Goal: Answer question/provide support: Share knowledge or assist other users

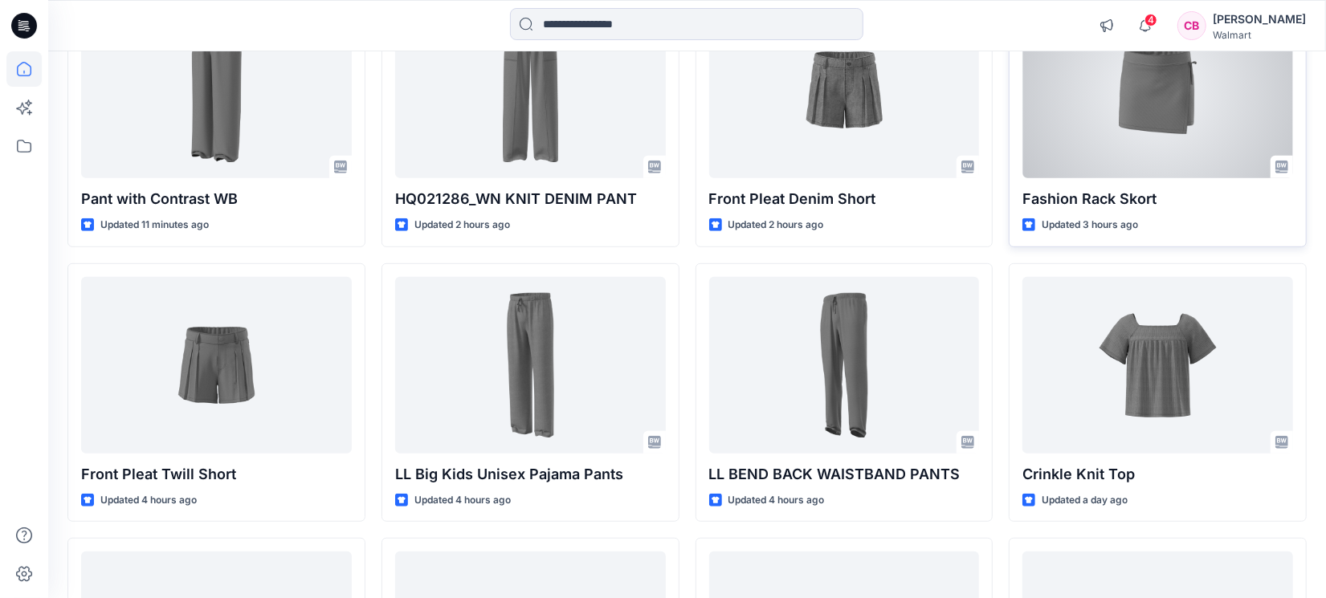
scroll to position [412, 0]
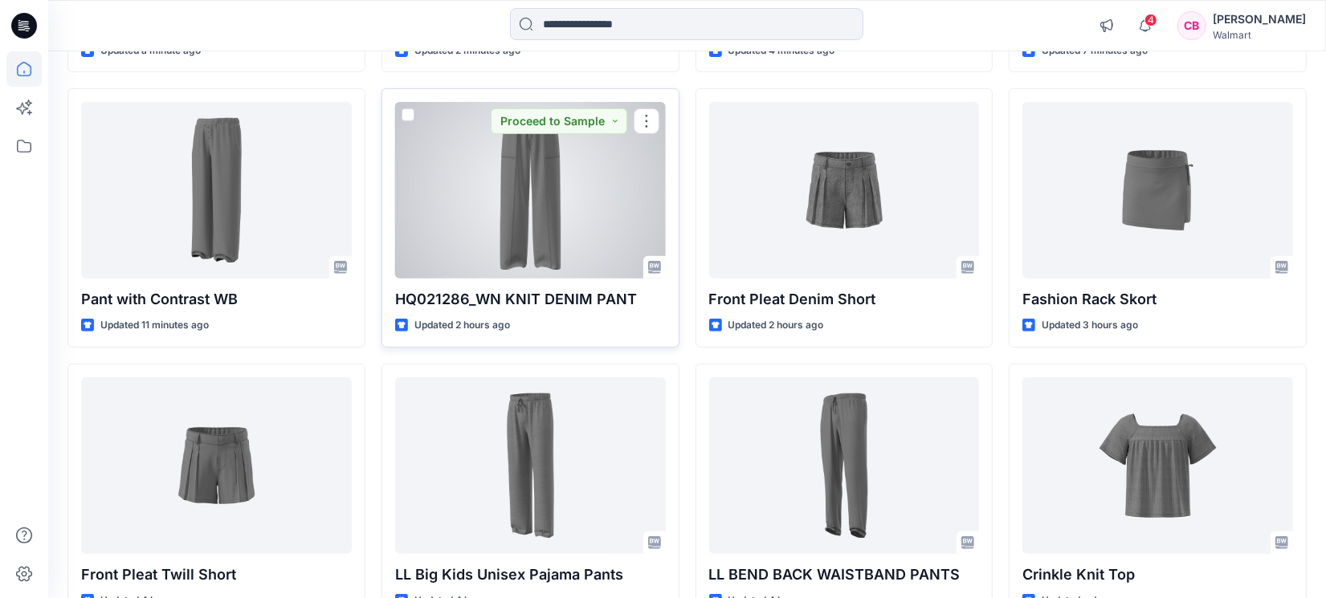
click at [519, 206] on div at bounding box center [530, 190] width 271 height 177
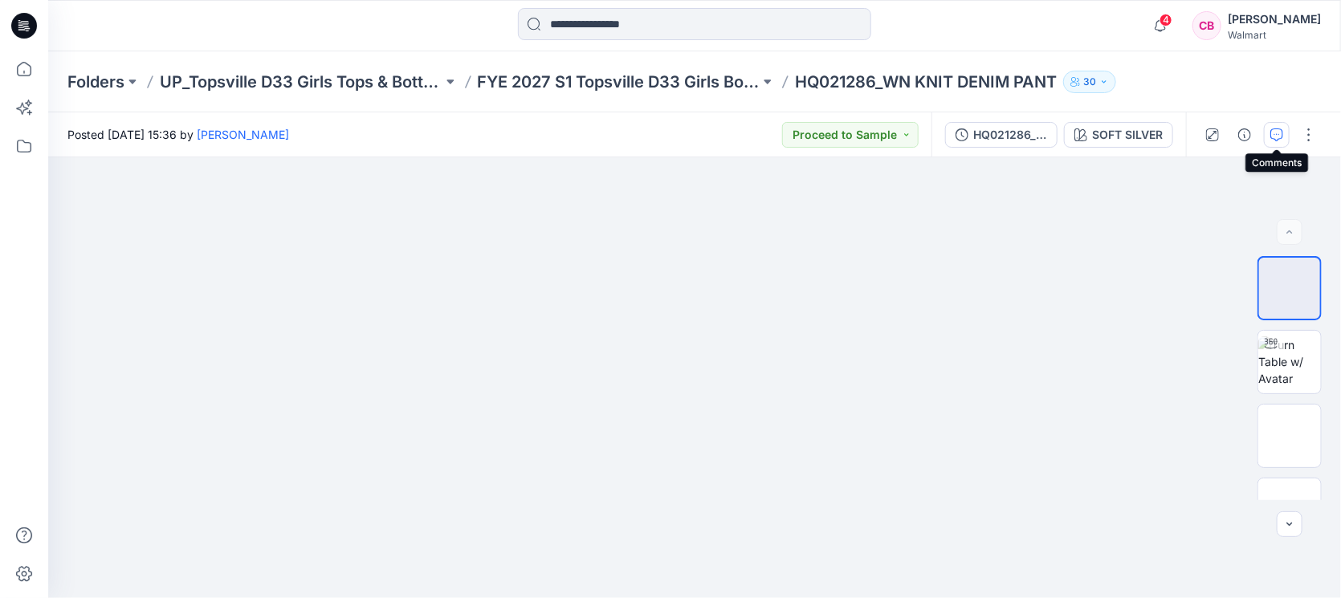
click at [1284, 134] on button "button" at bounding box center [1277, 135] width 26 height 26
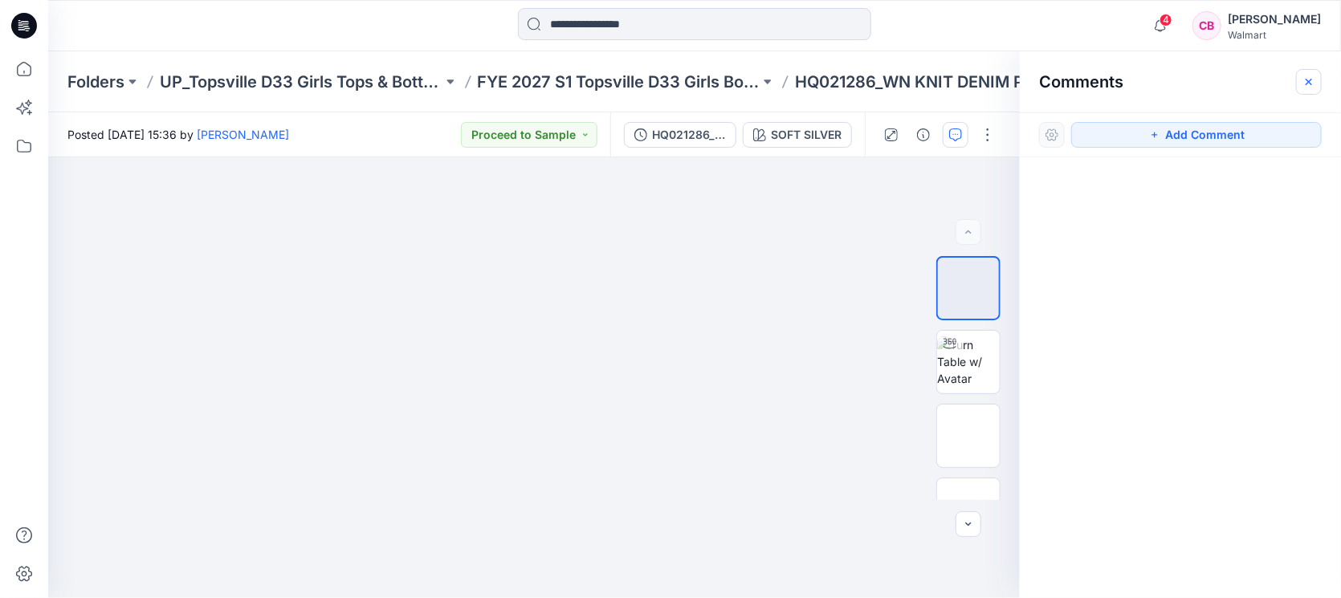
click at [1319, 79] on button "button" at bounding box center [1309, 82] width 26 height 26
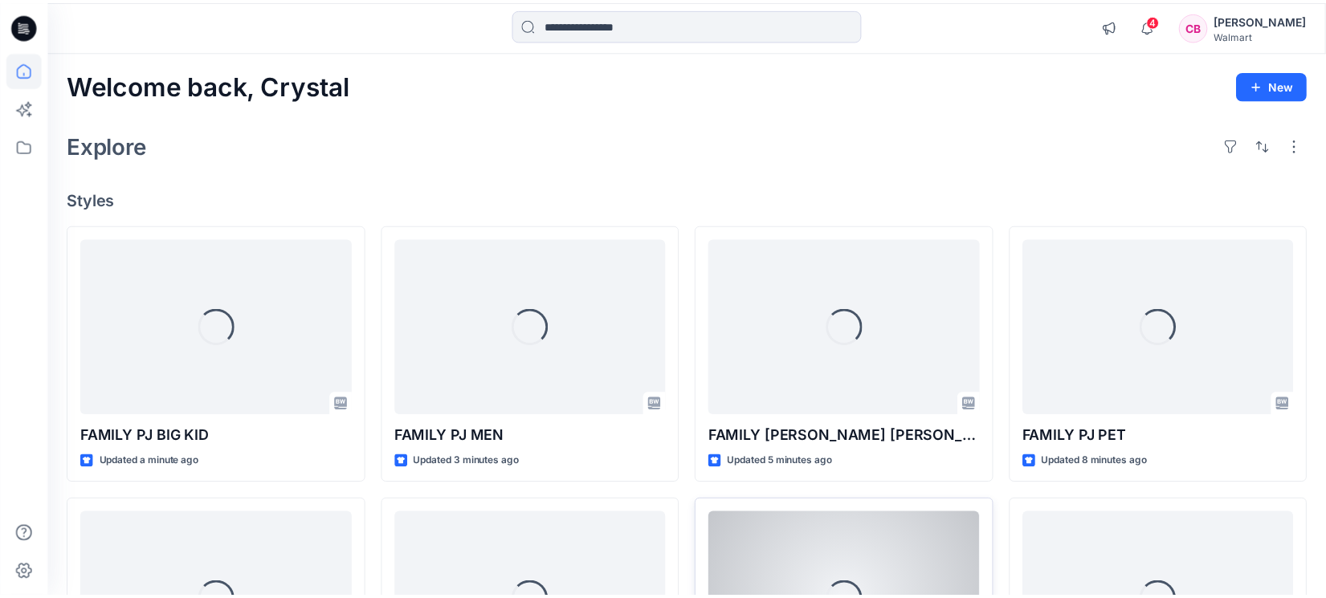
scroll to position [412, 0]
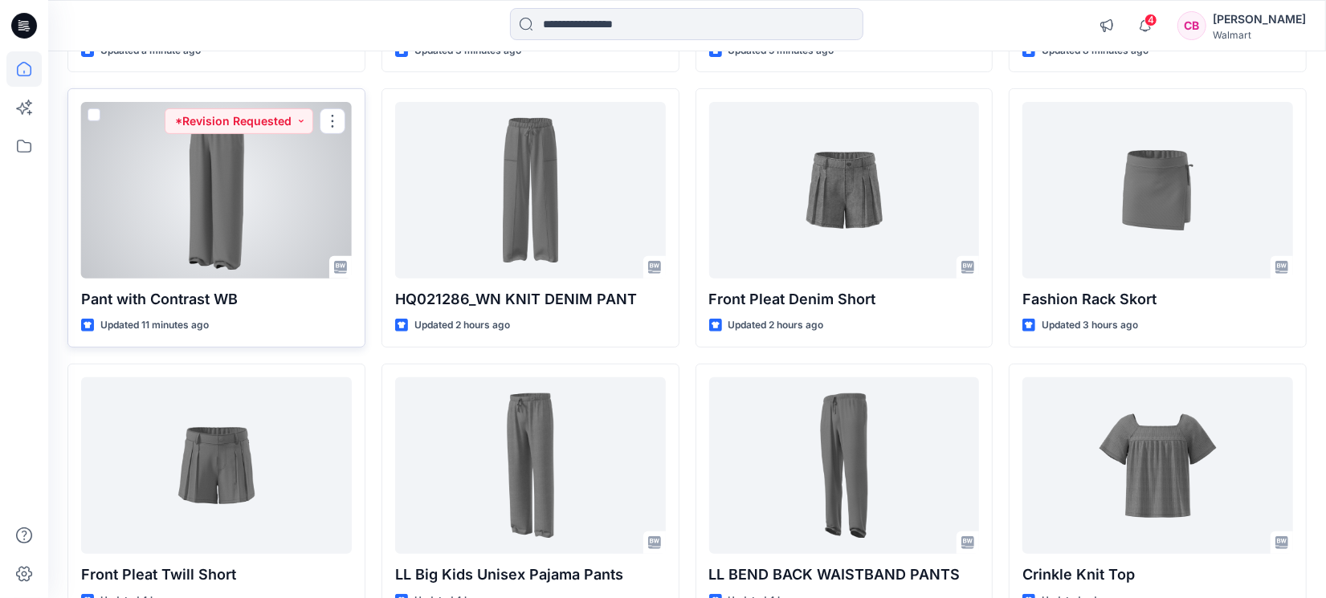
click at [189, 203] on div at bounding box center [216, 190] width 271 height 177
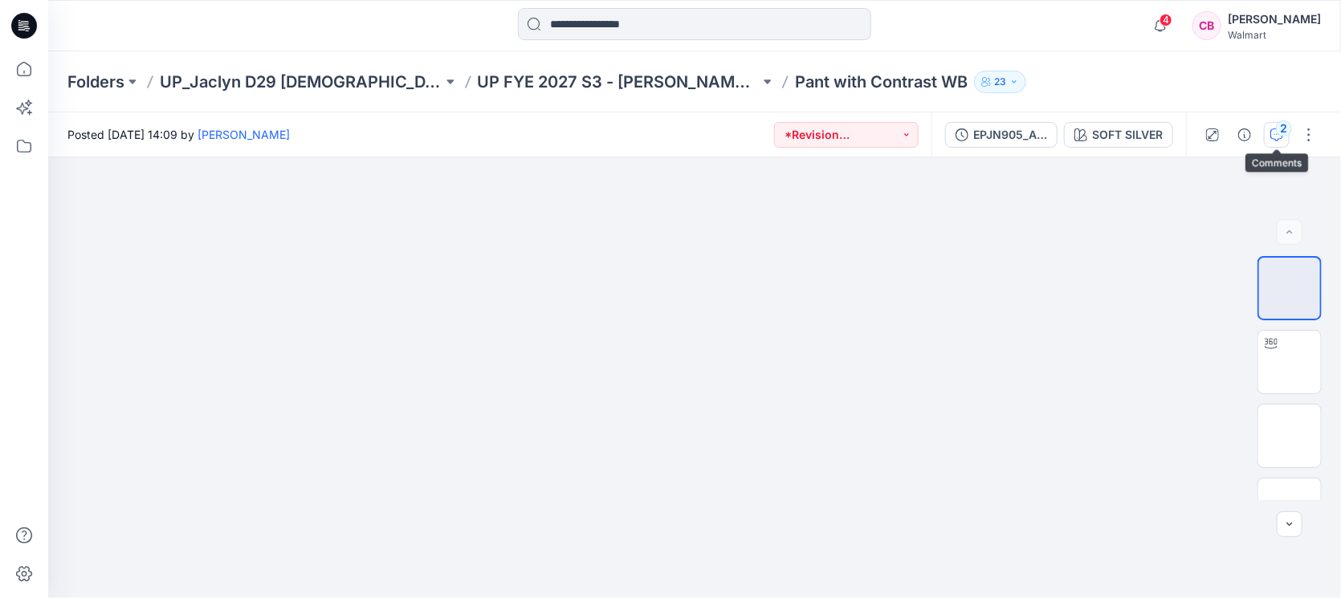
click at [1284, 127] on div "2" at bounding box center [1284, 128] width 16 height 16
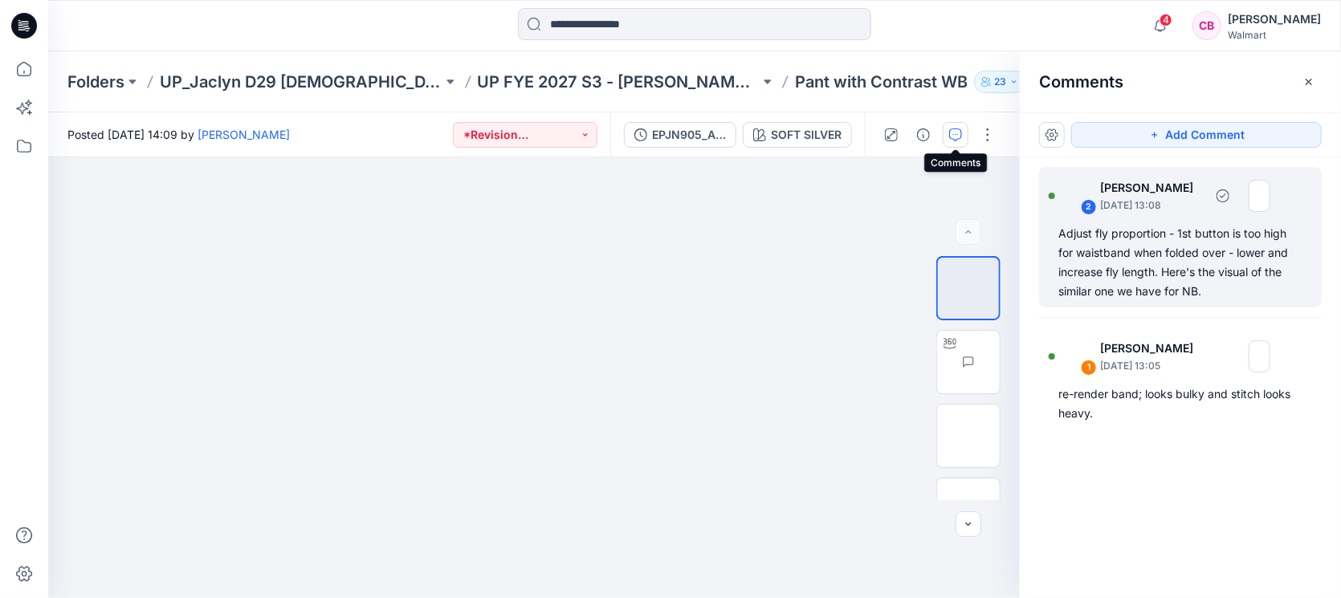
click at [1159, 255] on div "Adjust fly proportion - 1st button is too high for waistband when folded over -…" at bounding box center [1180, 262] width 244 height 77
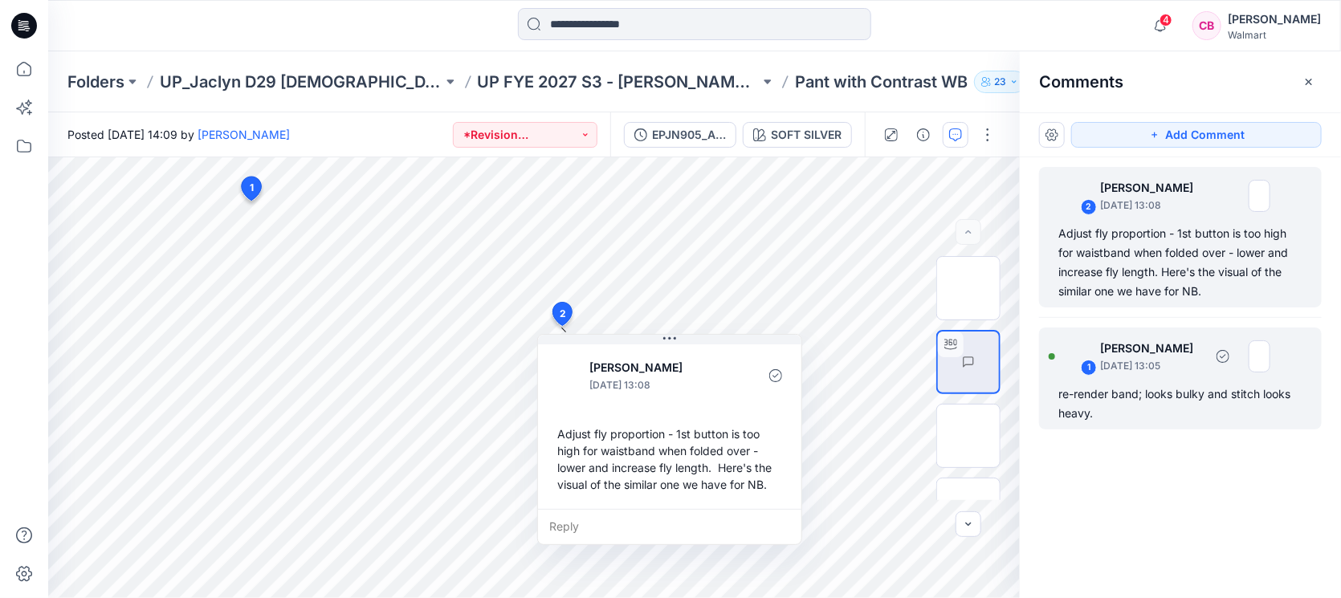
click at [1118, 377] on div "1 Jennifer Yerkes September 25, 2025 13:05" at bounding box center [1160, 356] width 222 height 44
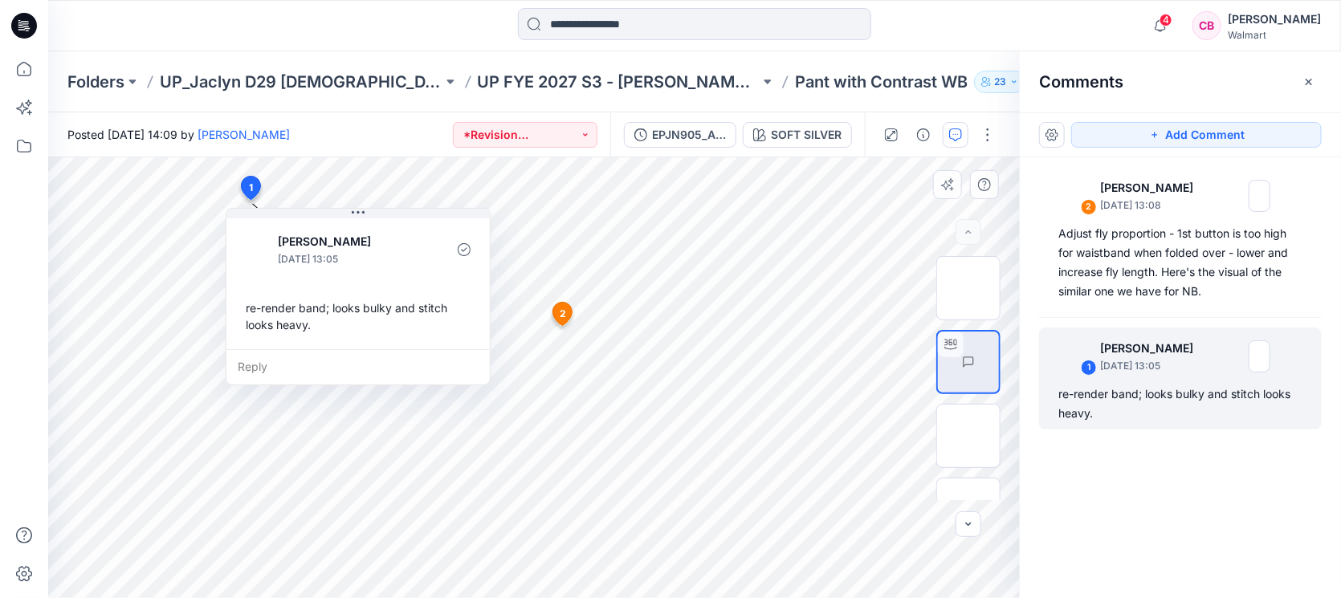
click at [567, 316] on icon at bounding box center [562, 313] width 19 height 23
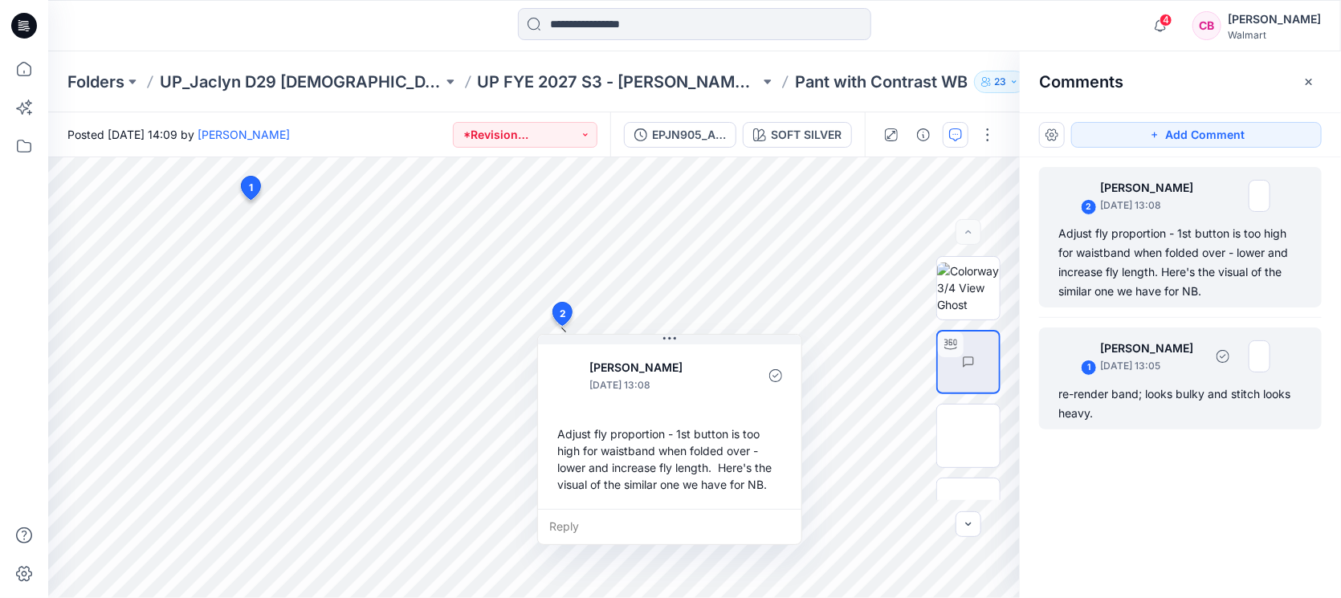
click at [1119, 374] on div "1 Jennifer Yerkes September 25, 2025 13:05" at bounding box center [1160, 356] width 222 height 44
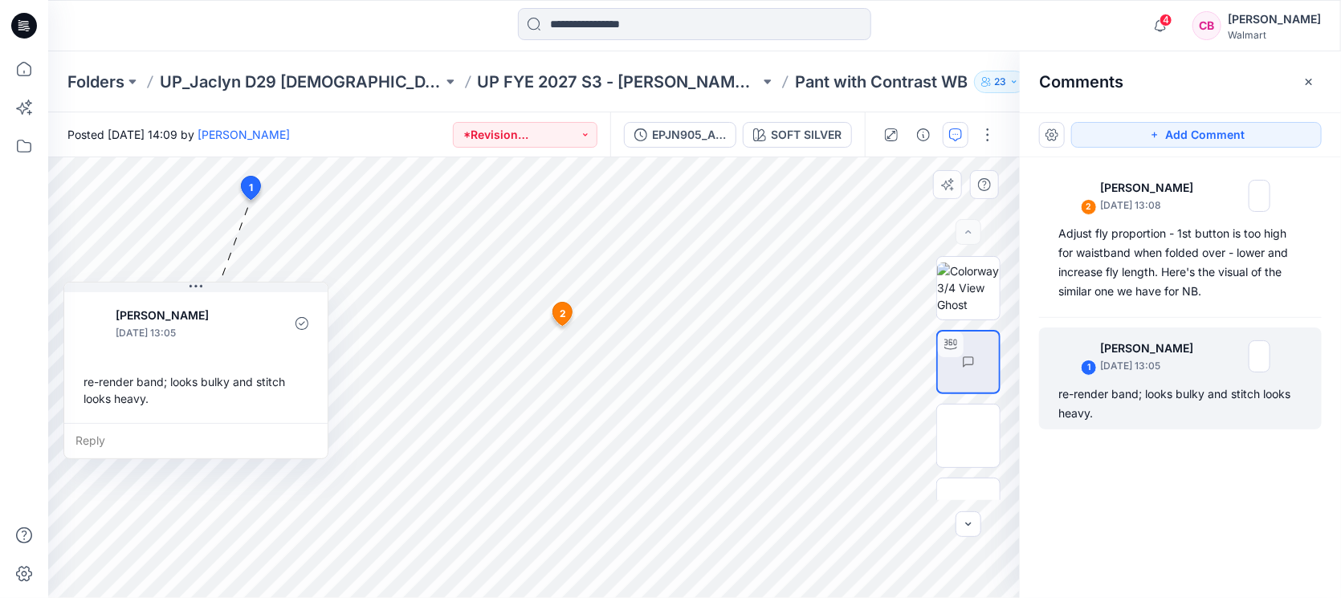
drag, startPoint x: 397, startPoint y: 217, endPoint x: 235, endPoint y: 291, distance: 178.2
click at [235, 291] on button at bounding box center [195, 288] width 263 height 10
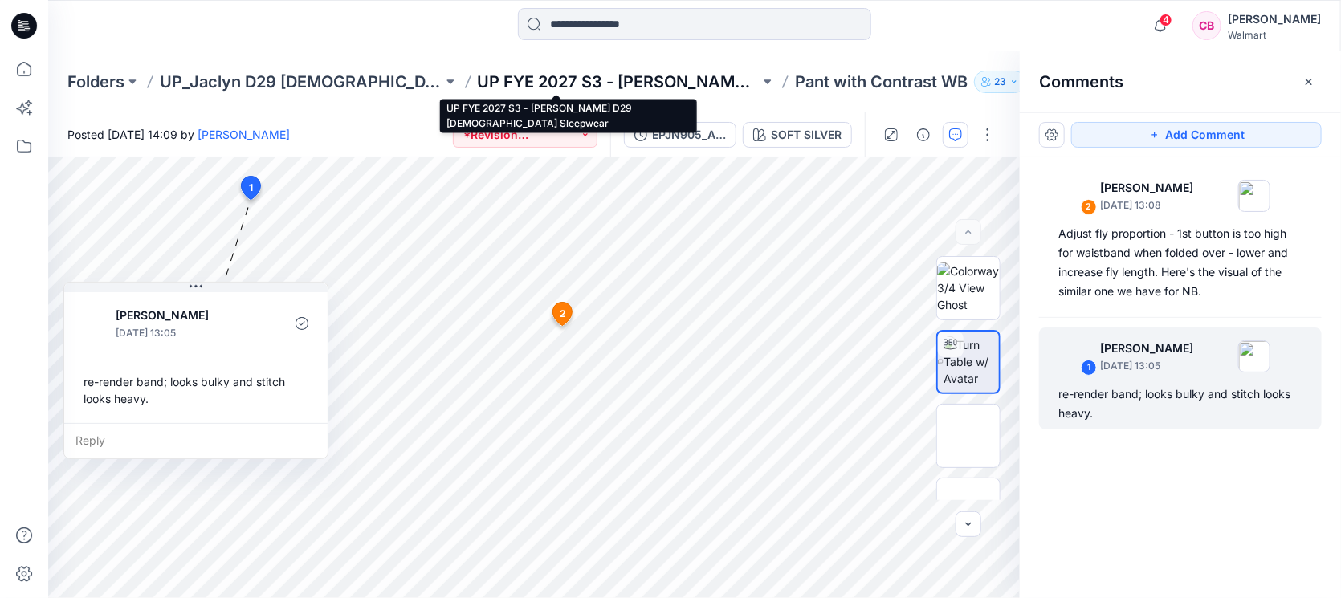
click at [564, 75] on p "UP FYE 2027 S3 - [PERSON_NAME] D29 [DEMOGRAPHIC_DATA] Sleepwear" at bounding box center [619, 82] width 283 height 22
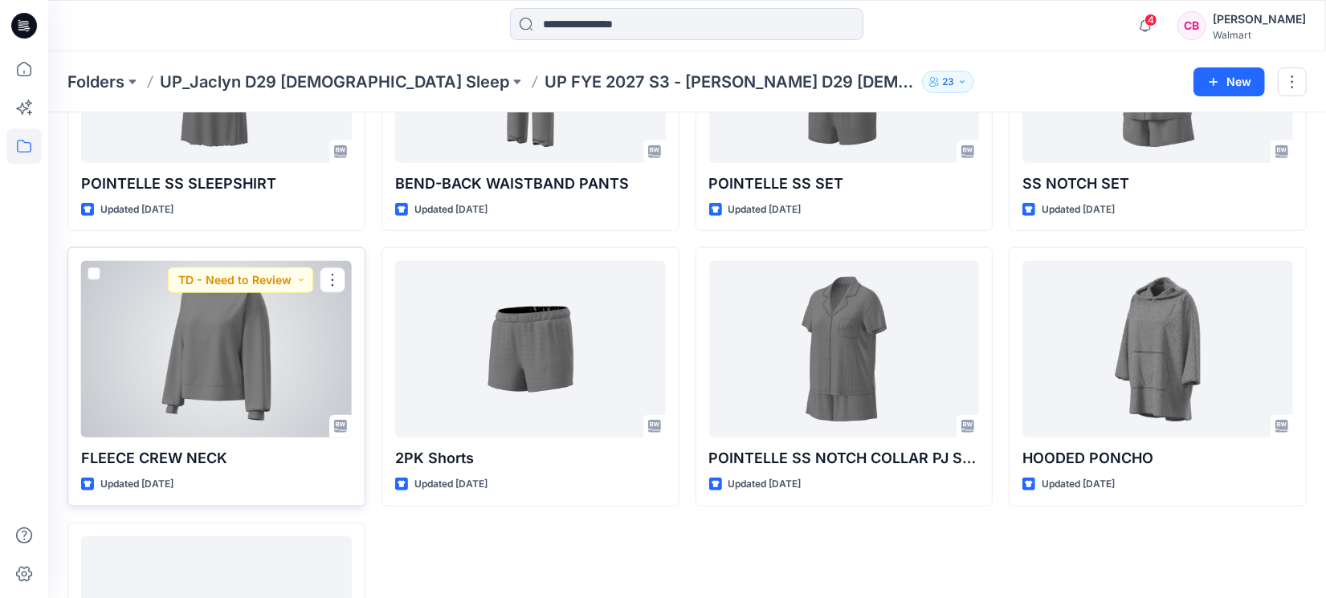
scroll to position [731, 0]
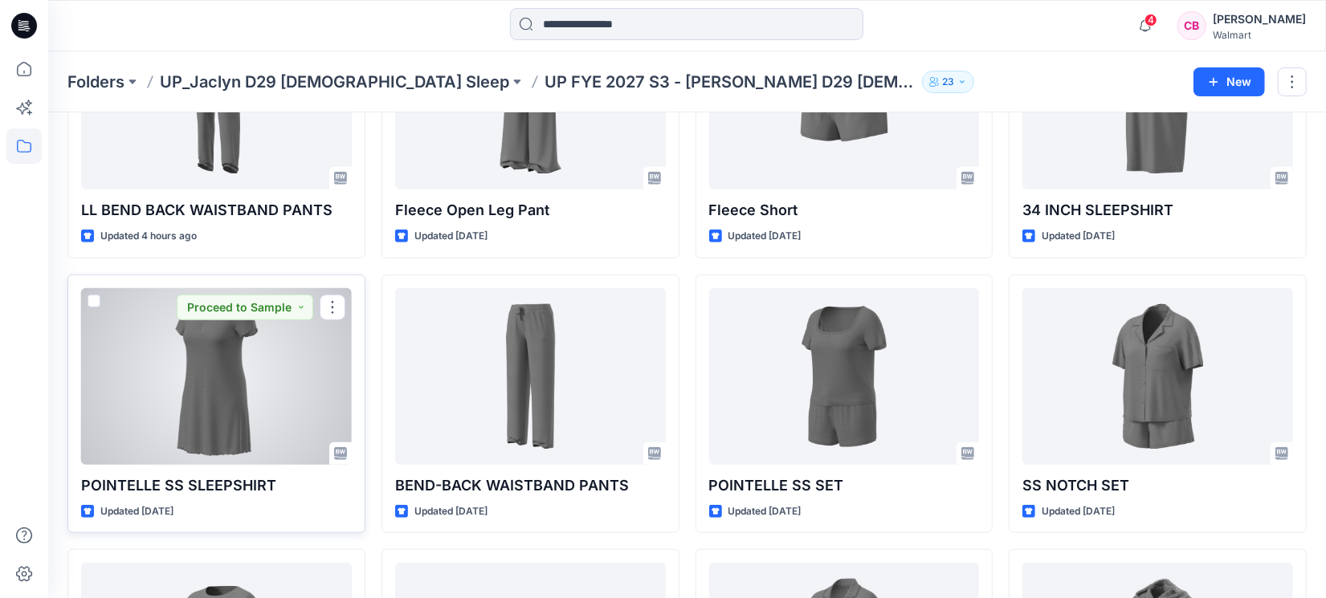
click at [214, 388] on div at bounding box center [216, 376] width 271 height 177
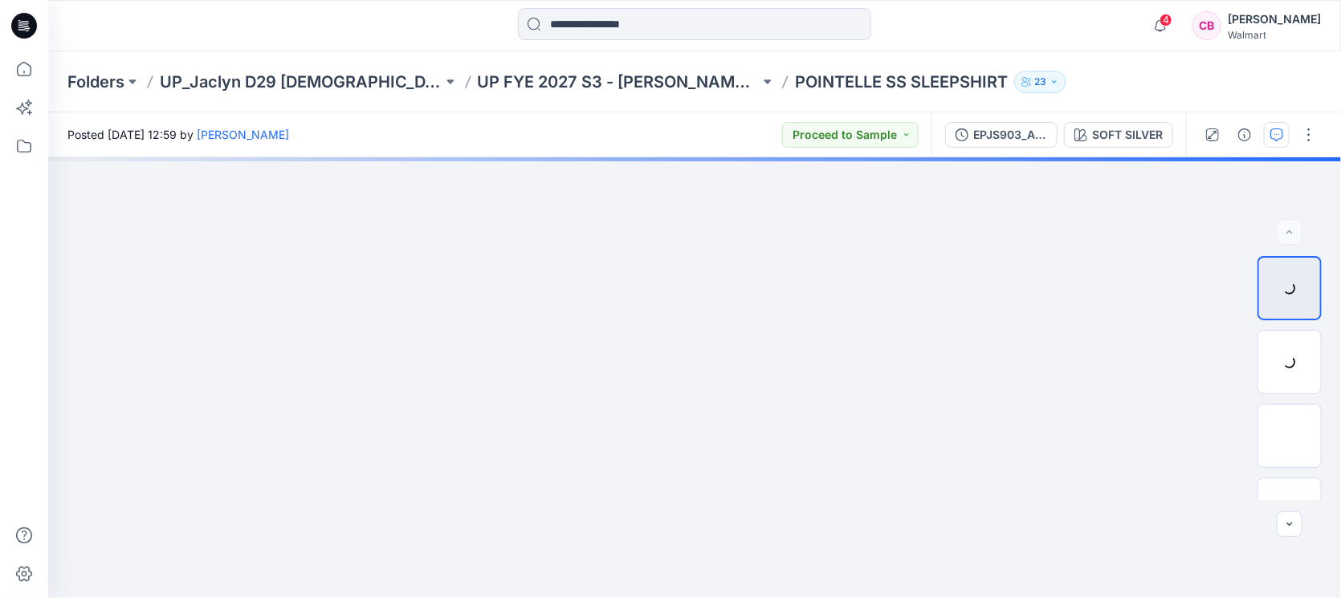
click at [1276, 131] on icon "button" at bounding box center [1276, 134] width 13 height 13
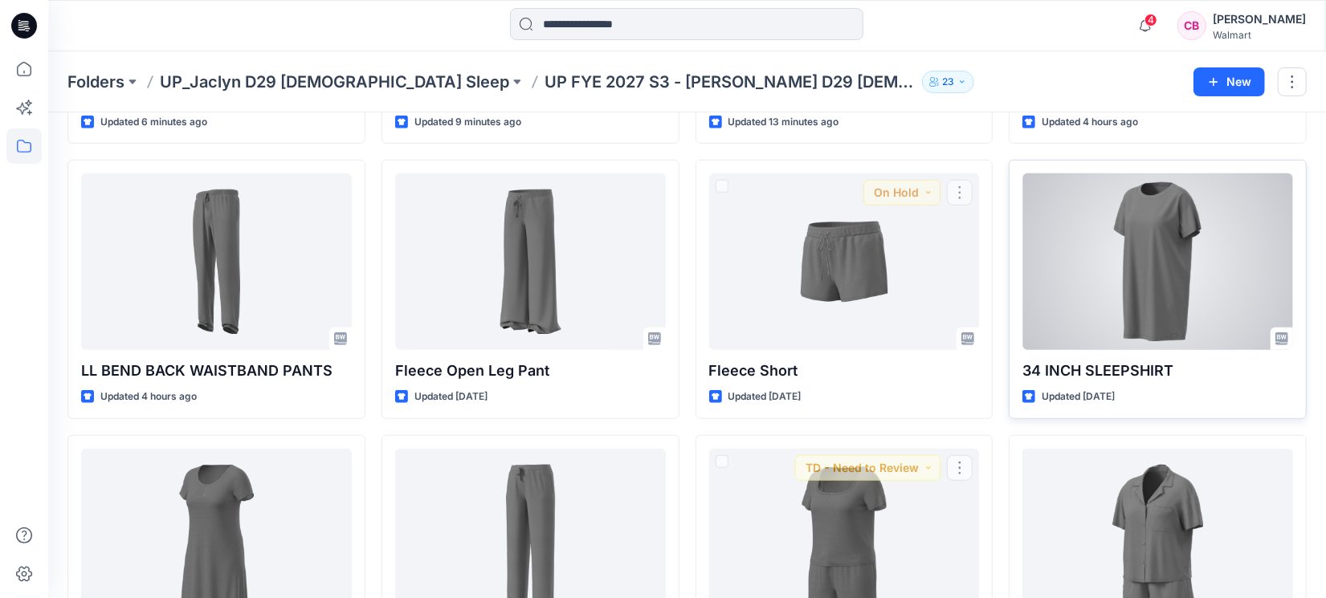
scroll to position [530, 0]
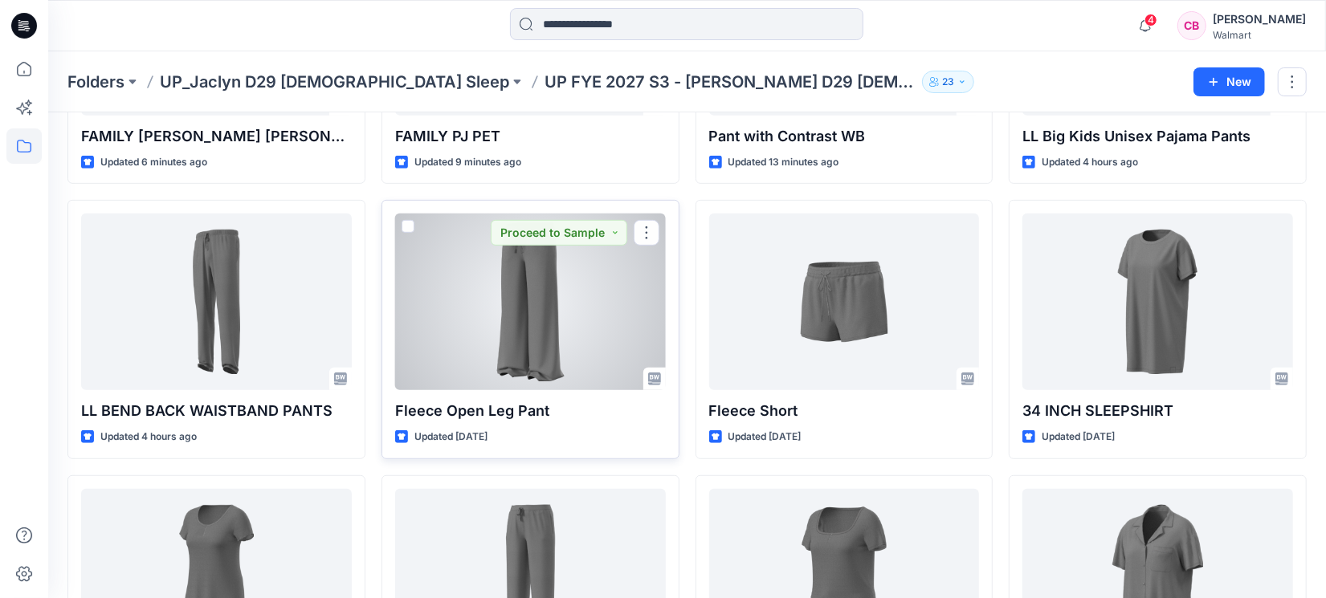
click at [540, 310] on div at bounding box center [530, 302] width 271 height 177
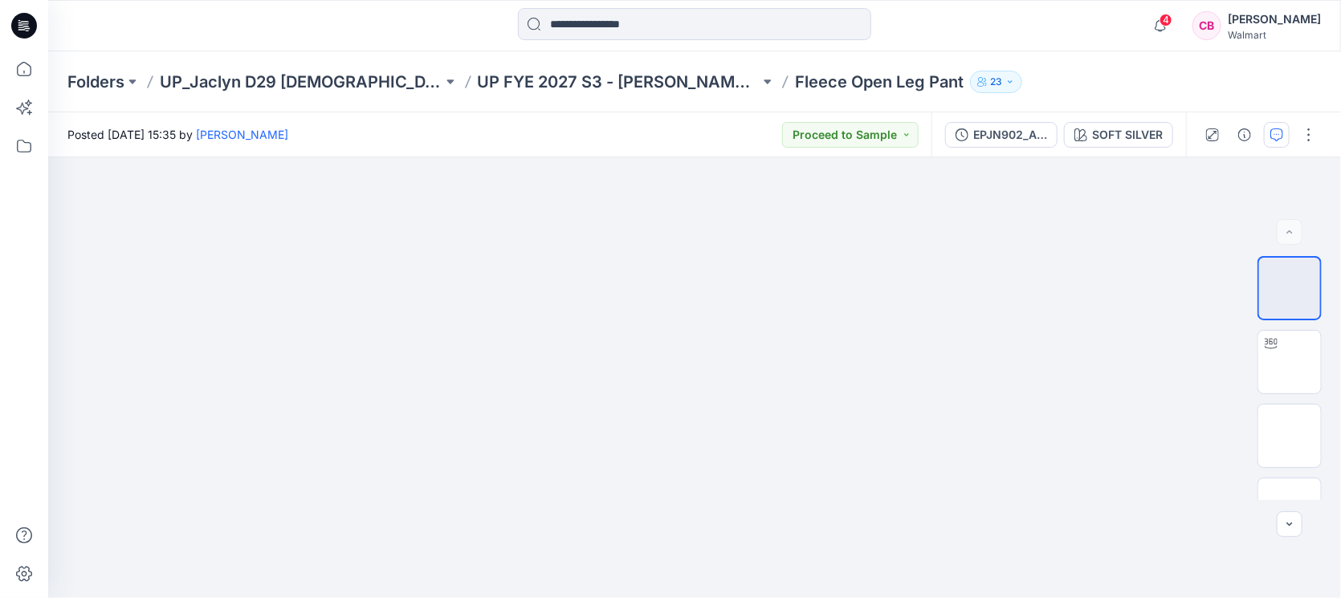
click at [1287, 140] on button "button" at bounding box center [1277, 135] width 26 height 26
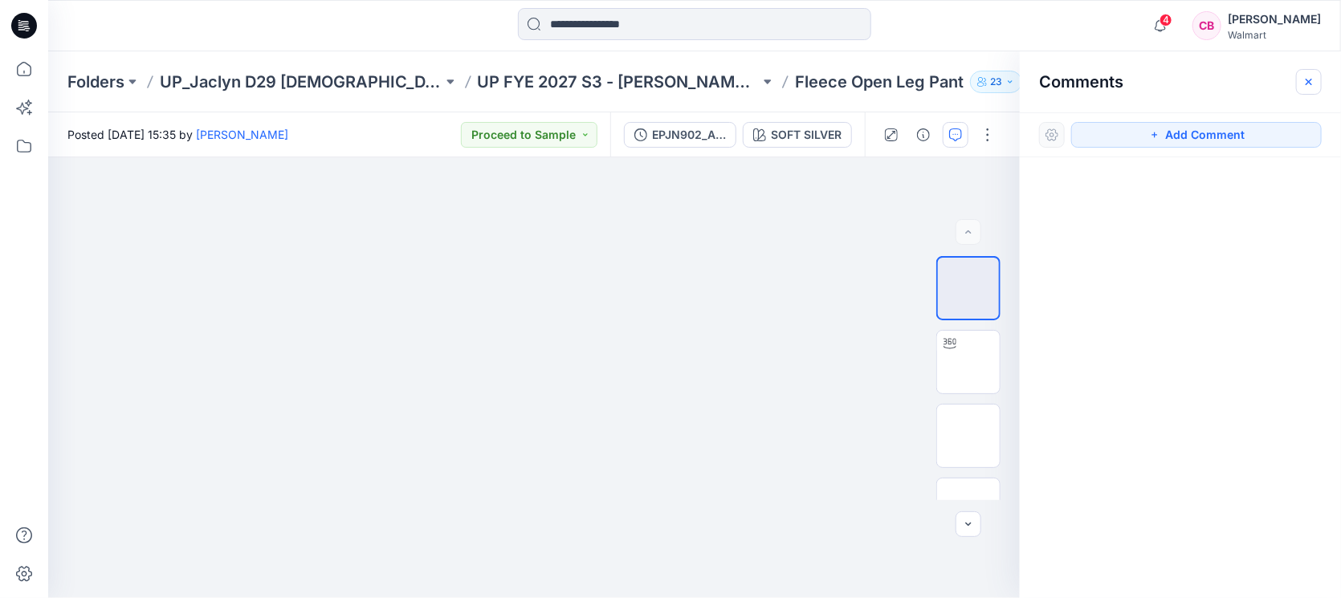
click at [1305, 75] on icon "button" at bounding box center [1308, 81] width 13 height 13
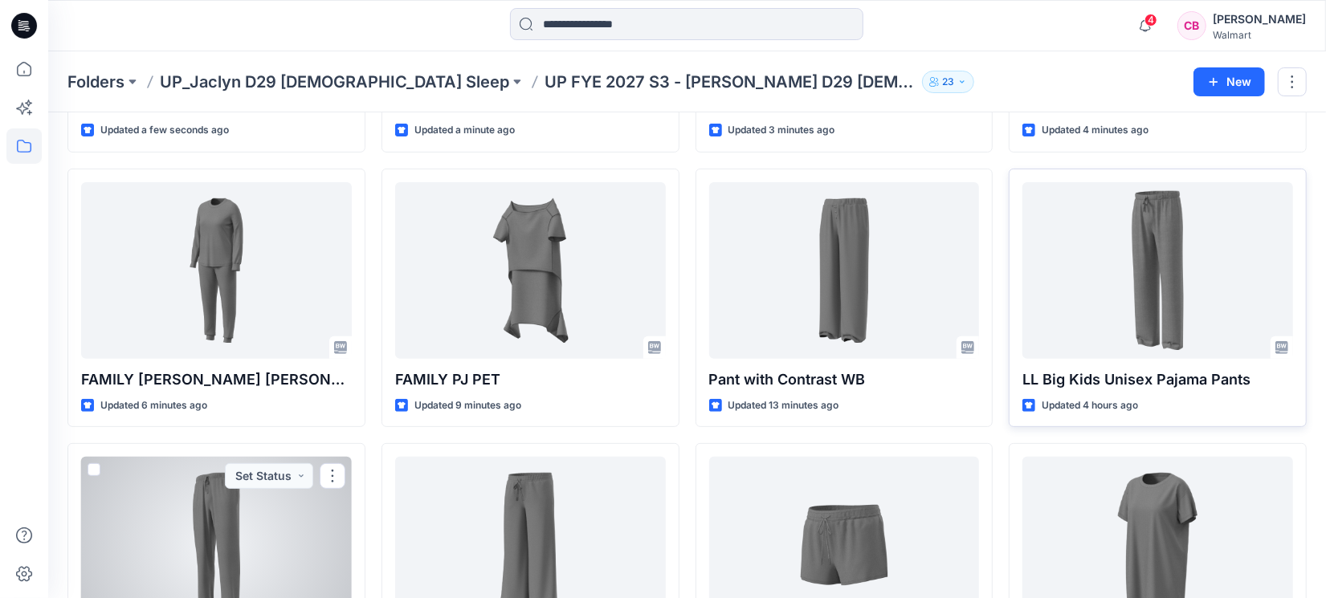
scroll to position [230, 0]
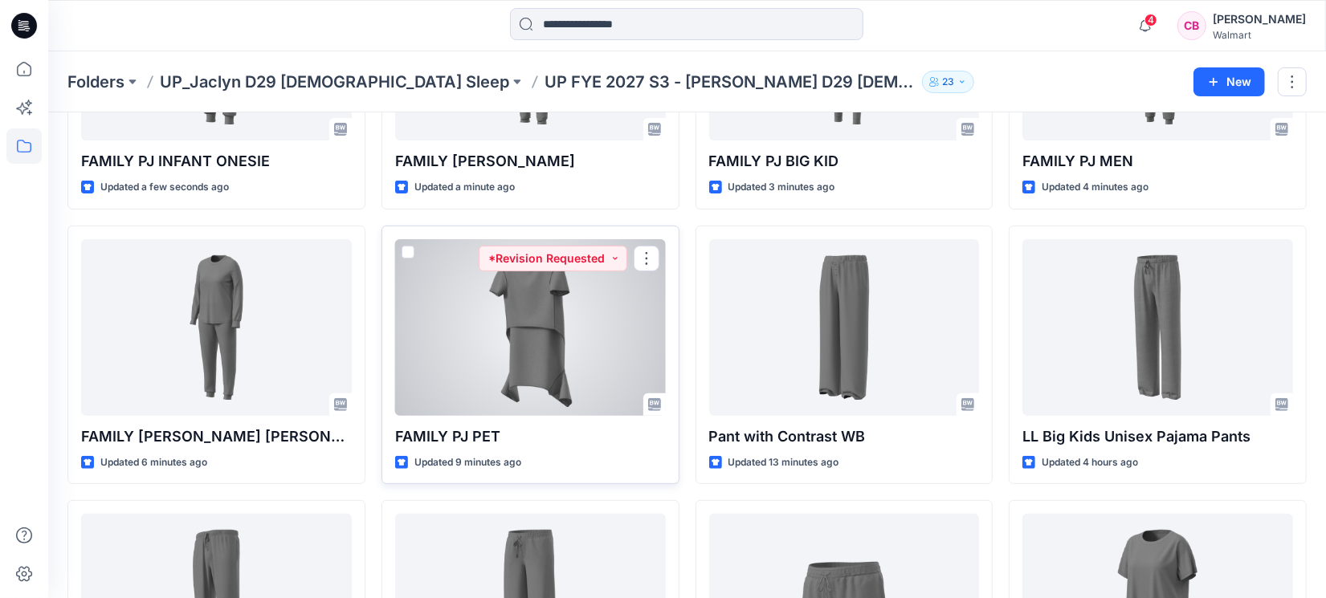
click at [544, 318] on div at bounding box center [530, 327] width 271 height 177
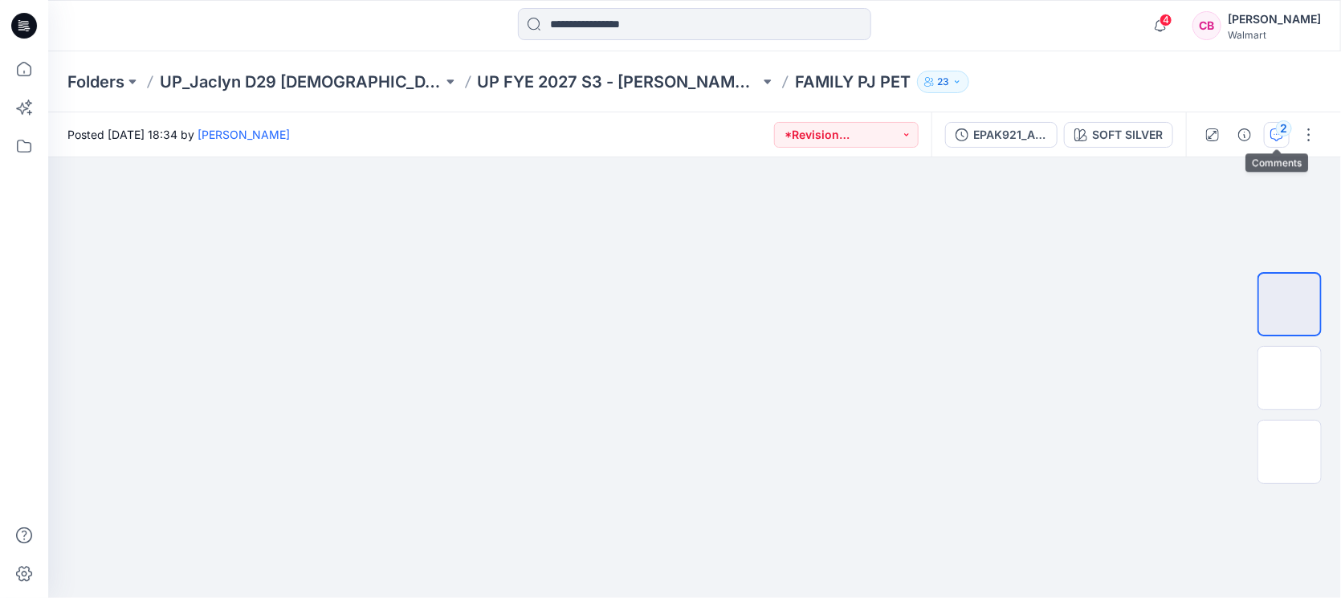
click at [1268, 131] on button "2" at bounding box center [1277, 135] width 26 height 26
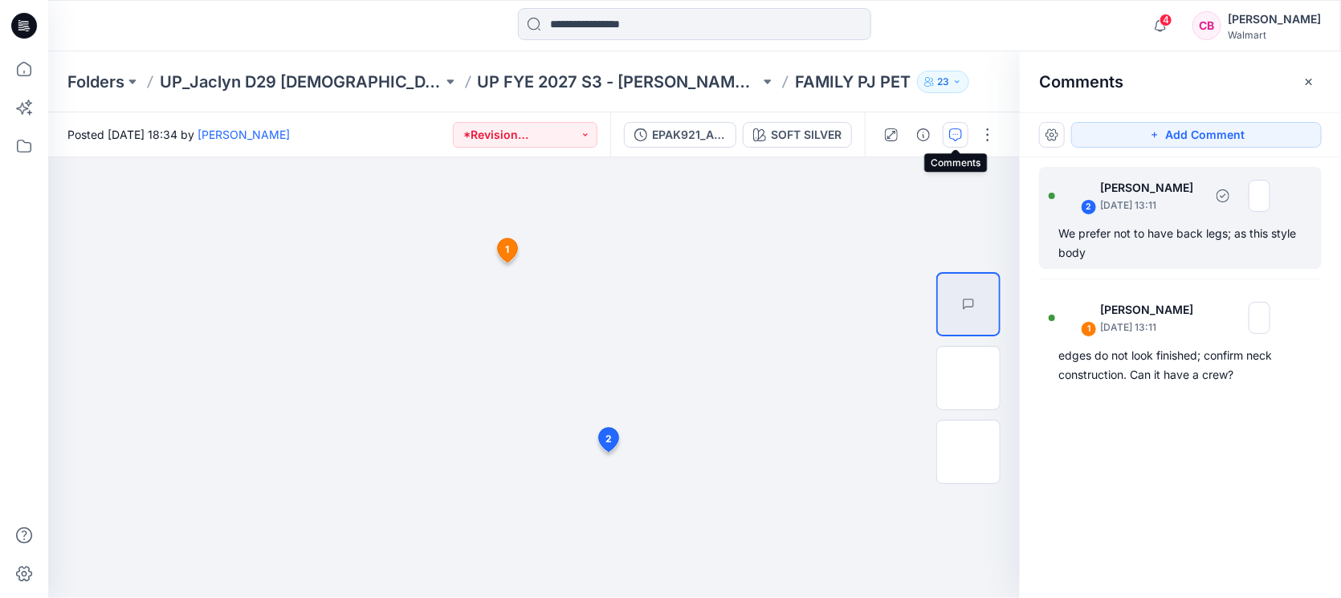
click at [1124, 239] on div "We prefer not to have back legs; as this style body" at bounding box center [1180, 243] width 244 height 39
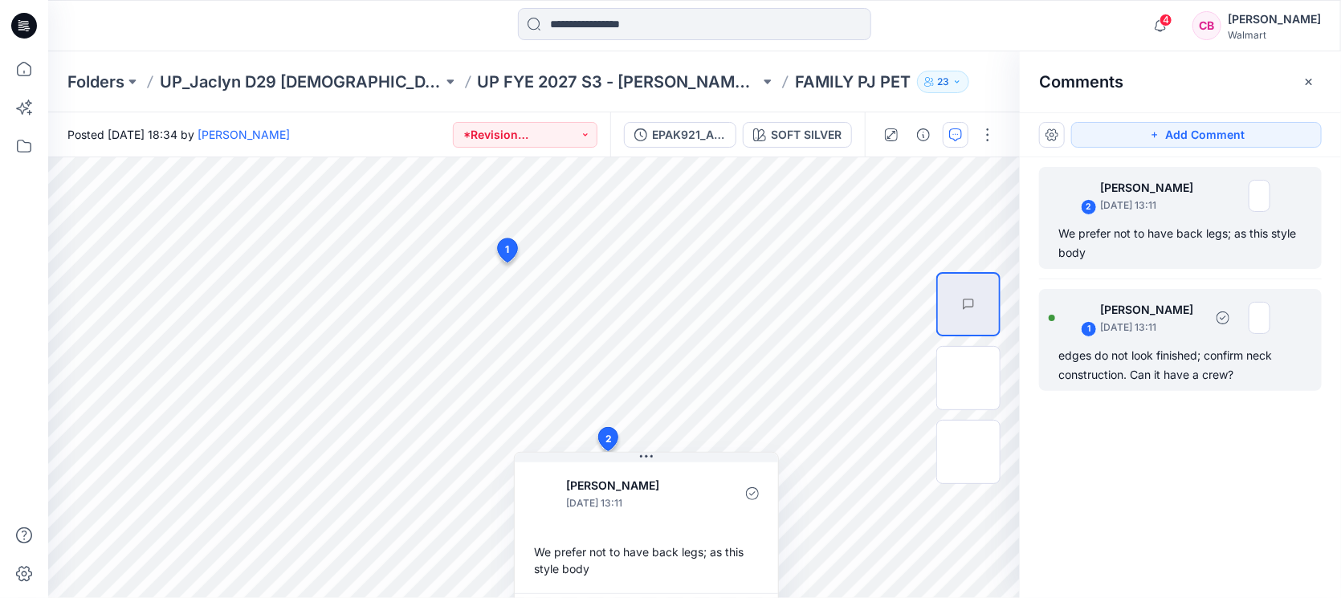
click at [1143, 367] on div "edges do not look finished; confirm neck construction. Can it have a crew?" at bounding box center [1180, 365] width 244 height 39
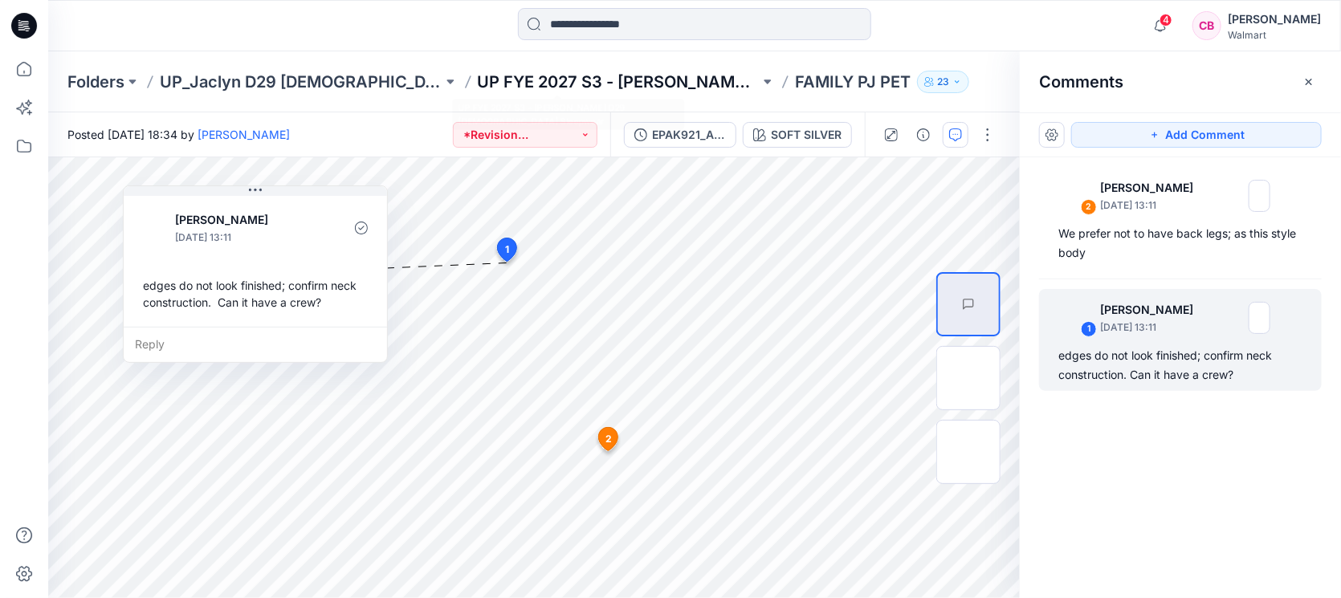
click at [629, 79] on p "UP FYE 2027 S3 - [PERSON_NAME] D29 [DEMOGRAPHIC_DATA] Sleepwear" at bounding box center [619, 82] width 283 height 22
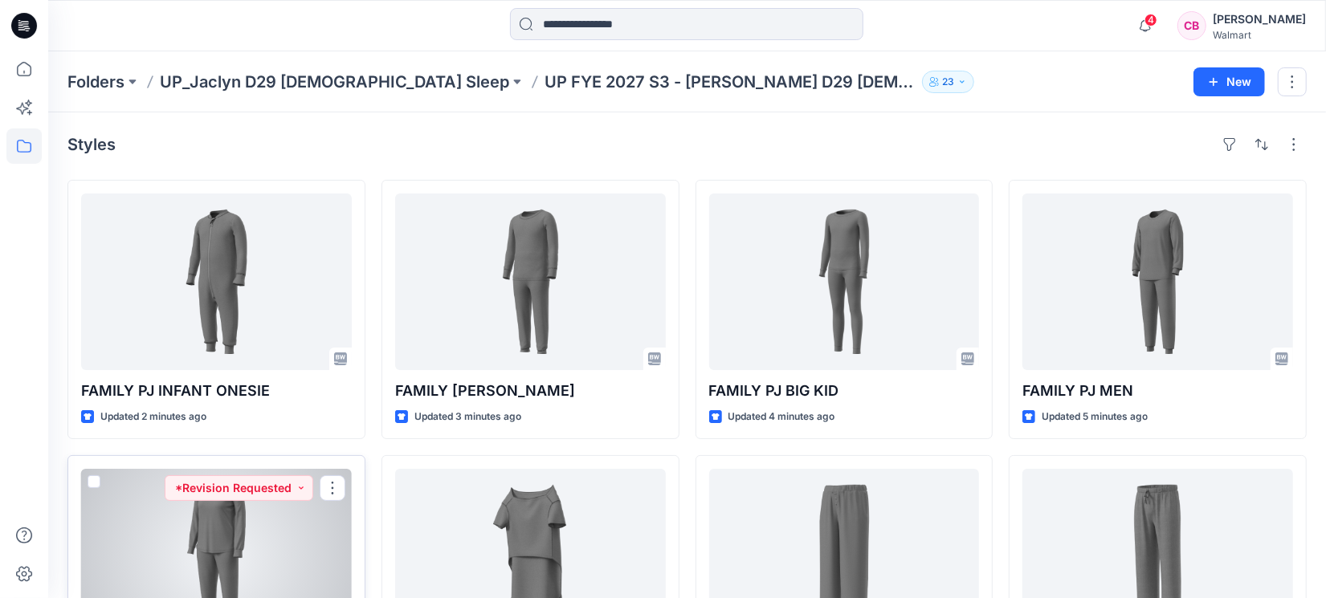
click at [193, 546] on div at bounding box center [216, 557] width 271 height 177
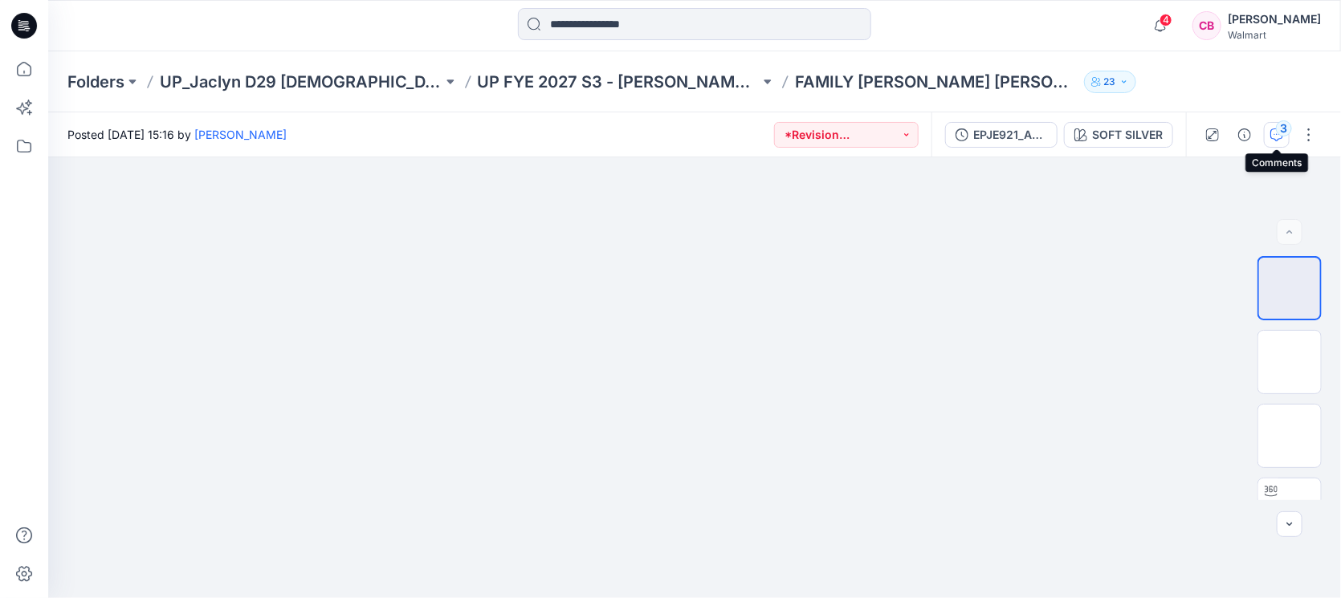
click at [1281, 134] on div "3" at bounding box center [1284, 128] width 16 height 16
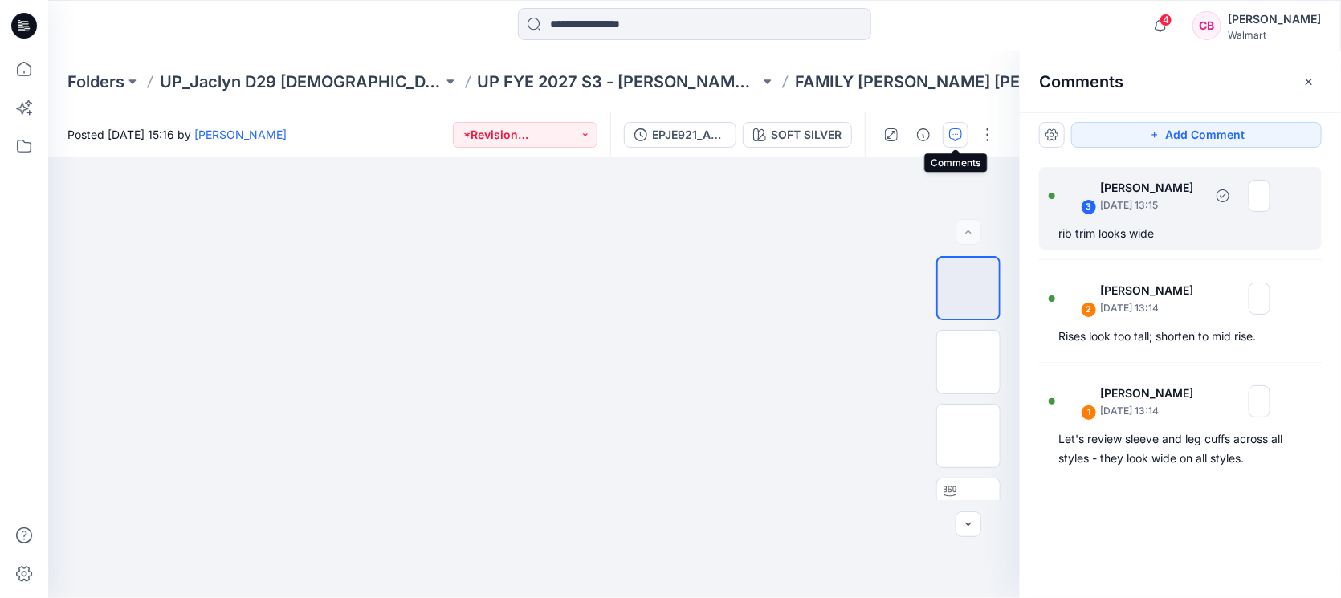
click at [1164, 220] on div "3 Jennifer Yerkes September 25, 2025 13:15 rib trim looks wide" at bounding box center [1180, 208] width 283 height 83
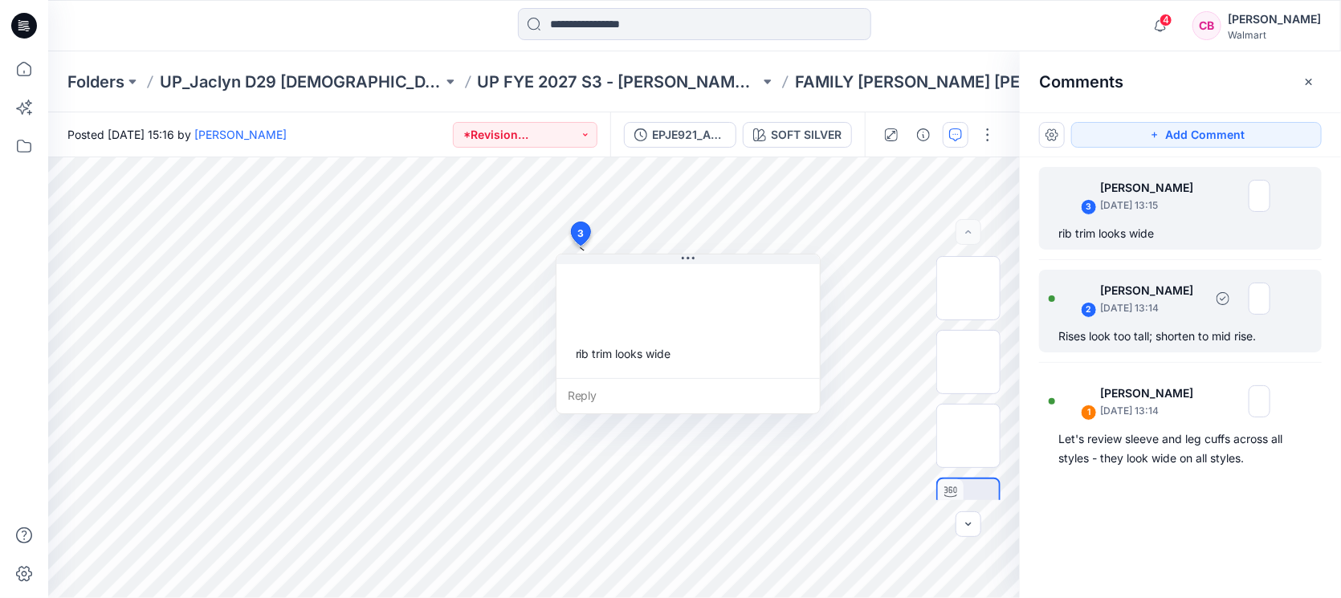
click at [1169, 316] on div "2 Jennifer Yerkes September 25, 2025 13:14" at bounding box center [1160, 298] width 222 height 44
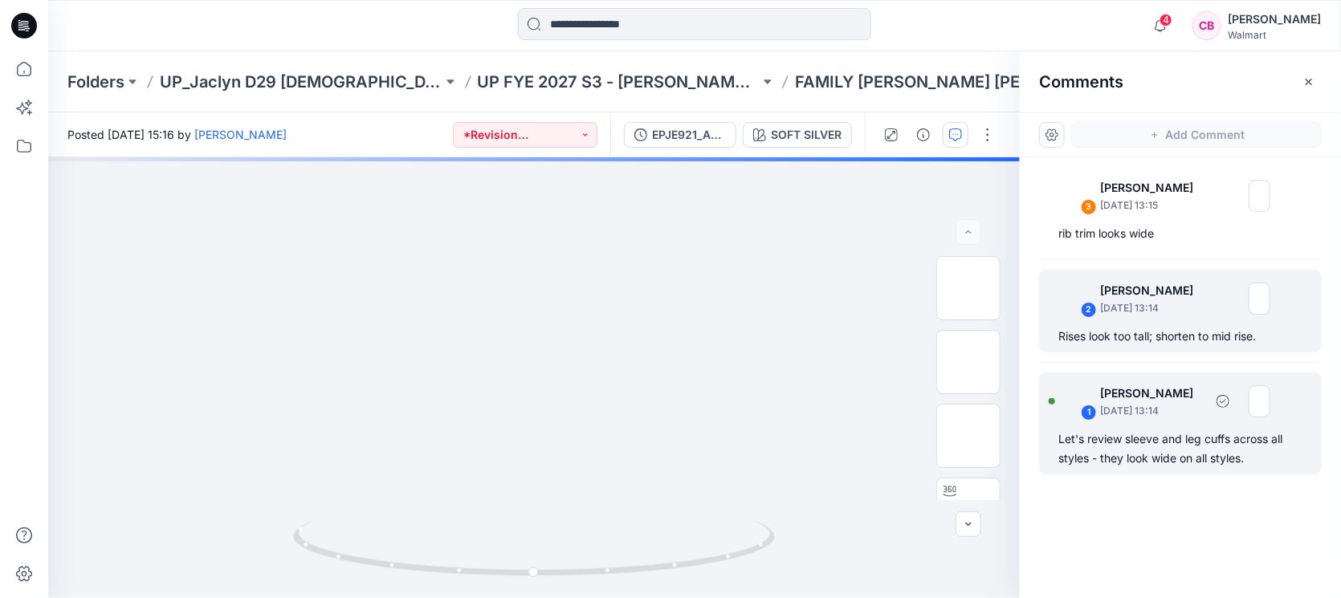
click at [1167, 428] on div "1 Jennifer Yerkes September 25, 2025 13:14 Let's review sleeve and leg cuffs ac…" at bounding box center [1180, 424] width 283 height 102
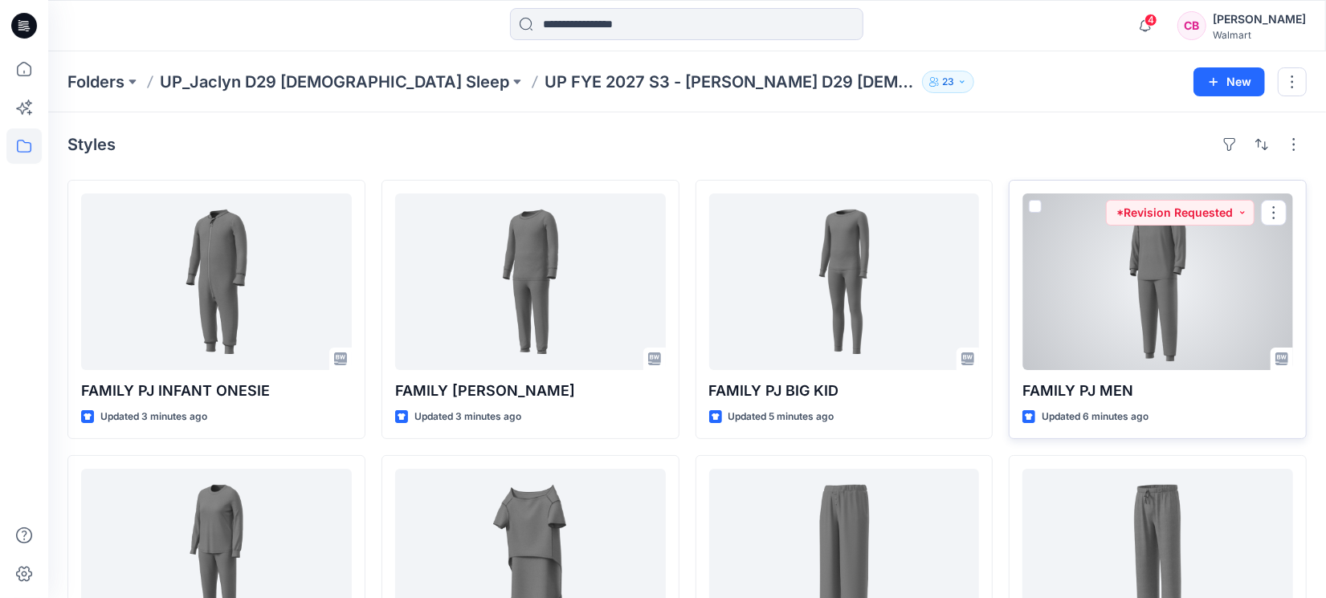
click at [1139, 270] on div at bounding box center [1157, 281] width 271 height 177
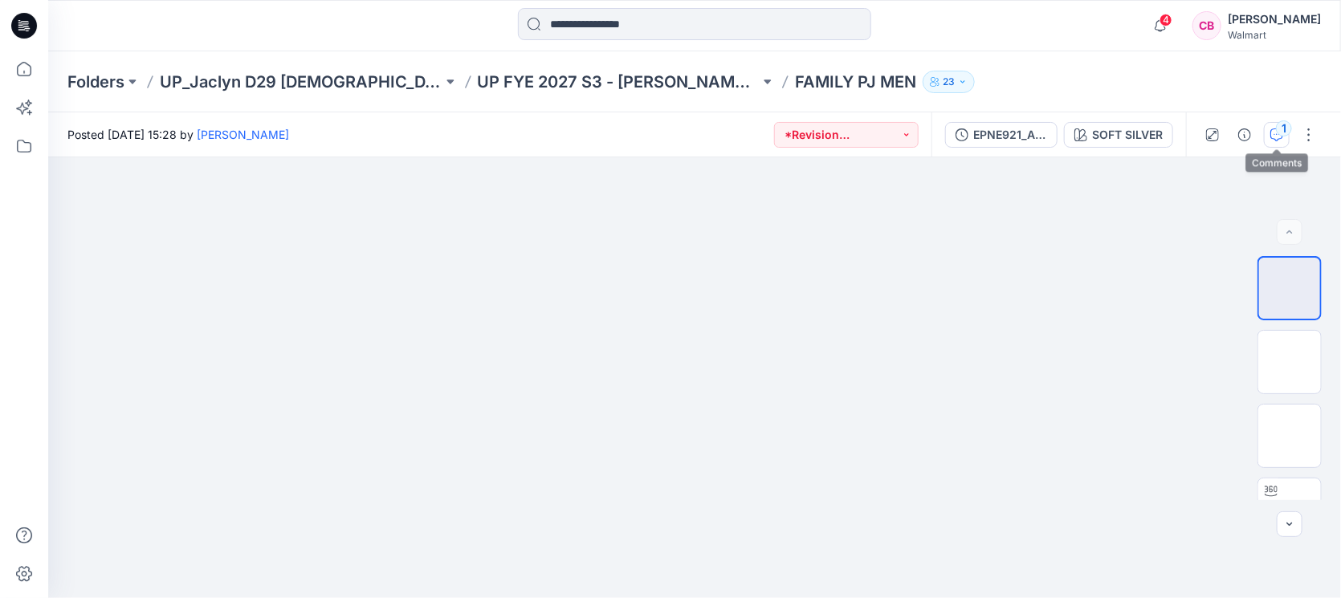
click at [1279, 132] on div "1" at bounding box center [1284, 128] width 16 height 16
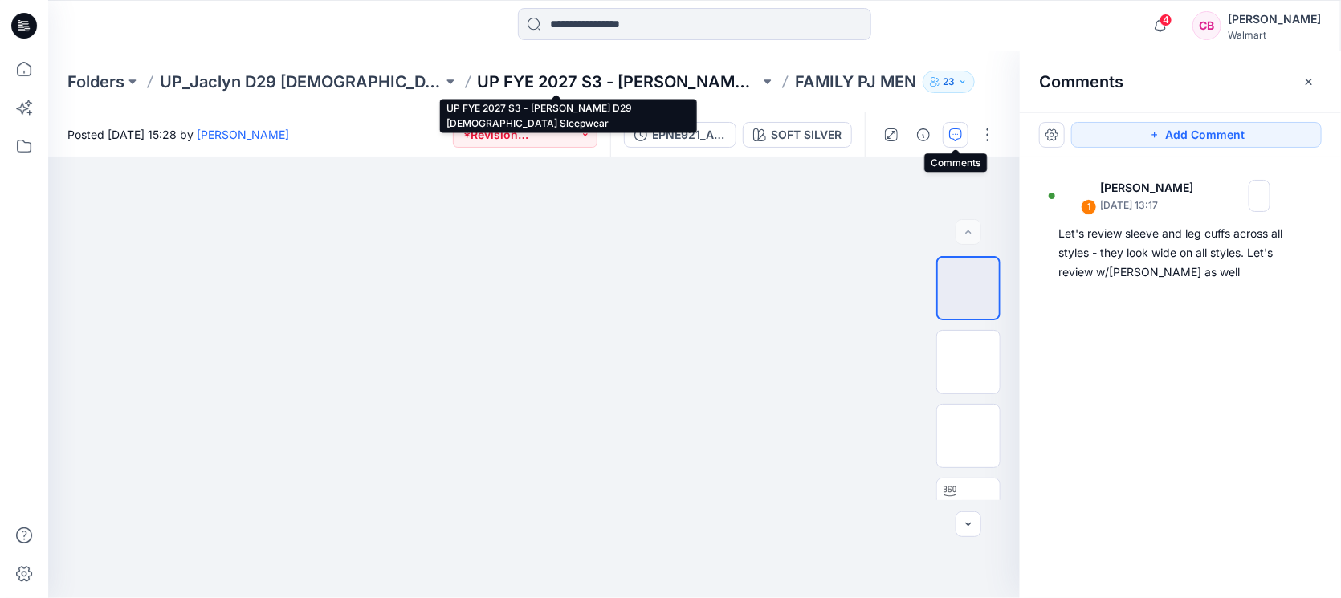
click at [604, 87] on p "UP FYE 2027 S3 - [PERSON_NAME] D29 [DEMOGRAPHIC_DATA] Sleepwear" at bounding box center [619, 82] width 283 height 22
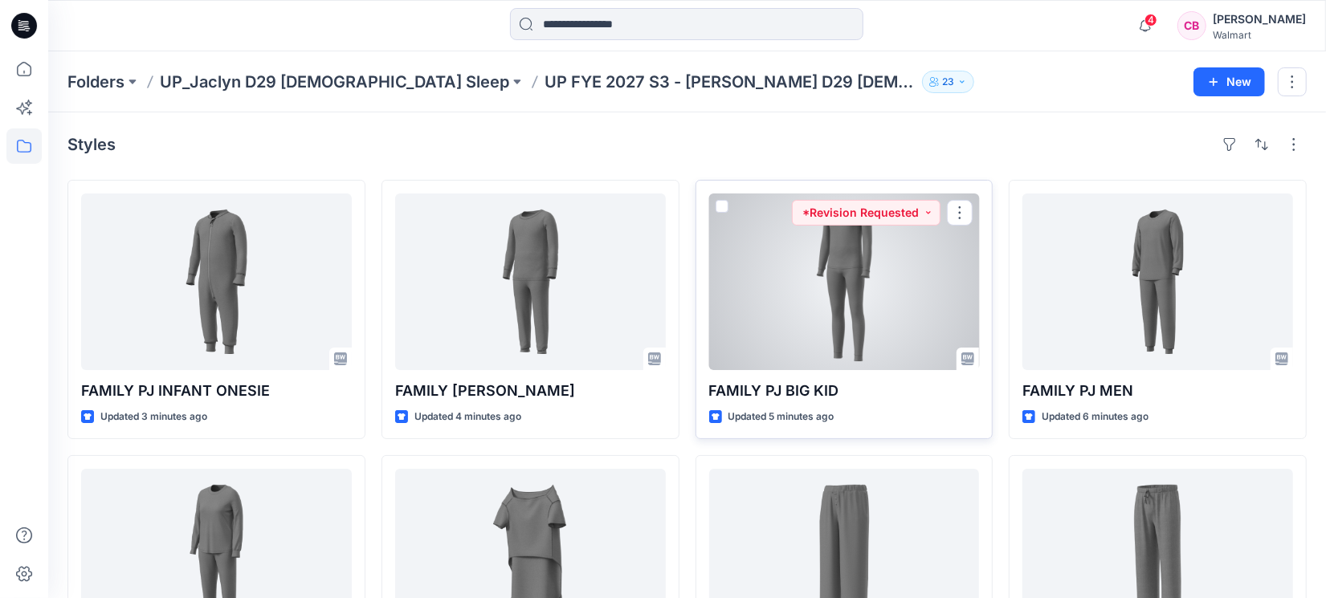
click at [839, 304] on div at bounding box center [844, 281] width 271 height 177
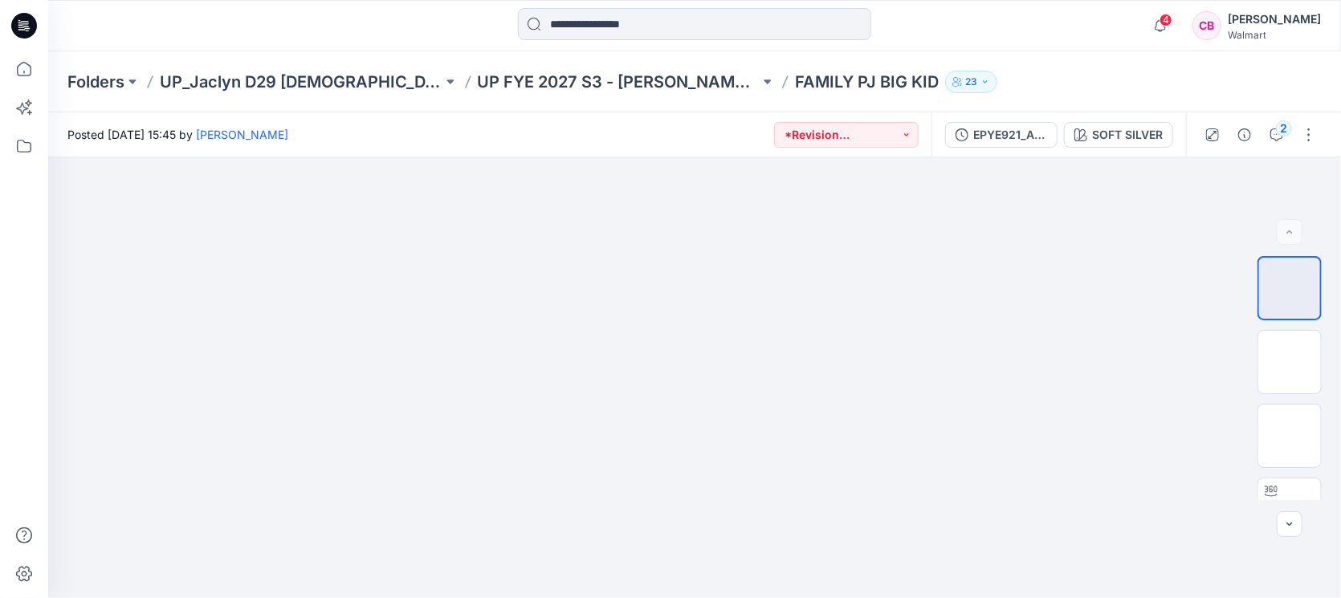
click at [6, 299] on div at bounding box center [23, 324] width 35 height 547
click at [1289, 133] on div "2" at bounding box center [1284, 128] width 16 height 16
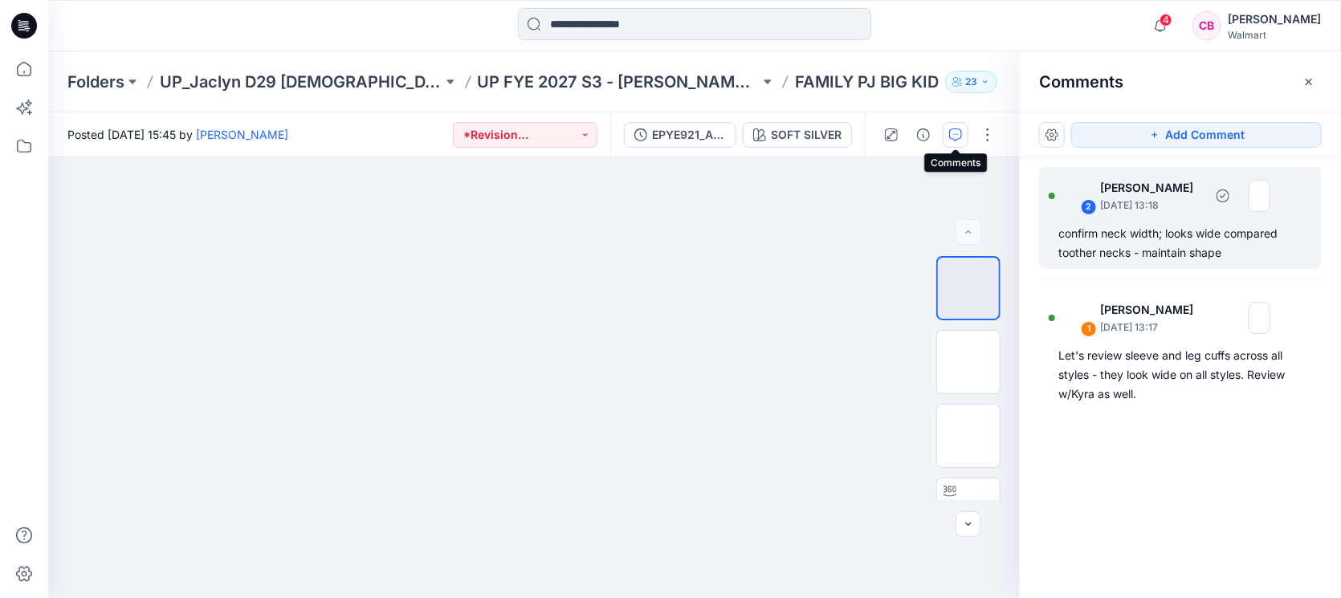
click at [1156, 231] on div "confirm neck width; looks wide compared toother necks - maintain shape" at bounding box center [1180, 243] width 244 height 39
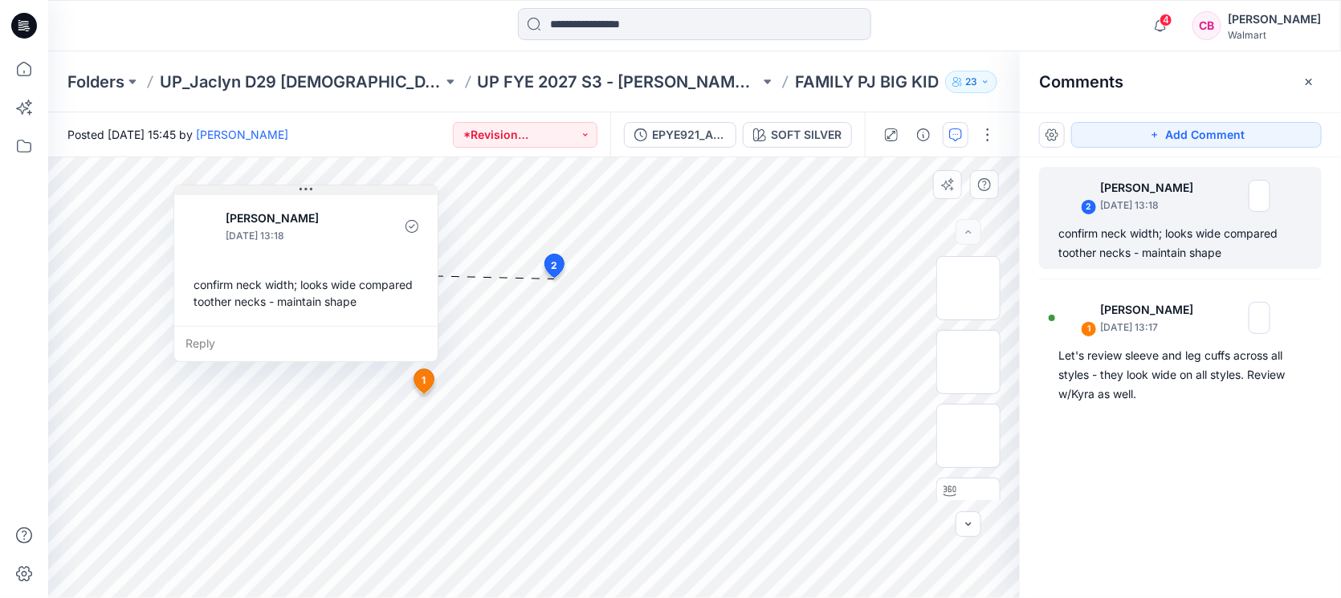
drag, startPoint x: 727, startPoint y: 228, endPoint x: 343, endPoint y: 187, distance: 386.8
click at [343, 187] on button at bounding box center [305, 190] width 263 height 10
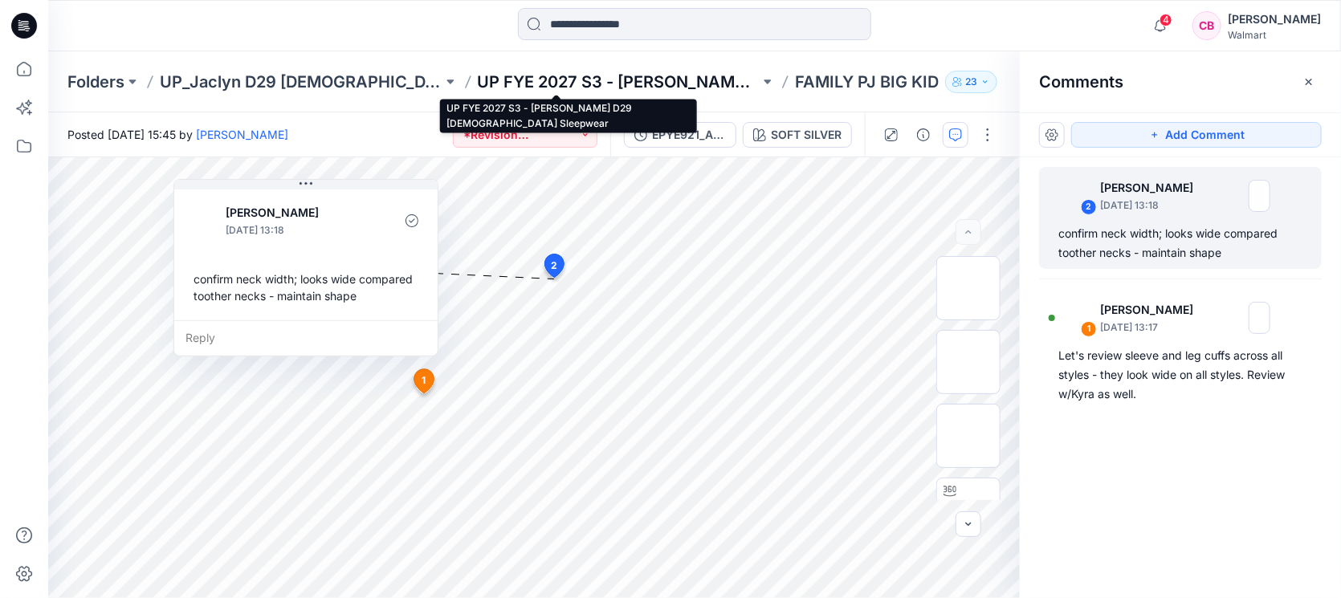
click at [629, 81] on p "UP FYE 2027 S3 - [PERSON_NAME] D29 [DEMOGRAPHIC_DATA] Sleepwear" at bounding box center [619, 82] width 283 height 22
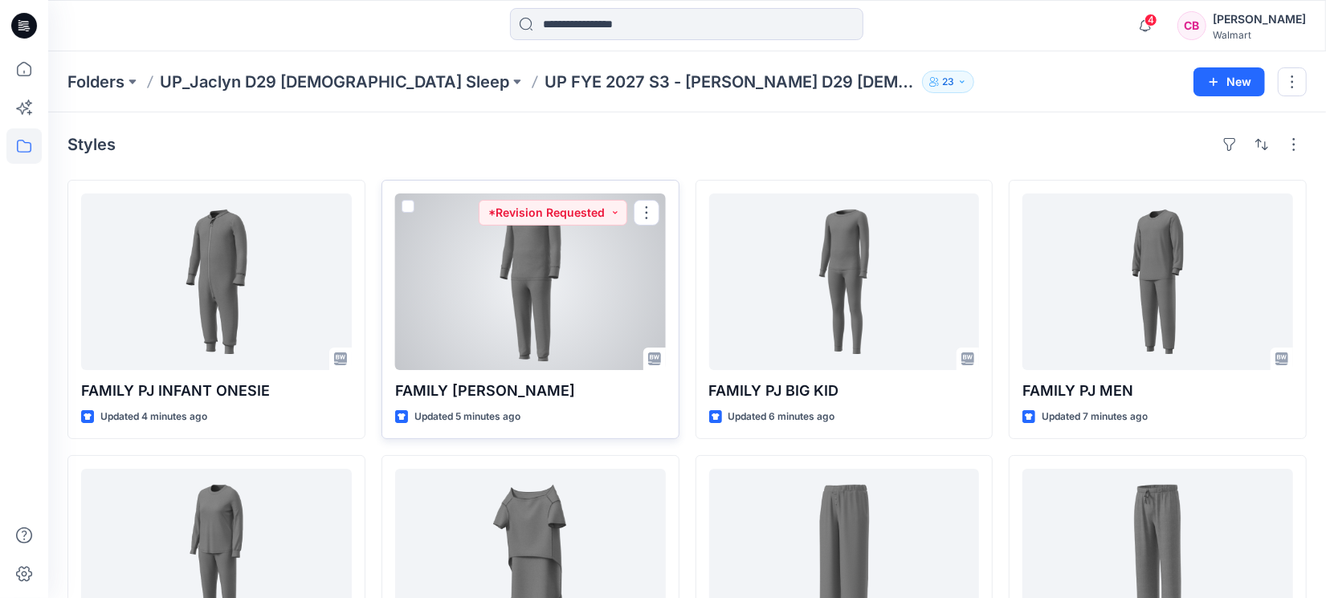
click at [520, 311] on div at bounding box center [530, 281] width 271 height 177
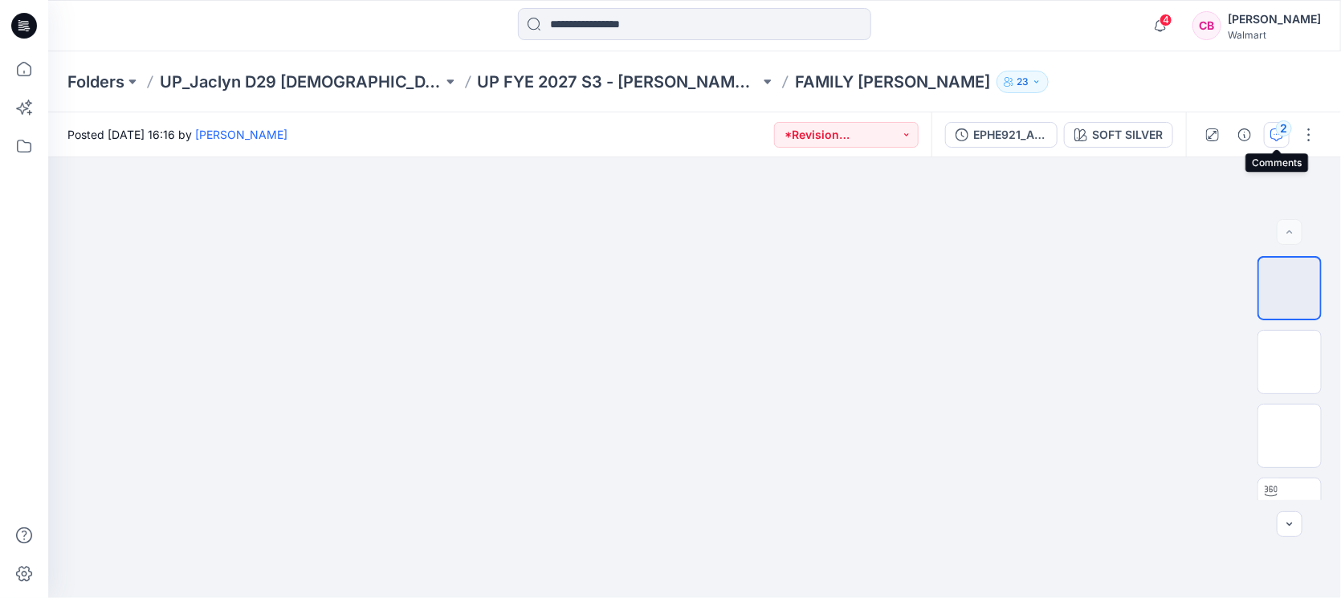
click at [1273, 128] on icon "button" at bounding box center [1276, 134] width 13 height 13
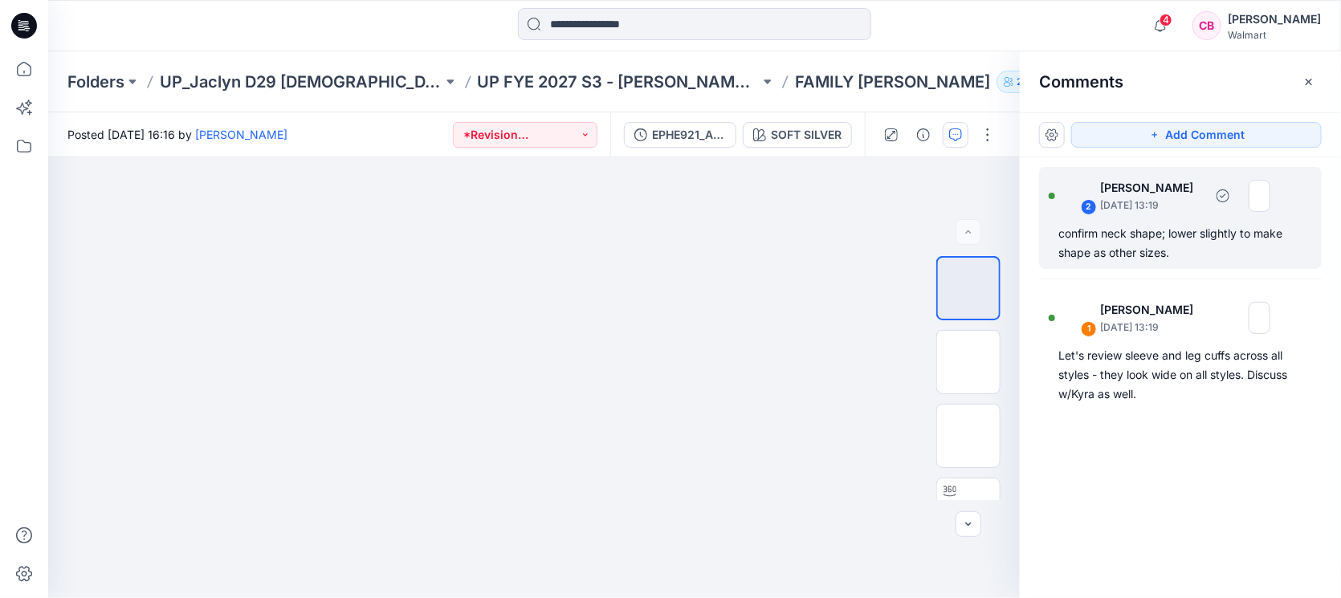
click at [1235, 241] on div "confirm neck shape; lower slightly to make shape as other sizes." at bounding box center [1180, 243] width 244 height 39
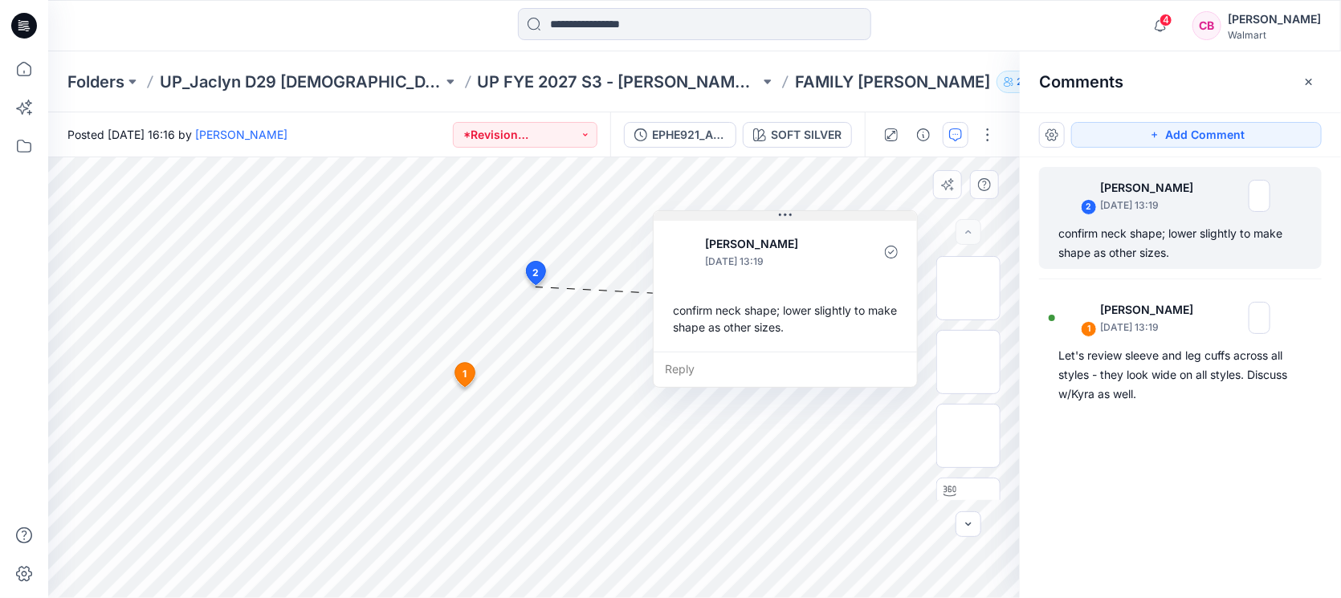
drag, startPoint x: 673, startPoint y: 298, endPoint x: 815, endPoint y: 216, distance: 164.0
click at [815, 216] on button at bounding box center [785, 216] width 263 height 10
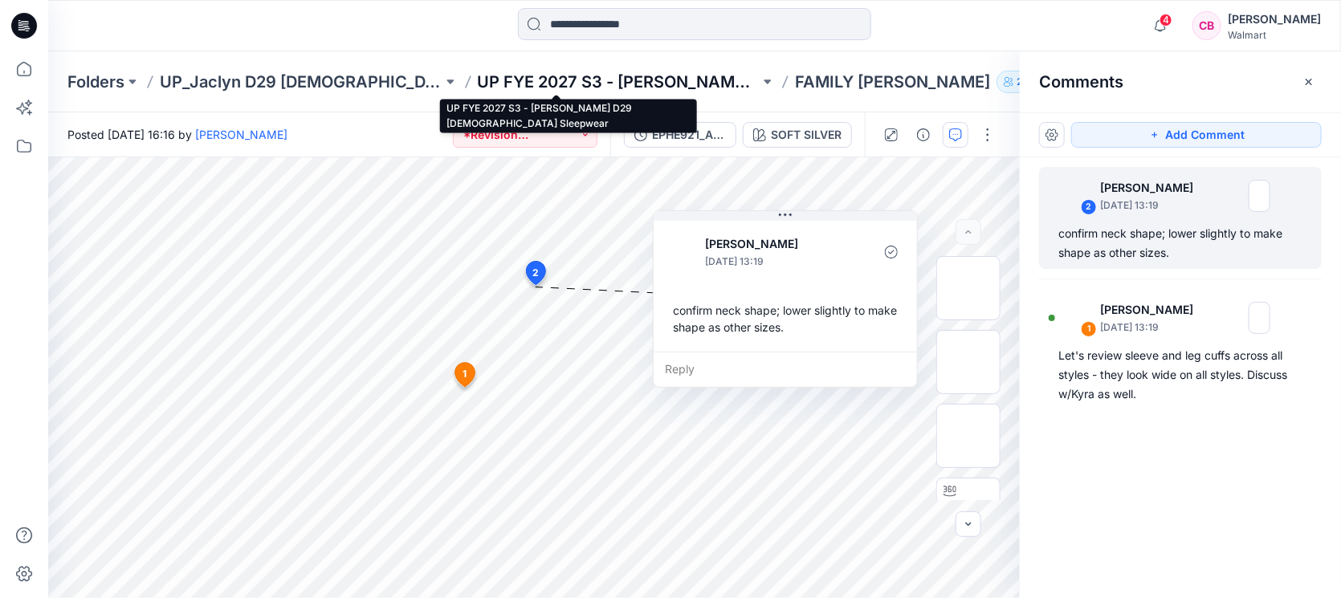
click at [637, 80] on p "UP FYE 2027 S3 - [PERSON_NAME] D29 [DEMOGRAPHIC_DATA] Sleepwear" at bounding box center [619, 82] width 283 height 22
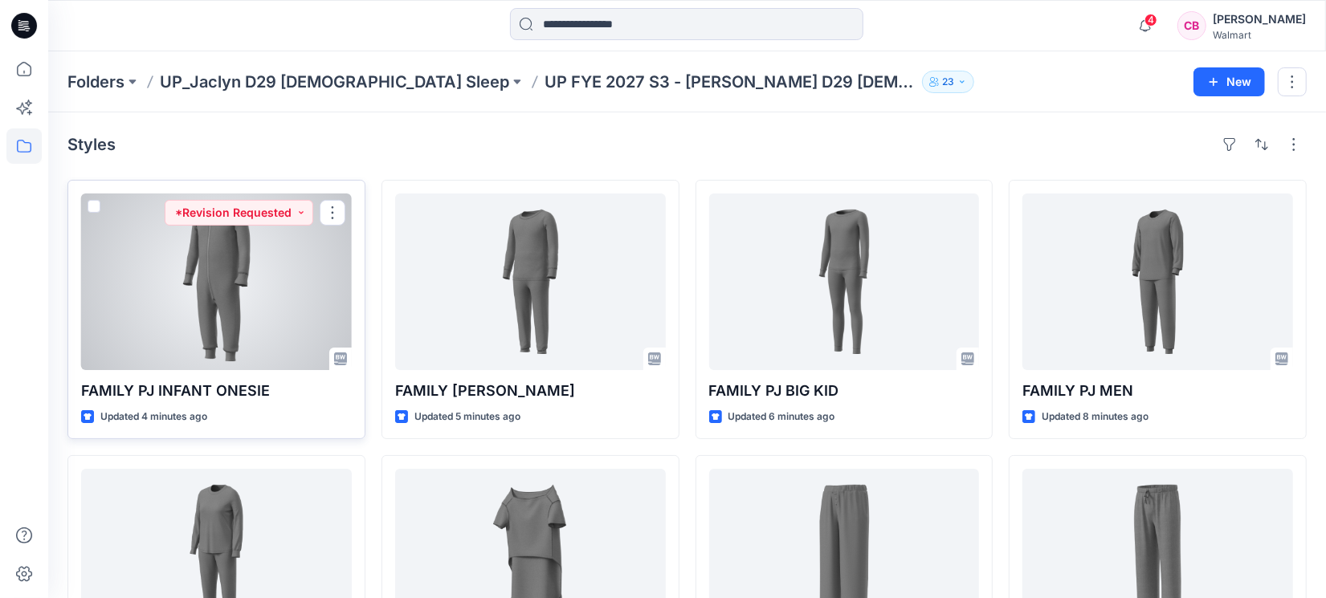
click at [226, 275] on div at bounding box center [216, 281] width 271 height 177
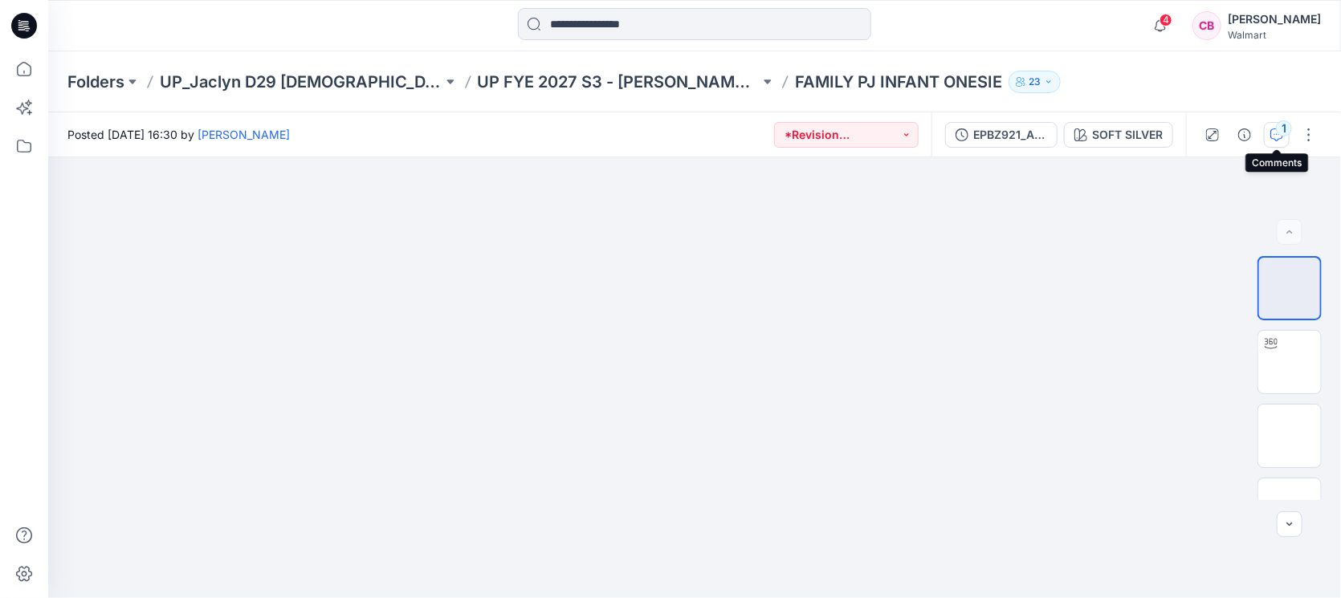
click at [1274, 132] on icon "button" at bounding box center [1276, 134] width 13 height 13
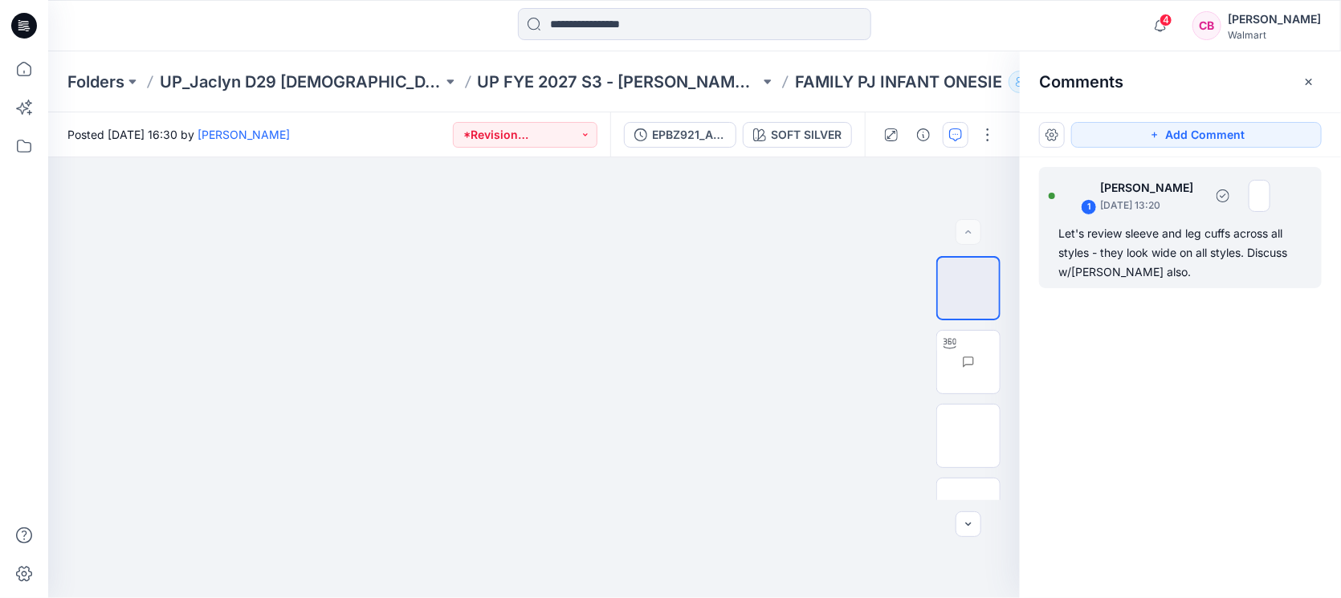
click at [1190, 249] on div "Let's review sleeve and leg cuffs across all styles - they look wide on all sty…" at bounding box center [1180, 253] width 244 height 58
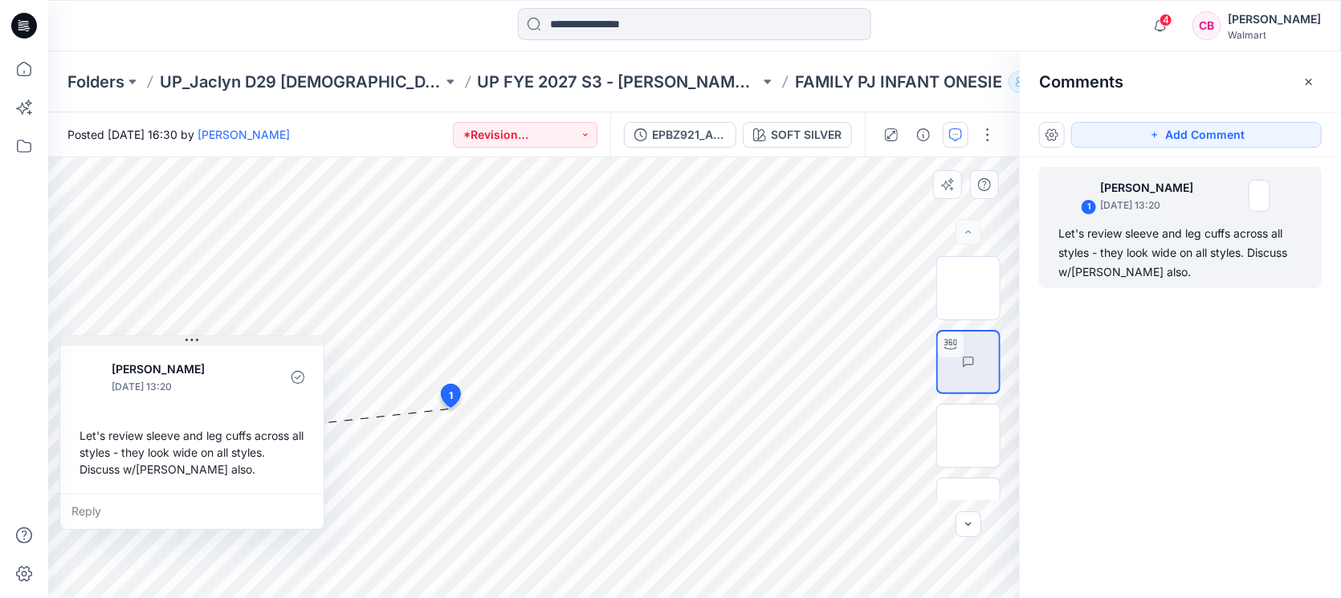
drag, startPoint x: 616, startPoint y: 423, endPoint x: 246, endPoint y: 304, distance: 388.7
click at [246, 336] on button at bounding box center [191, 341] width 263 height 10
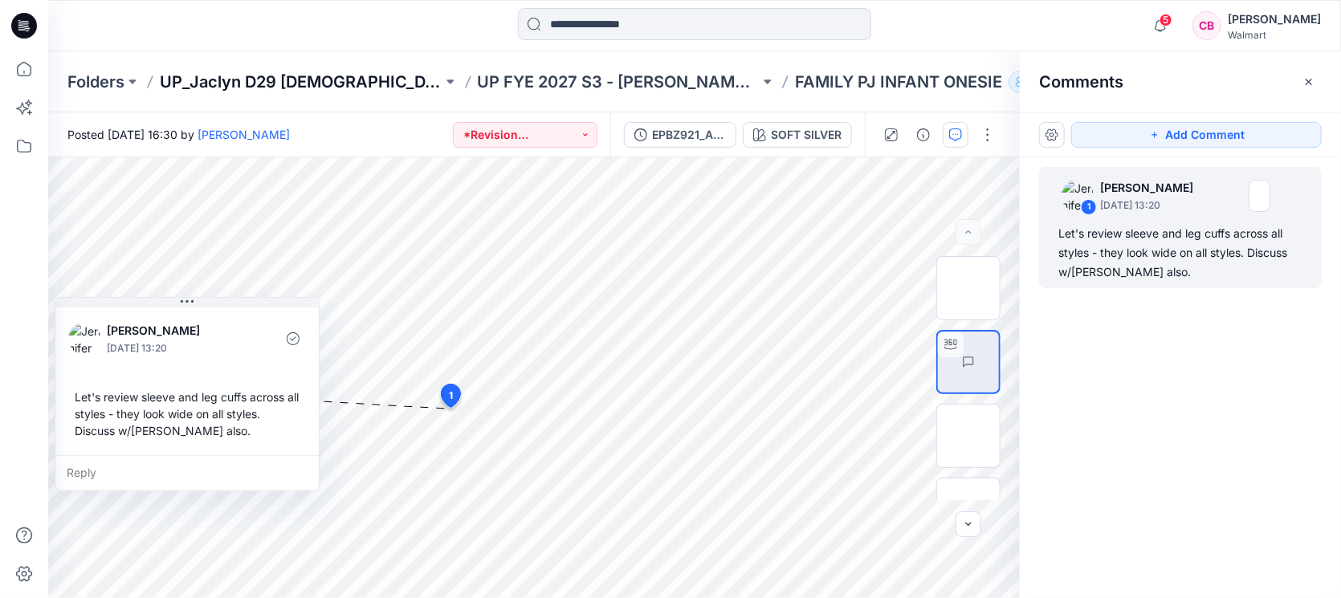
click at [304, 85] on p "UP_Jaclyn D29 Ladies Sleep" at bounding box center [301, 82] width 283 height 22
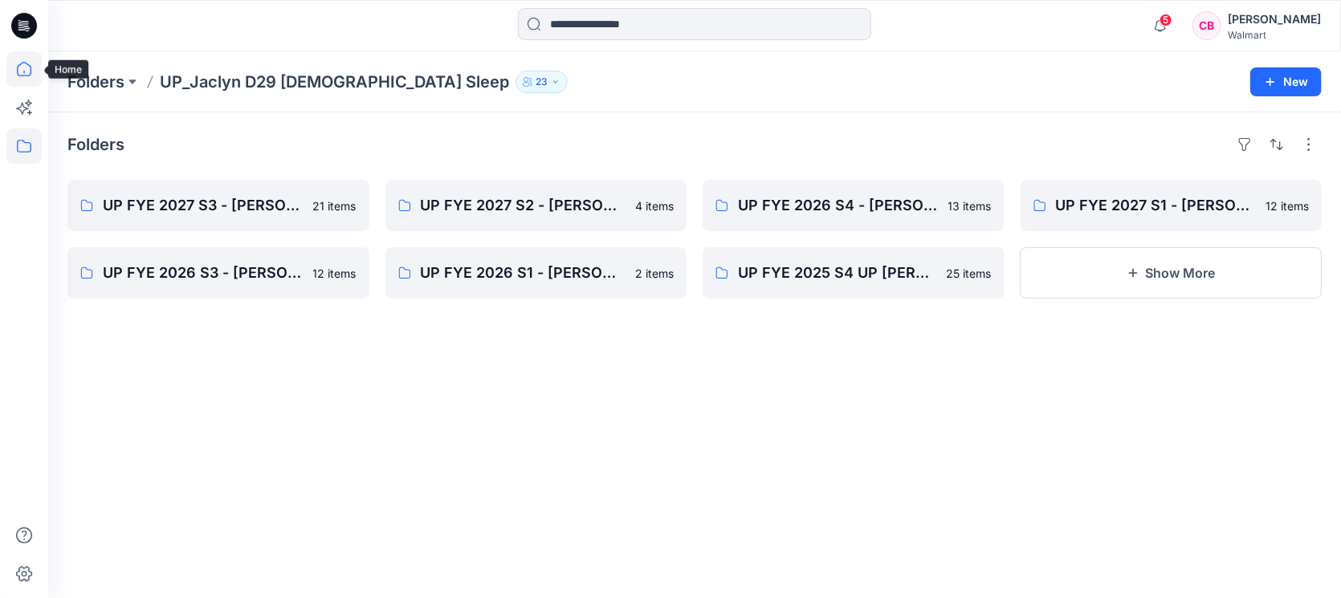
click at [18, 60] on icon at bounding box center [23, 68] width 35 height 35
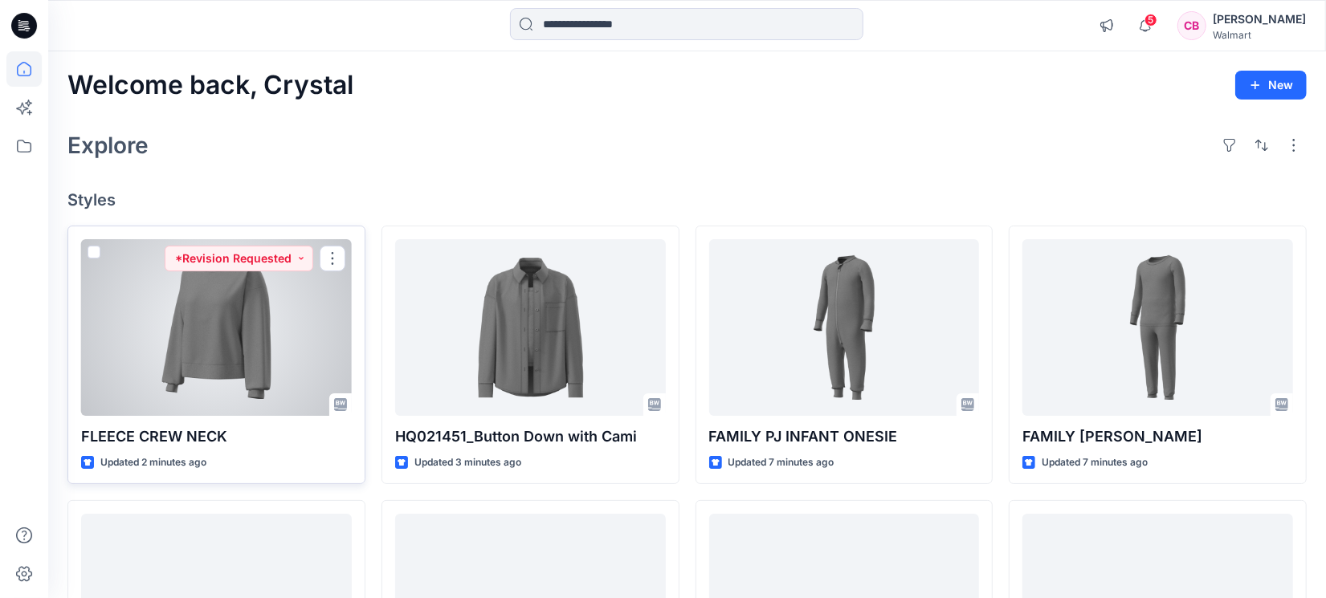
click at [214, 379] on div at bounding box center [216, 327] width 271 height 177
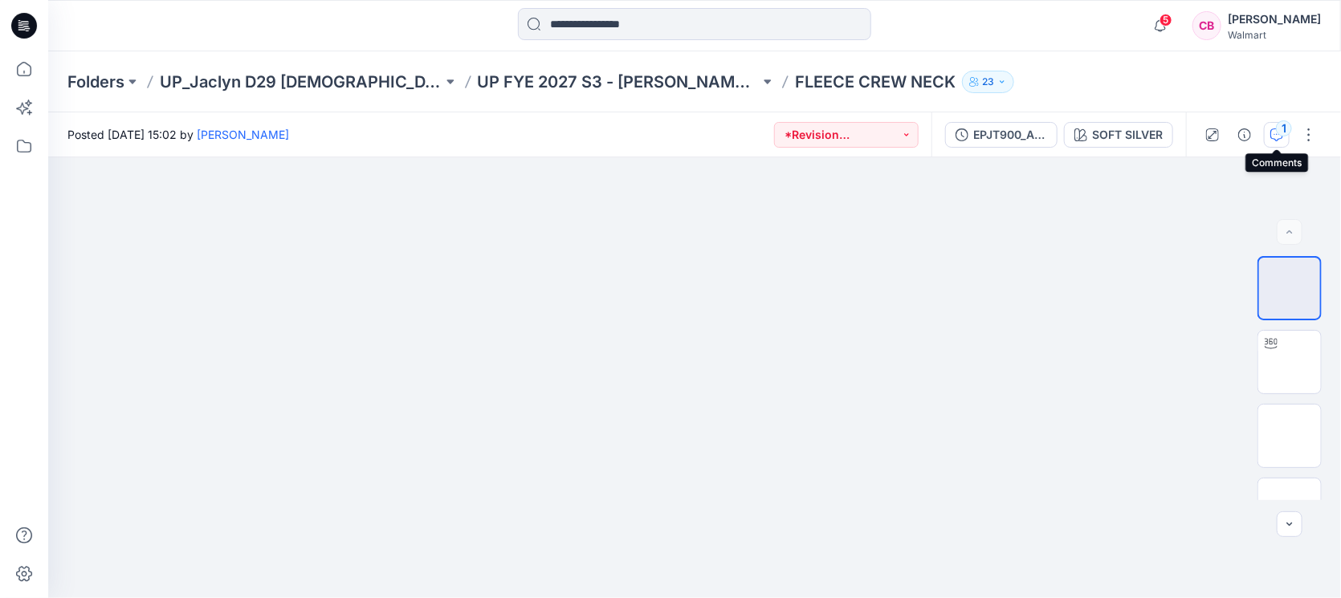
click at [1265, 134] on button "1" at bounding box center [1277, 135] width 26 height 26
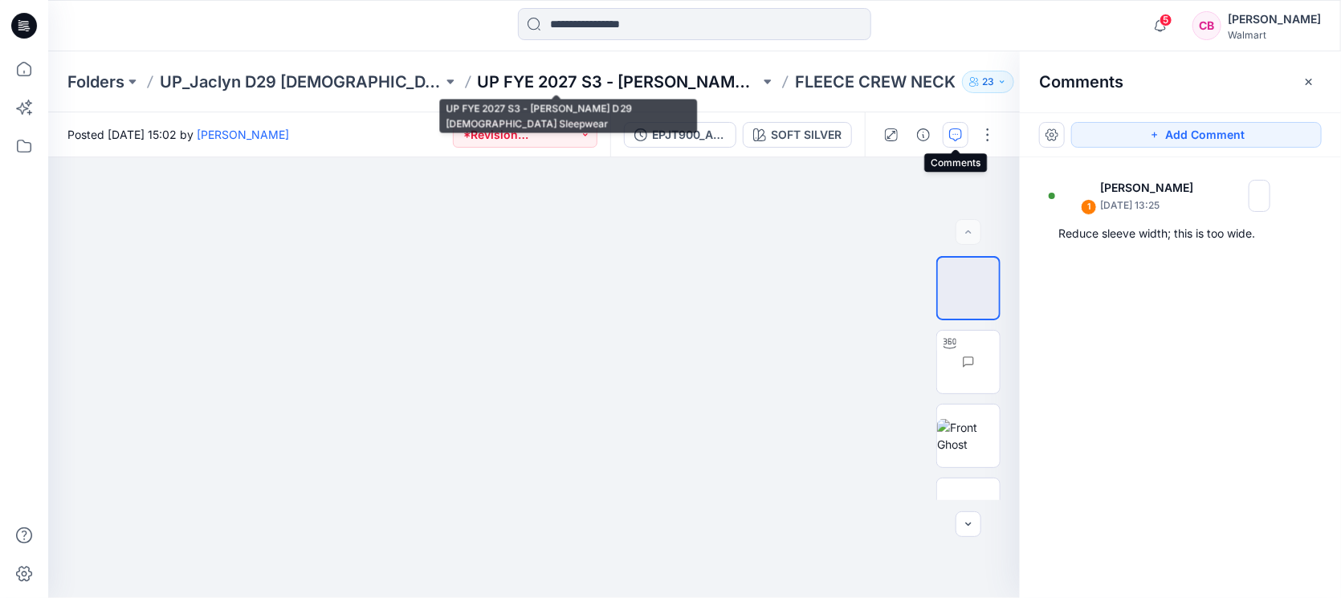
click at [629, 76] on p "UP FYE 2027 S3 - [PERSON_NAME] D29 [DEMOGRAPHIC_DATA] Sleepwear" at bounding box center [619, 82] width 283 height 22
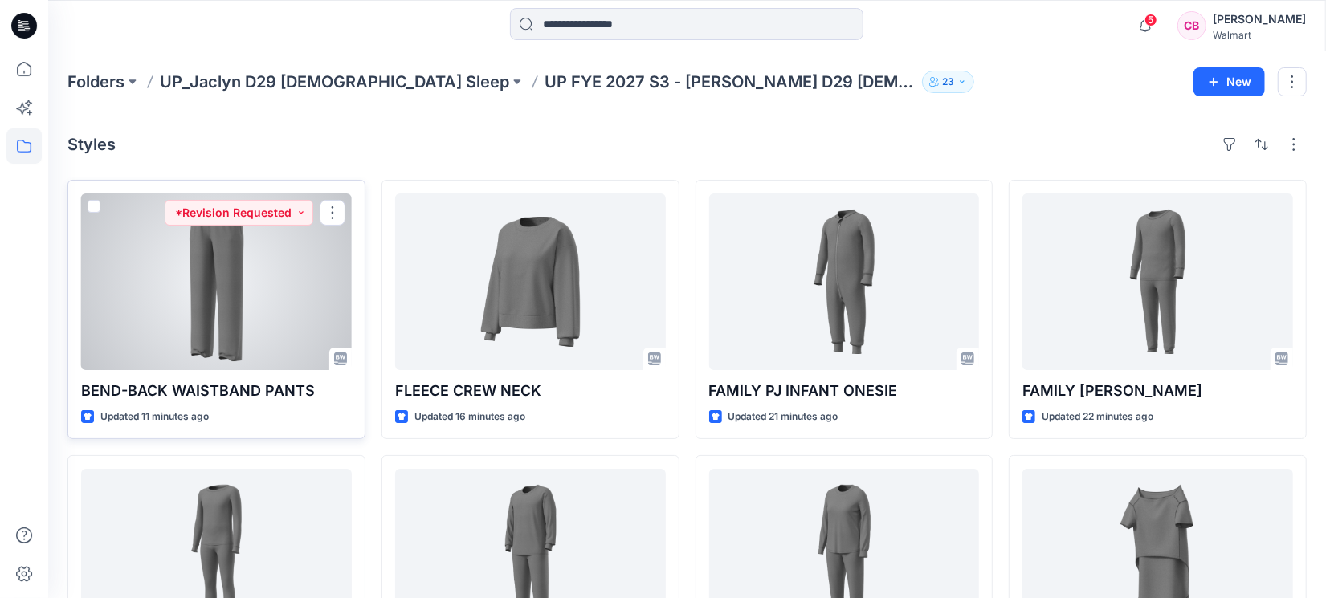
click at [217, 302] on div at bounding box center [216, 281] width 271 height 177
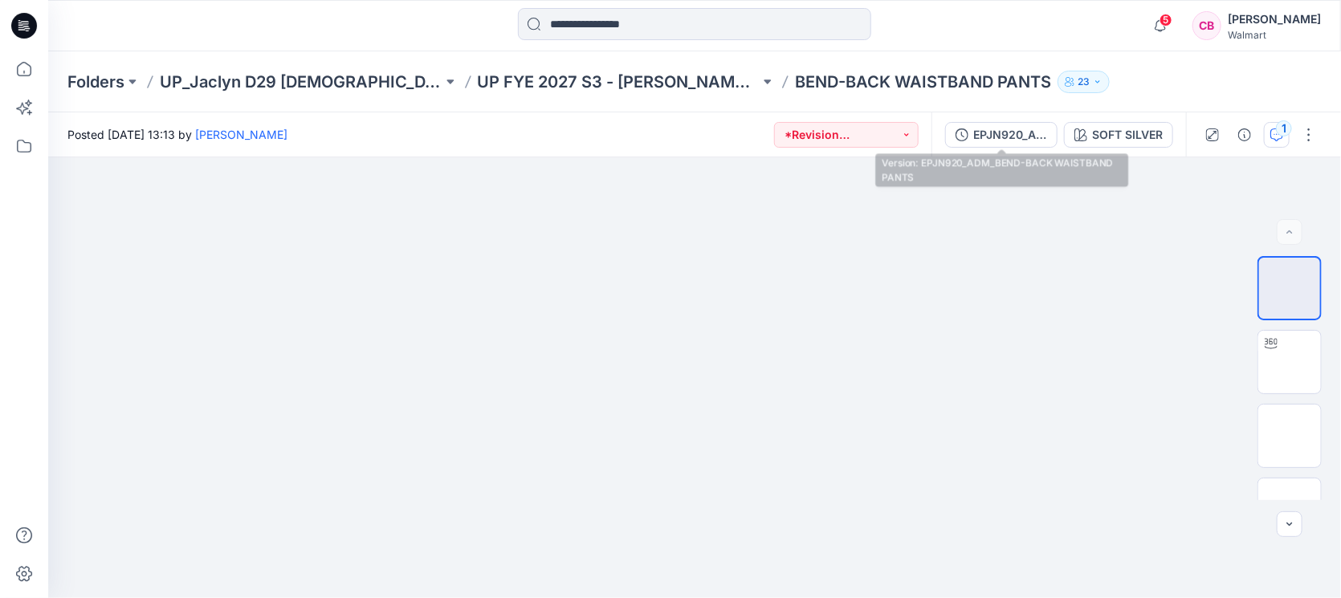
click at [1283, 129] on div "1" at bounding box center [1284, 128] width 16 height 16
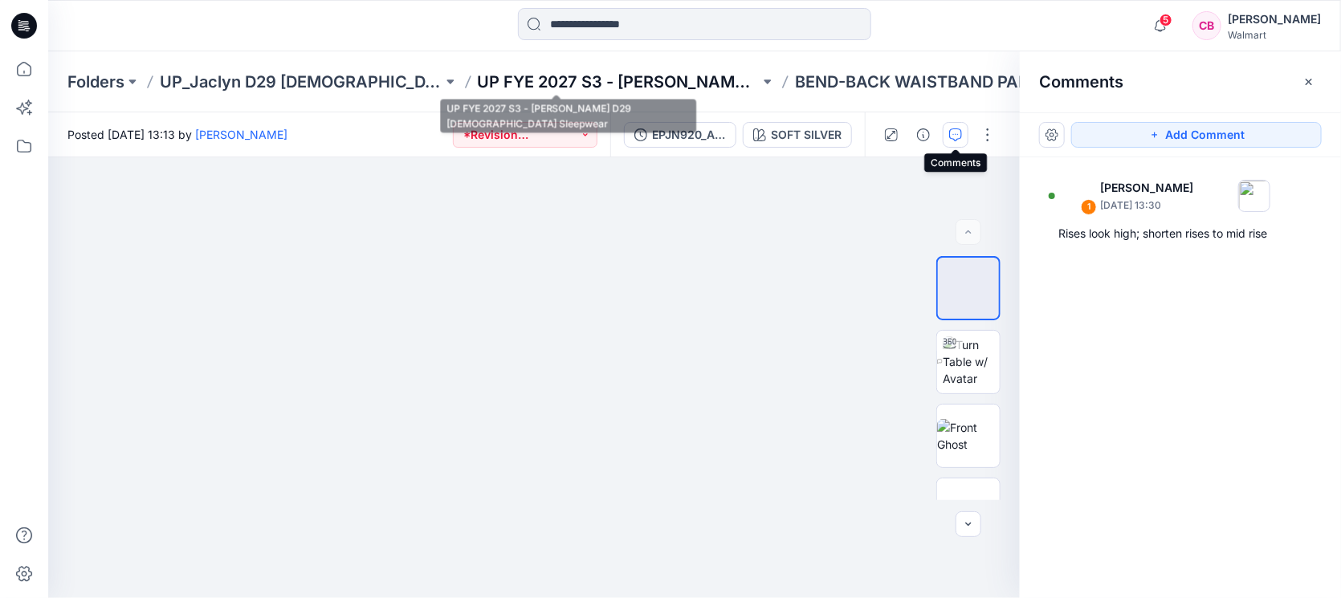
click at [625, 84] on p "UP FYE 2027 S3 - [PERSON_NAME] D29 [DEMOGRAPHIC_DATA] Sleepwear" at bounding box center [619, 82] width 283 height 22
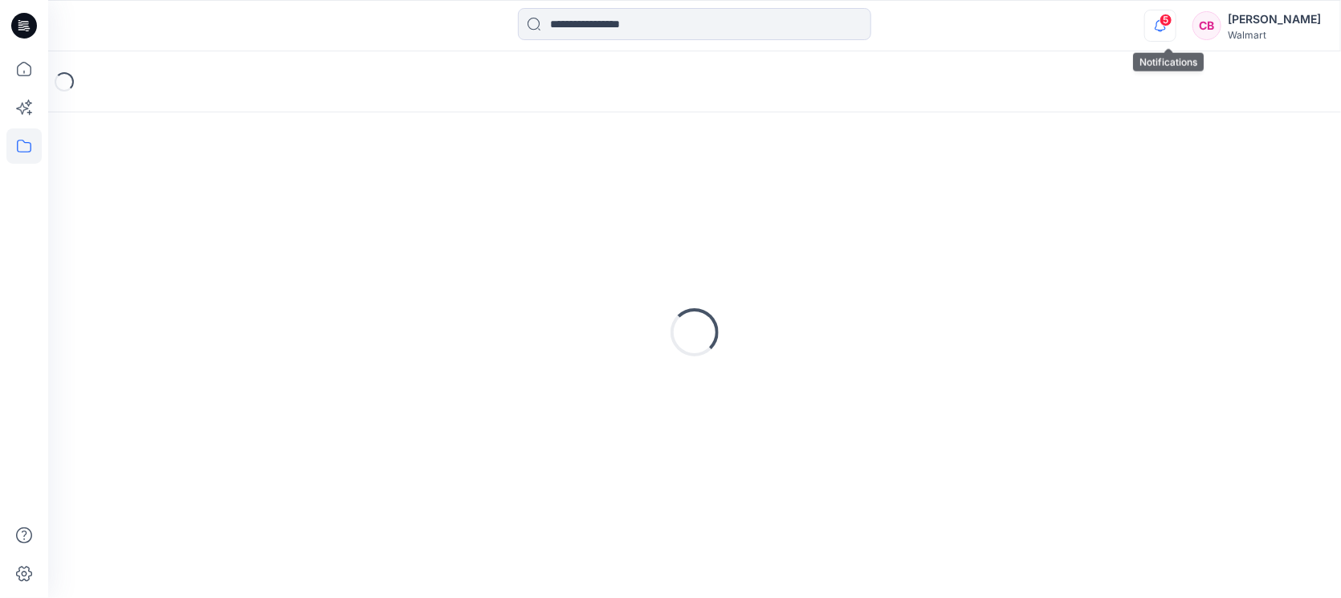
click at [1170, 25] on div "5 Notifications [PERSON_NAME] has updated HQ021451_Button Down with Cami with H…" at bounding box center [1232, 25] width 177 height 35
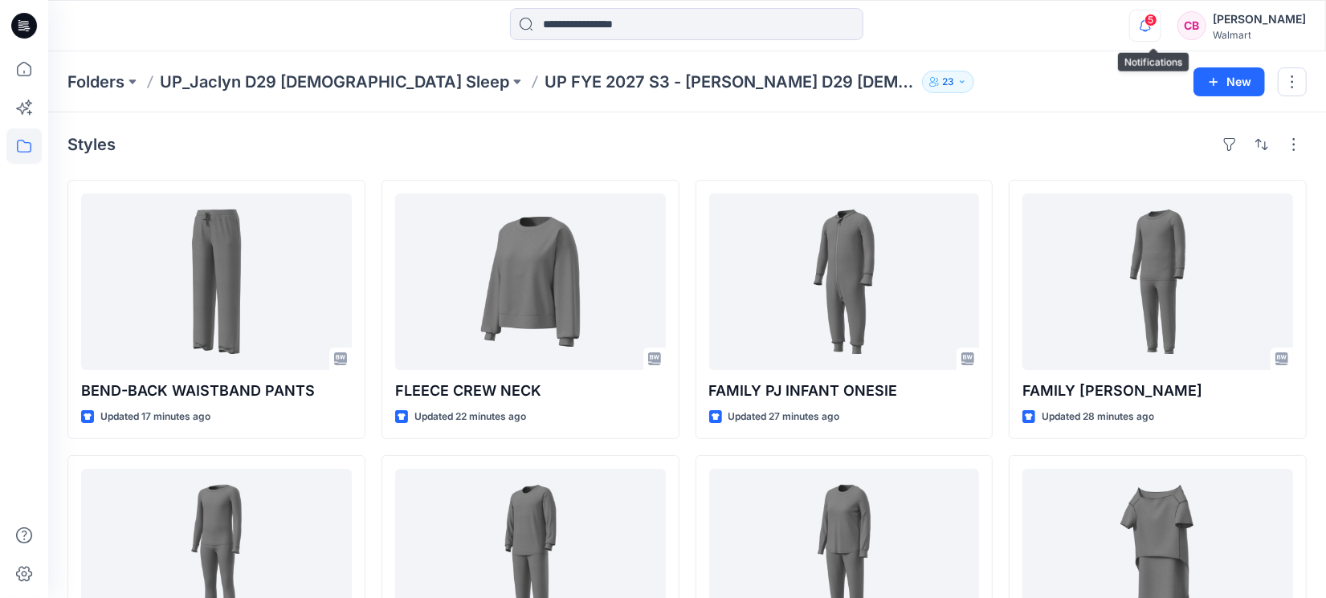
click at [1160, 31] on icon "button" at bounding box center [1145, 26] width 31 height 32
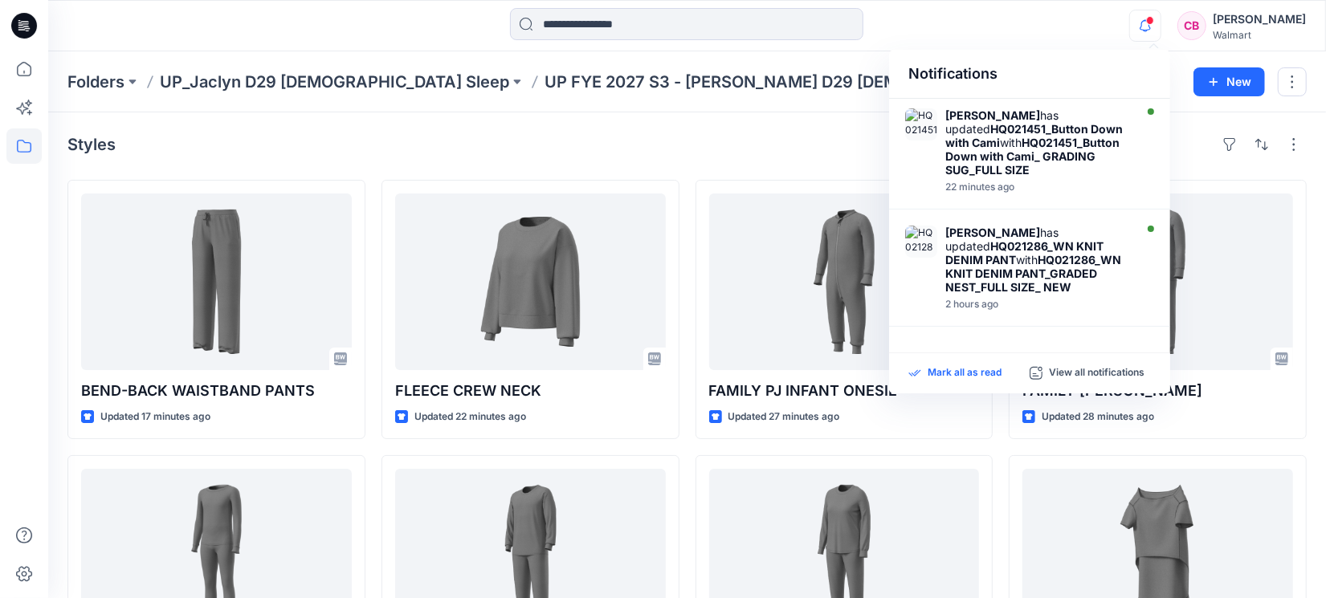
click at [996, 376] on p "Mark all as read" at bounding box center [964, 373] width 74 height 14
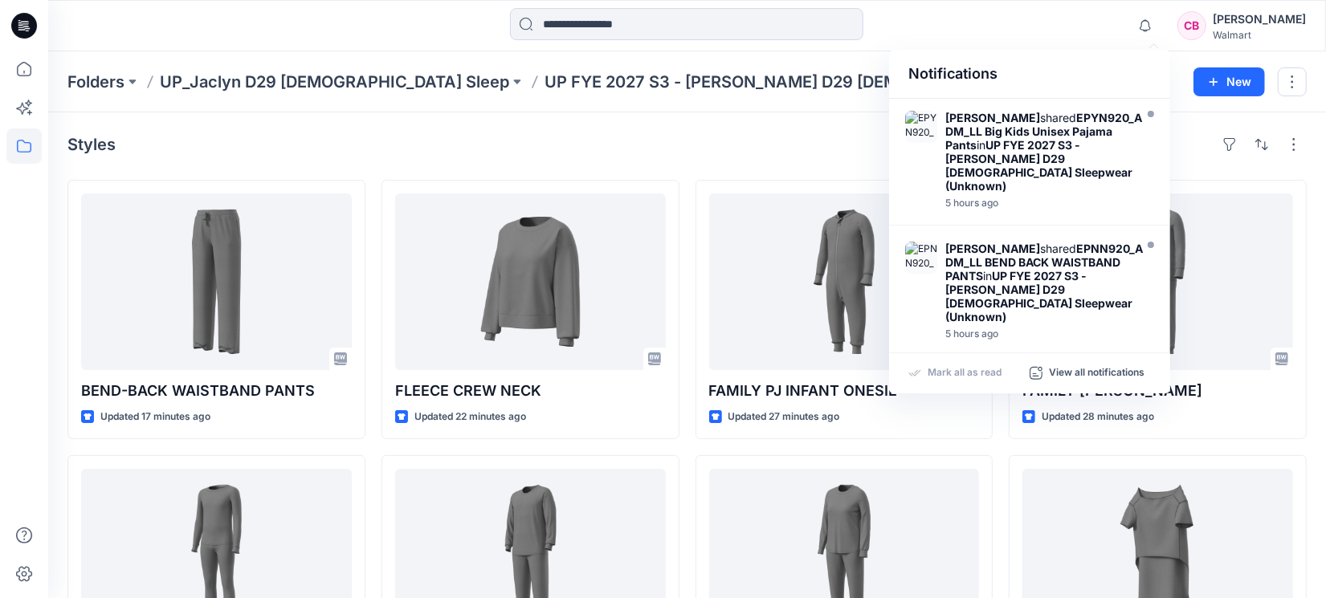
scroll to position [687, 0]
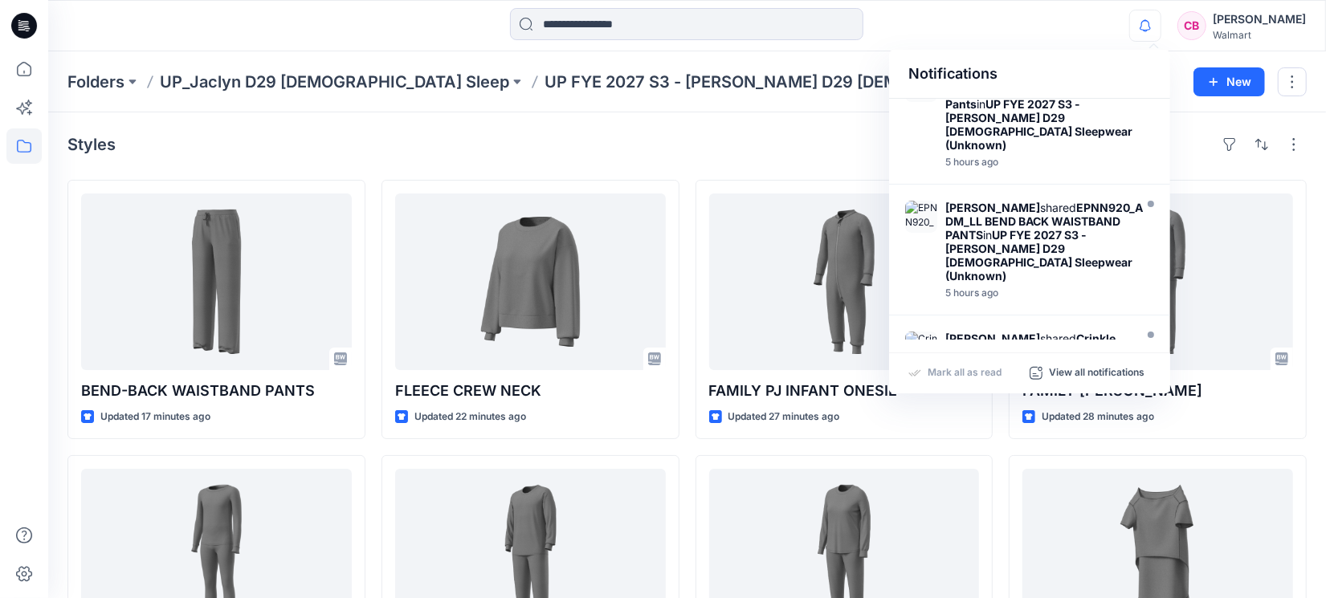
click at [1154, 26] on icon "button" at bounding box center [1145, 26] width 31 height 32
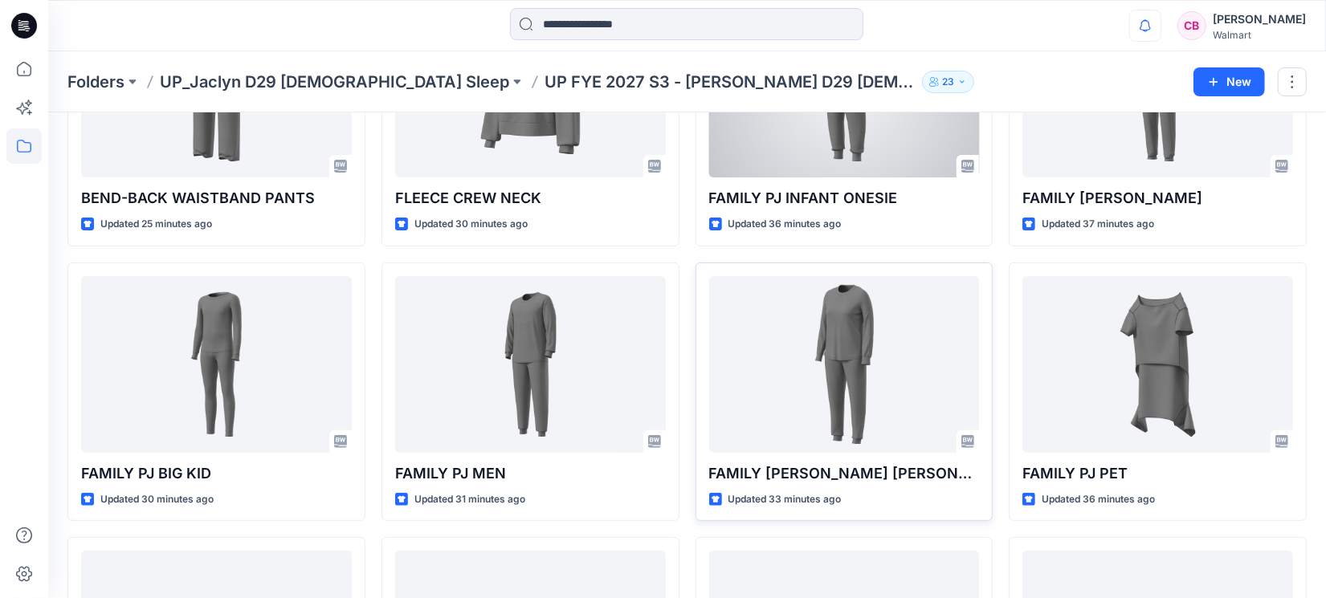
scroll to position [201, 0]
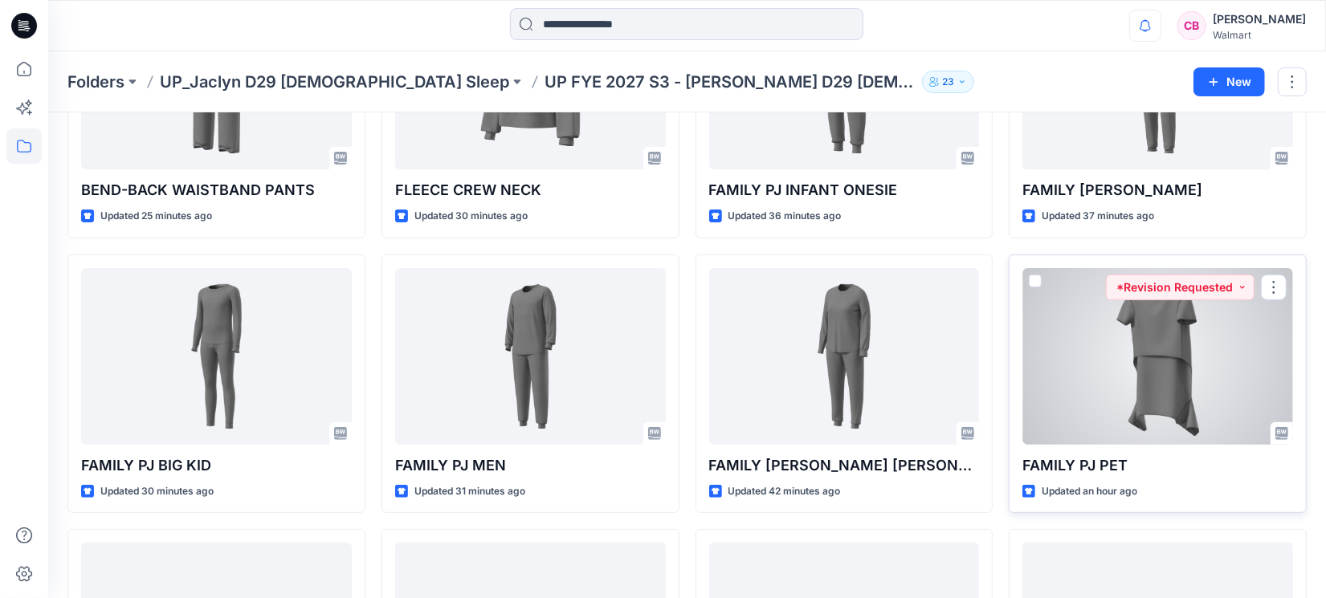
click at [1142, 352] on div at bounding box center [1157, 356] width 271 height 177
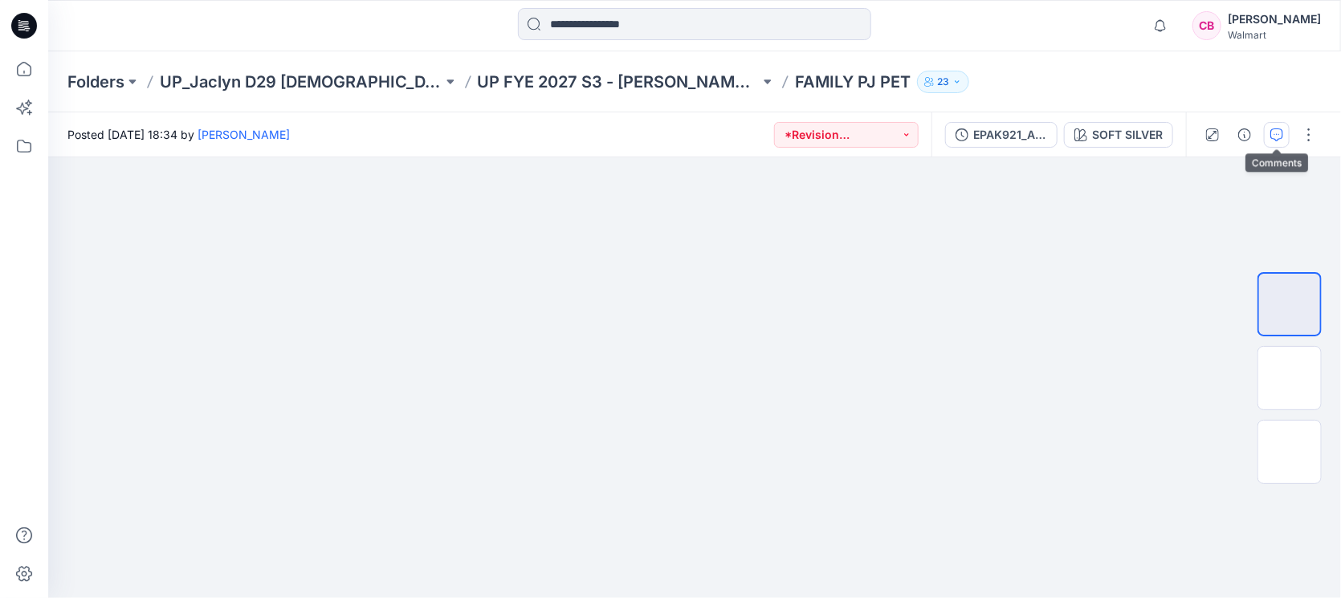
click at [1278, 131] on icon "button" at bounding box center [1276, 134] width 13 height 13
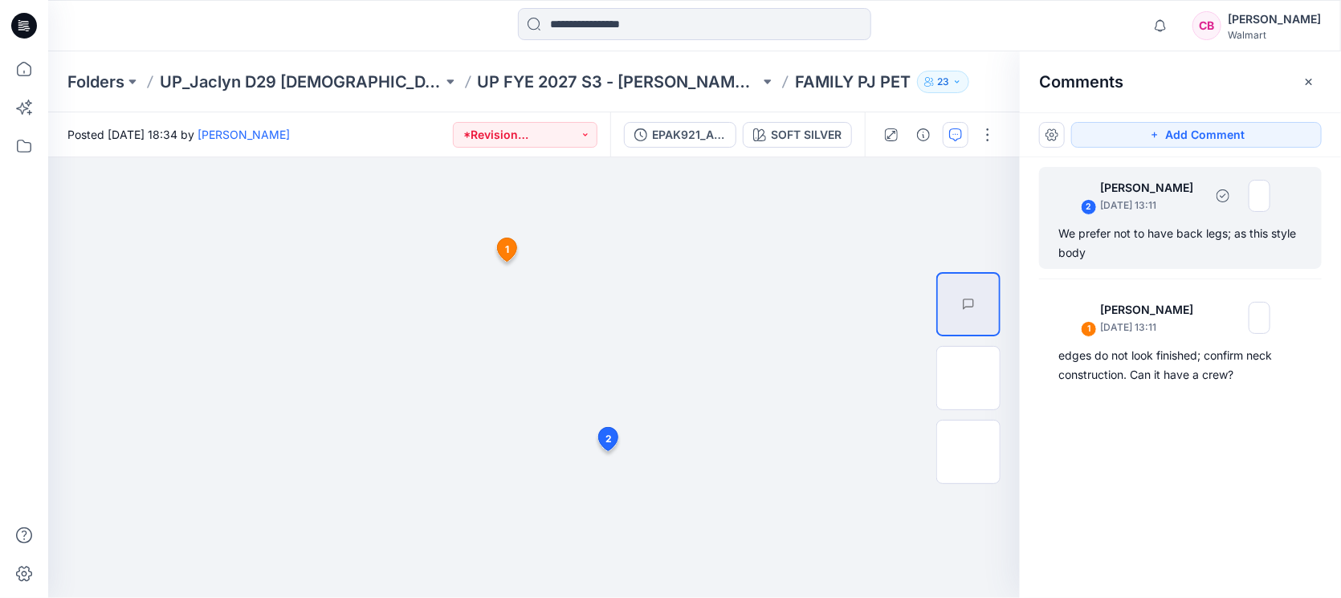
click at [1160, 235] on div "We prefer not to have back legs; as this style body" at bounding box center [1180, 243] width 244 height 39
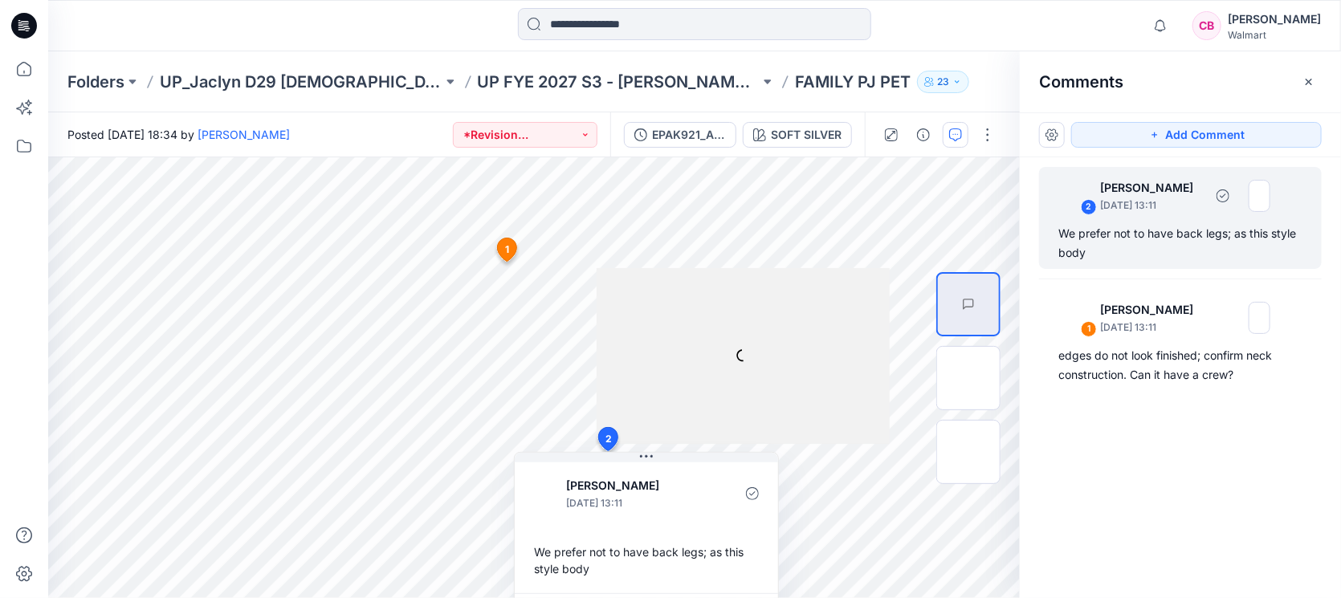
click at [1160, 235] on div "We prefer not to have back legs; as this style body" at bounding box center [1180, 243] width 244 height 39
click at [1305, 79] on icon "button" at bounding box center [1308, 81] width 13 height 13
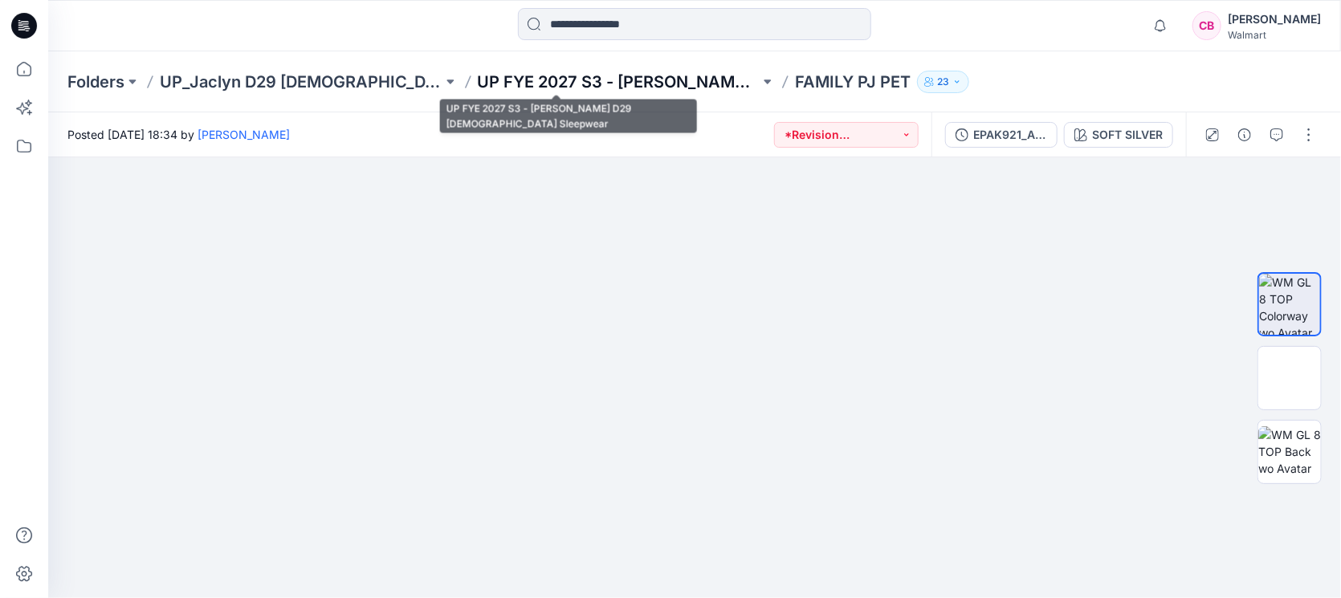
click at [590, 80] on p "UP FYE 2027 S3 - [PERSON_NAME] D29 [DEMOGRAPHIC_DATA] Sleepwear" at bounding box center [619, 82] width 283 height 22
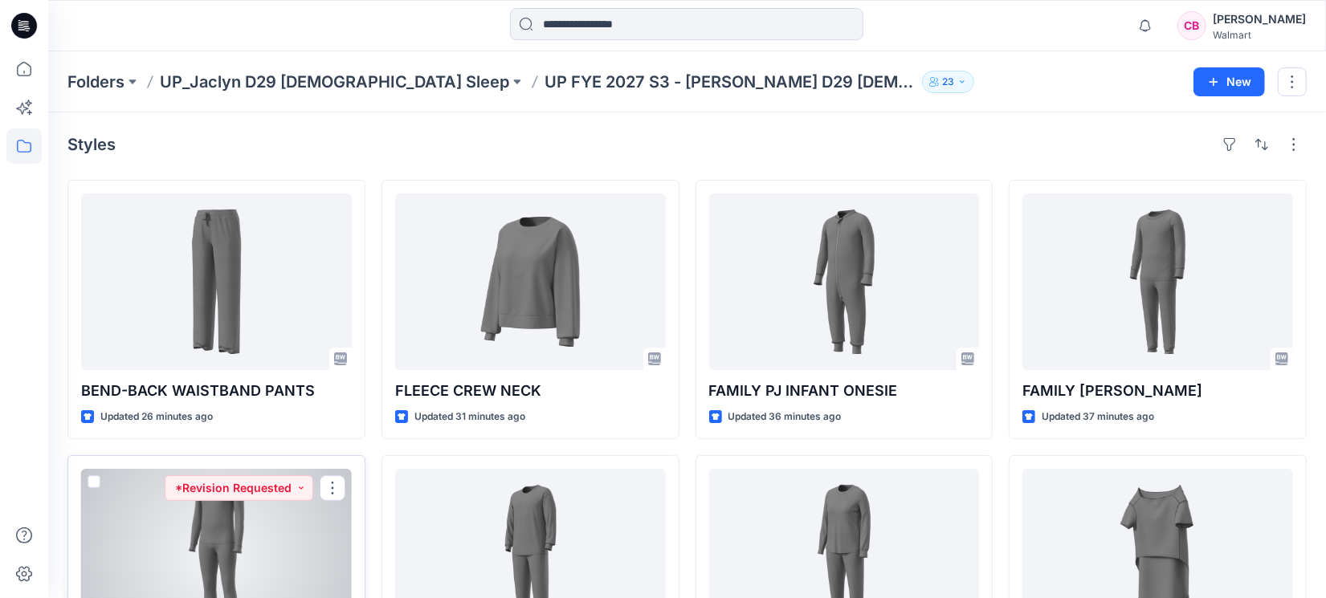
click at [227, 538] on div at bounding box center [216, 557] width 271 height 177
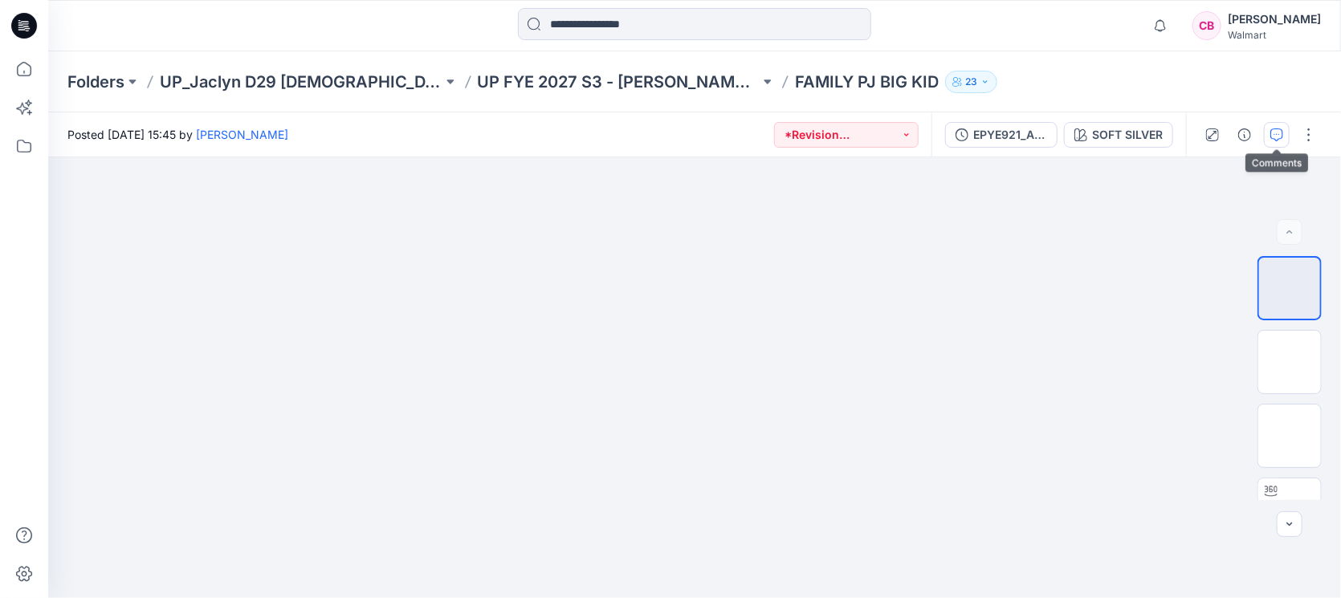
click at [1284, 134] on button "button" at bounding box center [1277, 135] width 26 height 26
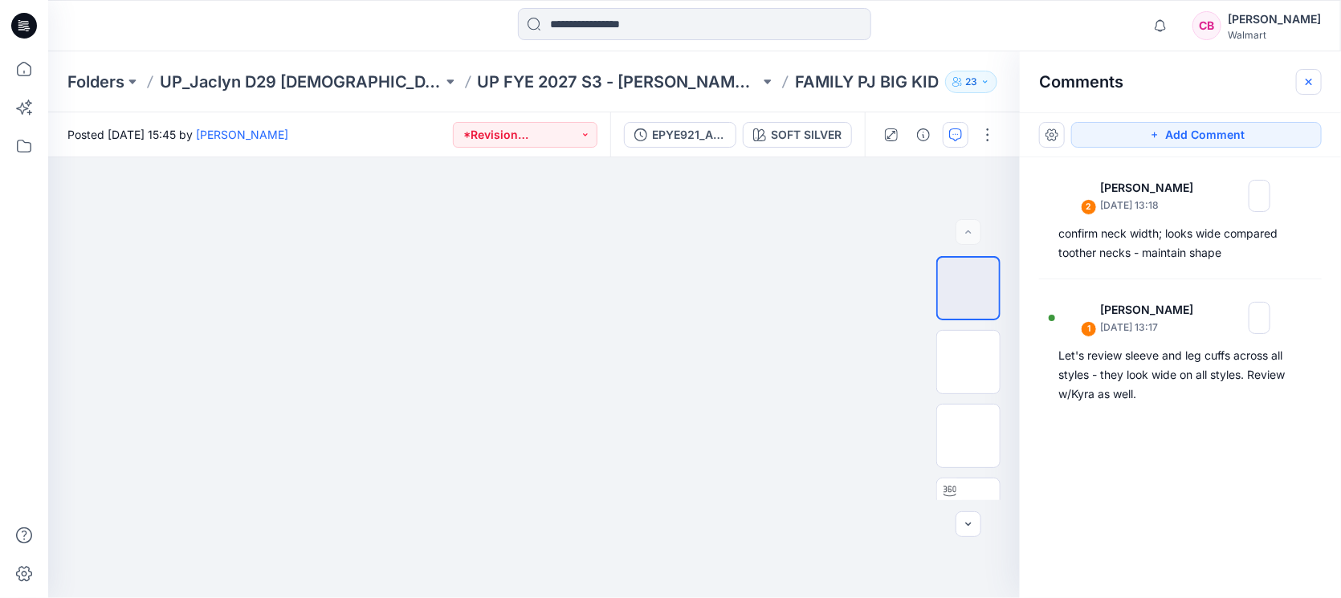
click at [1302, 88] on button "button" at bounding box center [1309, 82] width 26 height 26
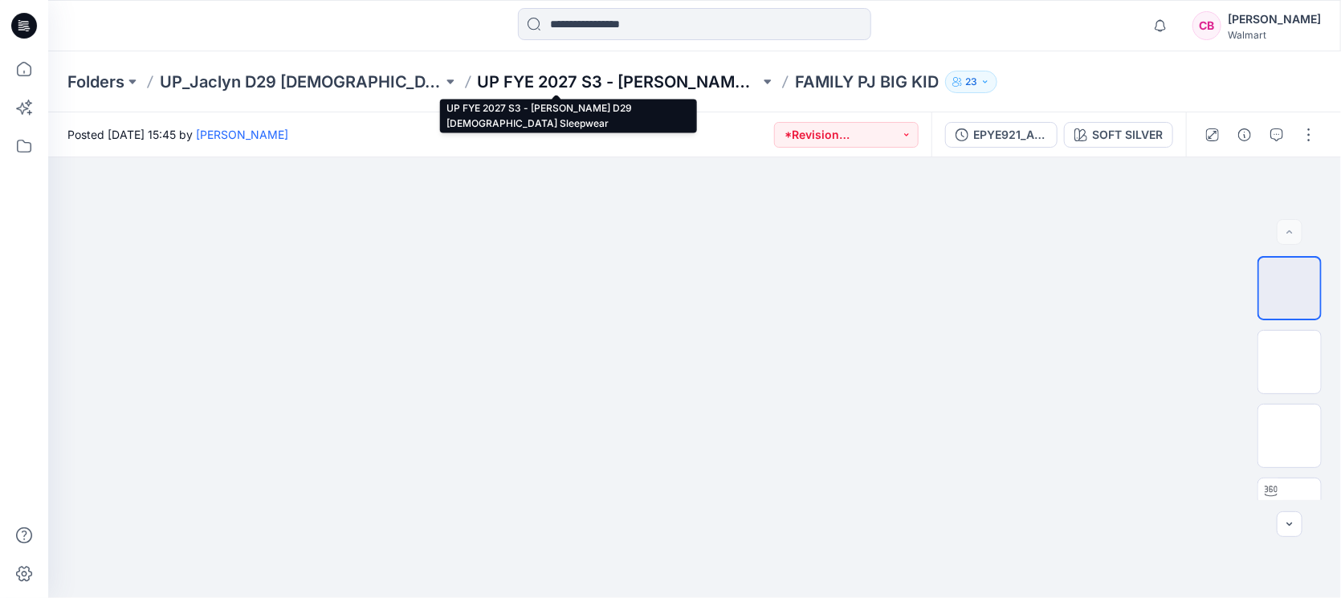
click at [614, 74] on p "UP FYE 2027 S3 - [PERSON_NAME] D29 [DEMOGRAPHIC_DATA] Sleepwear" at bounding box center [619, 82] width 283 height 22
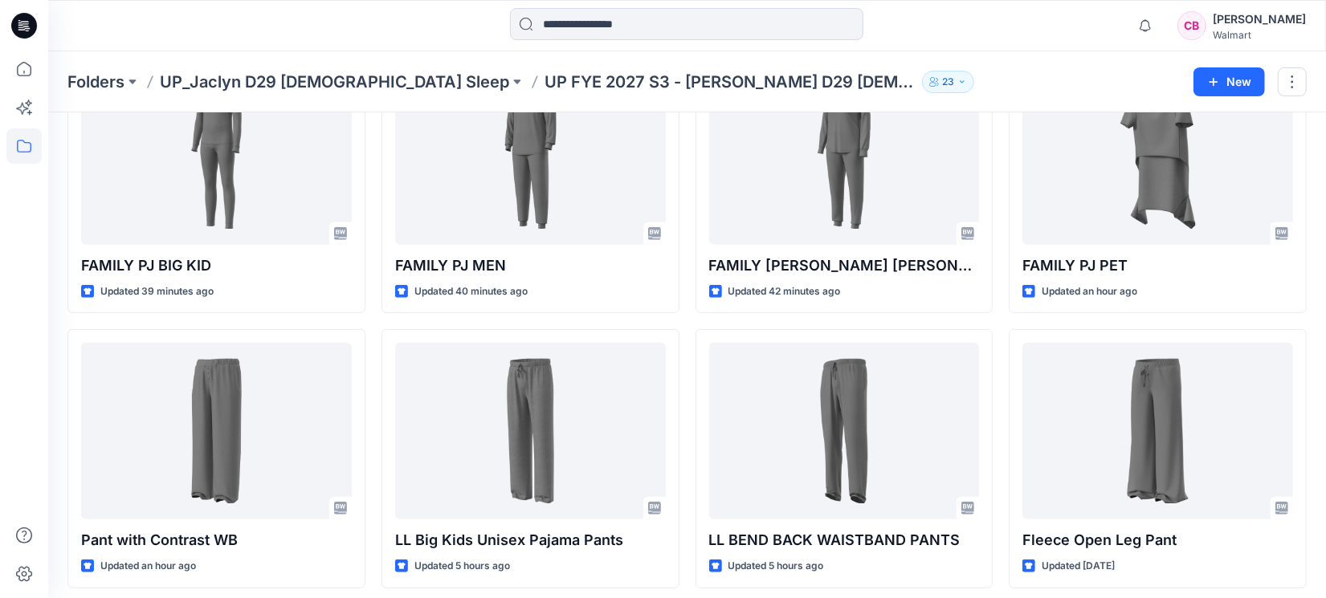
scroll to position [401, 0]
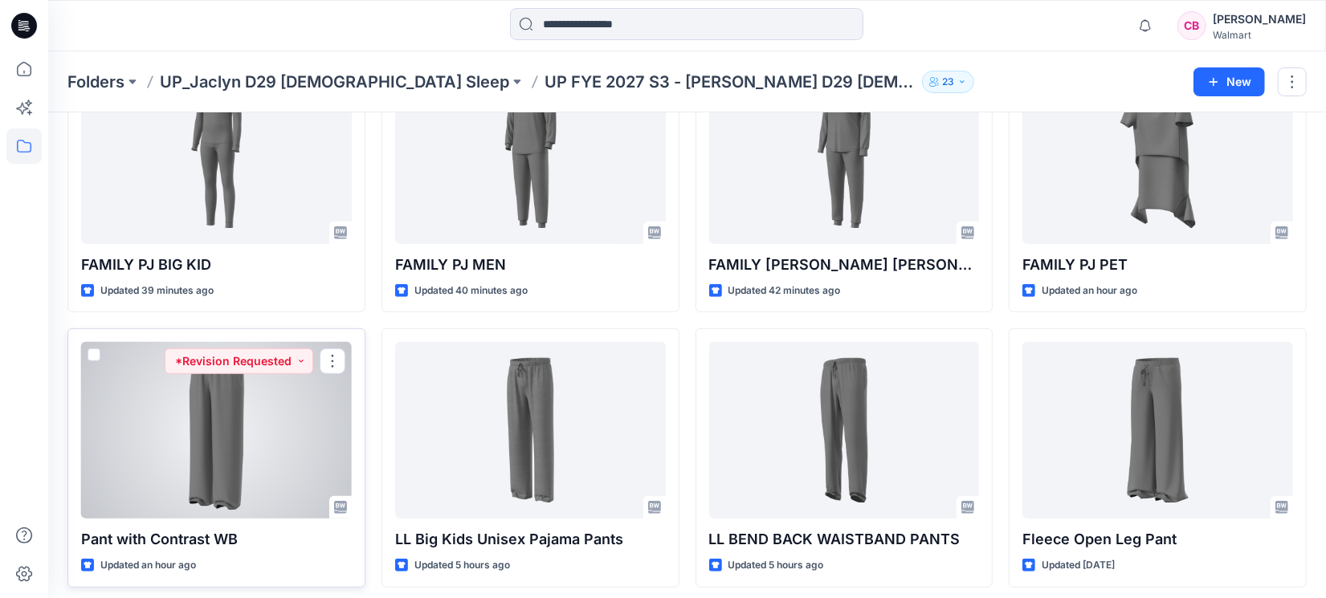
click at [192, 482] on div at bounding box center [216, 430] width 271 height 177
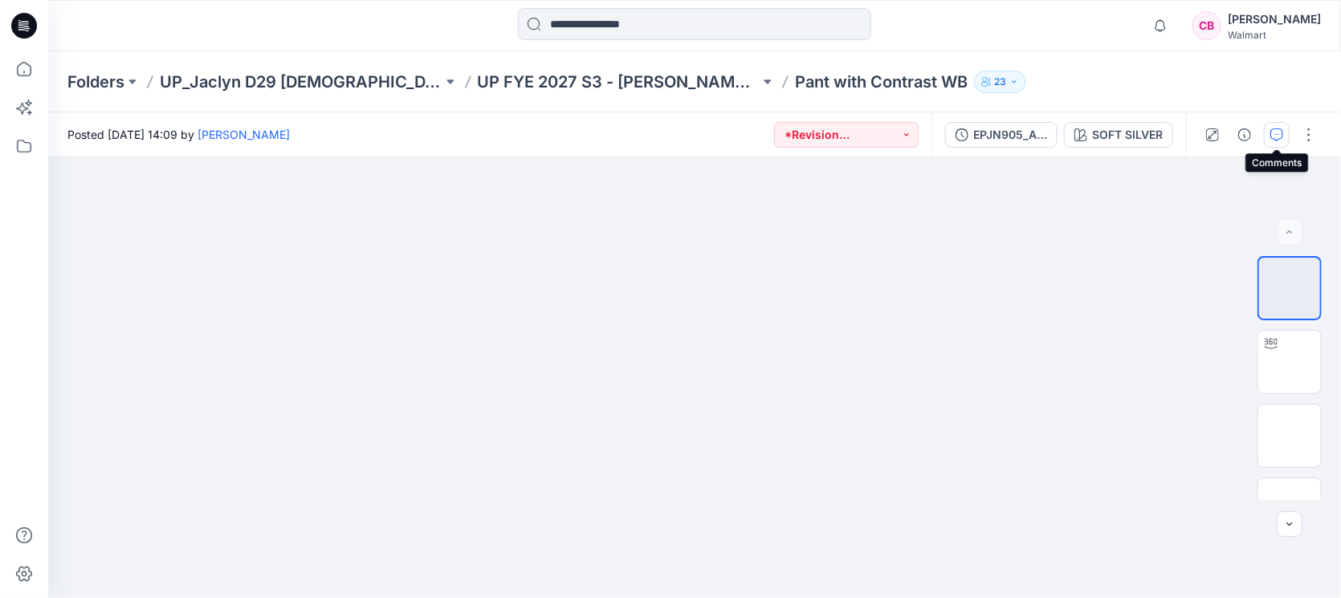
click at [1281, 126] on button "button" at bounding box center [1277, 135] width 26 height 26
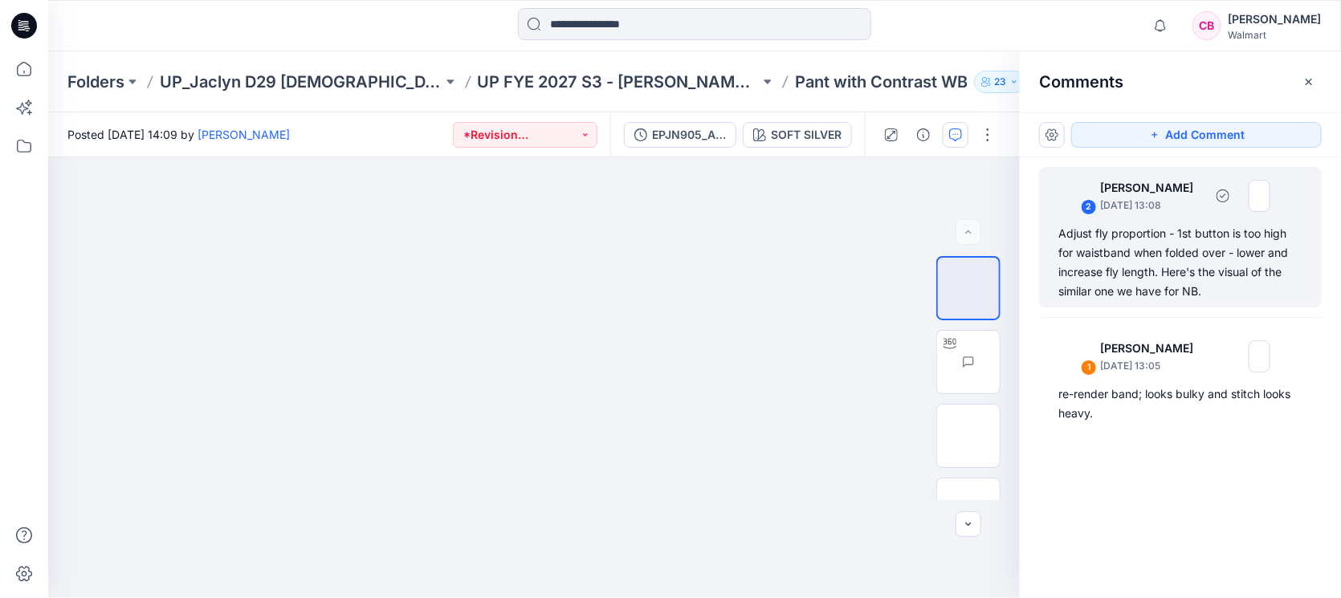
click at [1146, 249] on div "Adjust fly proportion - 1st button is too high for waistband when folded over -…" at bounding box center [1180, 262] width 244 height 77
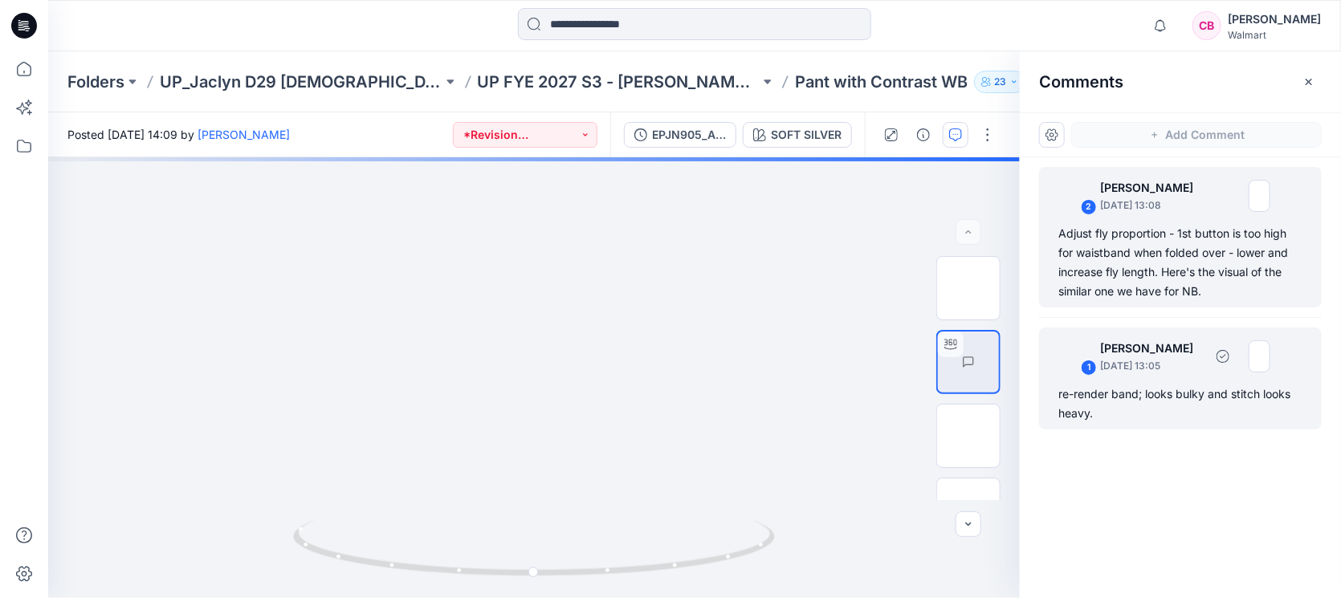
click at [1128, 391] on div "re-render band; looks bulky and stitch looks heavy." at bounding box center [1180, 404] width 244 height 39
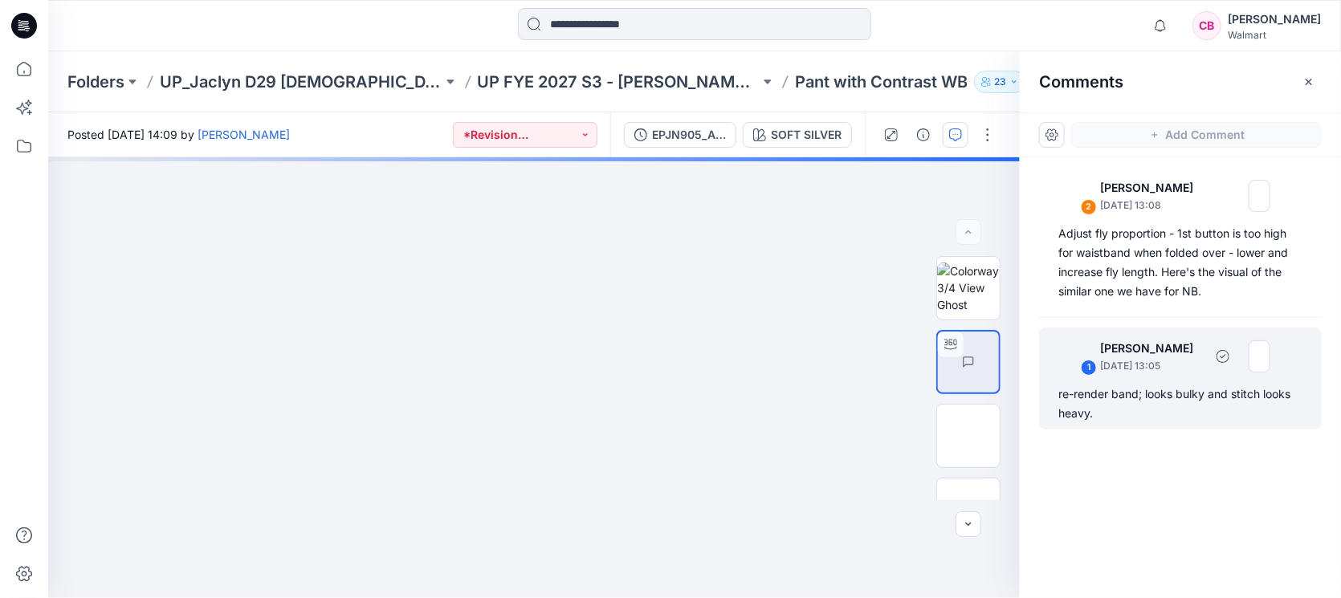
click at [1154, 405] on div "re-render band; looks bulky and stitch looks heavy." at bounding box center [1180, 404] width 244 height 39
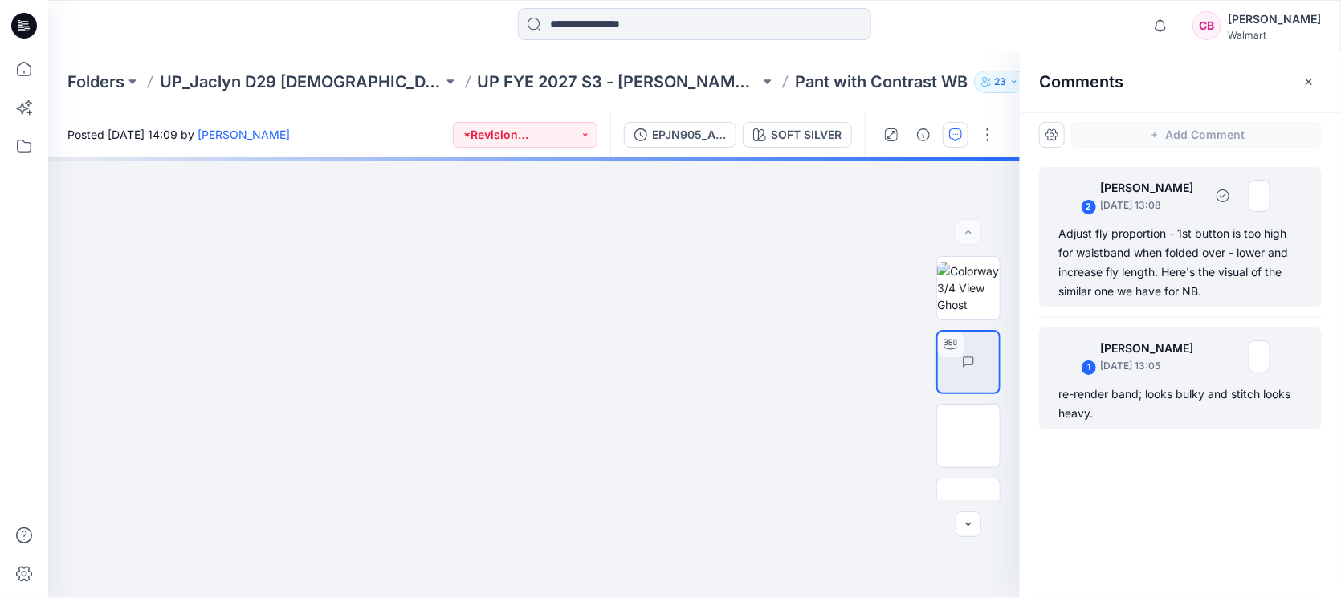
click at [1180, 287] on div "Adjust fly proportion - 1st button is too high for waistband when folded over -…" at bounding box center [1180, 262] width 244 height 77
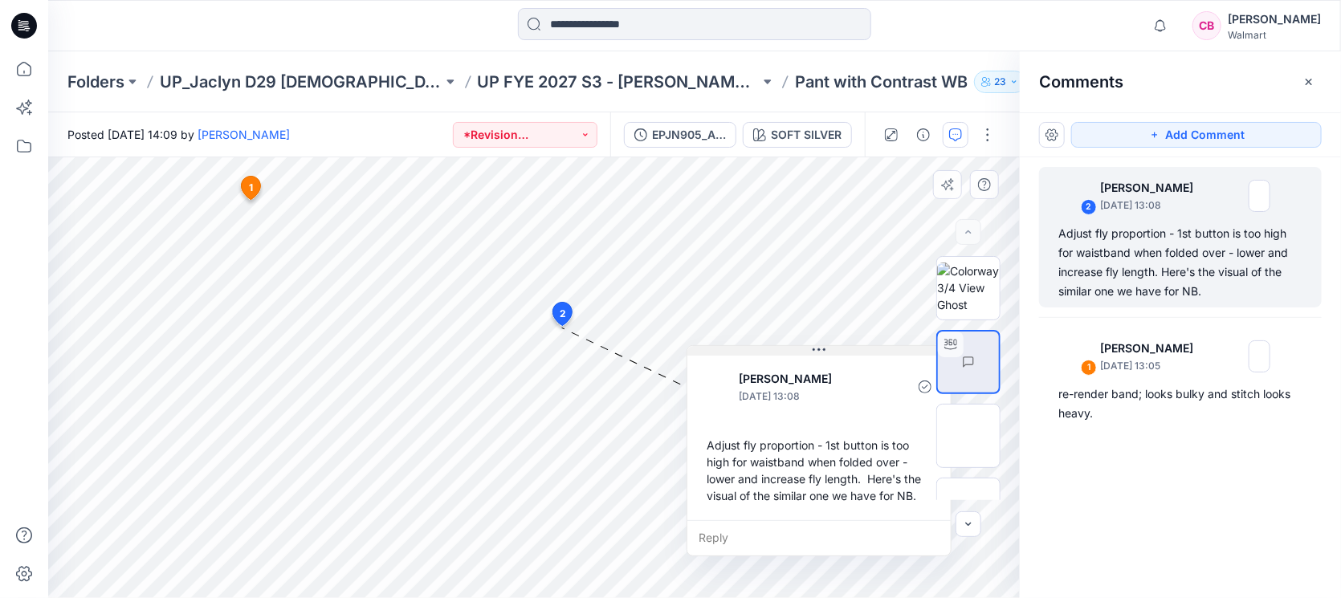
drag, startPoint x: 756, startPoint y: 339, endPoint x: 905, endPoint y: 351, distance: 149.8
click at [905, 351] on button at bounding box center [818, 351] width 263 height 10
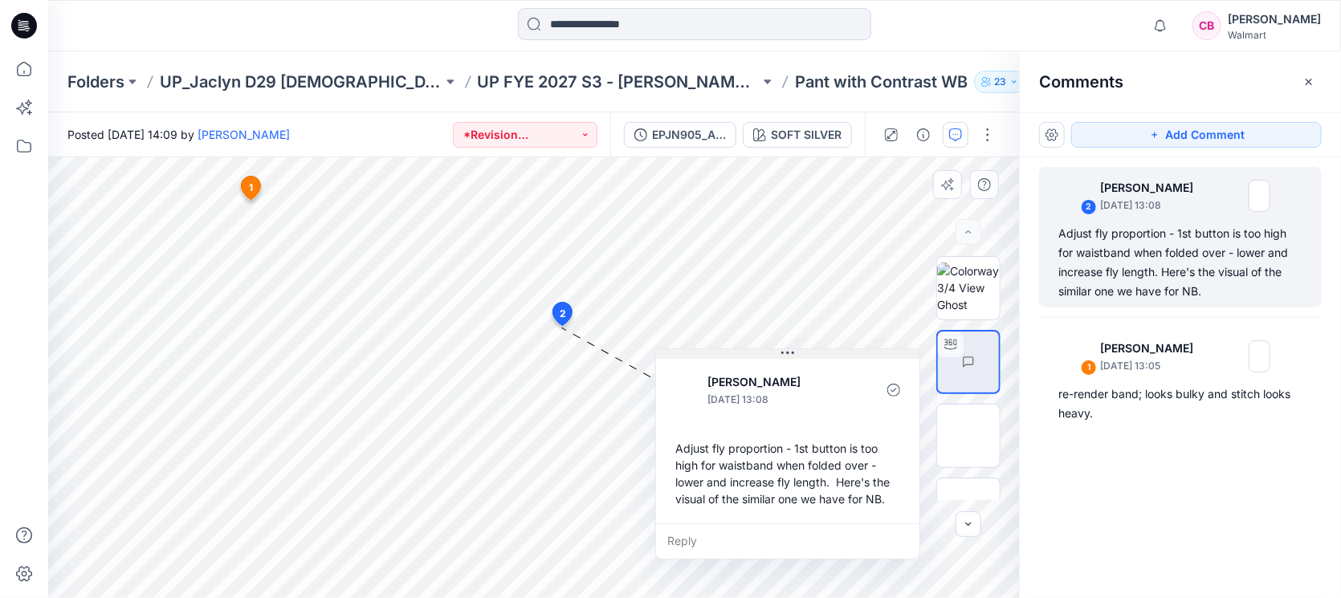
drag, startPoint x: 848, startPoint y: 352, endPoint x: 817, endPoint y: 356, distance: 31.5
click at [817, 356] on button at bounding box center [787, 354] width 263 height 10
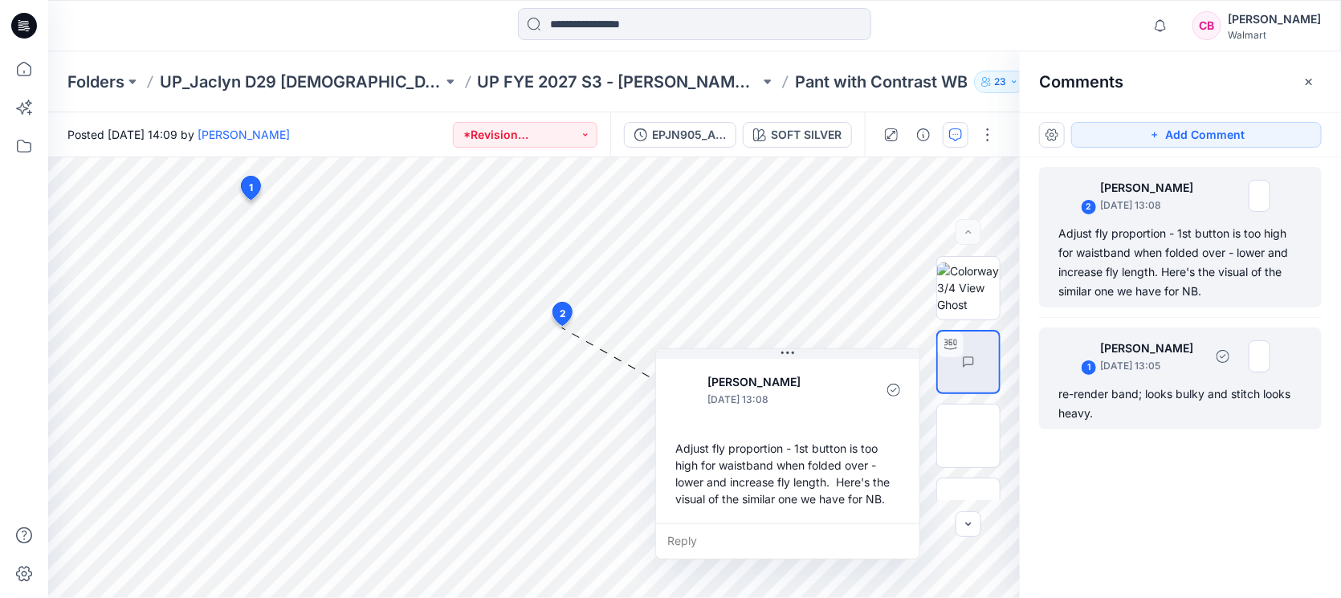
click at [1172, 375] on div "1 Jennifer Yerkes September 25, 2025 13:05" at bounding box center [1160, 356] width 222 height 44
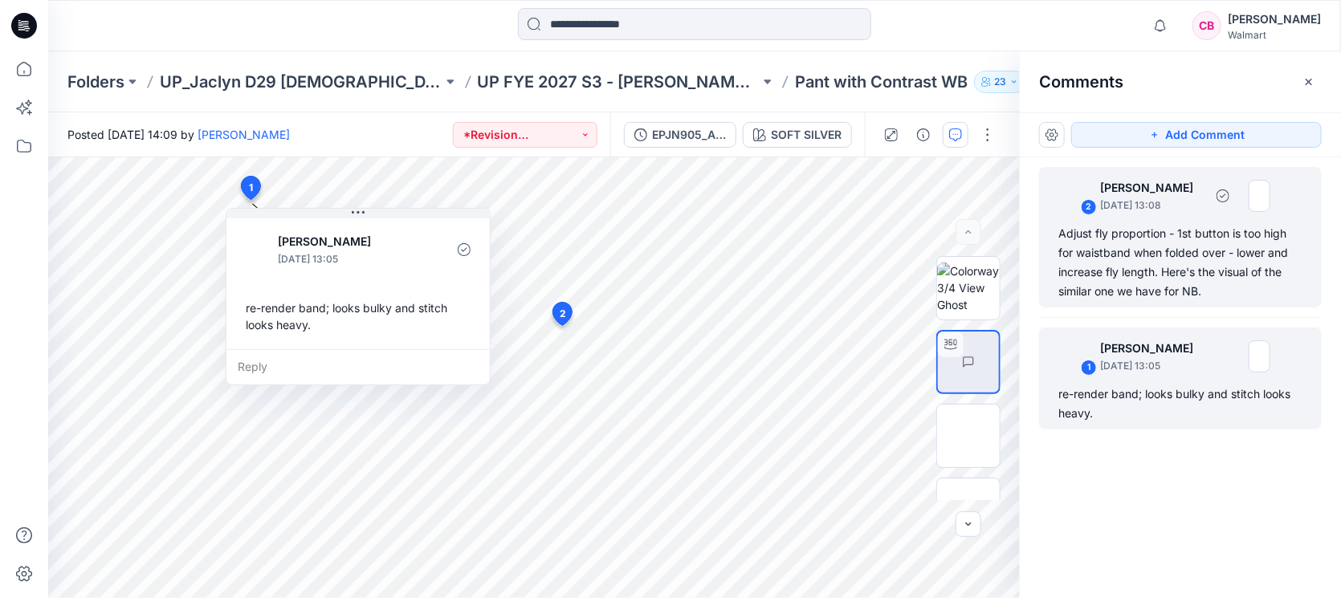
click at [1183, 255] on div "Adjust fly proportion - 1st button is too high for waistband when folded over -…" at bounding box center [1180, 262] width 244 height 77
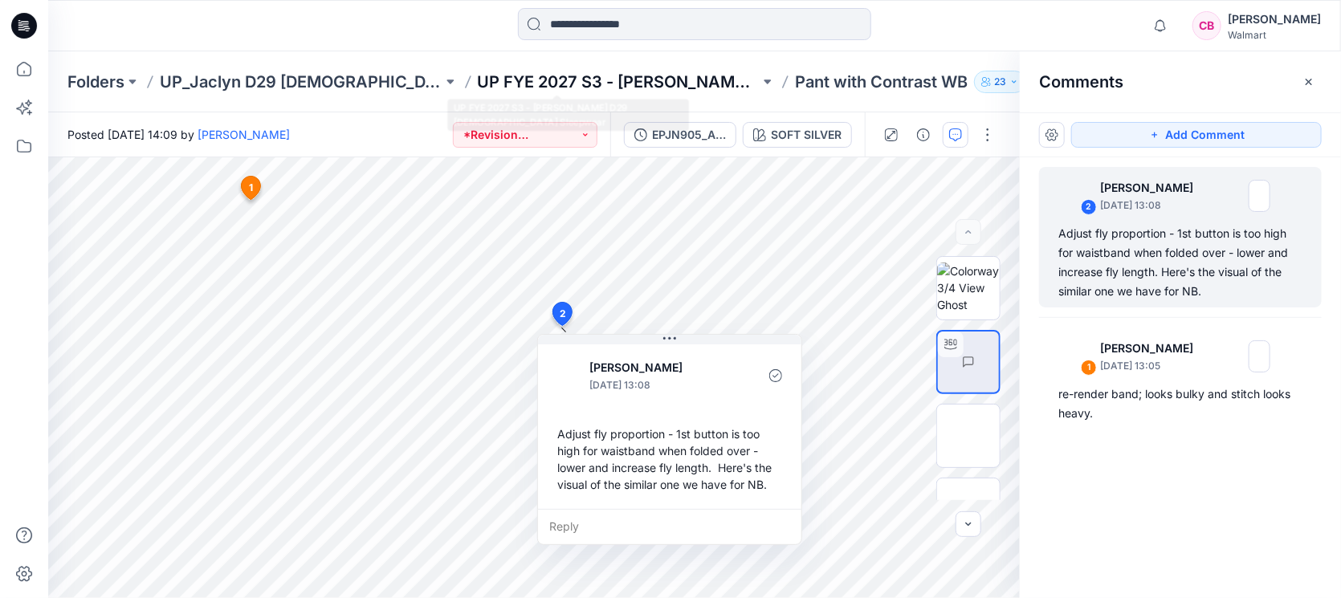
click at [621, 87] on p "UP FYE 2027 S3 - [PERSON_NAME] D29 [DEMOGRAPHIC_DATA] Sleepwear" at bounding box center [619, 82] width 283 height 22
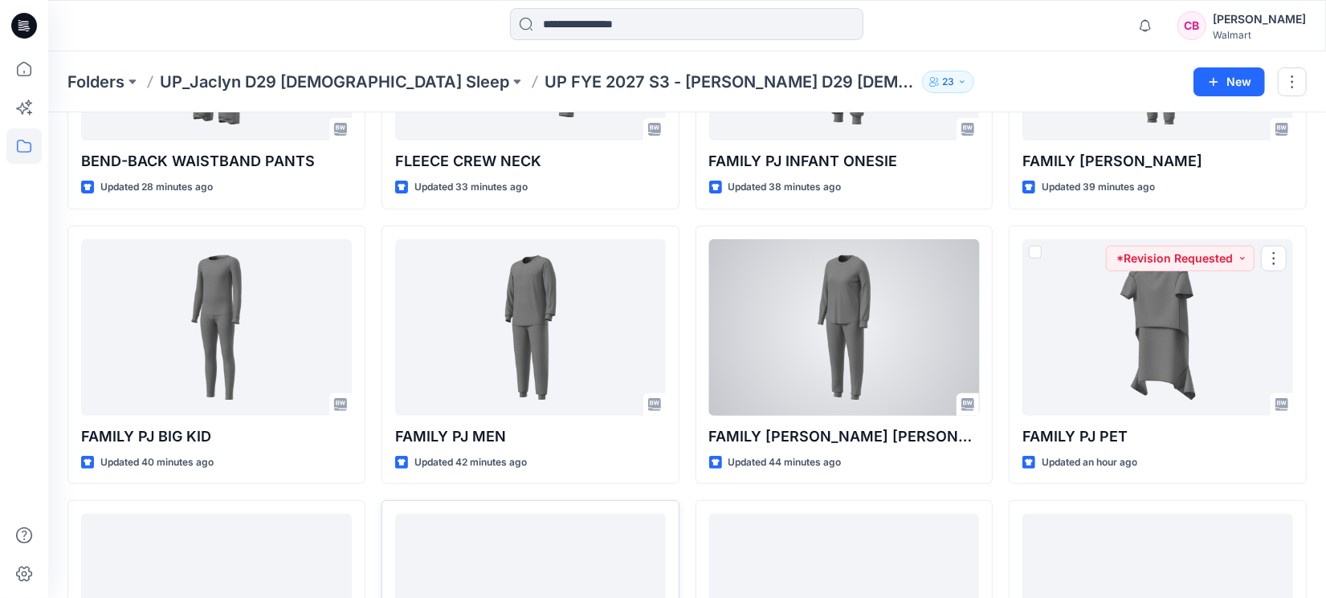
scroll to position [530, 0]
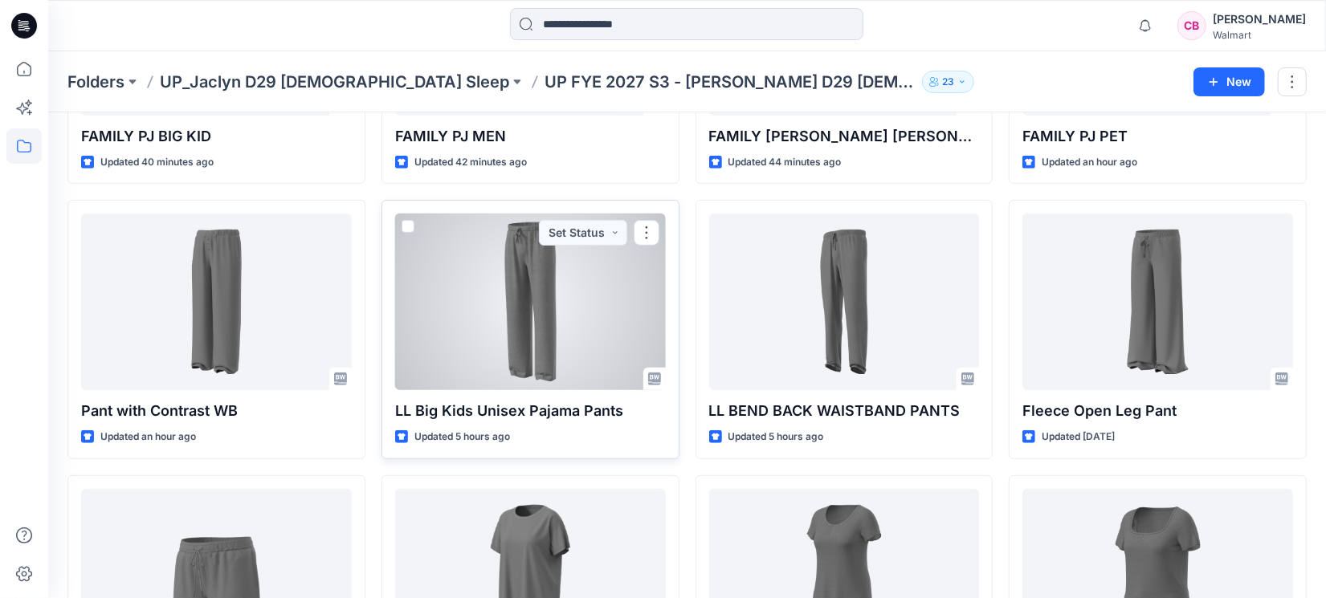
click at [511, 340] on div at bounding box center [530, 302] width 271 height 177
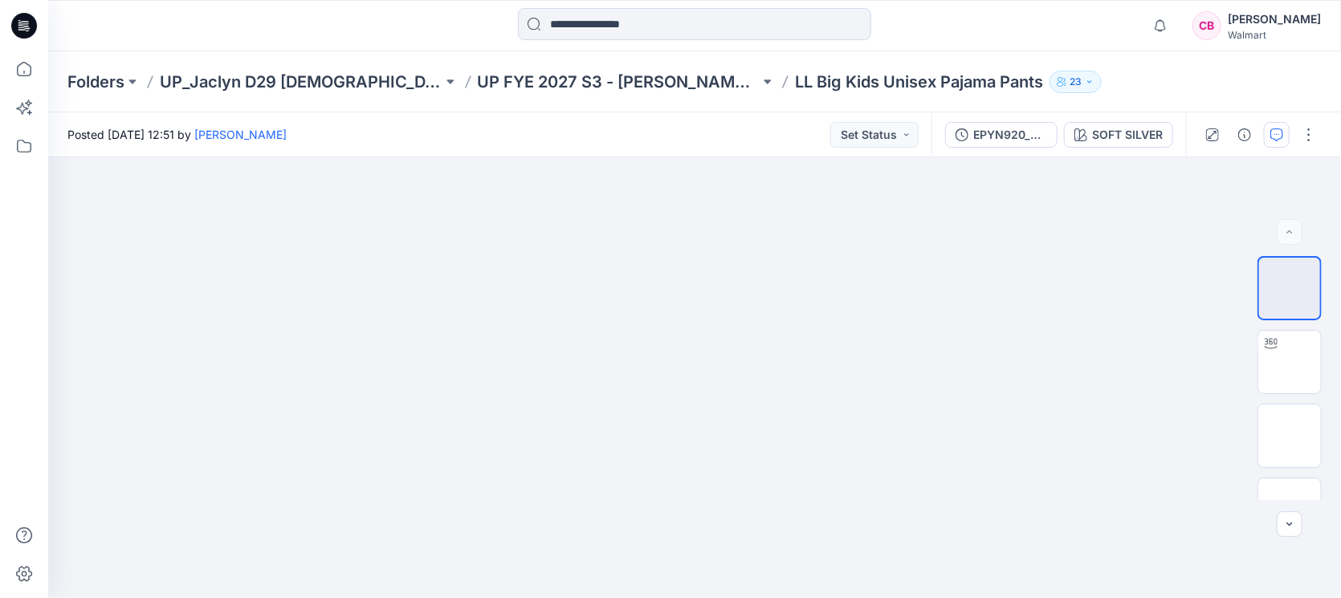
click at [1281, 129] on icon "button" at bounding box center [1276, 134] width 13 height 13
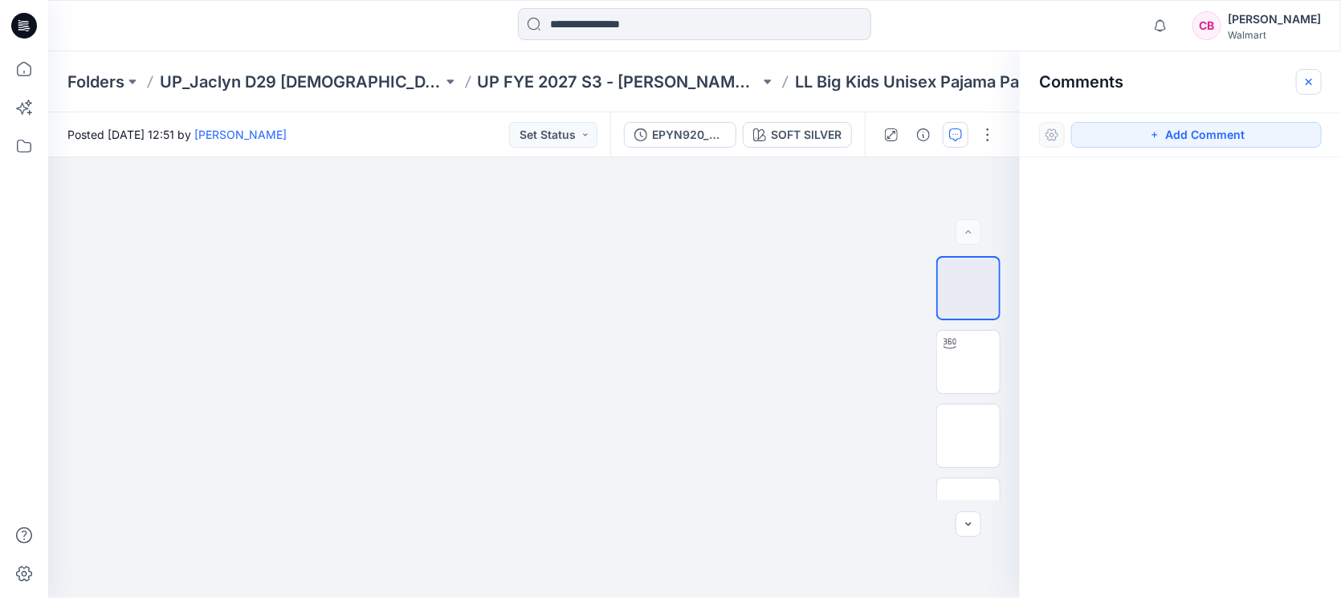
click at [1305, 88] on button "button" at bounding box center [1309, 82] width 26 height 26
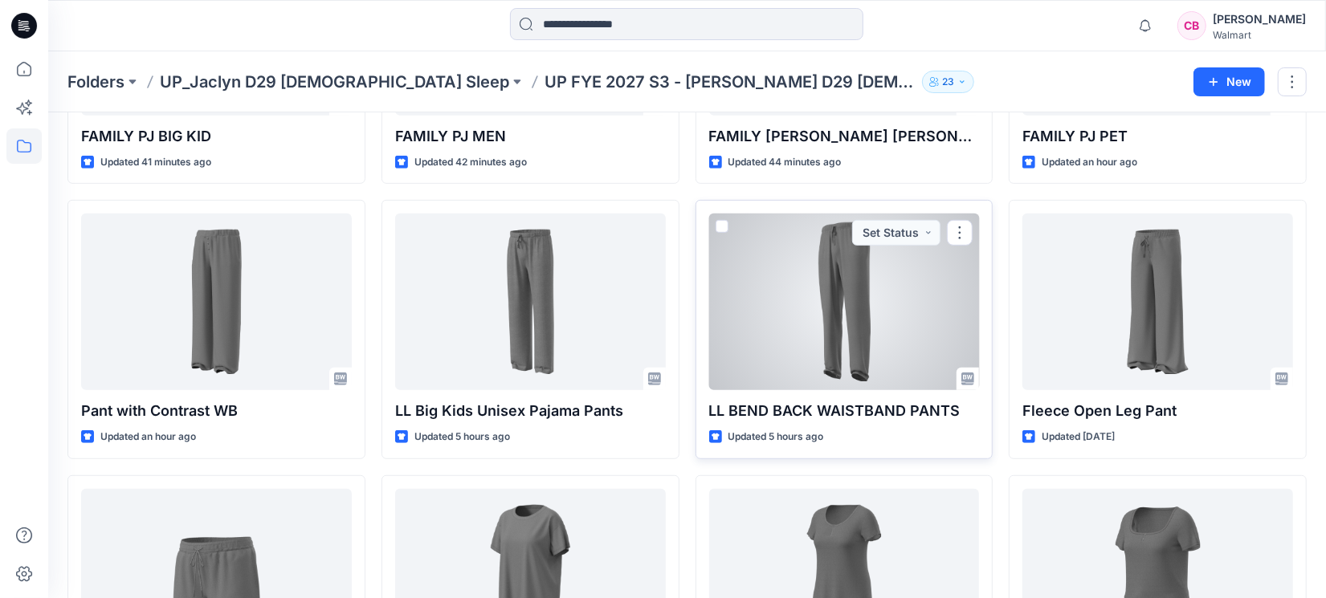
scroll to position [631, 0]
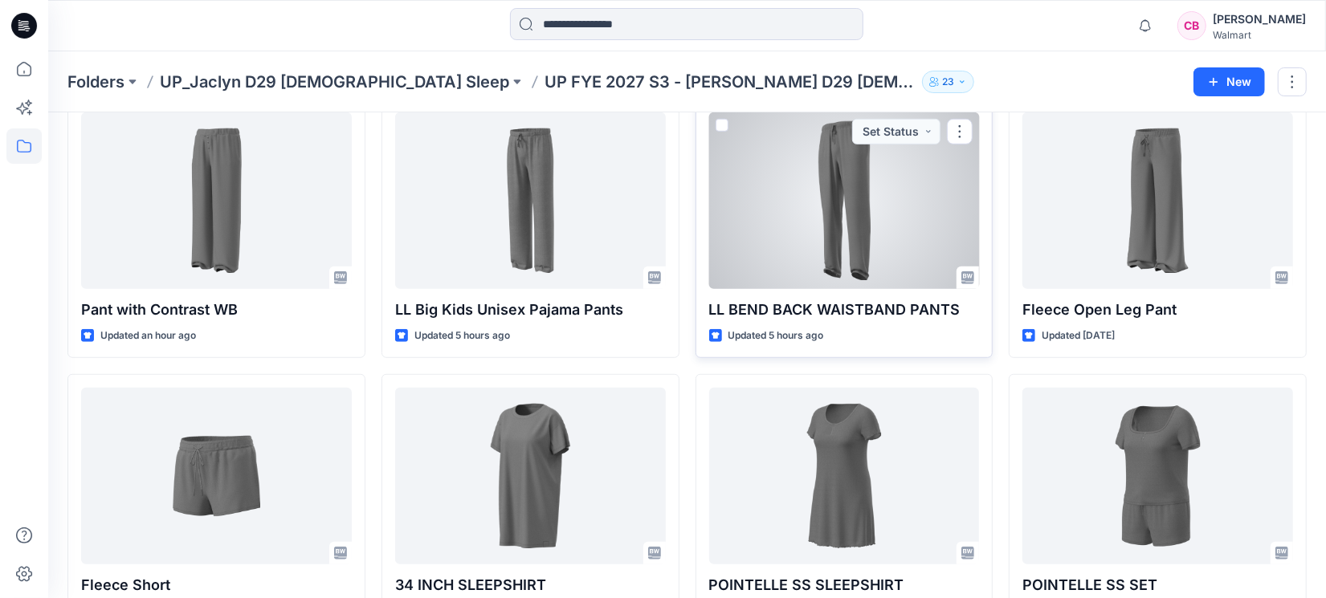
click at [891, 255] on div at bounding box center [844, 200] width 271 height 177
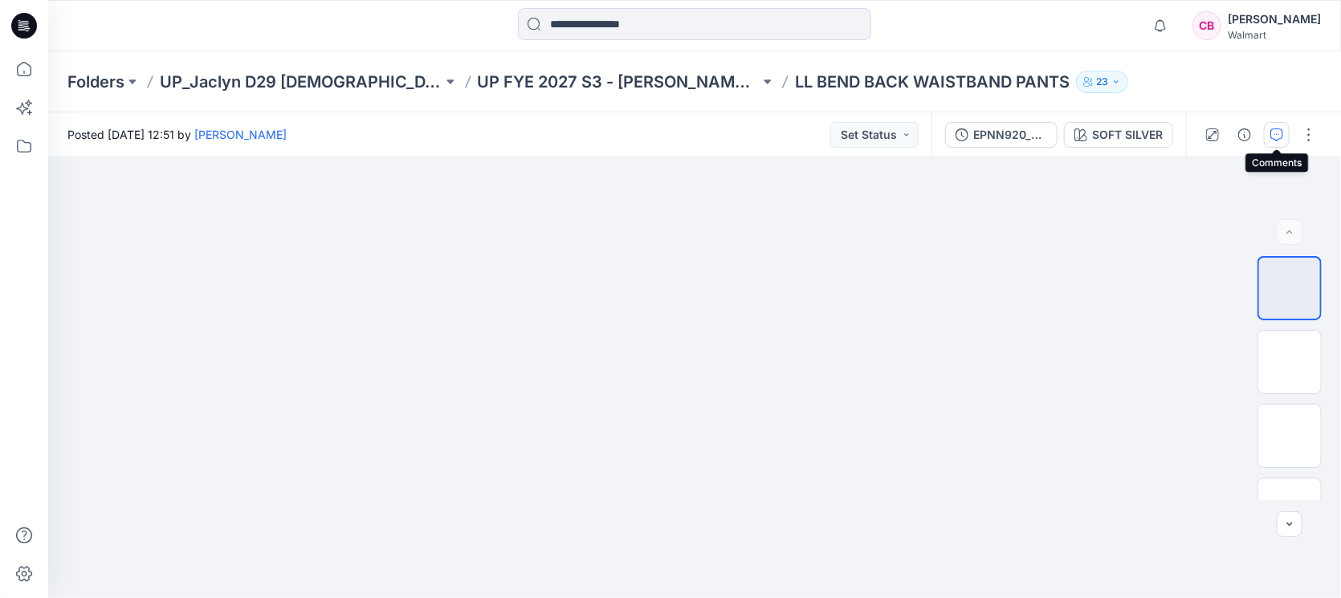
click at [1279, 123] on button "button" at bounding box center [1277, 135] width 26 height 26
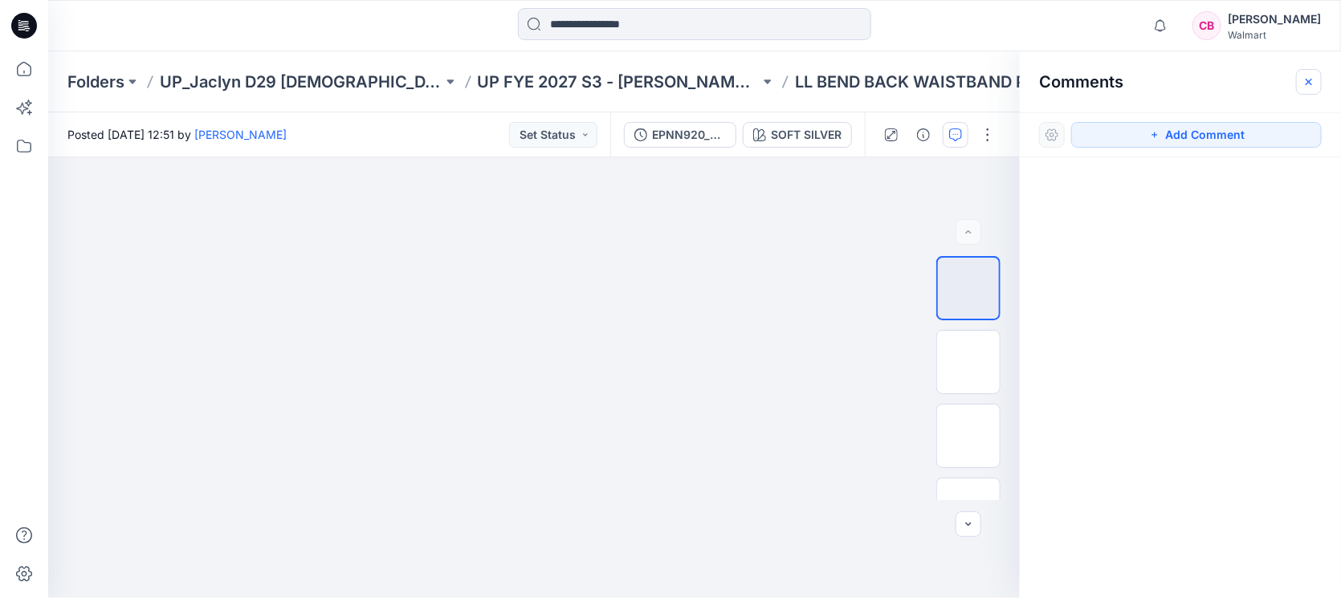
click at [1315, 87] on icon "button" at bounding box center [1308, 81] width 13 height 13
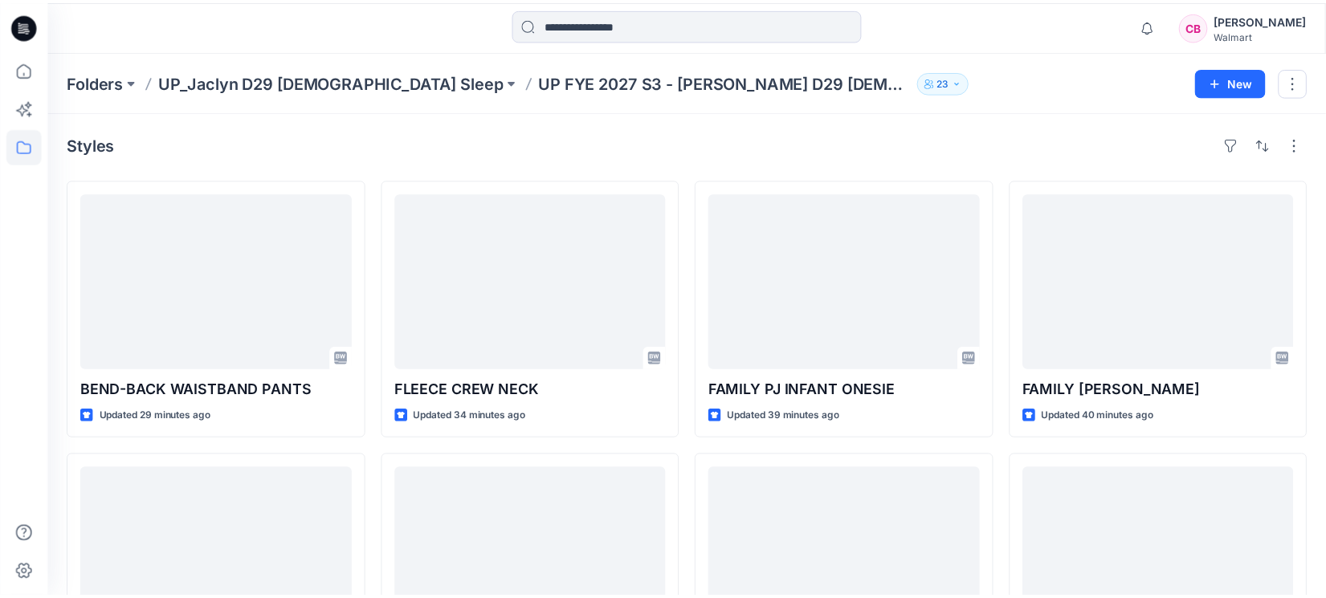
scroll to position [631, 0]
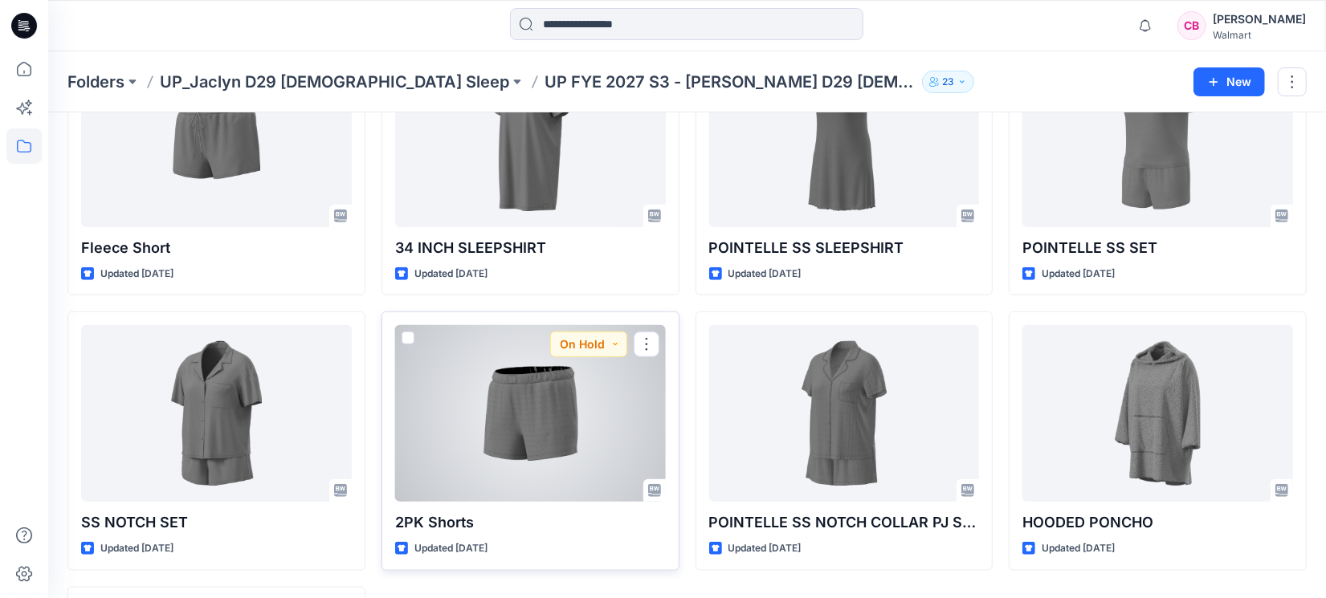
scroll to position [1232, 0]
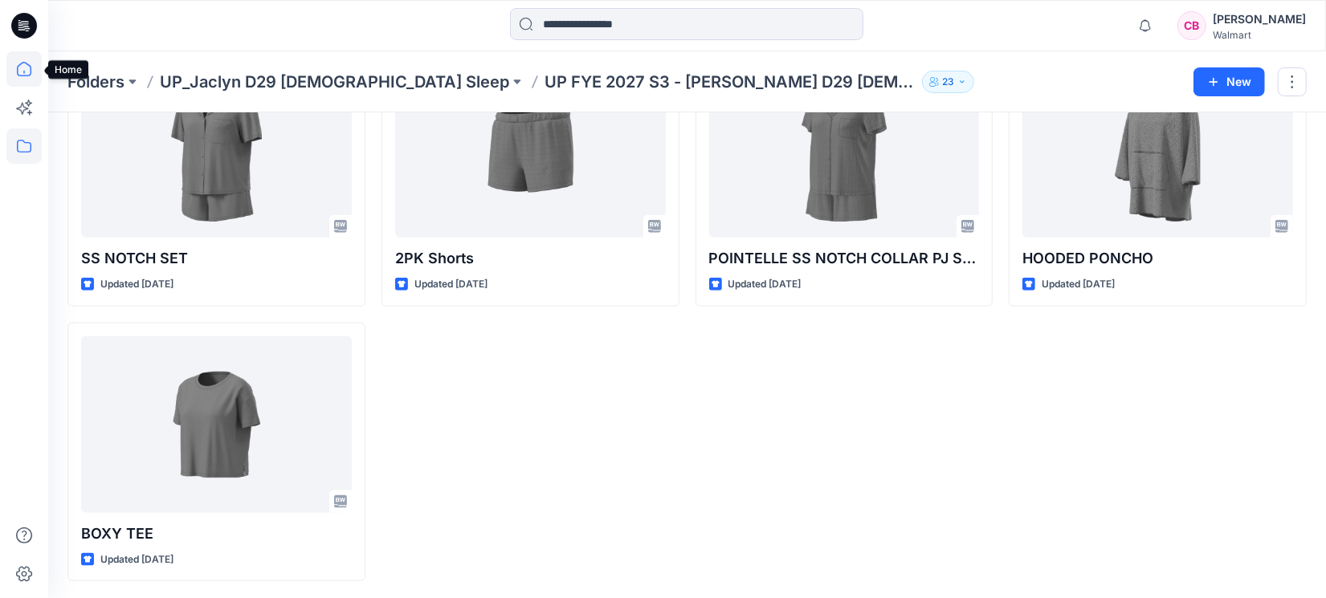
click at [21, 72] on icon at bounding box center [23, 68] width 35 height 35
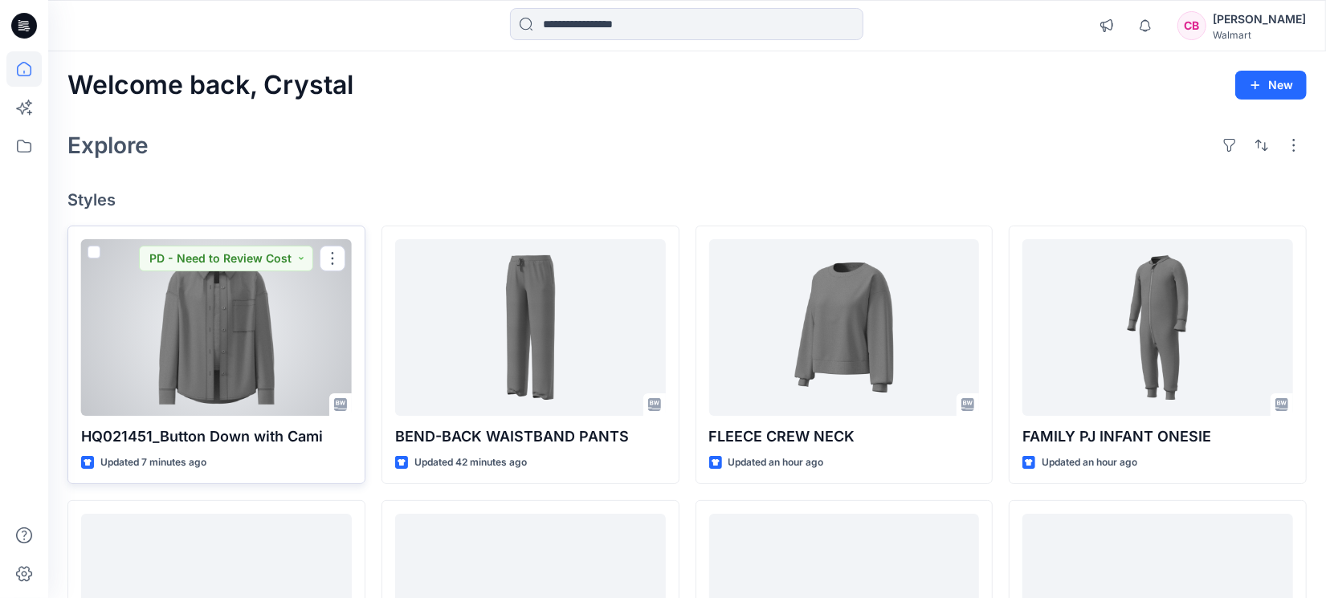
click at [210, 357] on div at bounding box center [216, 327] width 271 height 177
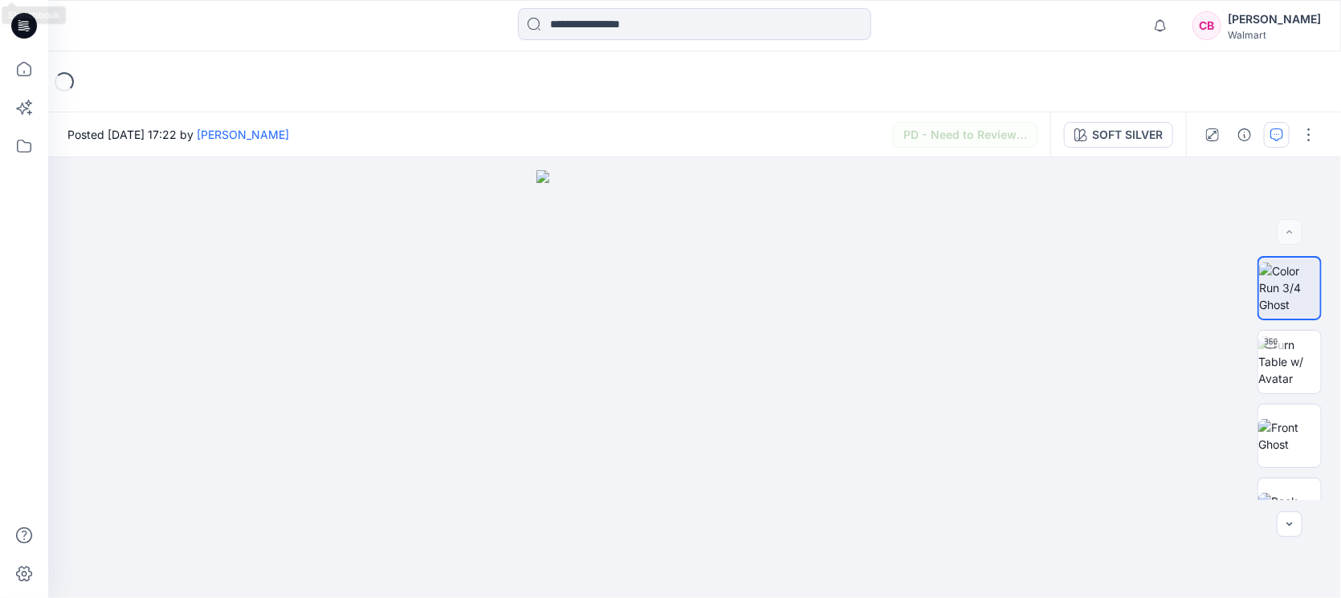
click at [1278, 137] on icon "button" at bounding box center [1276, 134] width 13 height 13
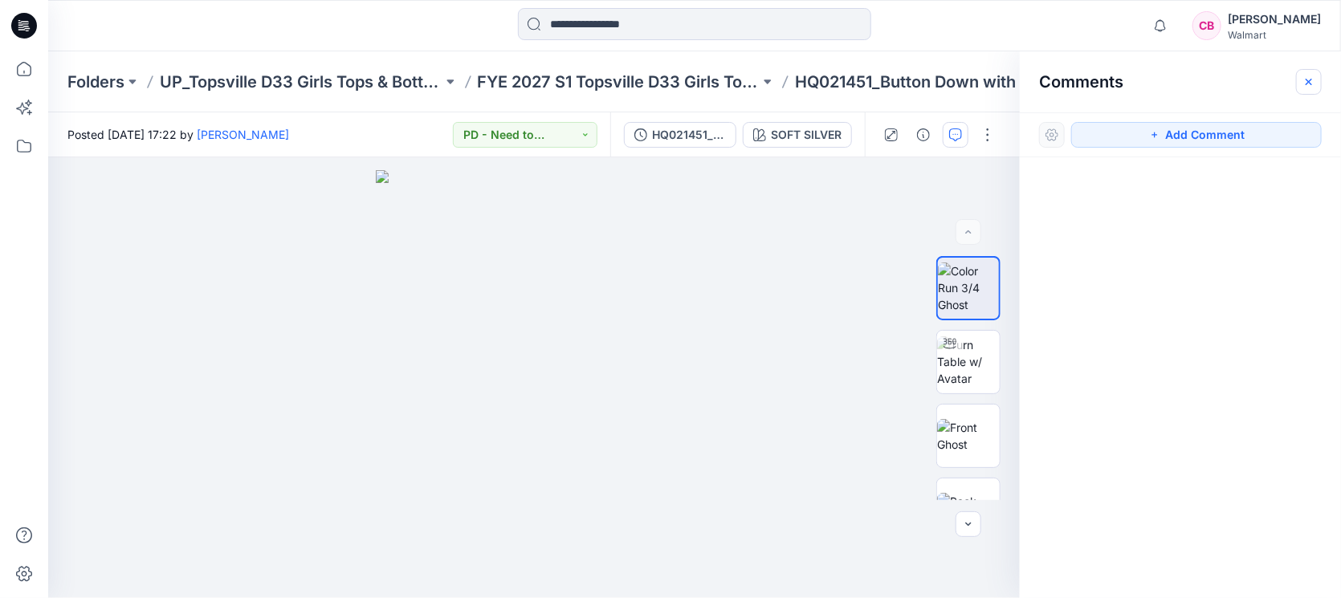
click at [1306, 86] on icon "button" at bounding box center [1308, 81] width 13 height 13
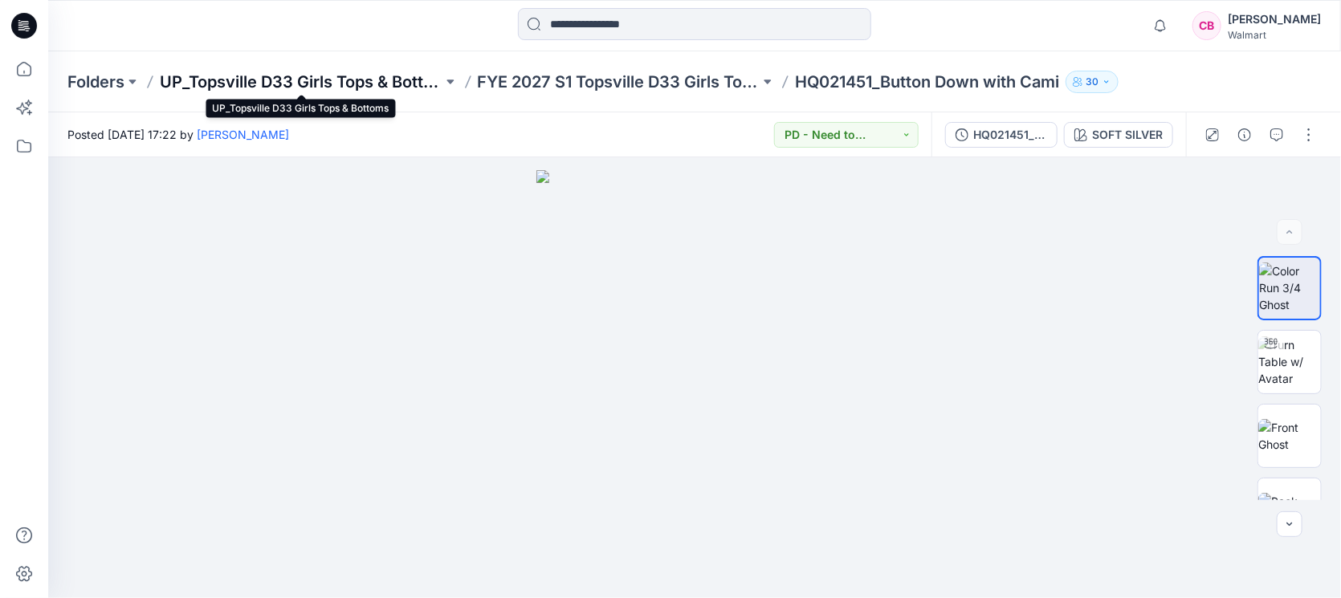
click at [310, 71] on p "UP_Topsville D33 Girls Tops & Bottoms" at bounding box center [301, 82] width 283 height 22
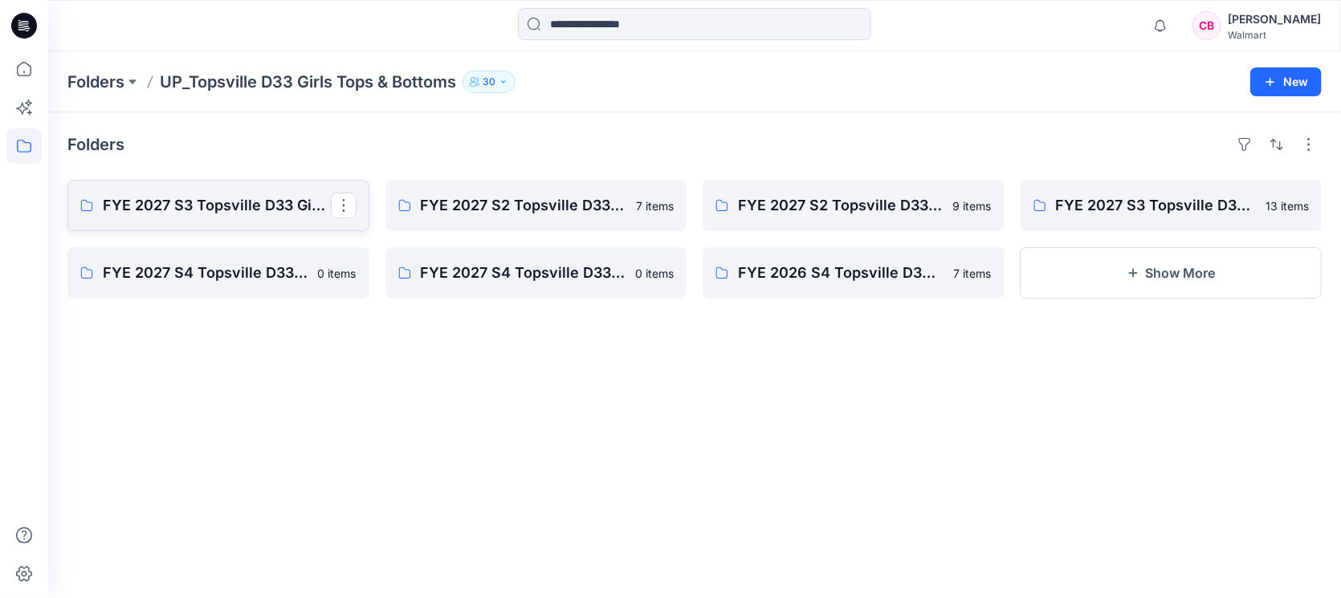
click at [185, 201] on p "FYE 2027 S3 Topsville D33 Girls Bottoms" at bounding box center [217, 205] width 228 height 22
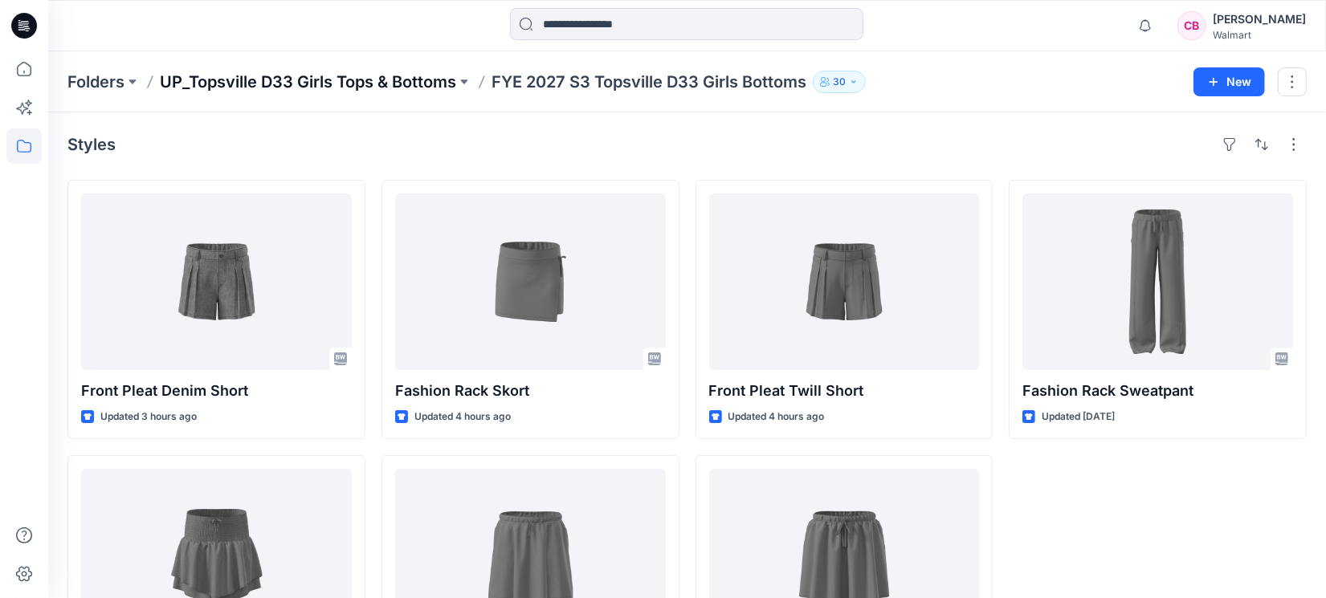
click at [269, 71] on p "UP_Topsville D33 Girls Tops & Bottoms" at bounding box center [308, 82] width 296 height 22
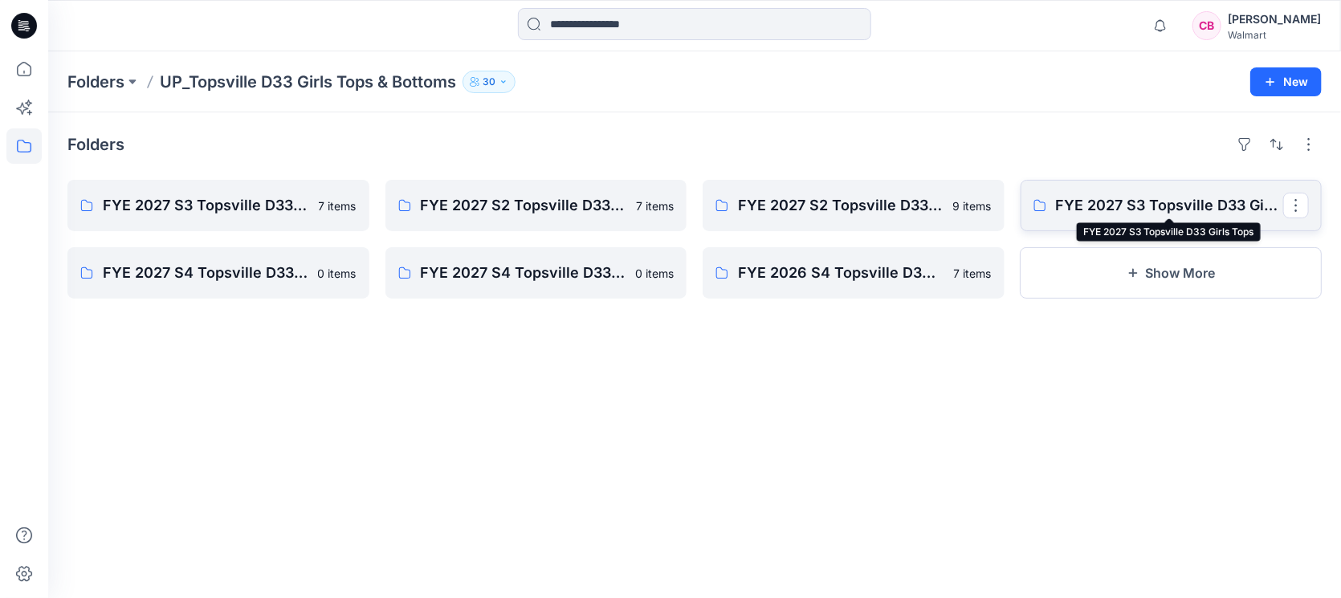
click at [1147, 198] on p "FYE 2027 S3 Topsville D33 Girls Tops" at bounding box center [1170, 205] width 228 height 22
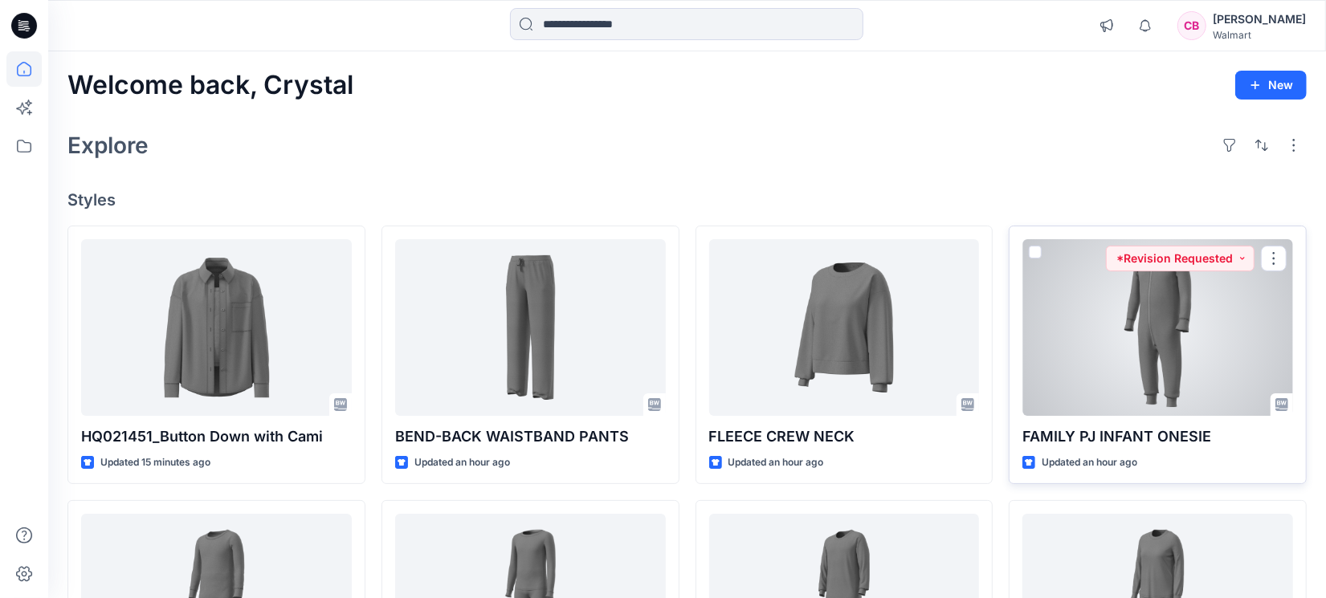
click at [1139, 337] on div at bounding box center [1157, 327] width 271 height 177
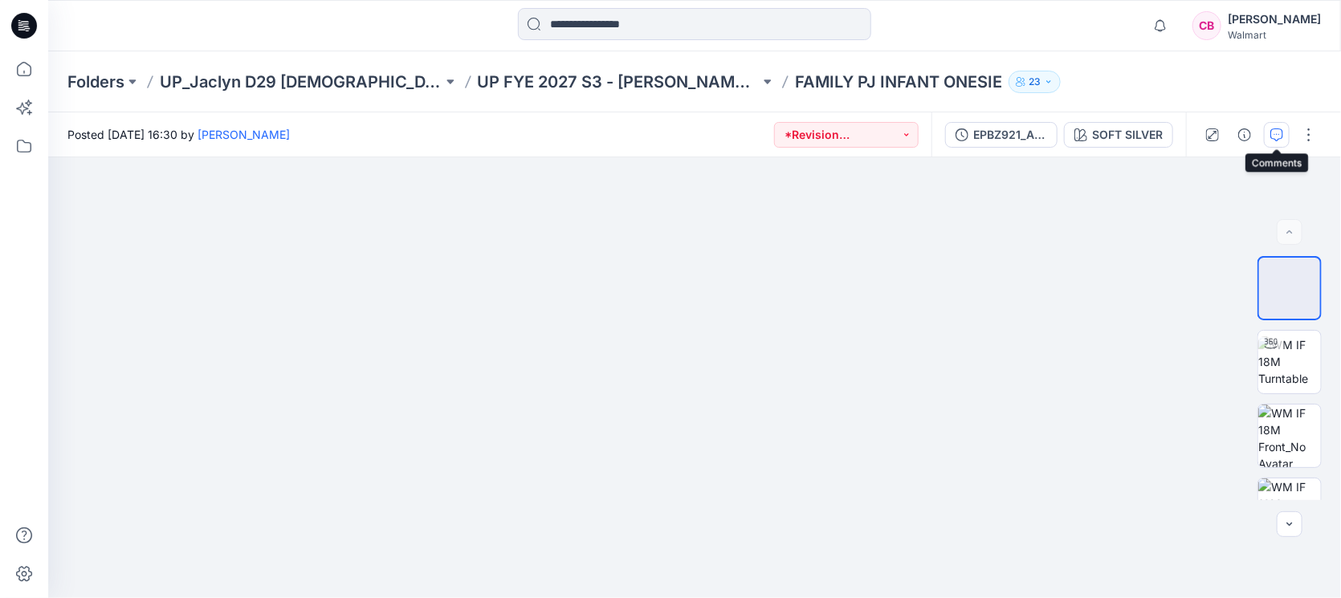
click at [1278, 132] on icon "button" at bounding box center [1276, 134] width 13 height 13
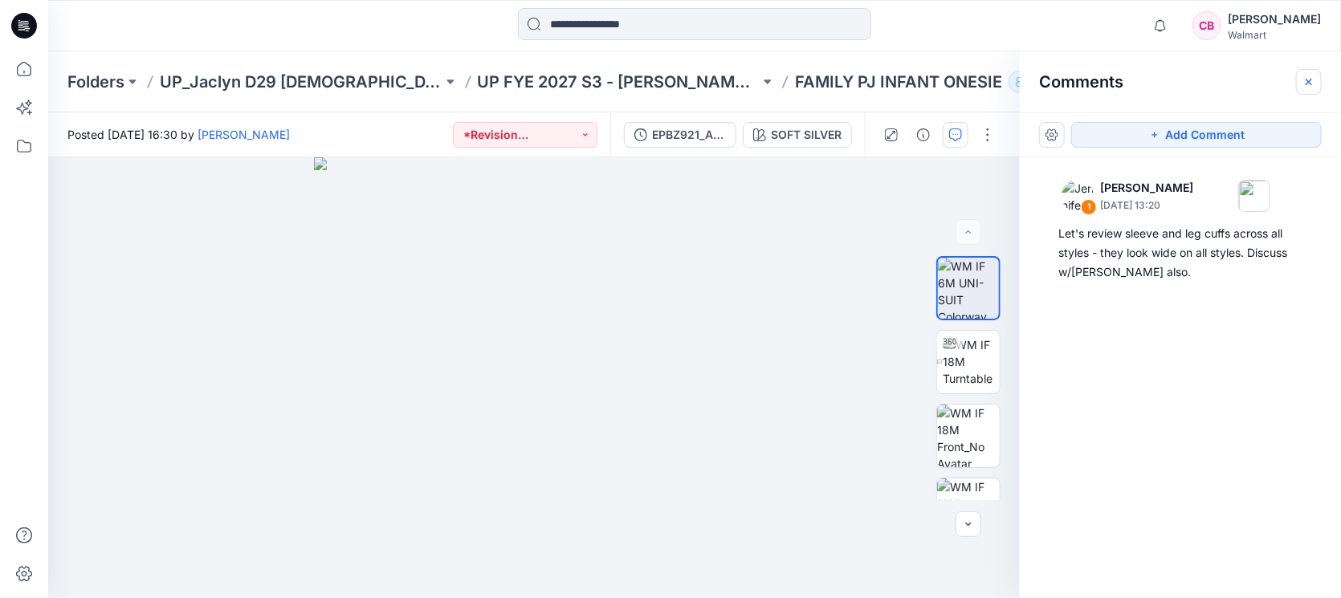
click at [1317, 84] on button "button" at bounding box center [1309, 82] width 26 height 26
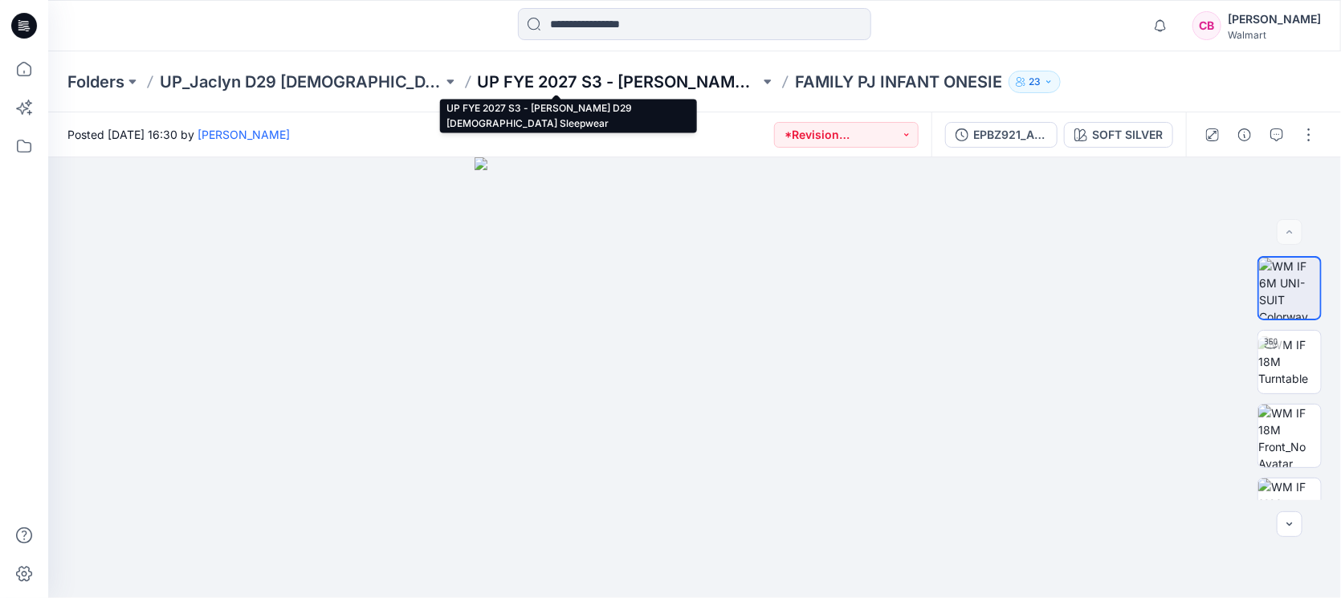
click at [611, 80] on p "UP FYE 2027 S3 - [PERSON_NAME] D29 [DEMOGRAPHIC_DATA] Sleepwear" at bounding box center [619, 82] width 283 height 22
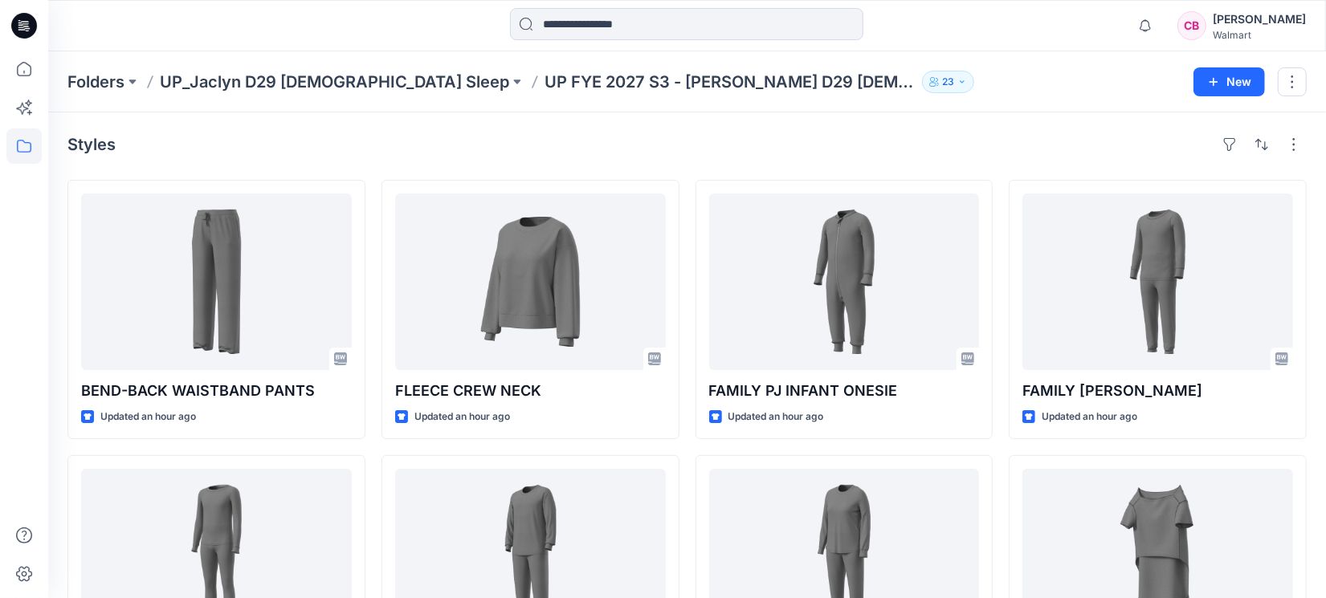
scroll to position [201, 0]
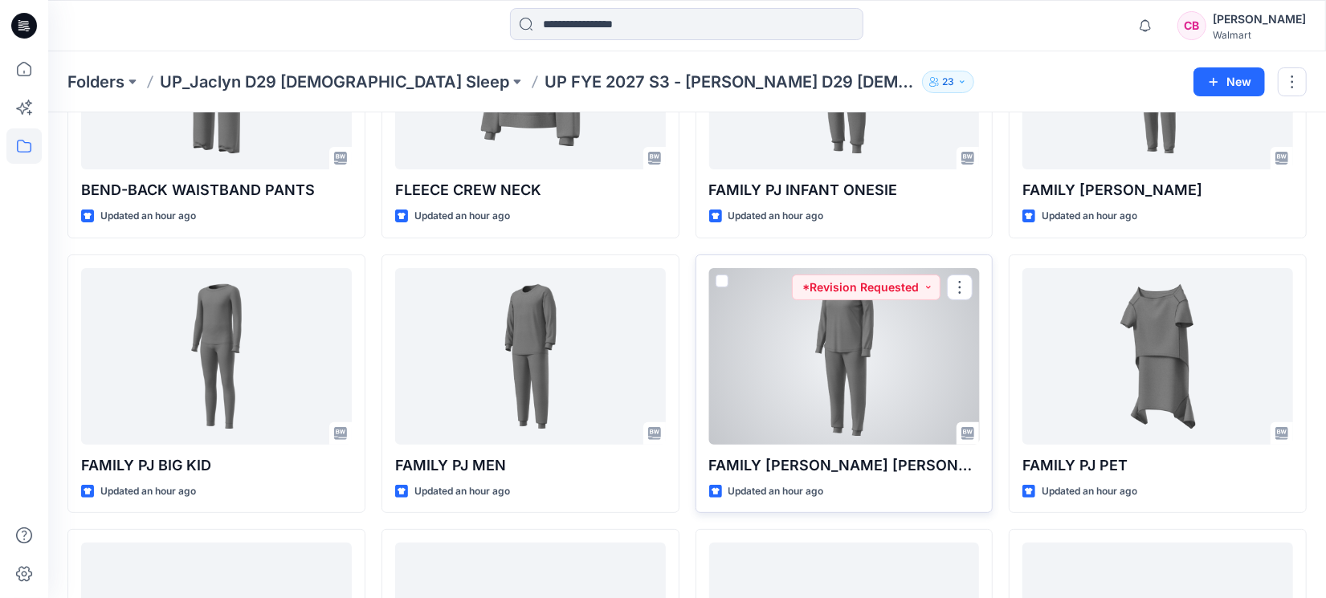
click at [870, 354] on div at bounding box center [844, 356] width 271 height 177
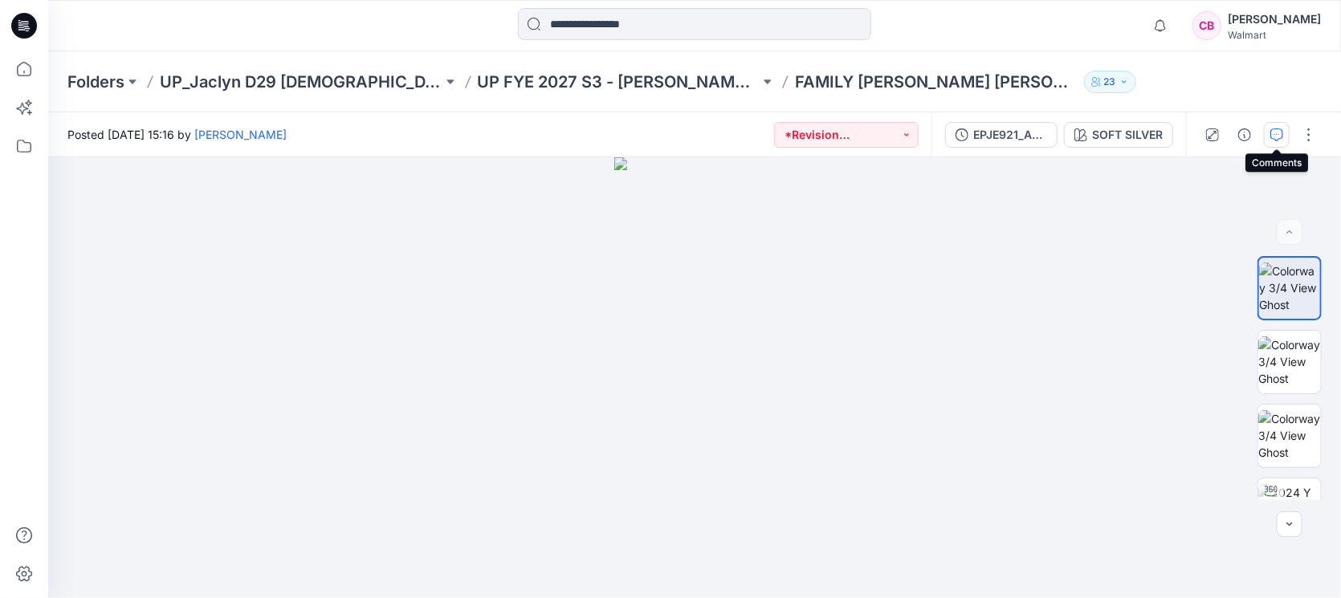
click at [1280, 132] on icon "button" at bounding box center [1276, 134] width 13 height 13
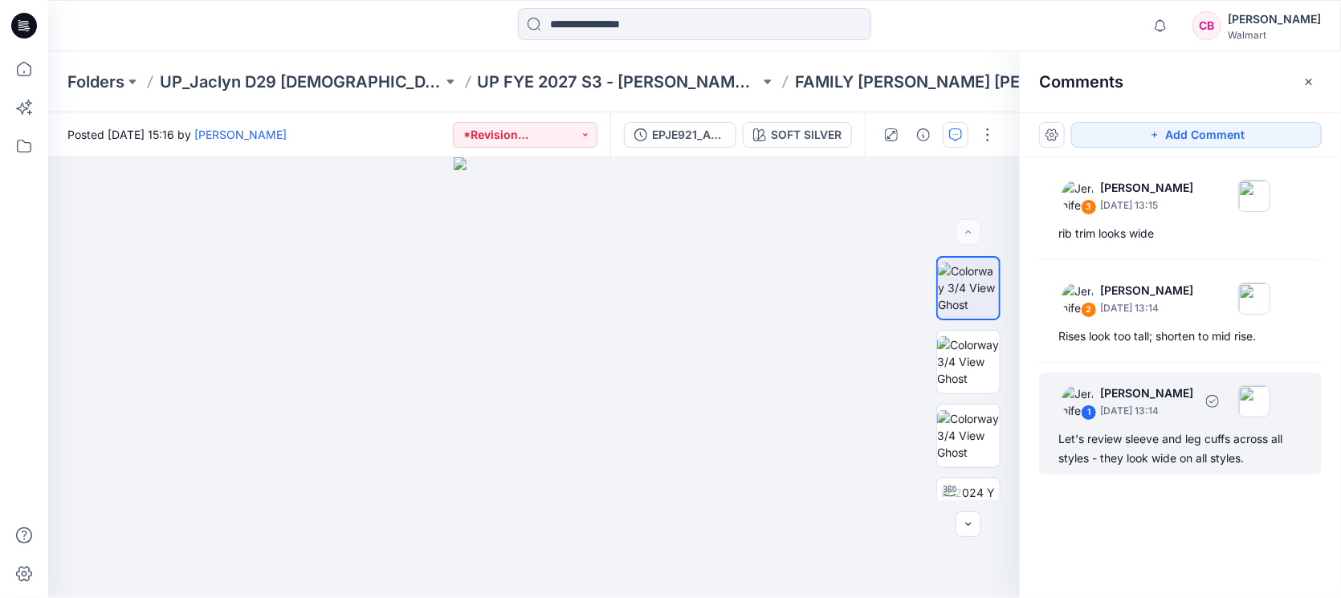
click at [1174, 464] on div "Let's review sleeve and leg cuffs across all styles - they look wide on all sty…" at bounding box center [1180, 449] width 244 height 39
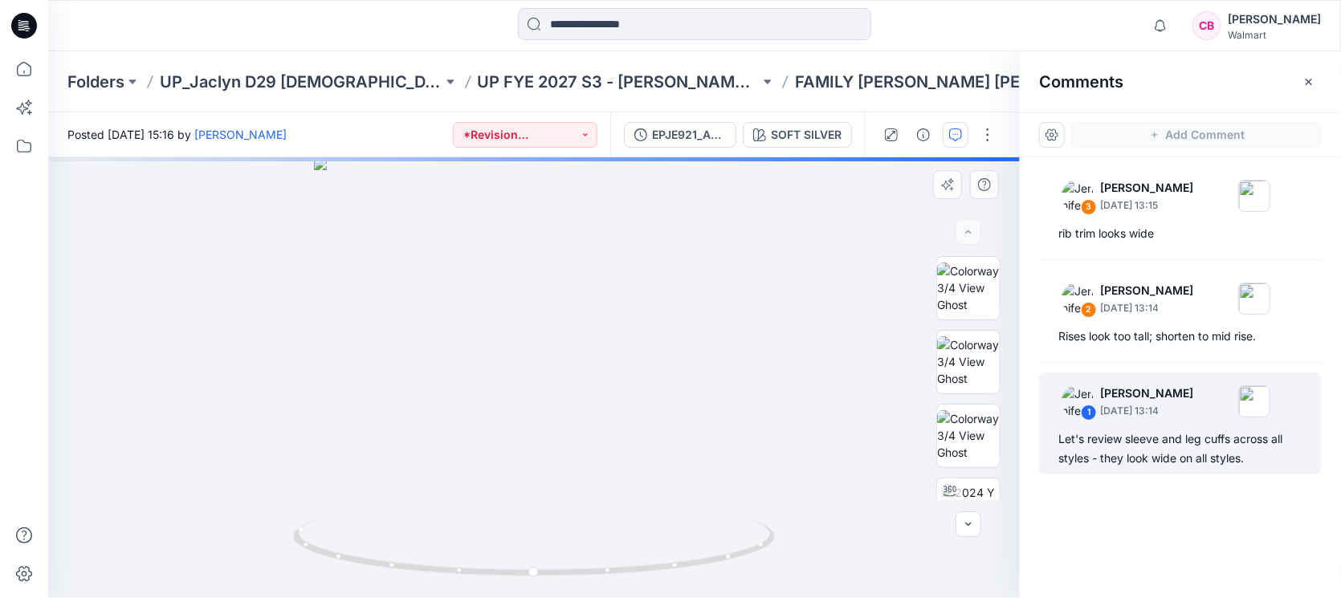
drag, startPoint x: 622, startPoint y: 437, endPoint x: 646, endPoint y: 320, distance: 119.5
click at [646, 320] on div "SOFT SILVER Loading... Material Properties Loading..." at bounding box center [533, 377] width 971 height 441
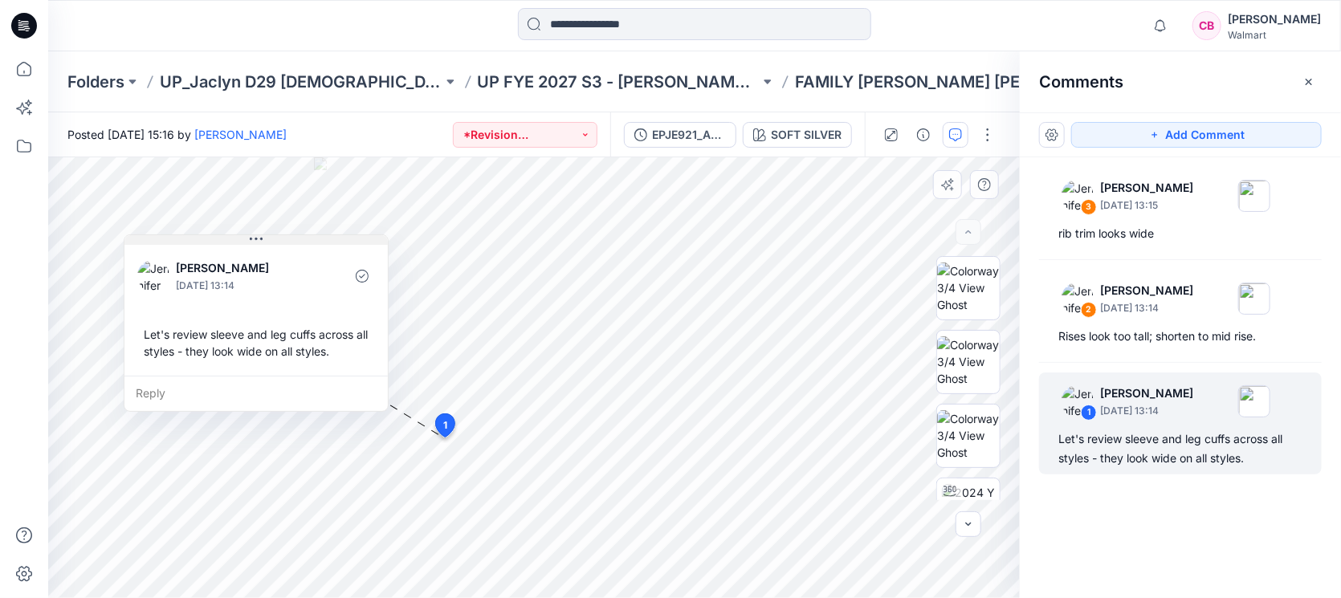
drag, startPoint x: 360, startPoint y: 321, endPoint x: 316, endPoint y: 242, distance: 90.9
click at [316, 242] on button at bounding box center [255, 240] width 263 height 10
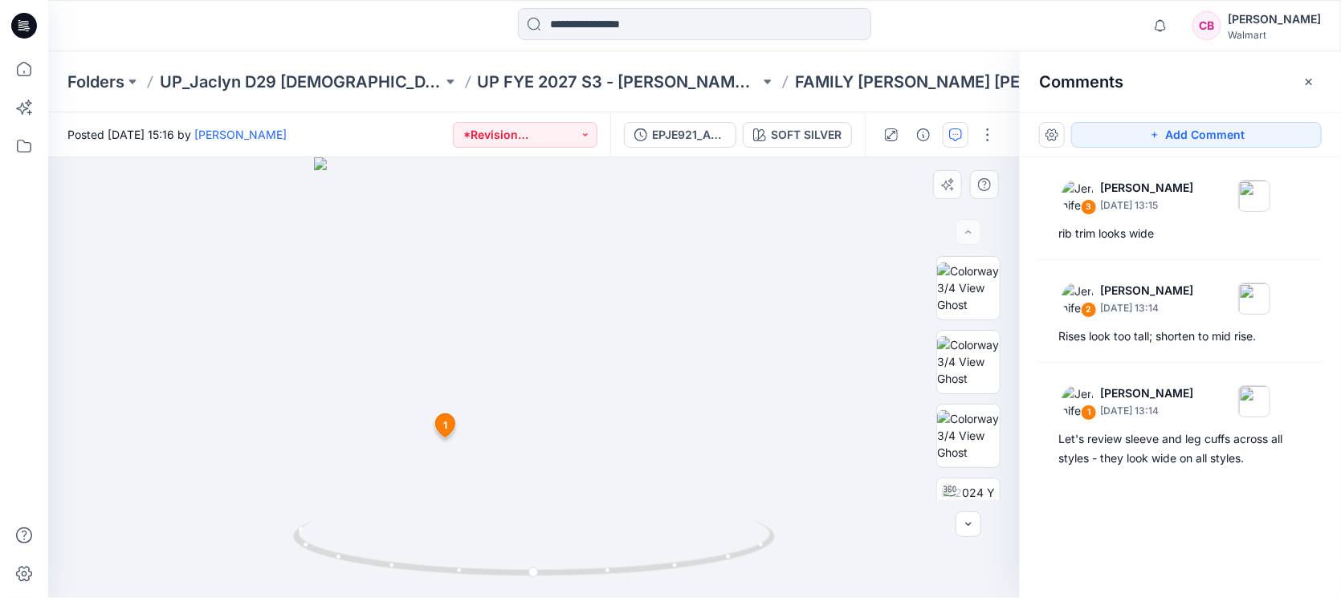
click at [443, 420] on span "1" at bounding box center [445, 425] width 4 height 14
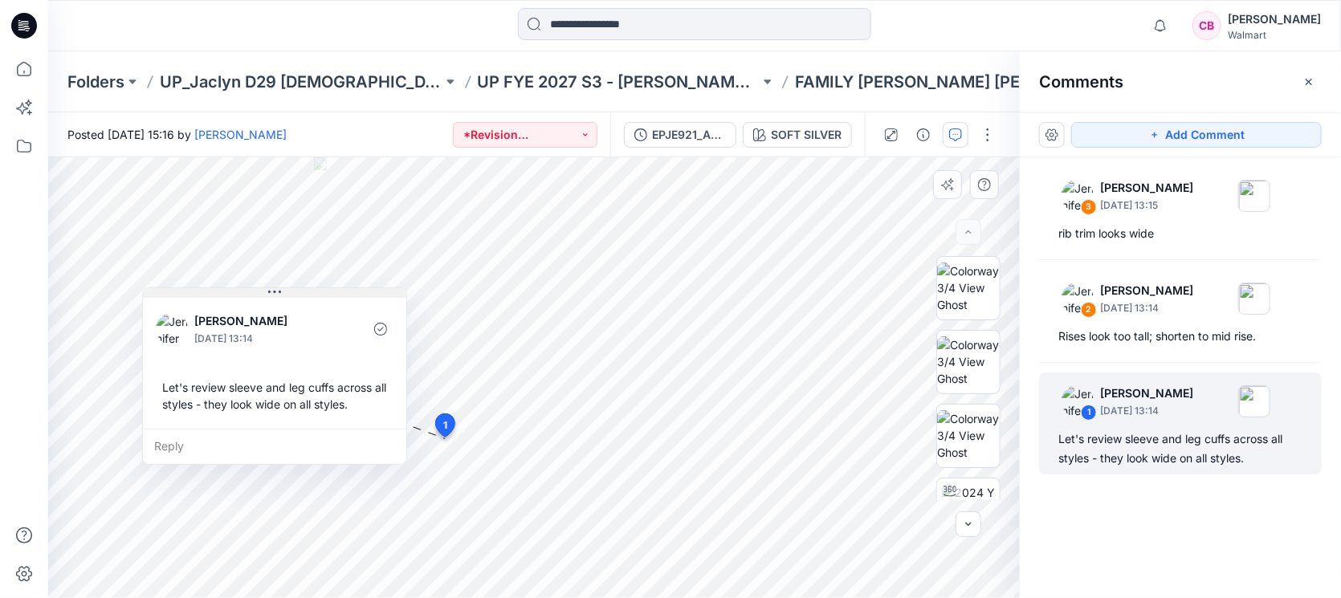
drag, startPoint x: 348, startPoint y: 315, endPoint x: 323, endPoint y: 289, distance: 35.8
click at [323, 289] on button at bounding box center [274, 293] width 263 height 10
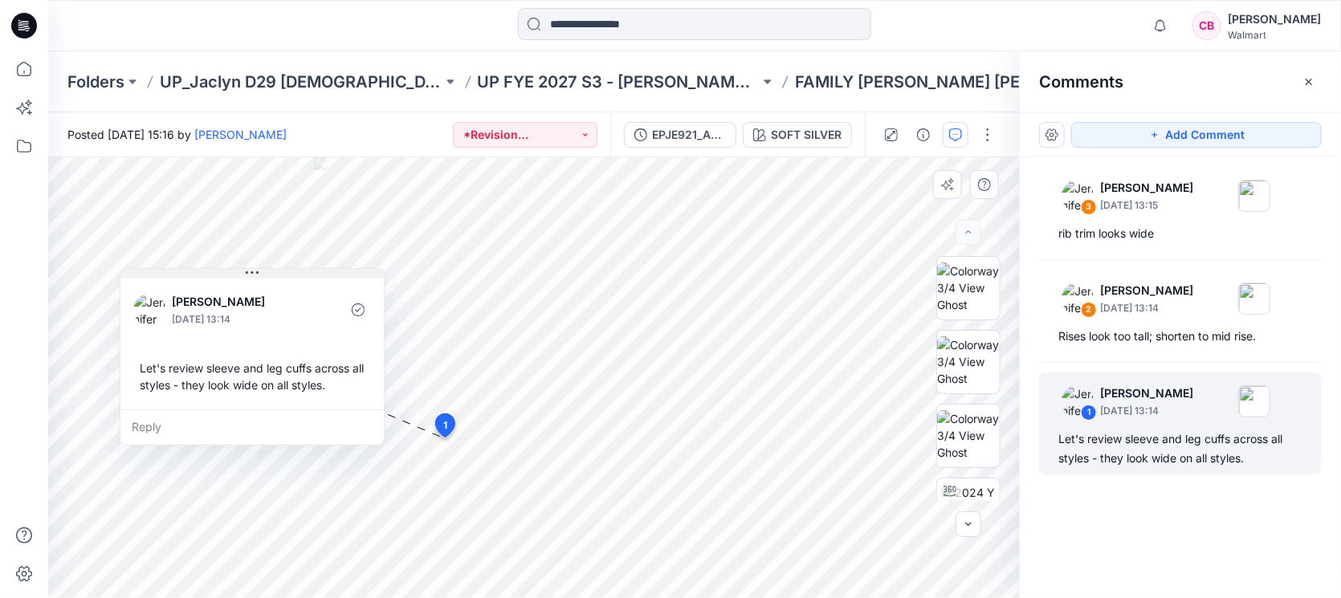
drag, startPoint x: 308, startPoint y: 295, endPoint x: 282, endPoint y: 270, distance: 35.8
click at [282, 270] on button at bounding box center [251, 274] width 263 height 10
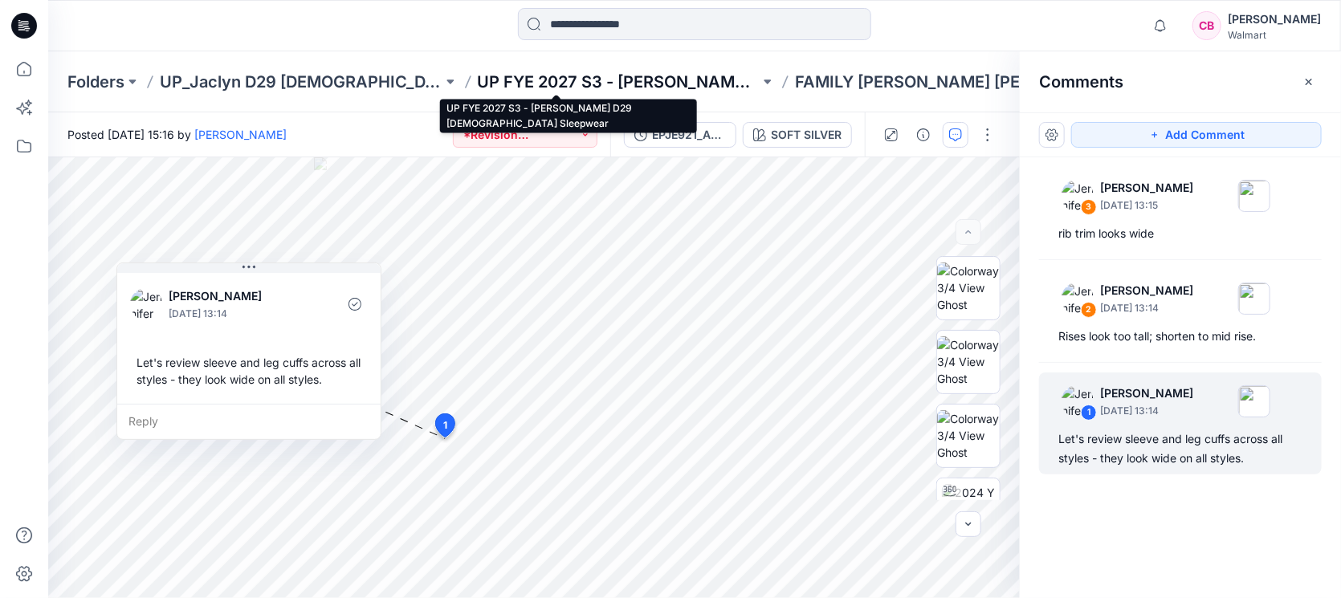
click at [669, 82] on p "UP FYE 2027 S3 - [PERSON_NAME] D29 [DEMOGRAPHIC_DATA] Sleepwear" at bounding box center [619, 82] width 283 height 22
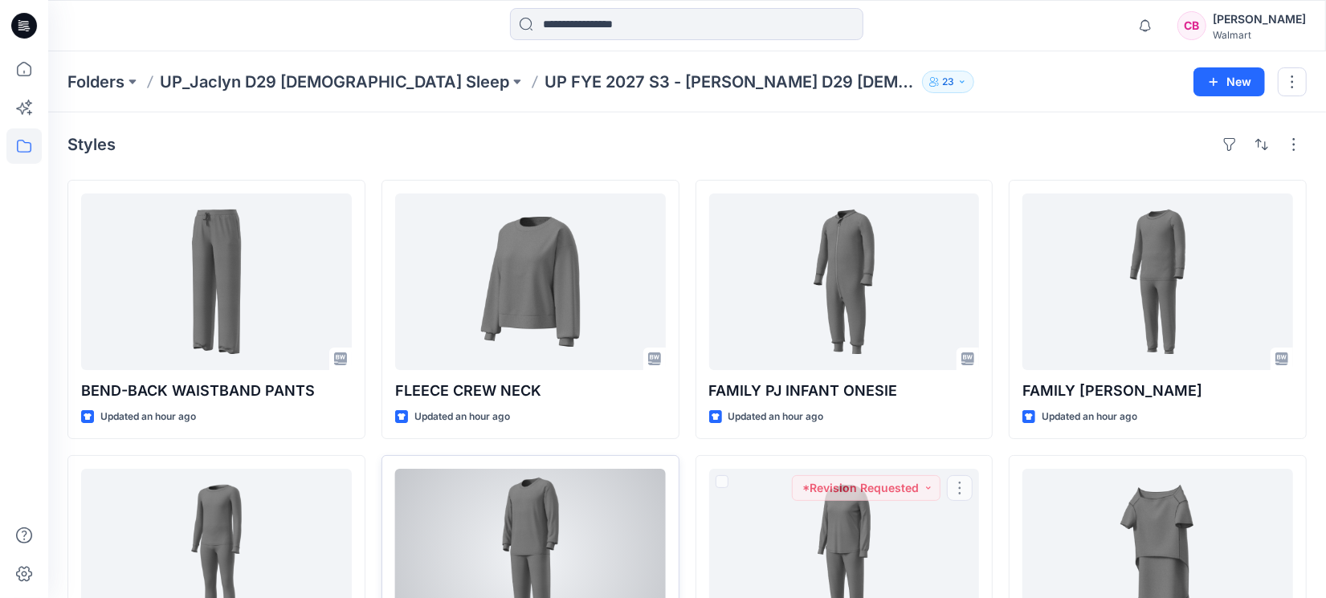
scroll to position [201, 0]
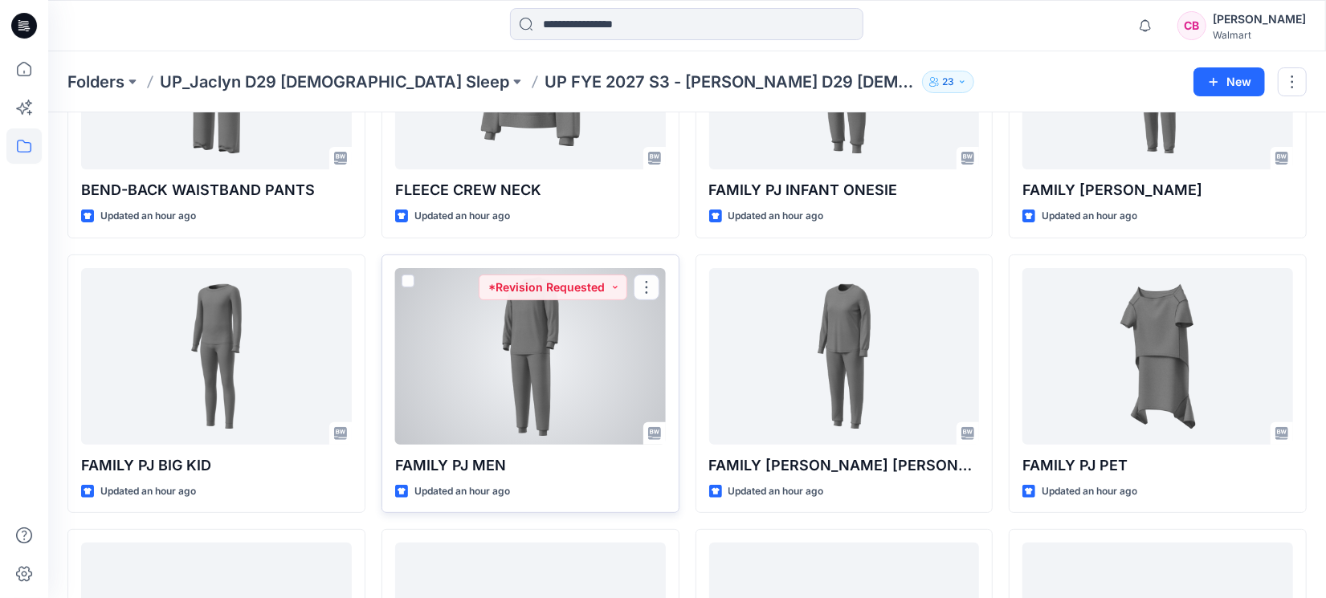
click at [597, 385] on div at bounding box center [530, 356] width 271 height 177
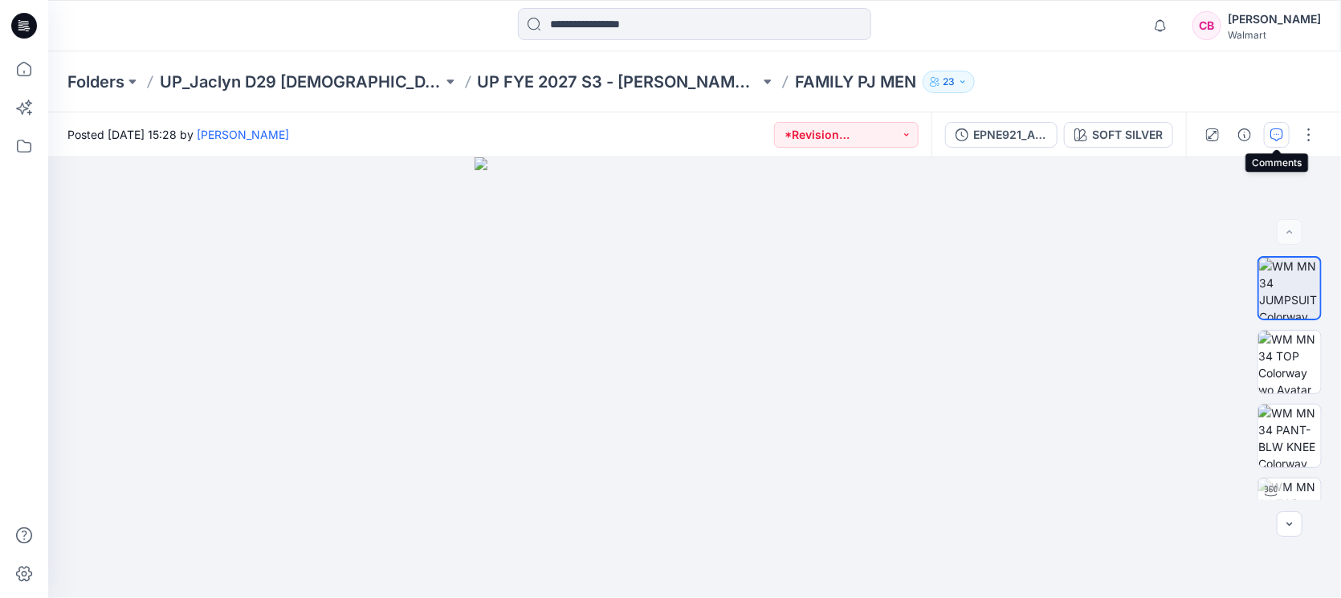
click at [1275, 132] on icon "button" at bounding box center [1276, 134] width 13 height 13
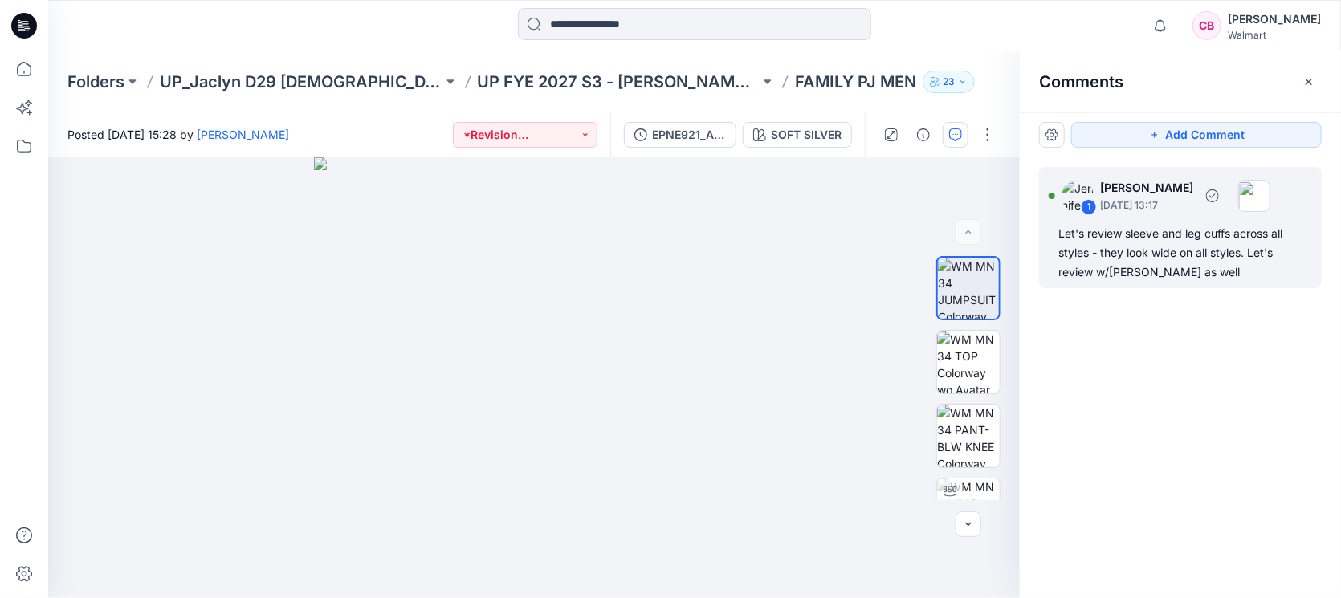
click at [1144, 262] on div "Let's review sleeve and leg cuffs across all styles - they look wide on all sty…" at bounding box center [1180, 253] width 244 height 58
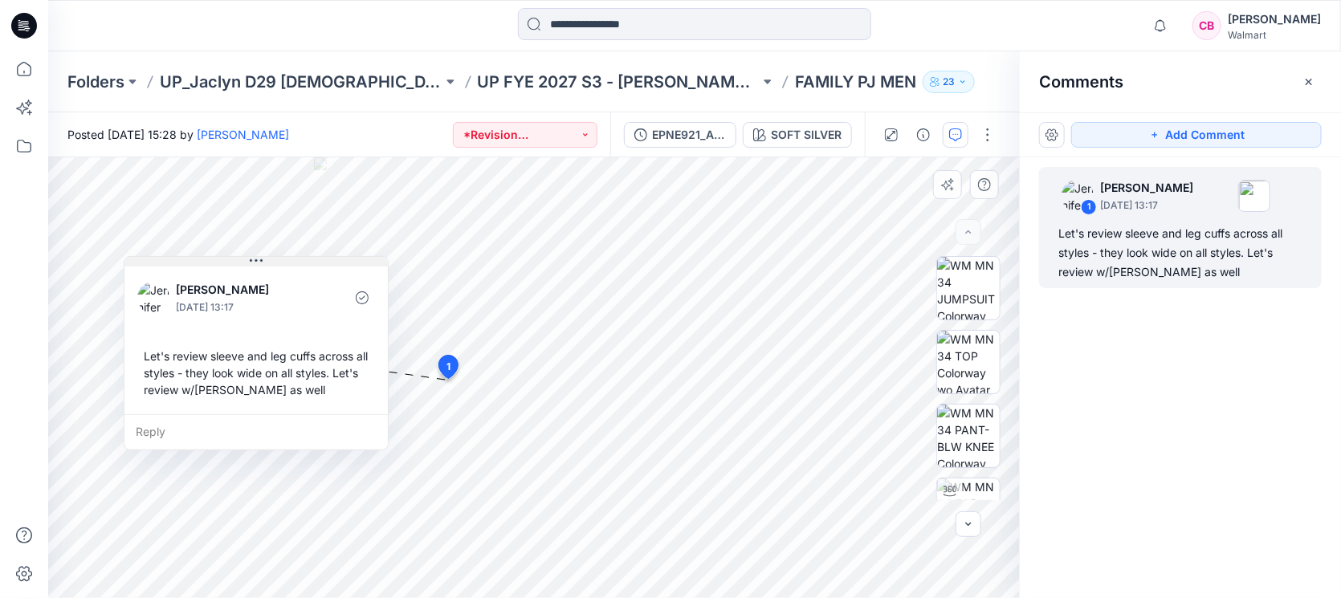
drag, startPoint x: 616, startPoint y: 391, endPoint x: 316, endPoint y: 259, distance: 327.1
click at [316, 259] on button at bounding box center [255, 262] width 263 height 10
click at [1302, 86] on icon "button" at bounding box center [1308, 81] width 13 height 13
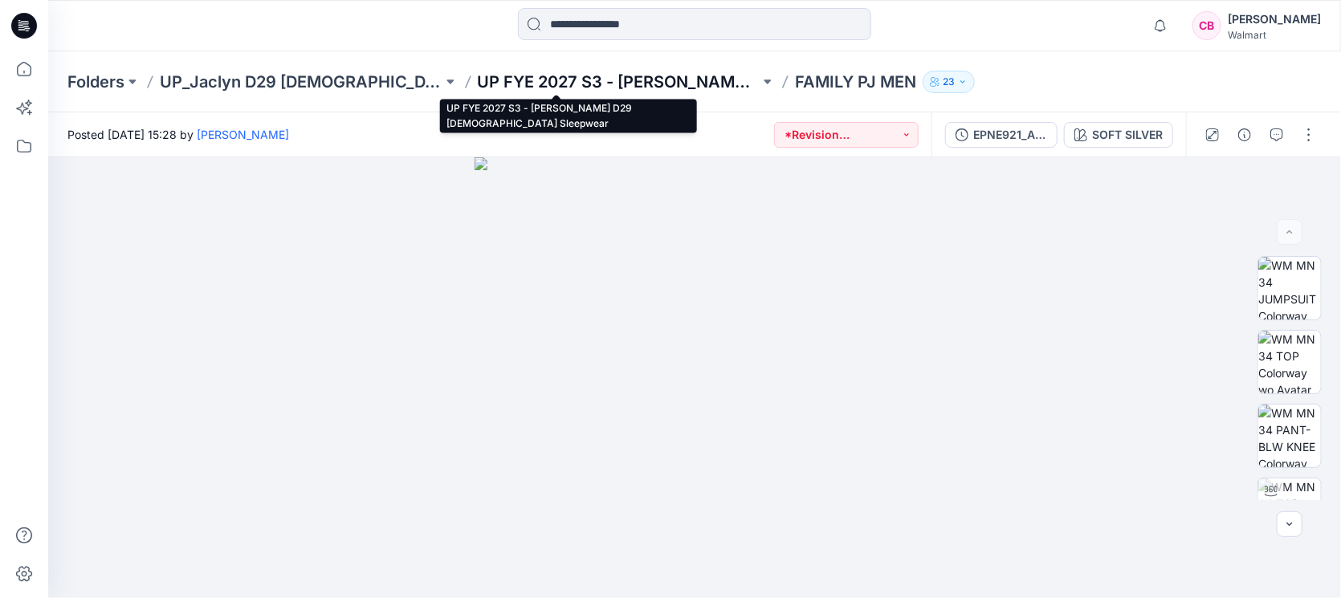
click at [610, 77] on p "UP FYE 2027 S3 - [PERSON_NAME] D29 [DEMOGRAPHIC_DATA] Sleepwear" at bounding box center [619, 82] width 283 height 22
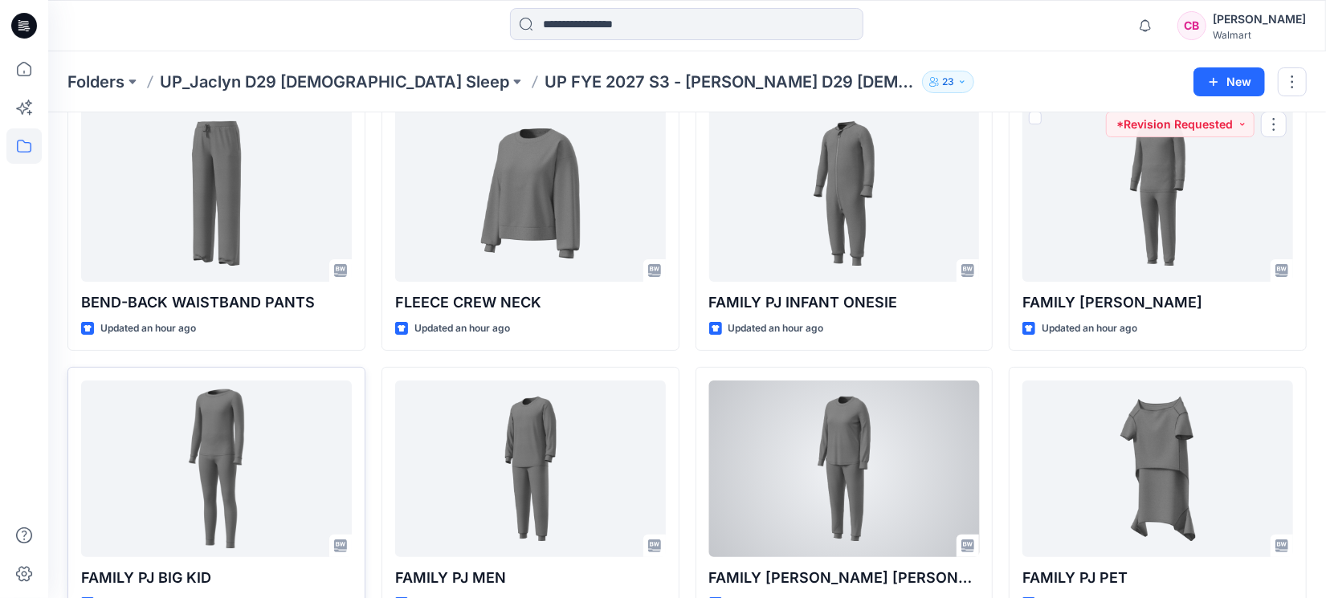
scroll to position [201, 0]
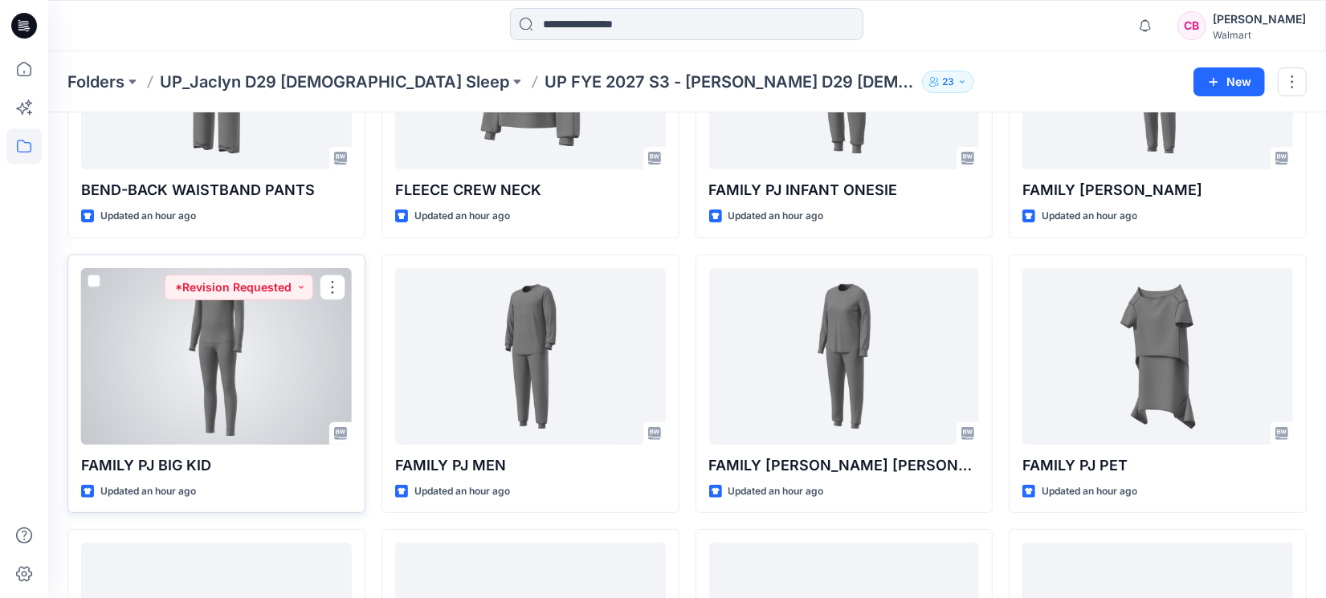
click at [209, 354] on div at bounding box center [216, 356] width 271 height 177
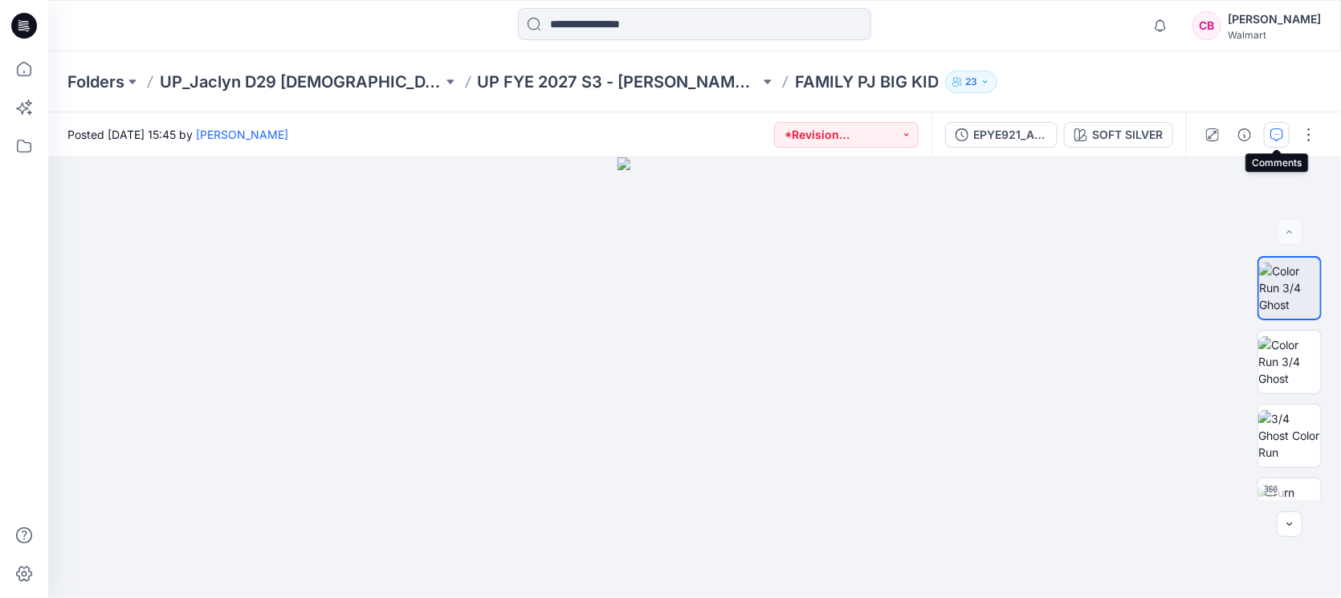
click at [1271, 136] on icon "button" at bounding box center [1276, 134] width 13 height 13
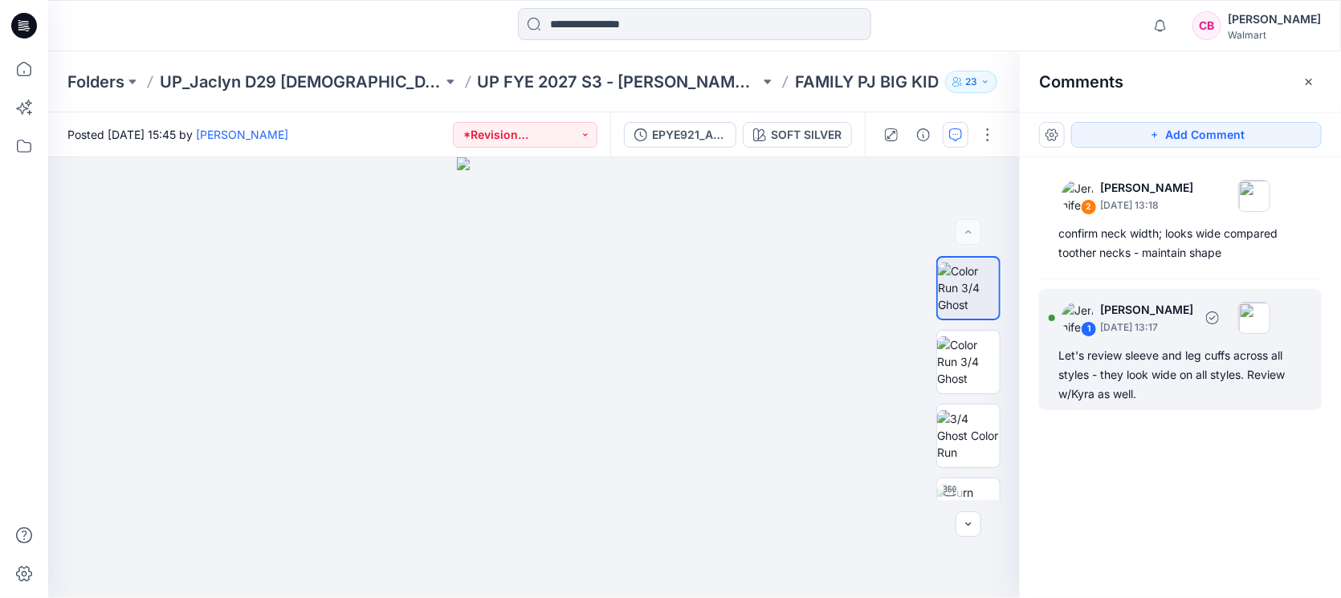
click at [1191, 386] on div "Let's review sleeve and leg cuffs across all styles - they look wide on all sty…" at bounding box center [1180, 375] width 244 height 58
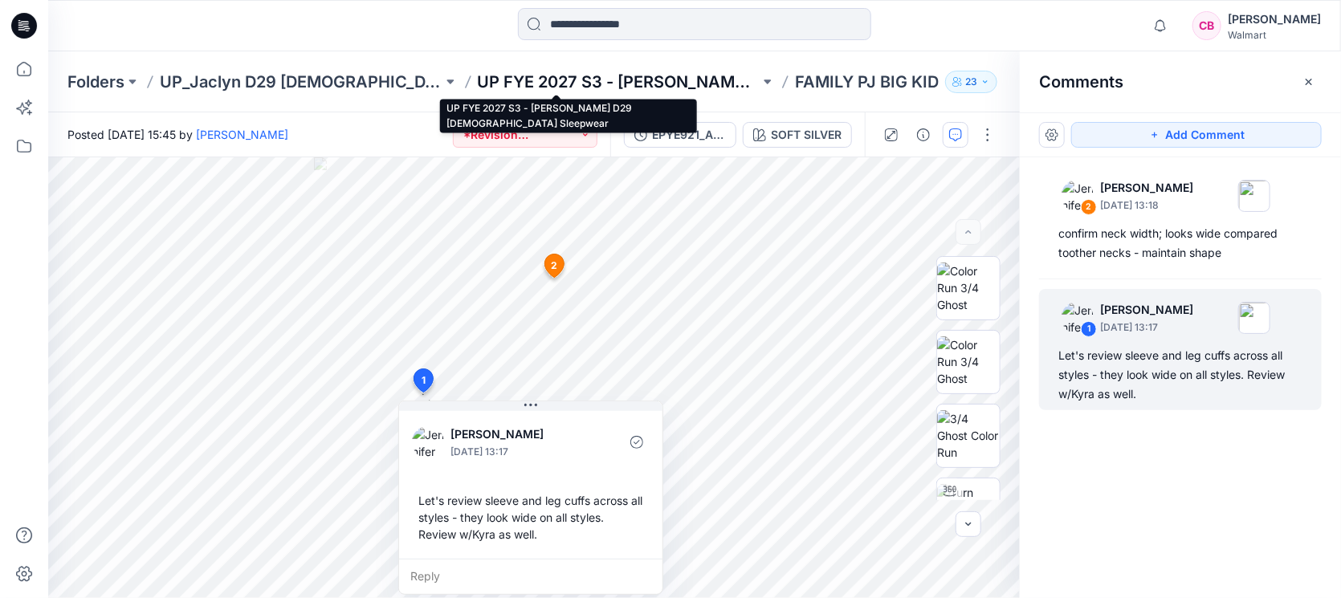
click at [569, 81] on p "UP FYE 2027 S3 - [PERSON_NAME] D29 [DEMOGRAPHIC_DATA] Sleepwear" at bounding box center [619, 82] width 283 height 22
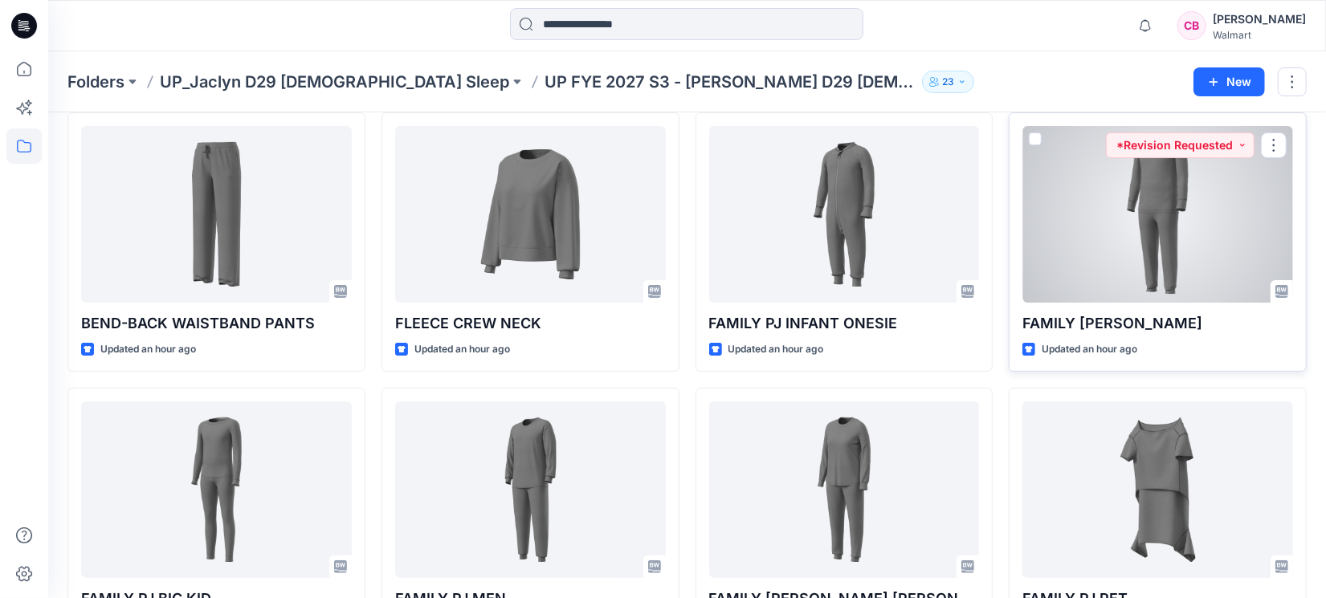
scroll to position [100, 0]
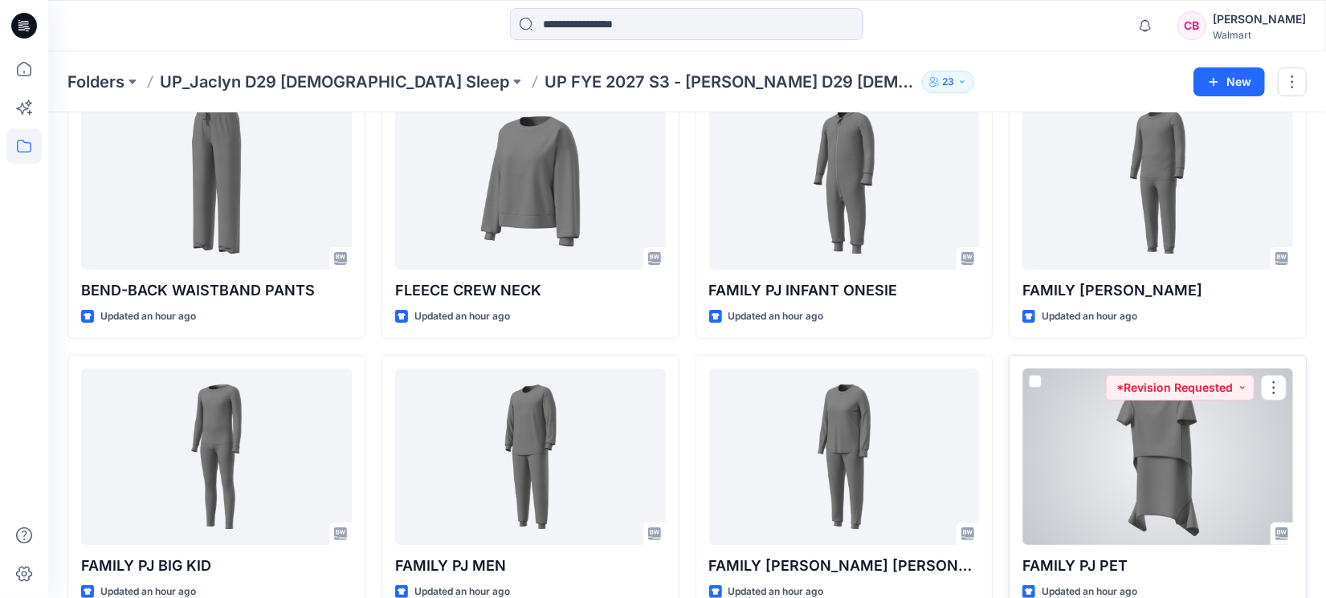
click at [1150, 439] on div at bounding box center [1157, 457] width 271 height 177
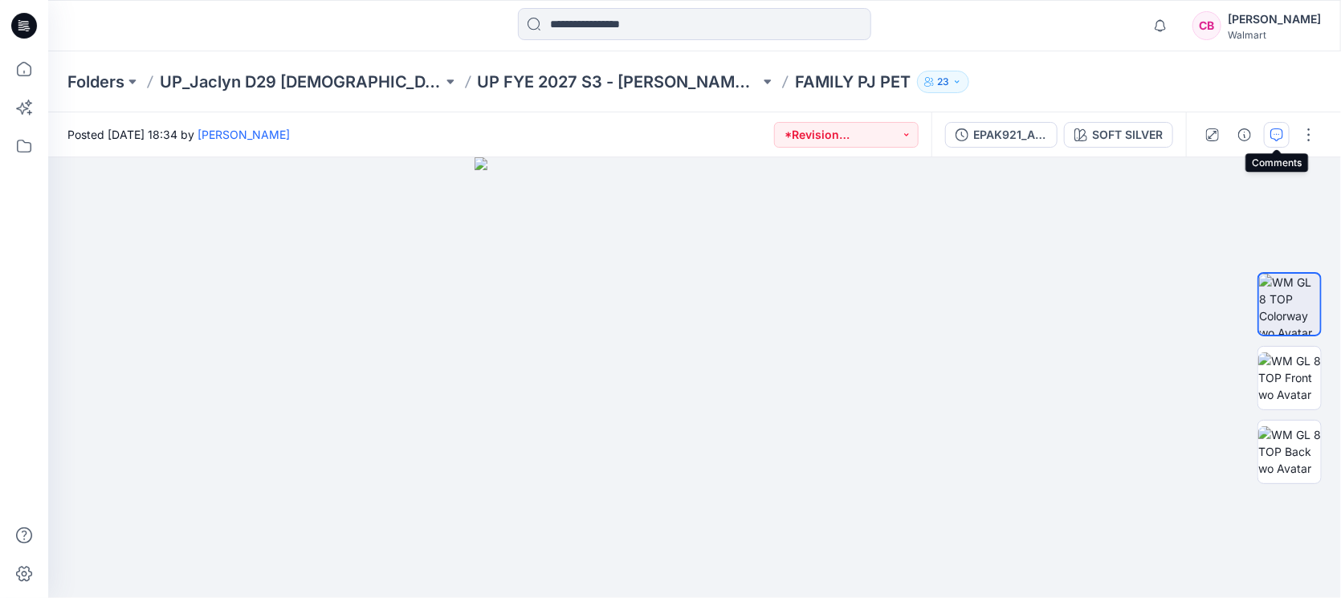
click at [1285, 136] on button "button" at bounding box center [1277, 135] width 26 height 26
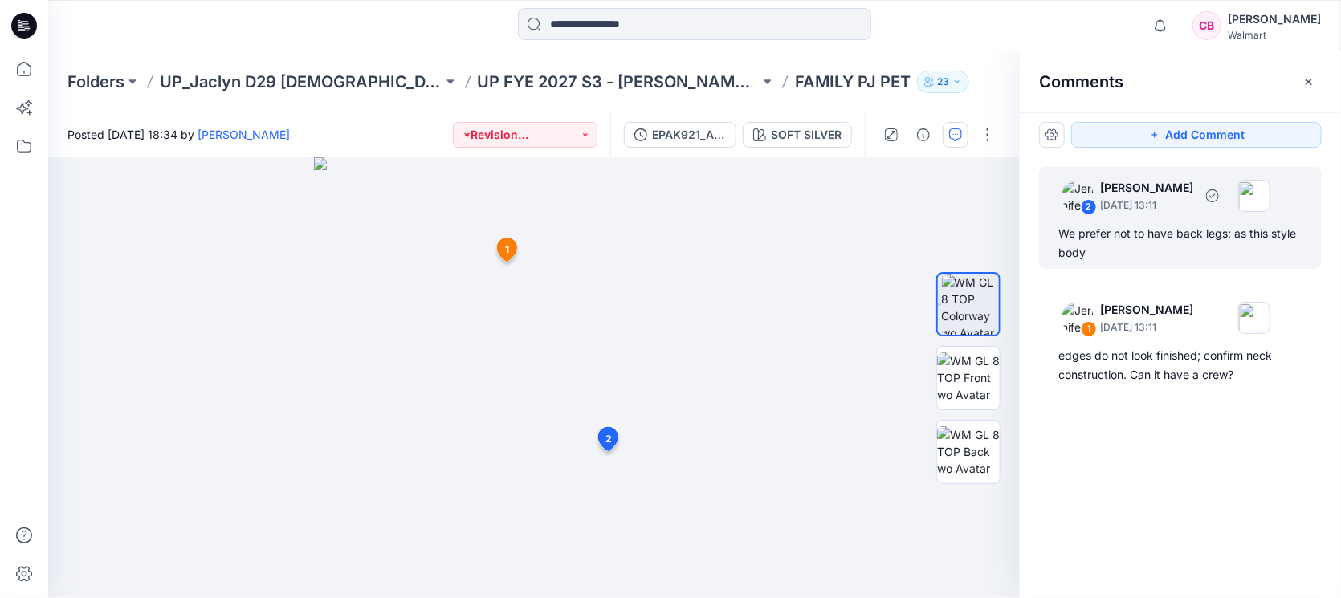
click at [1153, 244] on div "We prefer not to have back legs; as this style body" at bounding box center [1180, 243] width 244 height 39
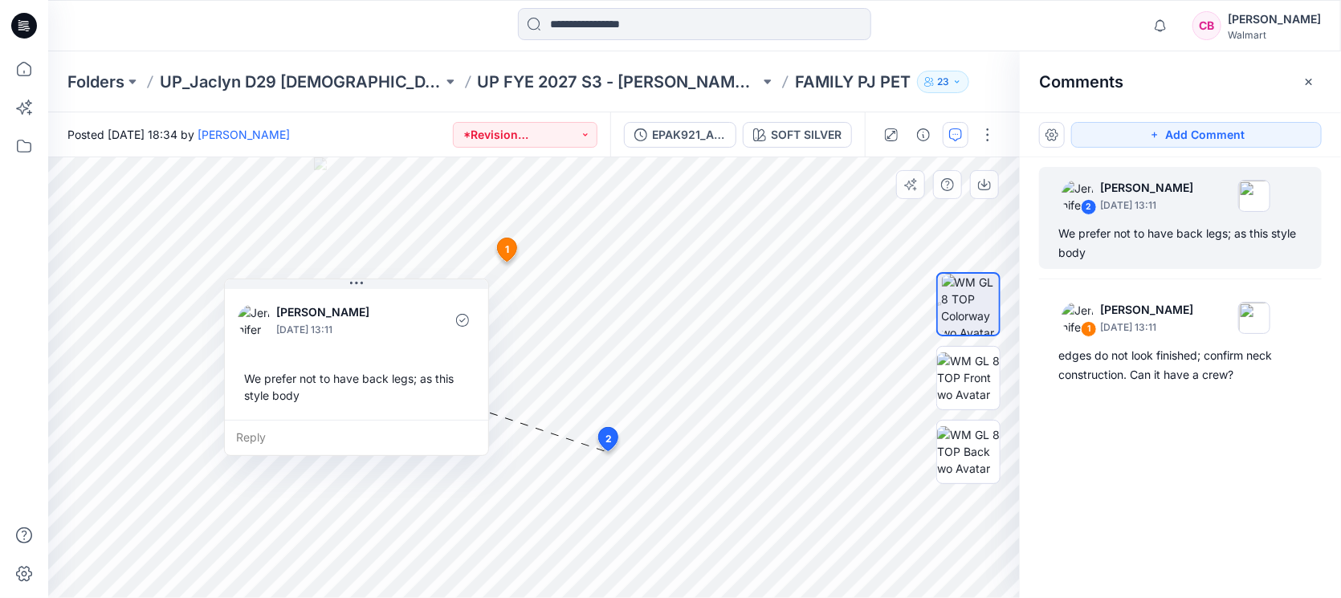
drag, startPoint x: 695, startPoint y: 463, endPoint x: 405, endPoint y: 283, distance: 341.1
click at [405, 286] on div "Jennifer Yerkes September 25, 2025 13:11 We prefer not to have back legs; as th…" at bounding box center [356, 353] width 263 height 134
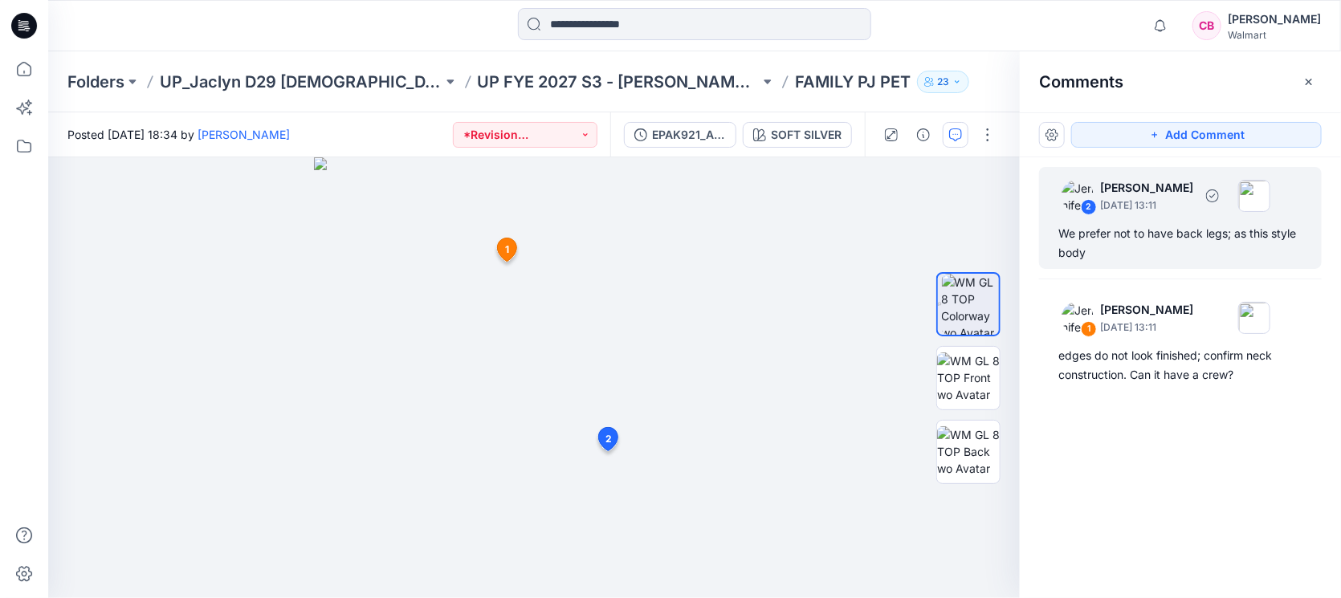
click at [1122, 237] on div "We prefer not to have back legs; as this style body" at bounding box center [1180, 243] width 244 height 39
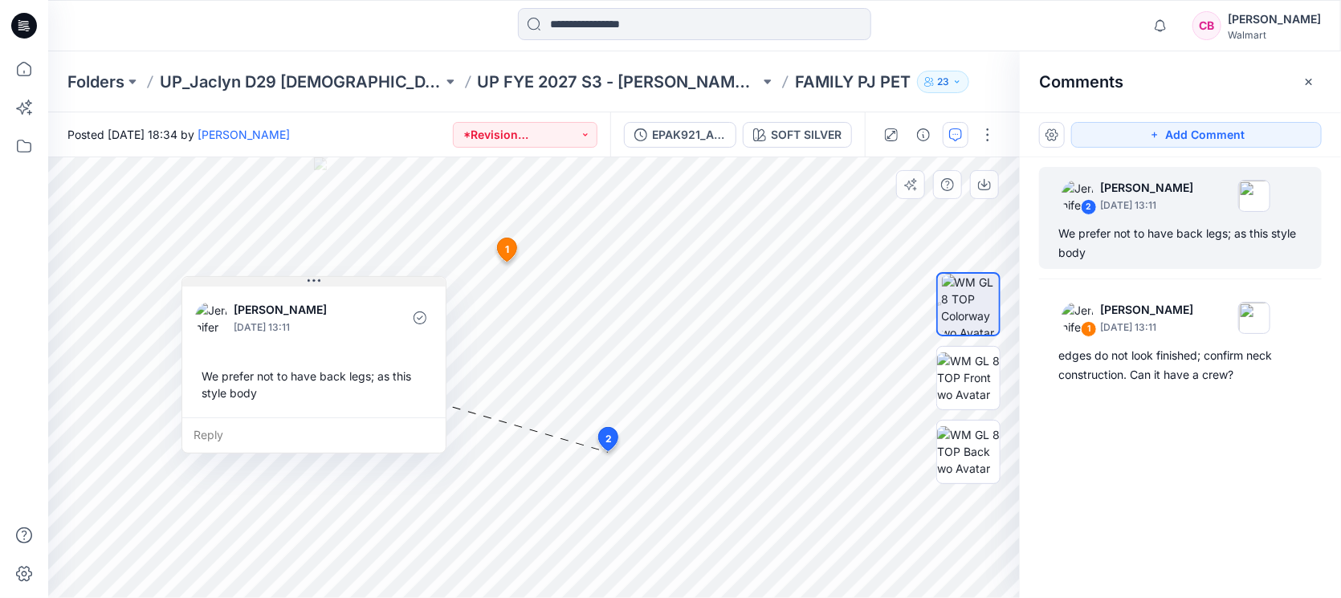
drag, startPoint x: 719, startPoint y: 457, endPoint x: 386, endPoint y: 274, distance: 379.5
click at [386, 277] on button at bounding box center [313, 282] width 263 height 10
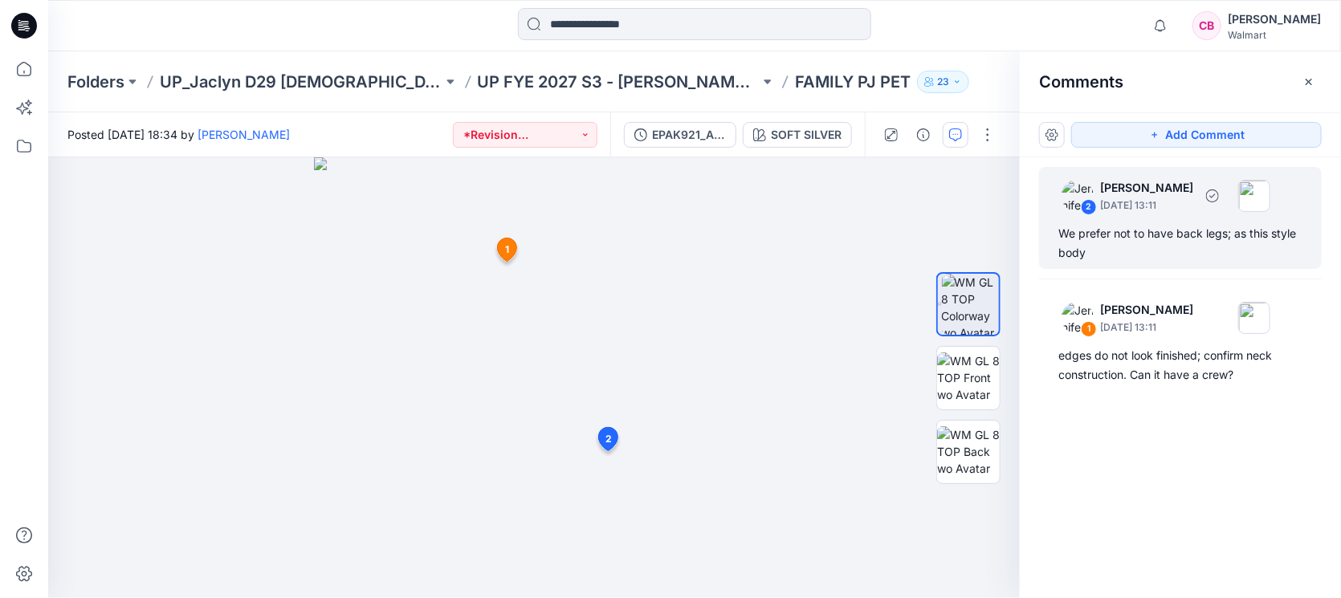
click at [1177, 258] on div "We prefer not to have back legs; as this style body" at bounding box center [1180, 243] width 244 height 39
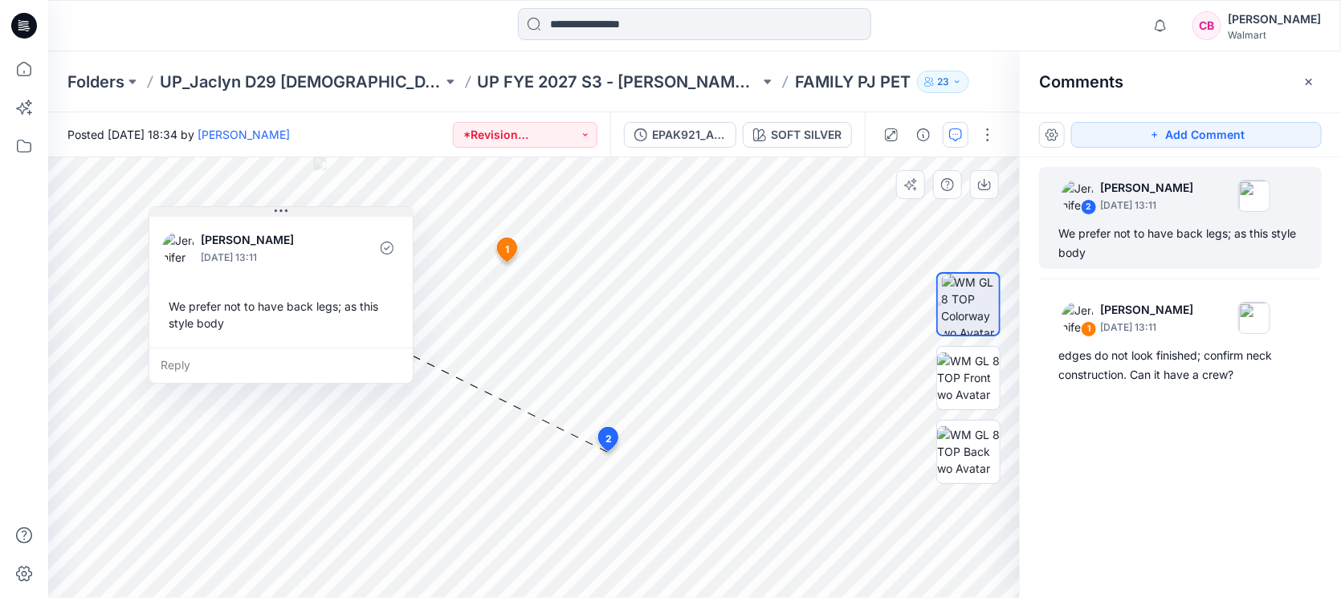
drag, startPoint x: 674, startPoint y: 459, endPoint x: 301, endPoint y: 222, distance: 442.6
click at [301, 217] on button at bounding box center [280, 212] width 263 height 10
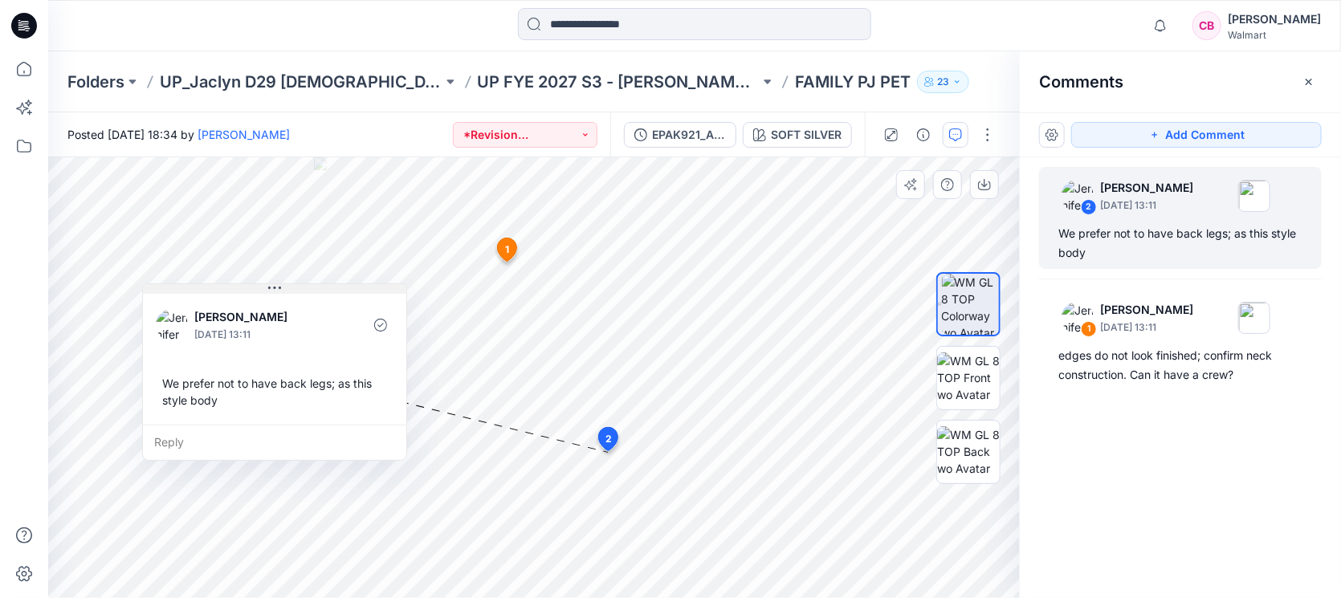
drag, startPoint x: 304, startPoint y: 222, endPoint x: 306, endPoint y: 290, distance: 67.5
click at [306, 290] on button at bounding box center [274, 289] width 263 height 10
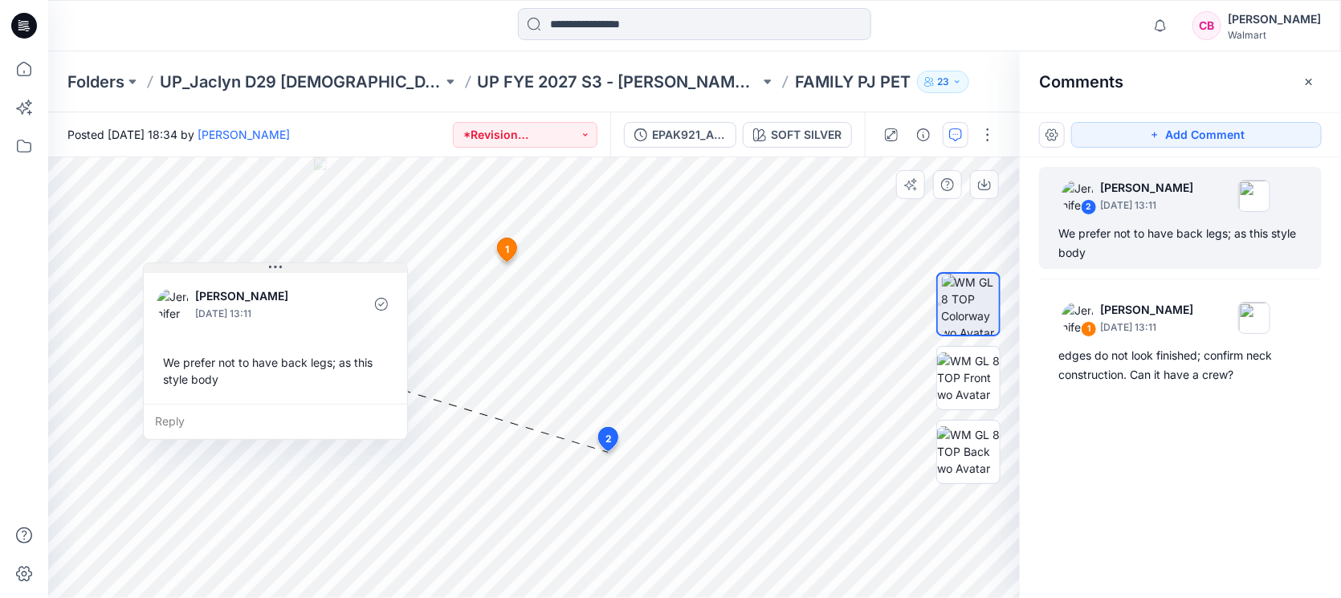
drag, startPoint x: 306, startPoint y: 290, endPoint x: 307, endPoint y: 269, distance: 20.9
click at [307, 269] on button at bounding box center [275, 268] width 263 height 10
click at [348, 80] on p "UP_Jaclyn D29 Ladies Sleep" at bounding box center [301, 82] width 283 height 22
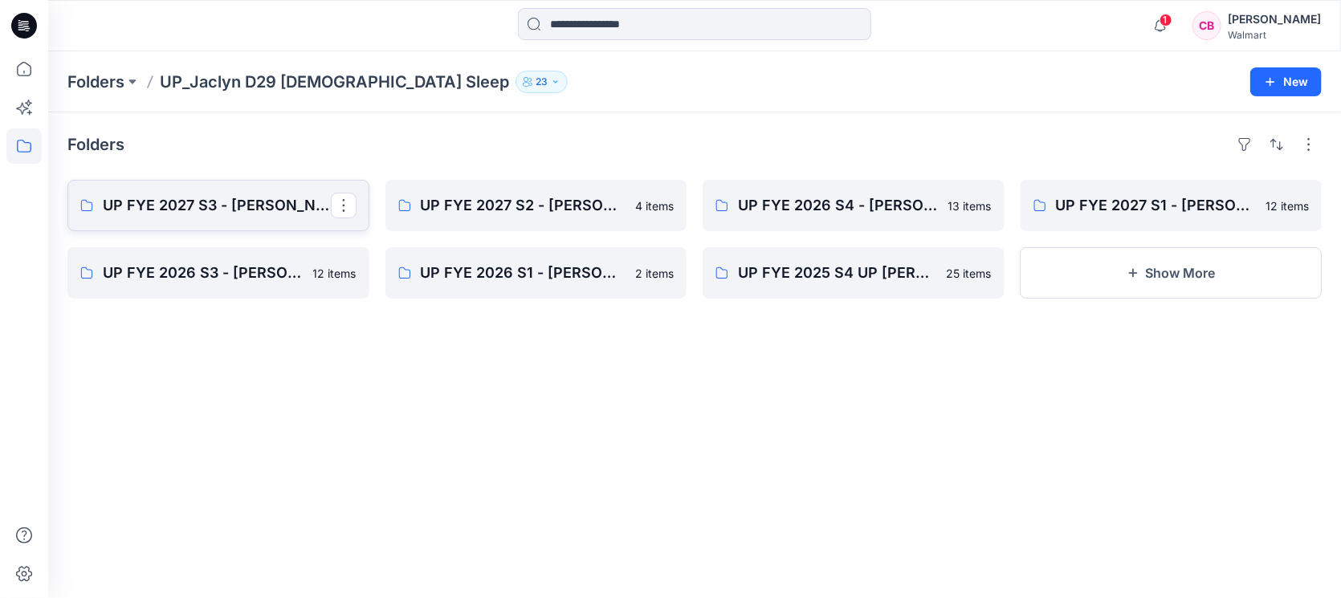
click at [225, 214] on p "UP FYE 2027 S3 - [PERSON_NAME] D29 [DEMOGRAPHIC_DATA] Sleepwear" at bounding box center [217, 205] width 228 height 22
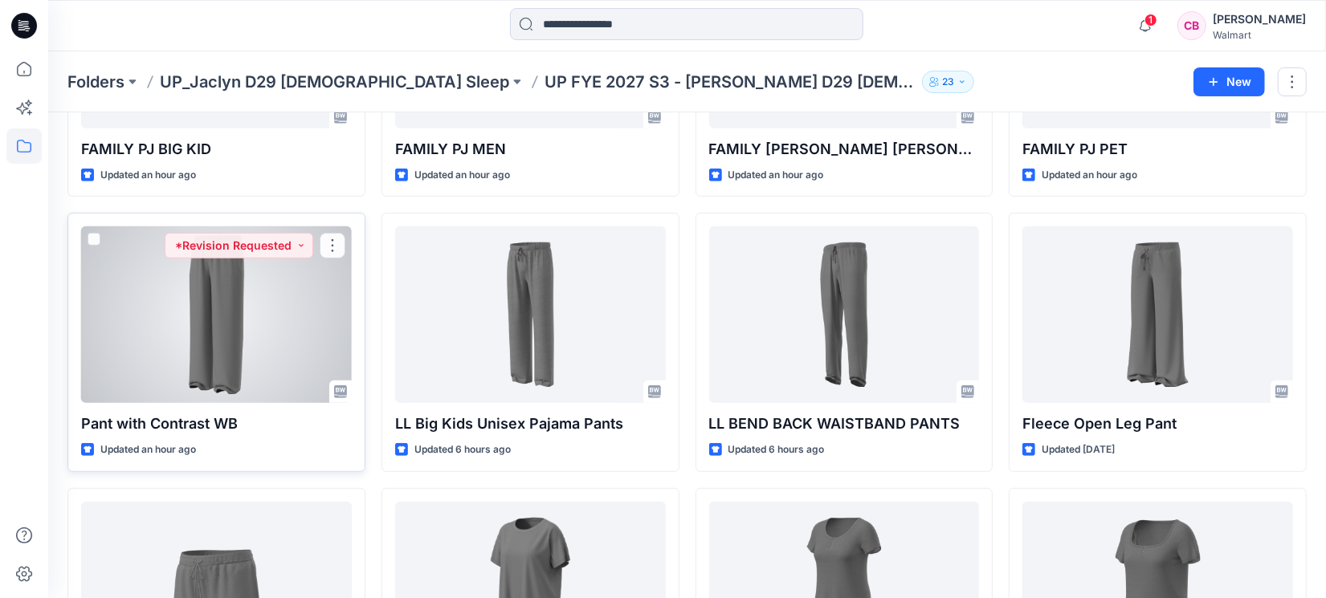
scroll to position [401, 0]
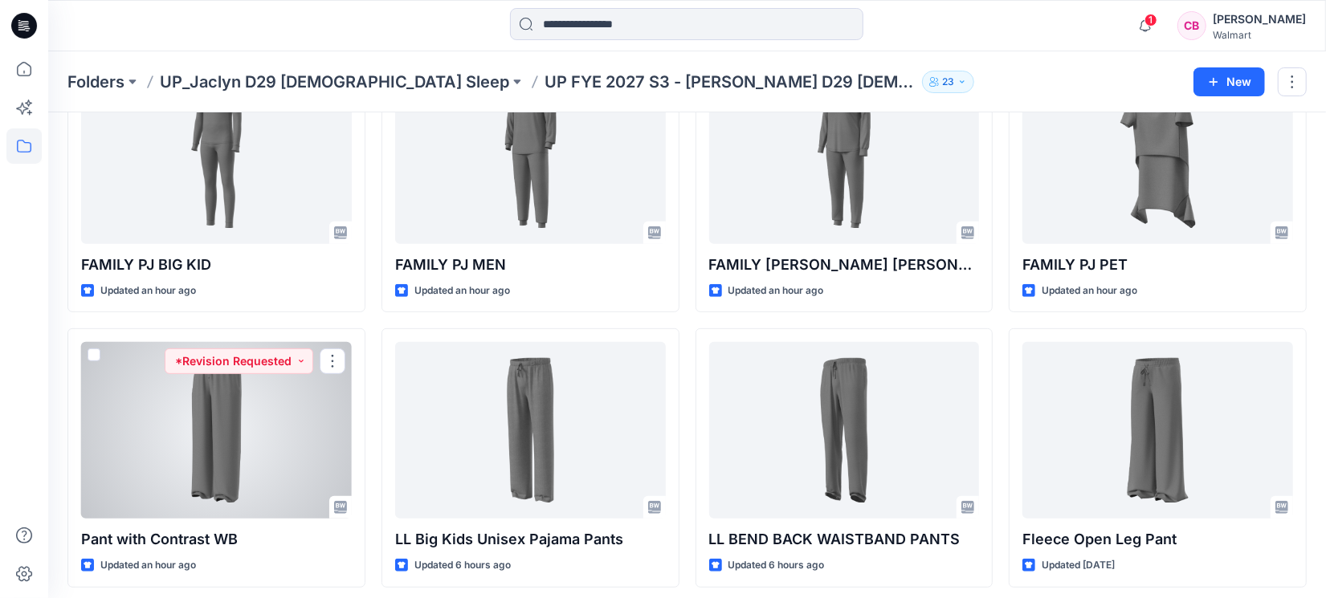
click at [206, 452] on div at bounding box center [216, 430] width 271 height 177
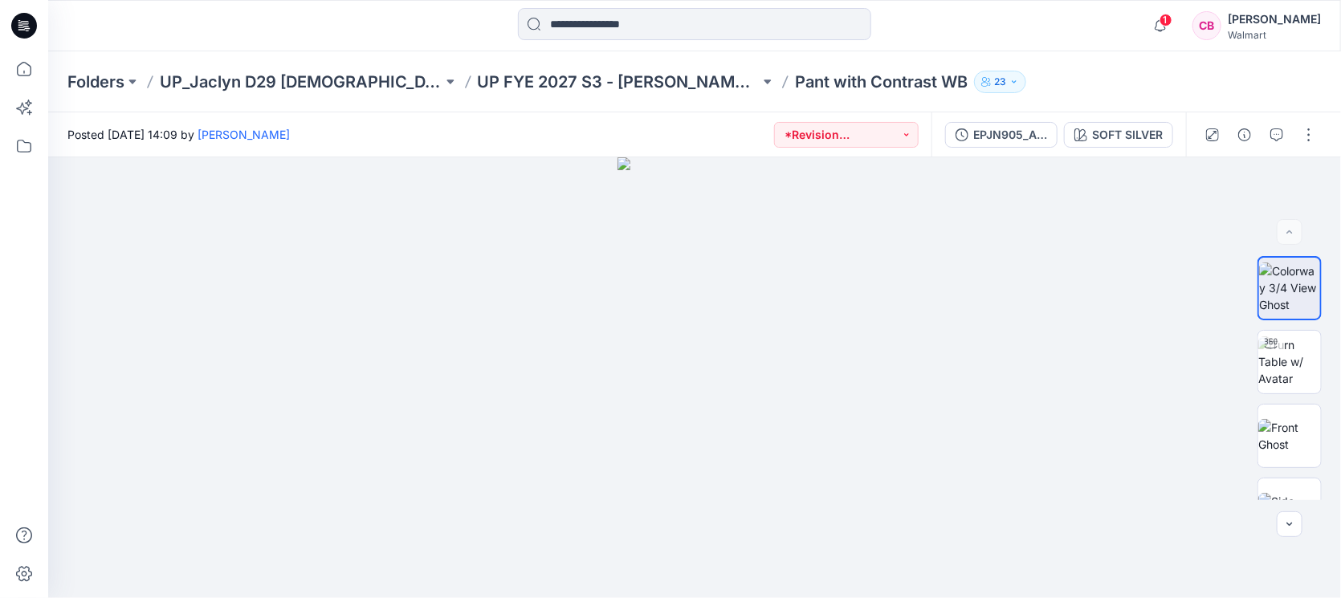
click at [1262, 131] on div at bounding box center [1260, 134] width 149 height 45
click at [1265, 128] on button "button" at bounding box center [1277, 135] width 26 height 26
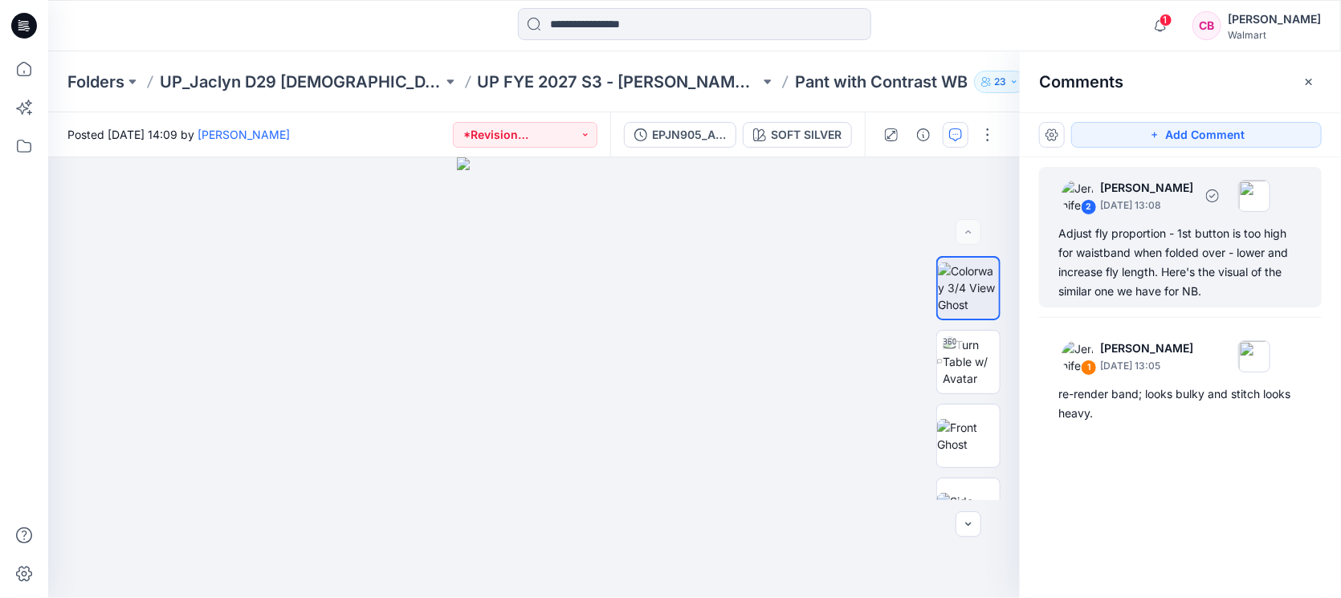
click at [1188, 263] on div "Adjust fly proportion - 1st button is too high for waistband when folded over -…" at bounding box center [1180, 262] width 244 height 77
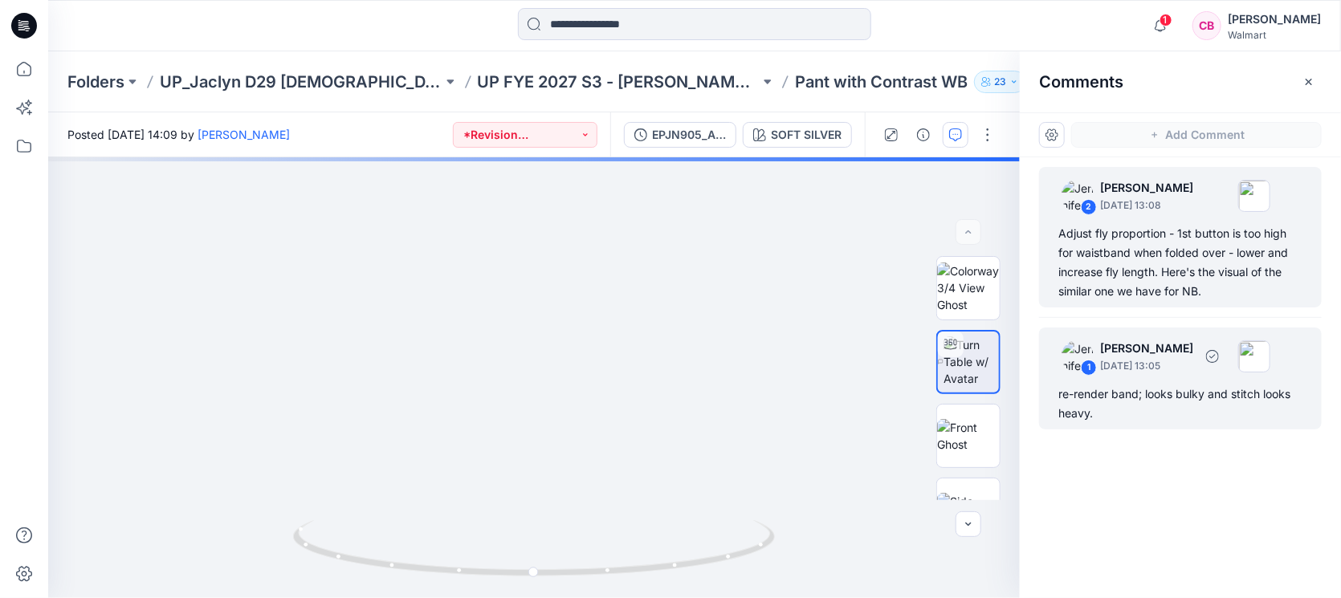
click at [1122, 401] on div "re-render band; looks bulky and stitch looks heavy." at bounding box center [1180, 404] width 244 height 39
click at [1150, 265] on div "Adjust fly proportion - 1st button is too high for waistband when folded over -…" at bounding box center [1180, 262] width 244 height 77
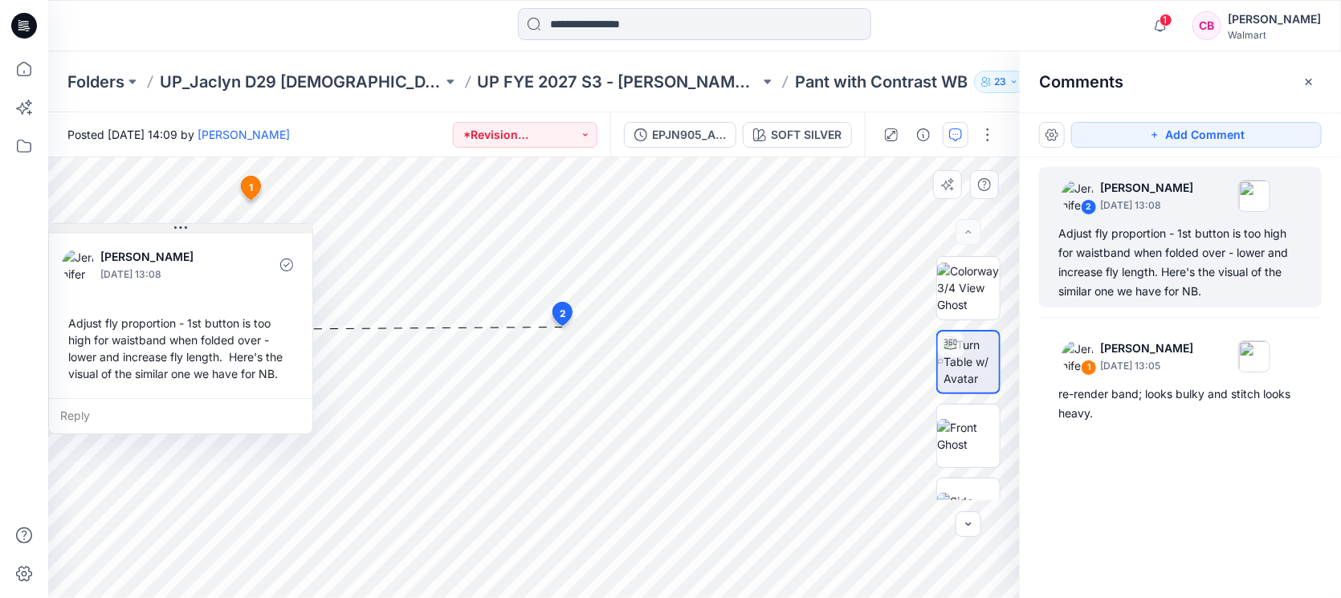
drag, startPoint x: 703, startPoint y: 341, endPoint x: 214, endPoint y: 230, distance: 501.4
click at [214, 230] on button at bounding box center [180, 229] width 263 height 10
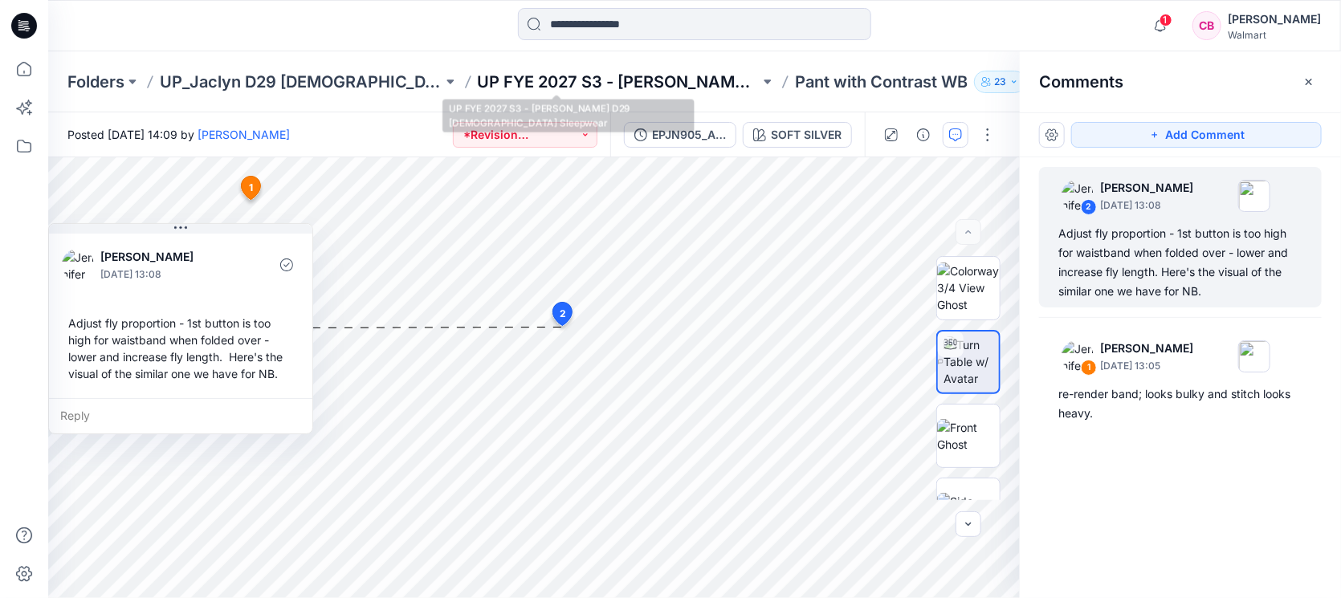
click at [572, 76] on p "UP FYE 2027 S3 - [PERSON_NAME] D29 [DEMOGRAPHIC_DATA] Sleepwear" at bounding box center [619, 82] width 283 height 22
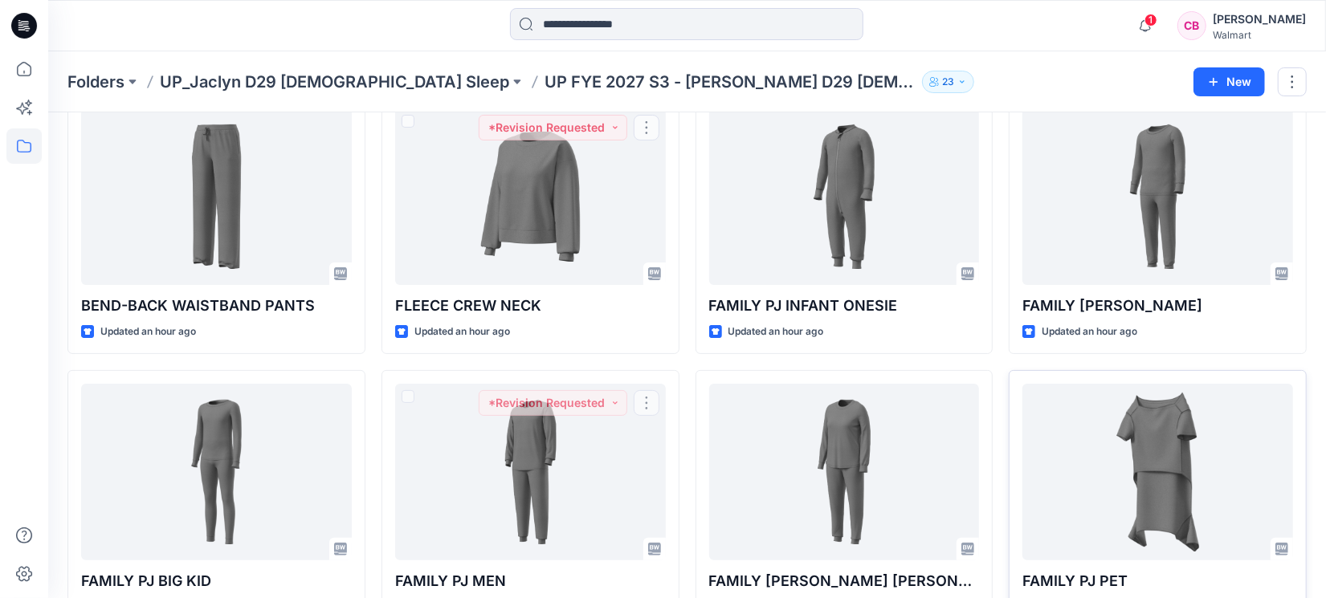
scroll to position [300, 0]
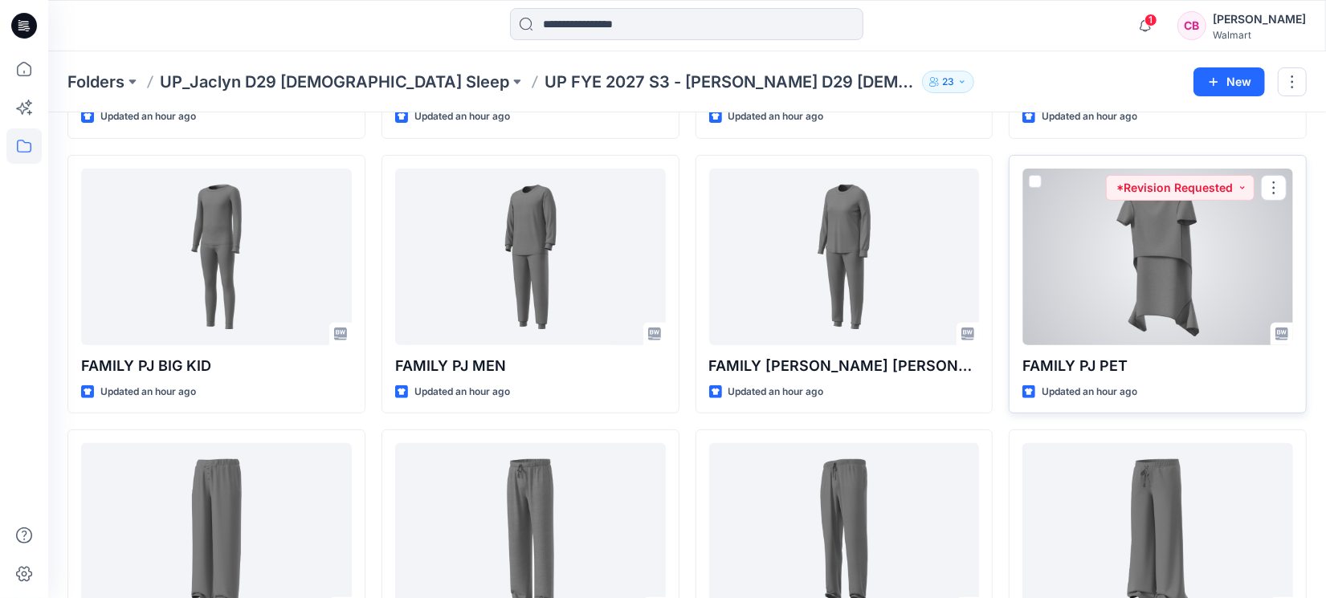
click at [1154, 283] on div at bounding box center [1157, 257] width 271 height 177
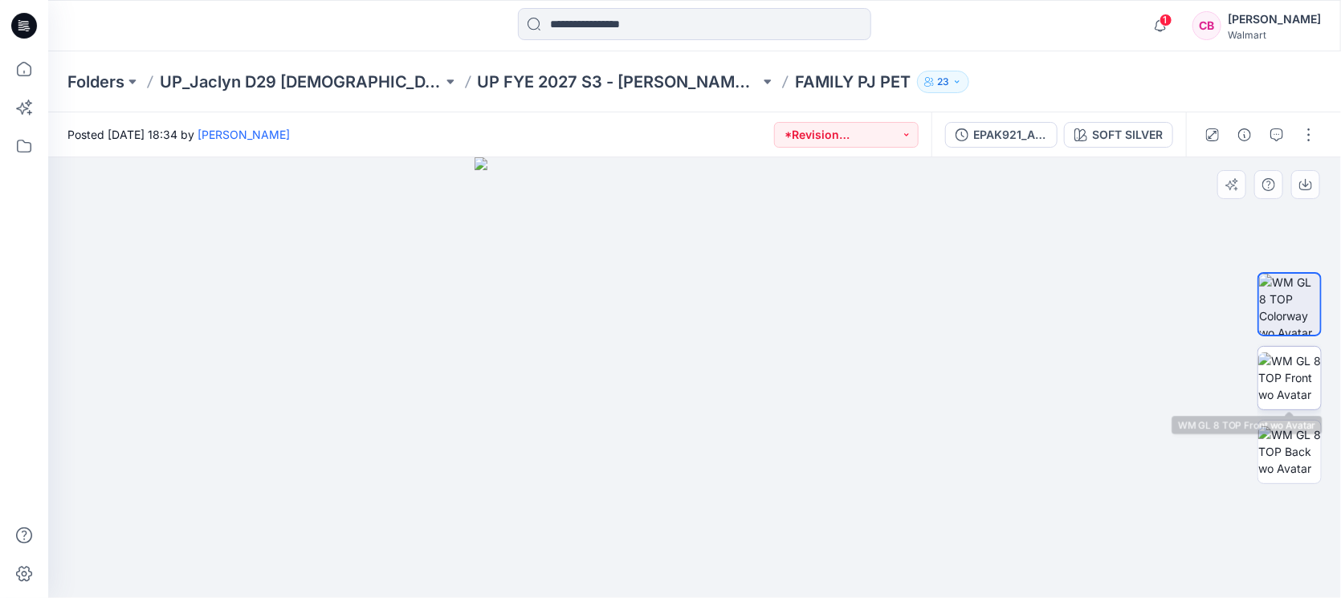
click at [1294, 374] on img at bounding box center [1289, 377] width 63 height 51
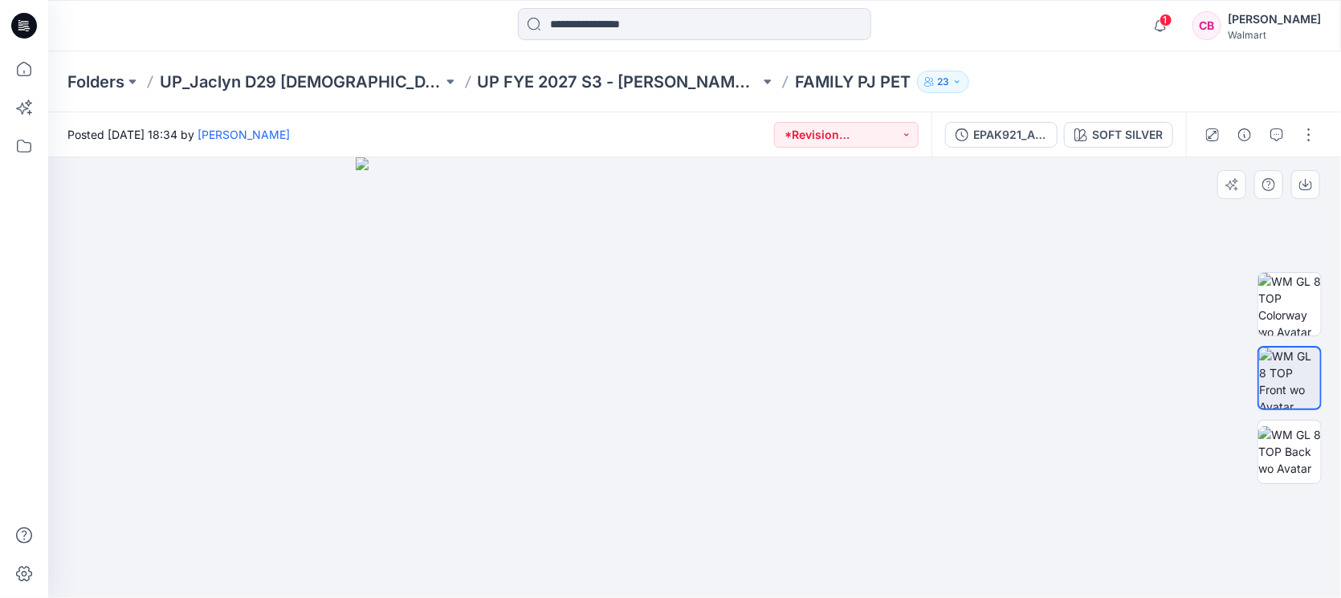
drag, startPoint x: 701, startPoint y: 220, endPoint x: 703, endPoint y: 418, distance: 197.5
click at [703, 418] on img at bounding box center [695, 377] width 678 height 441
click at [1289, 460] on img at bounding box center [1289, 451] width 63 height 51
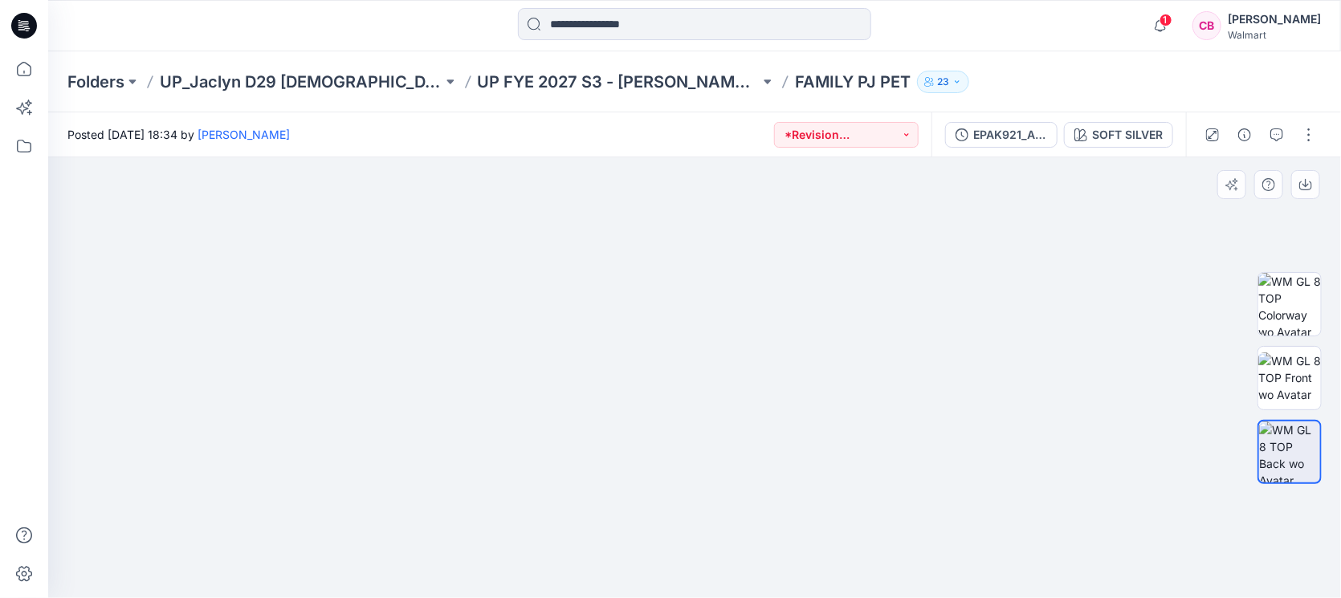
drag, startPoint x: 722, startPoint y: 220, endPoint x: 719, endPoint y: 464, distance: 244.1
click at [720, 467] on img at bounding box center [694, 308] width 803 height 580
click at [1281, 384] on img at bounding box center [1289, 377] width 63 height 51
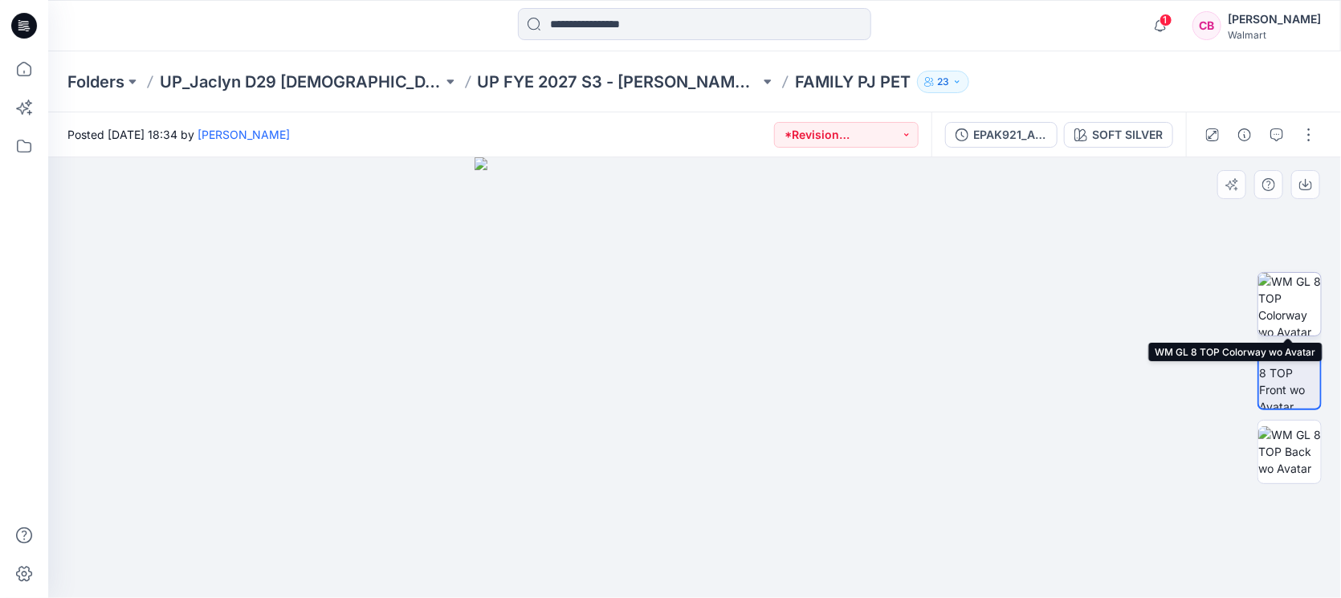
click at [1282, 306] on img at bounding box center [1289, 304] width 63 height 63
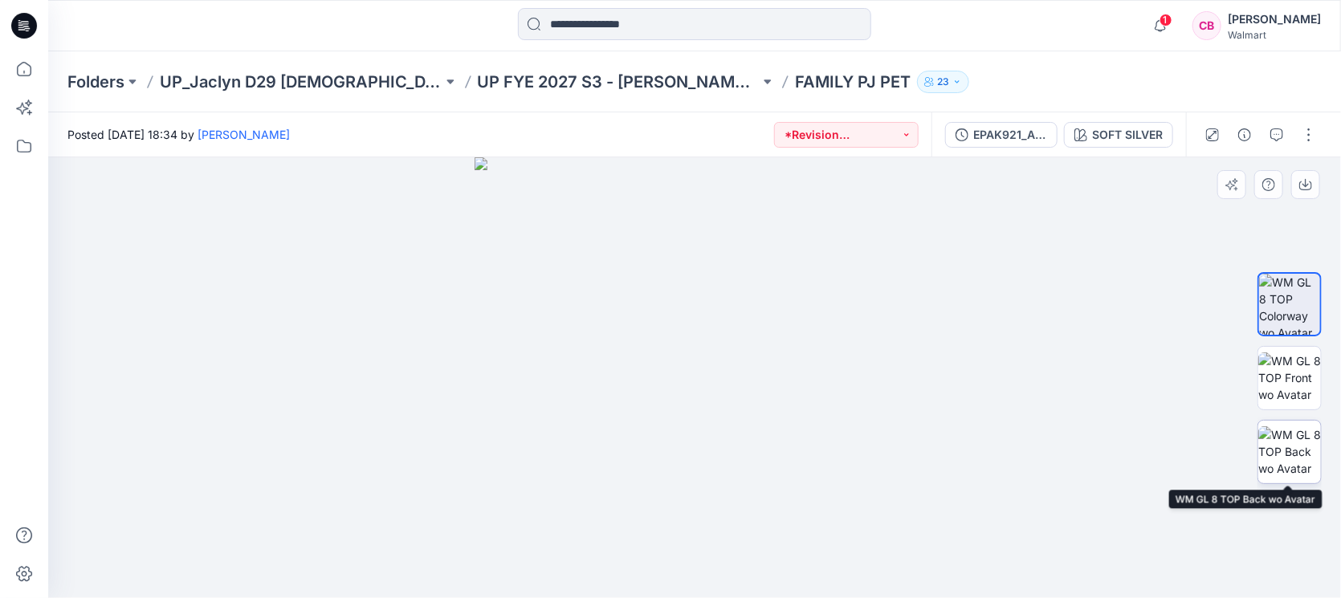
click at [1304, 442] on img at bounding box center [1289, 451] width 63 height 51
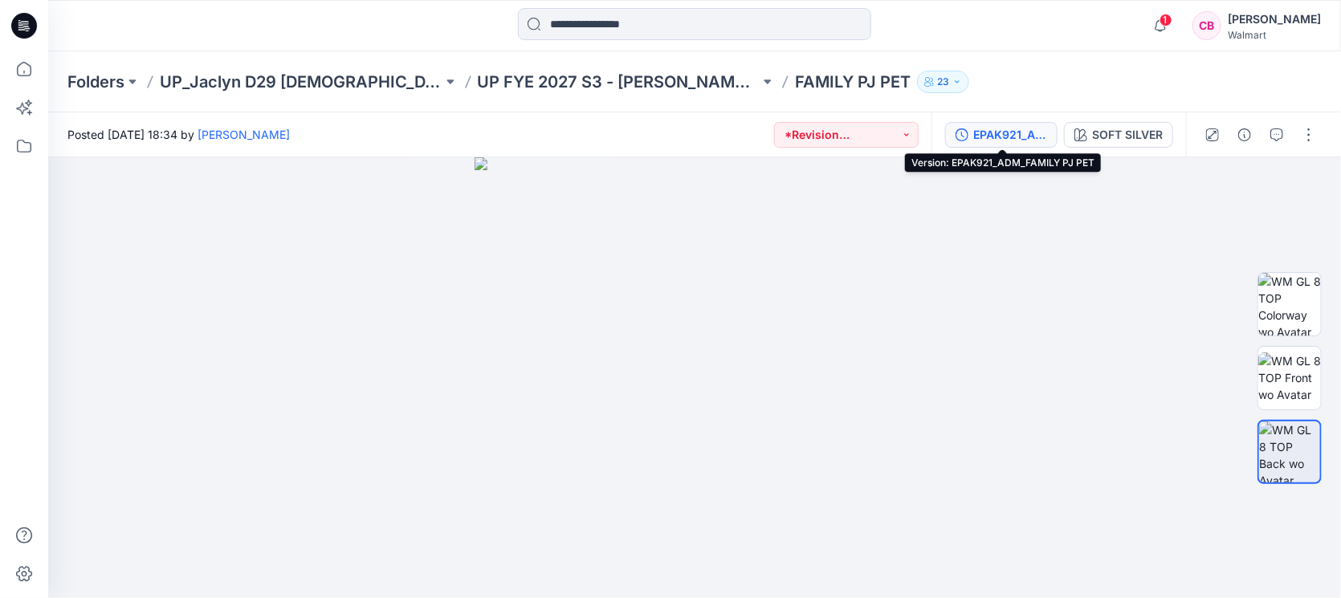
click at [1020, 145] on button "EPAK921_ADM_FAMILY PJ PET" at bounding box center [1001, 135] width 112 height 26
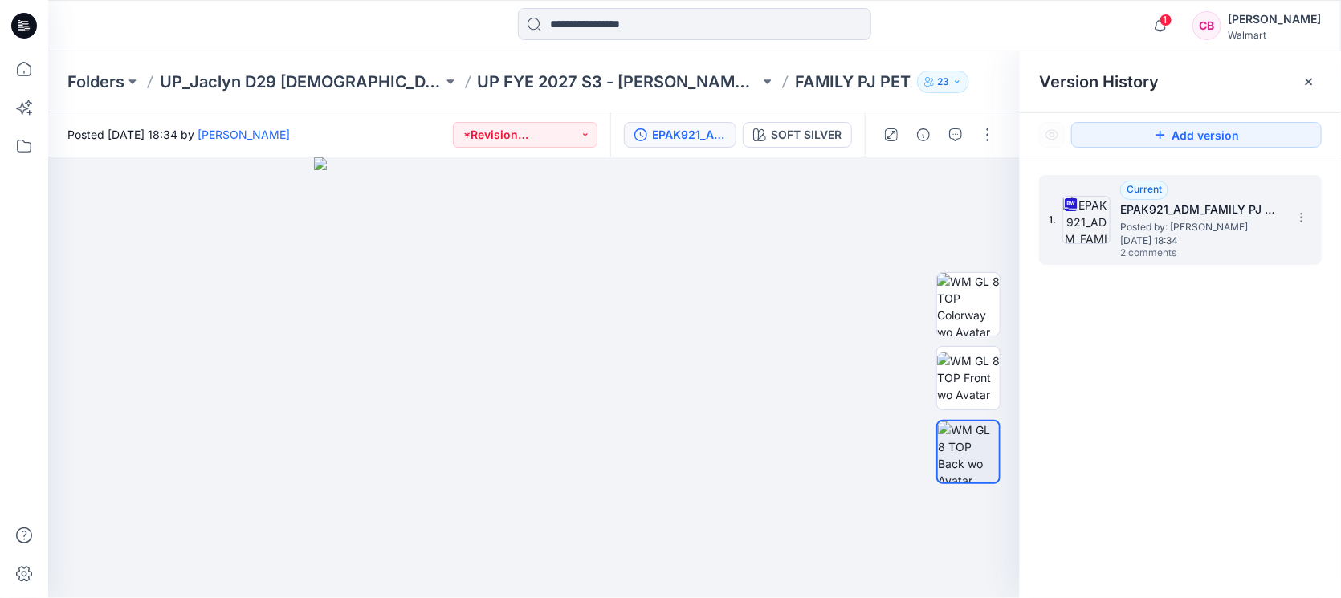
click at [1163, 219] on span "Posted by: Steve Menda" at bounding box center [1200, 227] width 161 height 16
click at [1292, 77] on div "Version History" at bounding box center [1180, 82] width 283 height 22
click at [1313, 86] on icon at bounding box center [1308, 81] width 13 height 13
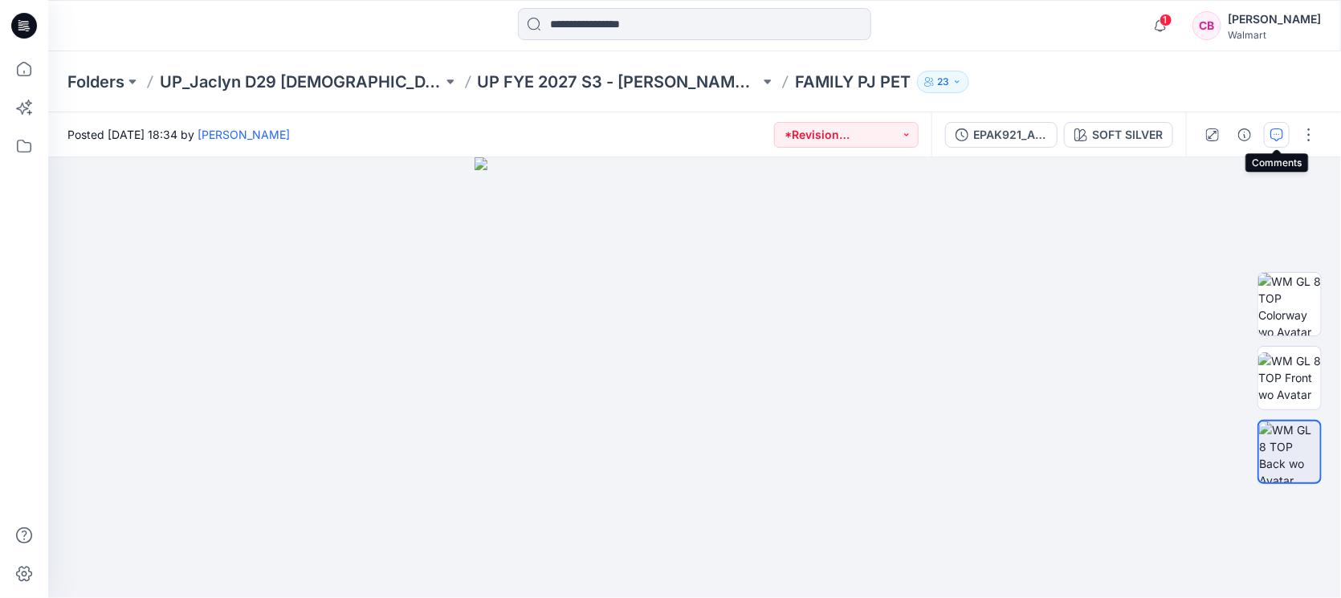
click at [1267, 128] on button "button" at bounding box center [1277, 135] width 26 height 26
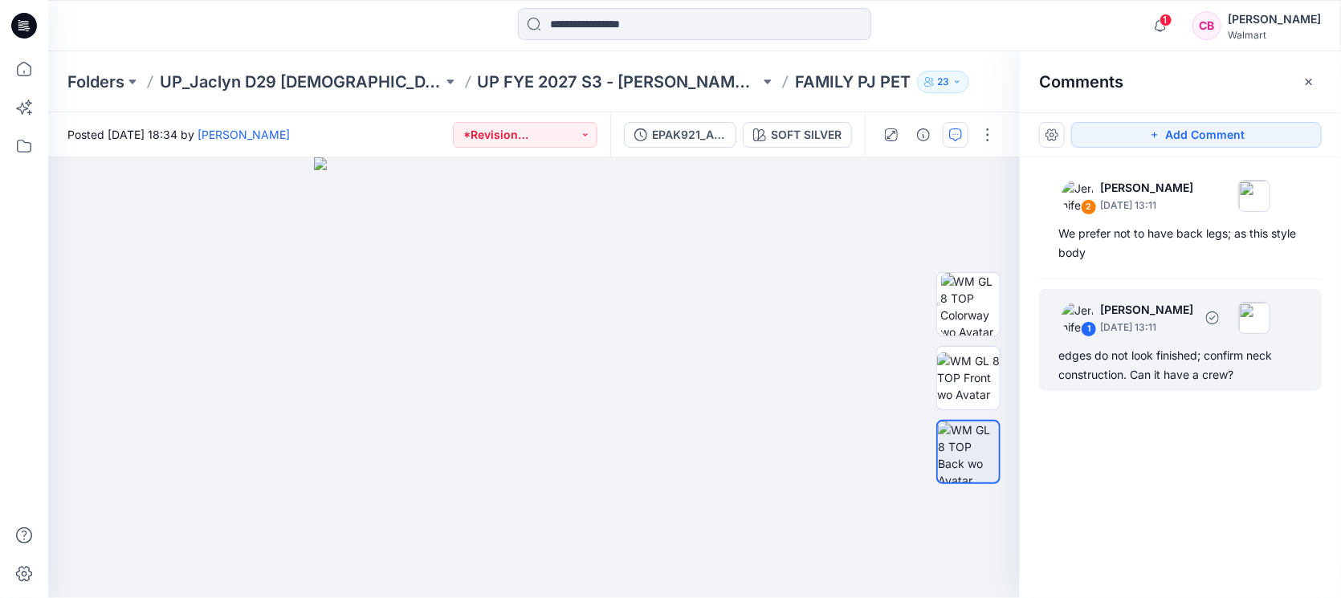
click at [1146, 365] on div "edges do not look finished; confirm neck construction. Can it have a crew?" at bounding box center [1180, 365] width 244 height 39
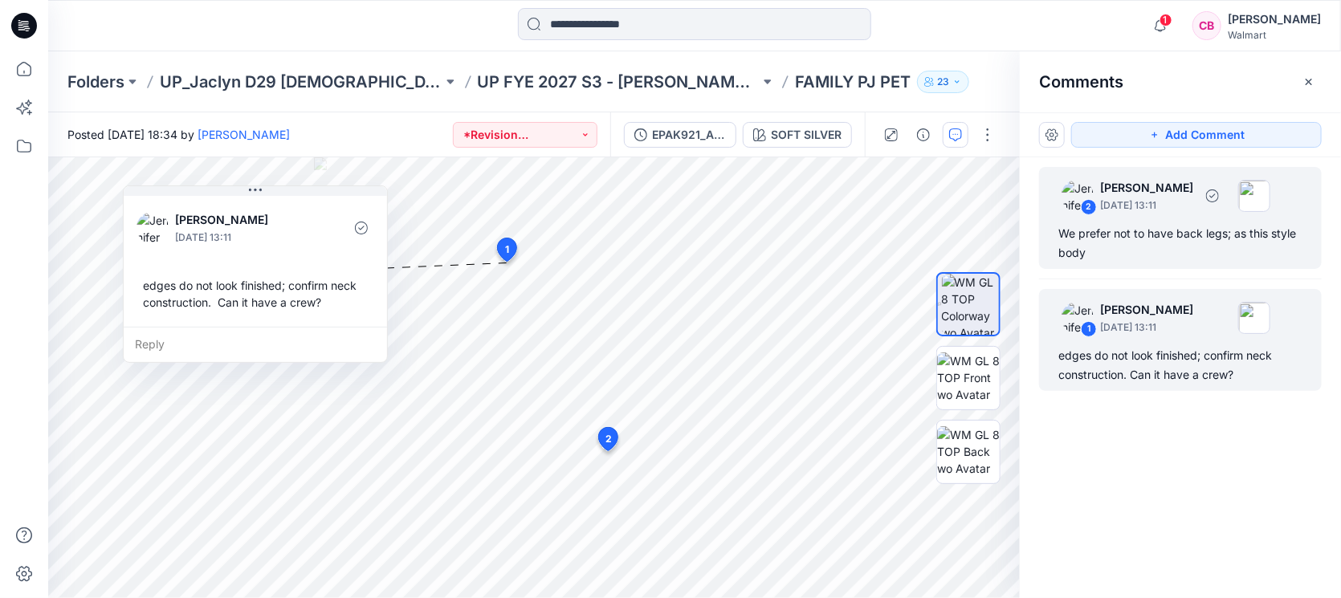
click at [1142, 227] on div "We prefer not to have back legs; as this style body" at bounding box center [1180, 243] width 244 height 39
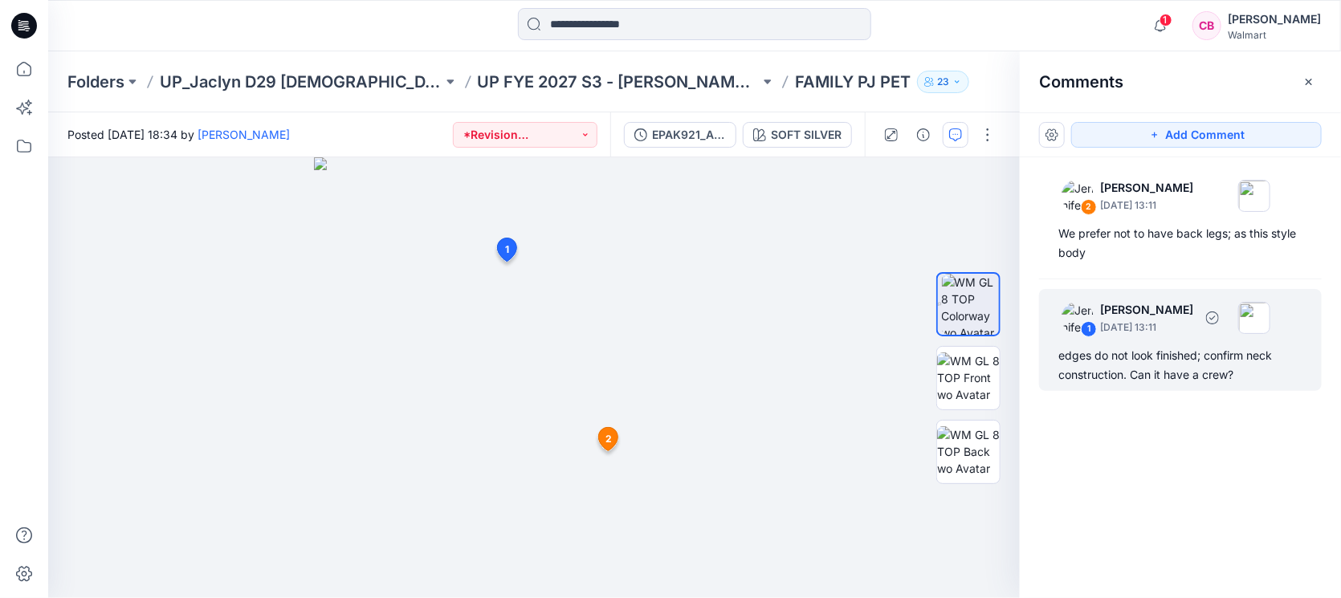
click at [1206, 373] on div "edges do not look finished; confirm neck construction. Can it have a crew?" at bounding box center [1180, 365] width 244 height 39
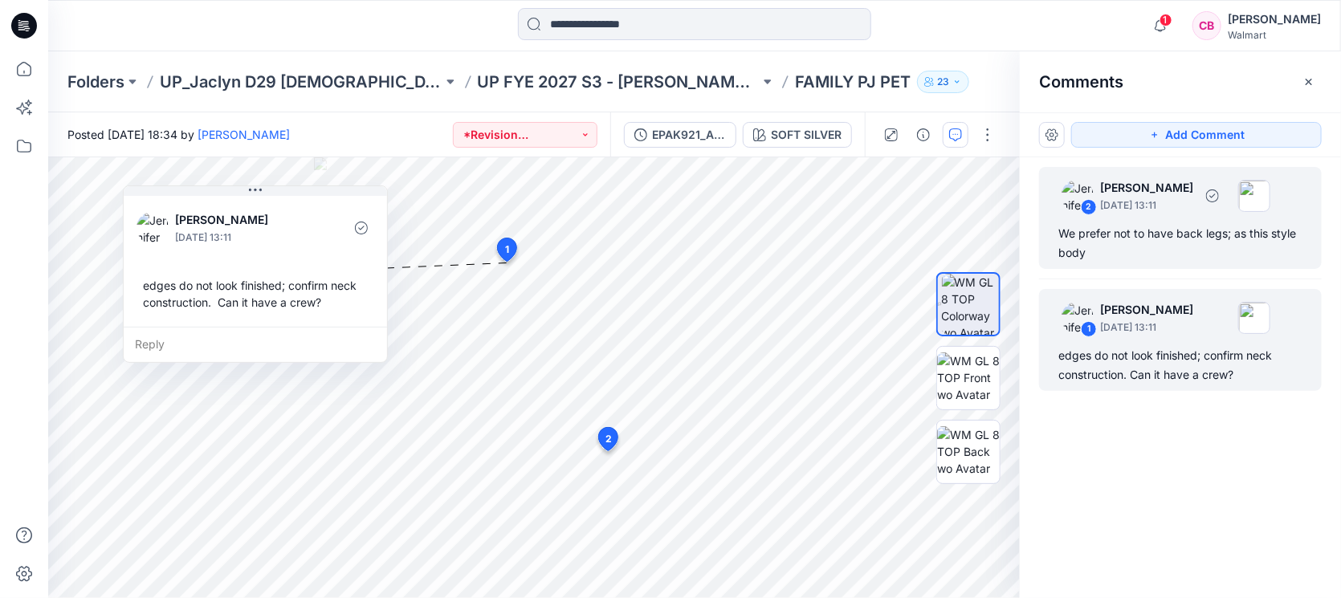
click at [1194, 259] on div "We prefer not to have back legs; as this style body" at bounding box center [1180, 243] width 244 height 39
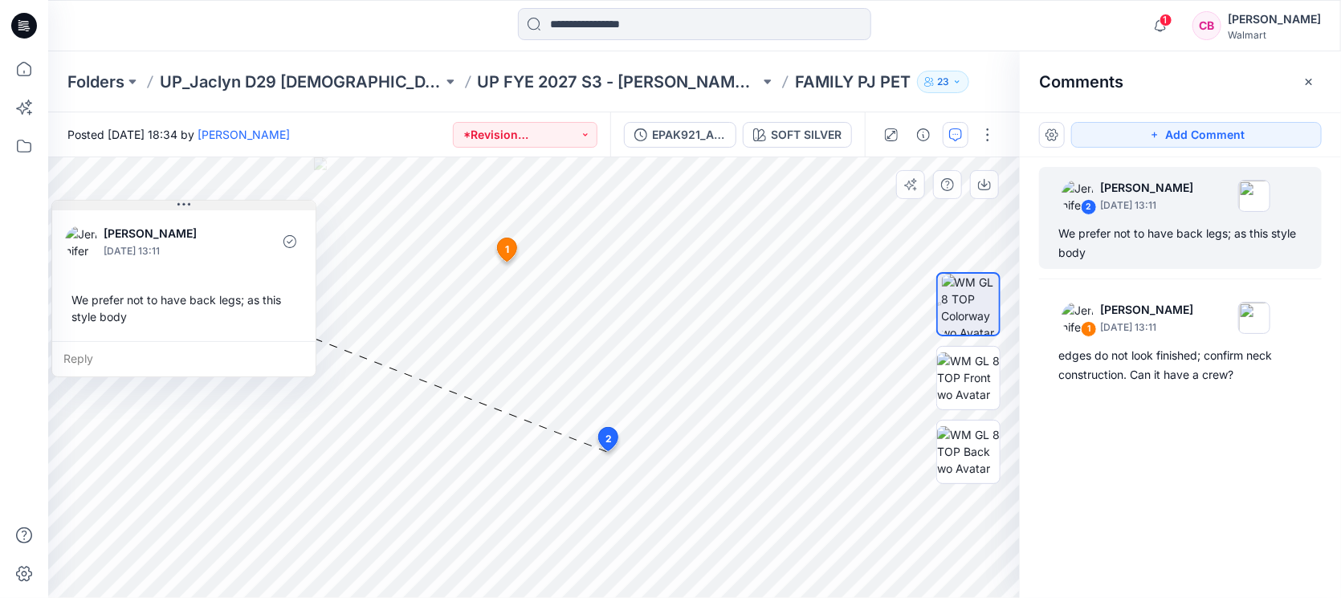
drag, startPoint x: 682, startPoint y: 455, endPoint x: 216, endPoint y: 203, distance: 530.2
click at [216, 203] on button at bounding box center [183, 206] width 263 height 10
click at [10, 445] on div at bounding box center [23, 324] width 35 height 547
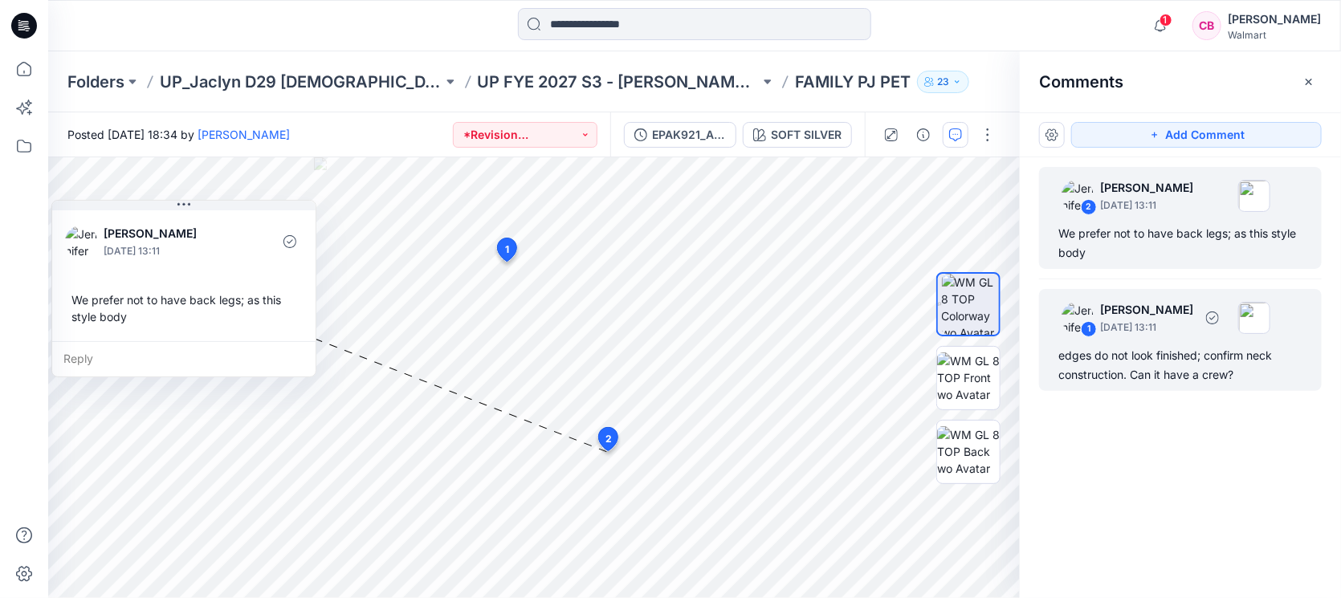
click at [1189, 363] on div "edges do not look finished; confirm neck construction. Can it have a crew?" at bounding box center [1180, 365] width 244 height 39
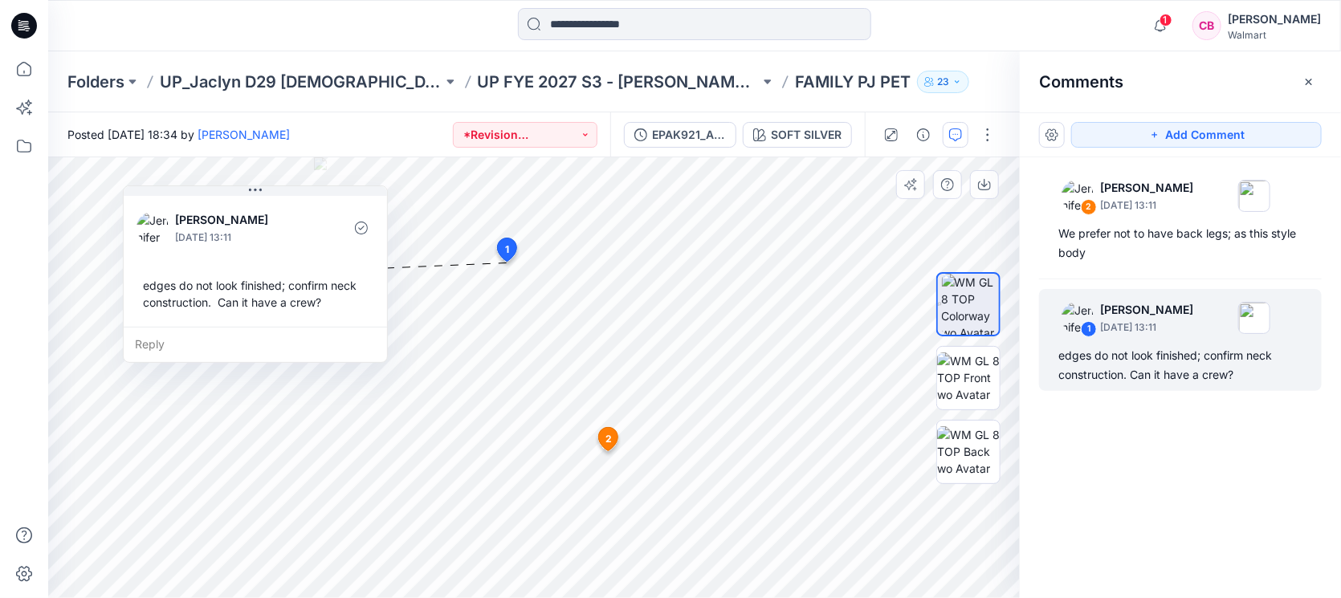
click at [241, 342] on div "Reply" at bounding box center [255, 344] width 263 height 35
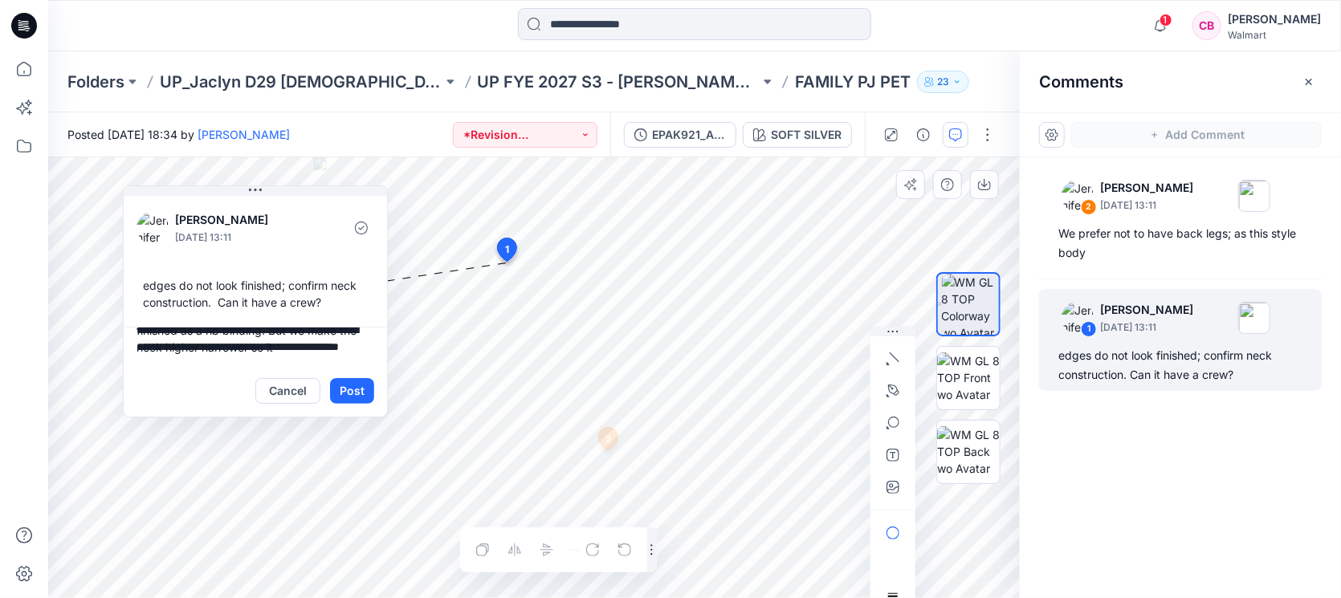
drag, startPoint x: 267, startPoint y: 359, endPoint x: 226, endPoint y: 348, distance: 43.0
click at [226, 348] on textarea "**********" at bounding box center [255, 346] width 263 height 39
click at [225, 336] on textarea "**********" at bounding box center [255, 346] width 263 height 39
drag, startPoint x: 223, startPoint y: 338, endPoint x: 246, endPoint y: 348, distance: 25.2
click at [246, 348] on textarea "**********" at bounding box center [255, 346] width 263 height 39
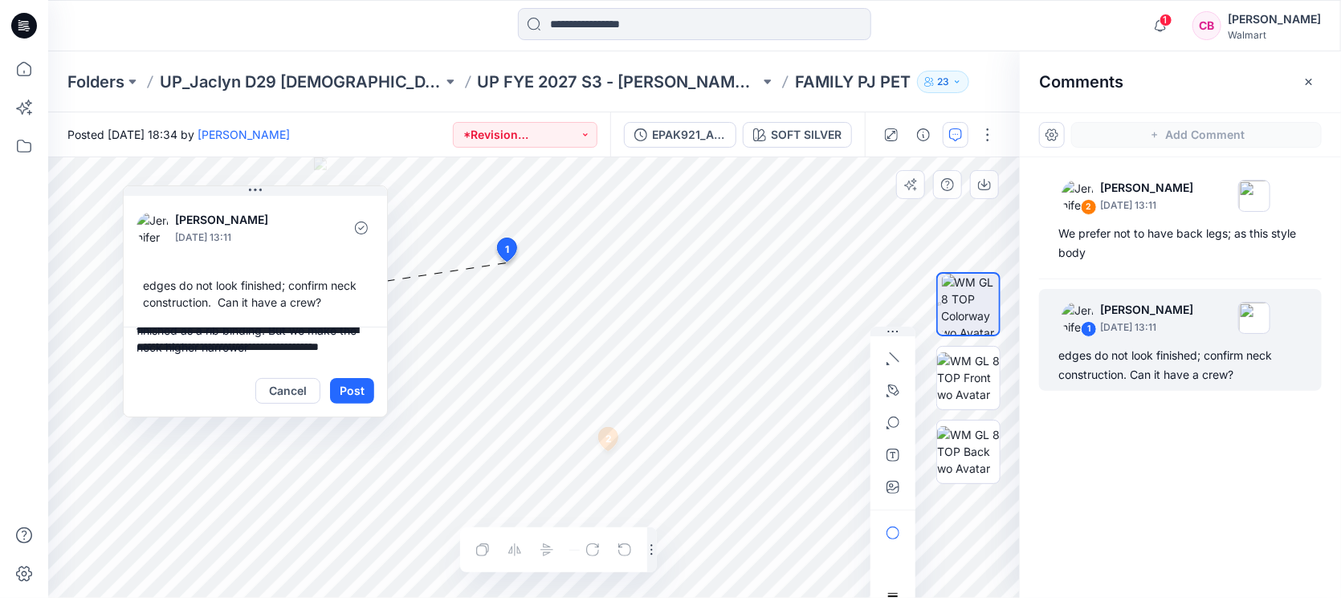
drag, startPoint x: 222, startPoint y: 332, endPoint x: 230, endPoint y: 348, distance: 17.6
click at [230, 348] on textarea "**********" at bounding box center [255, 346] width 263 height 39
drag, startPoint x: 298, startPoint y: 332, endPoint x: 312, endPoint y: 340, distance: 16.3
click at [312, 340] on textarea "**********" at bounding box center [255, 346] width 263 height 39
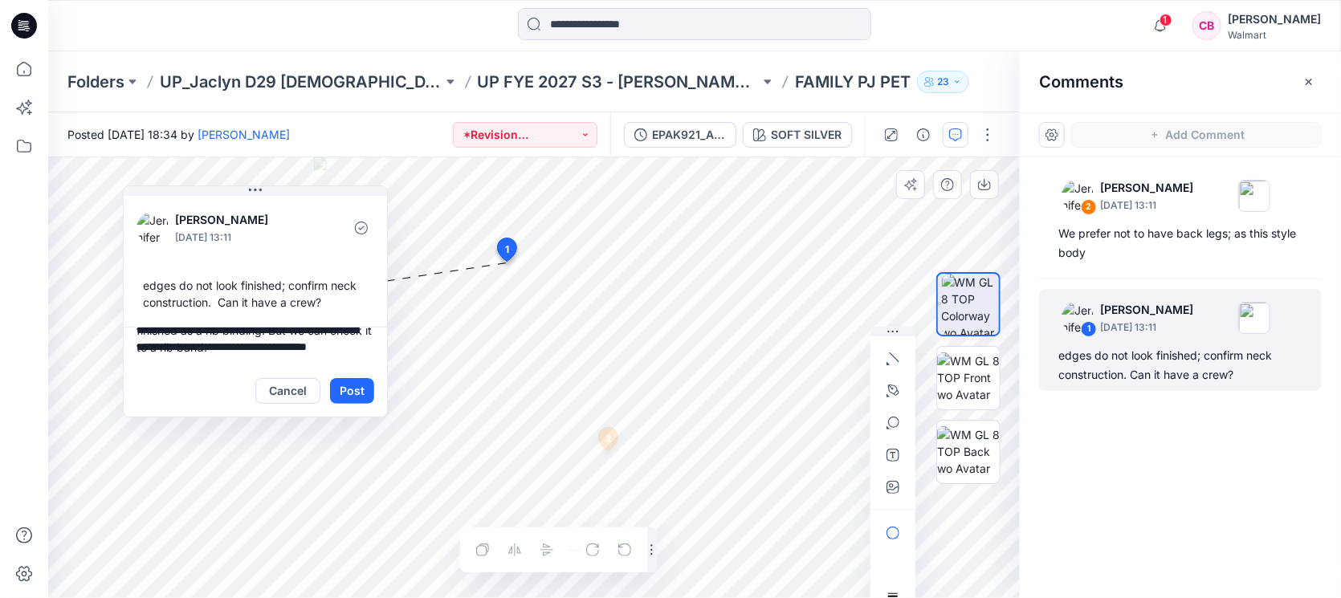
click at [318, 335] on textarea "**********" at bounding box center [255, 346] width 263 height 39
click at [202, 352] on textarea "**********" at bounding box center [255, 346] width 263 height 39
type textarea "**********"
drag, startPoint x: 362, startPoint y: 396, endPoint x: 240, endPoint y: 347, distance: 131.5
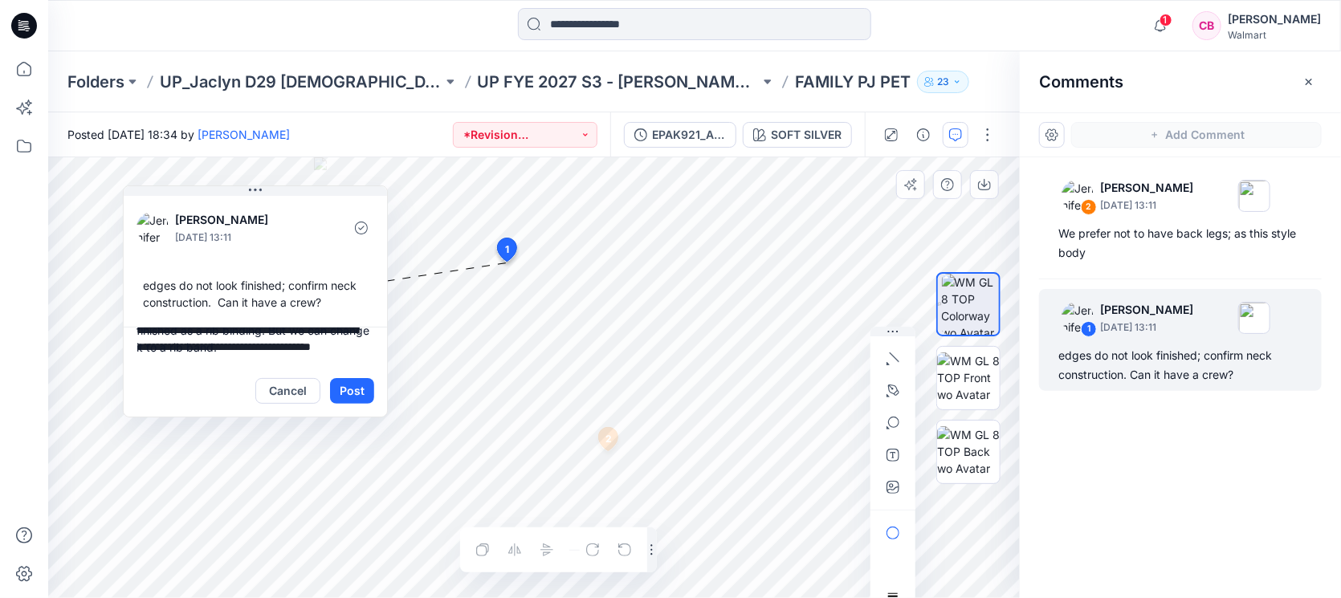
click at [240, 347] on div "**********" at bounding box center [255, 372] width 263 height 90
click at [353, 380] on button "Post" at bounding box center [352, 391] width 44 height 26
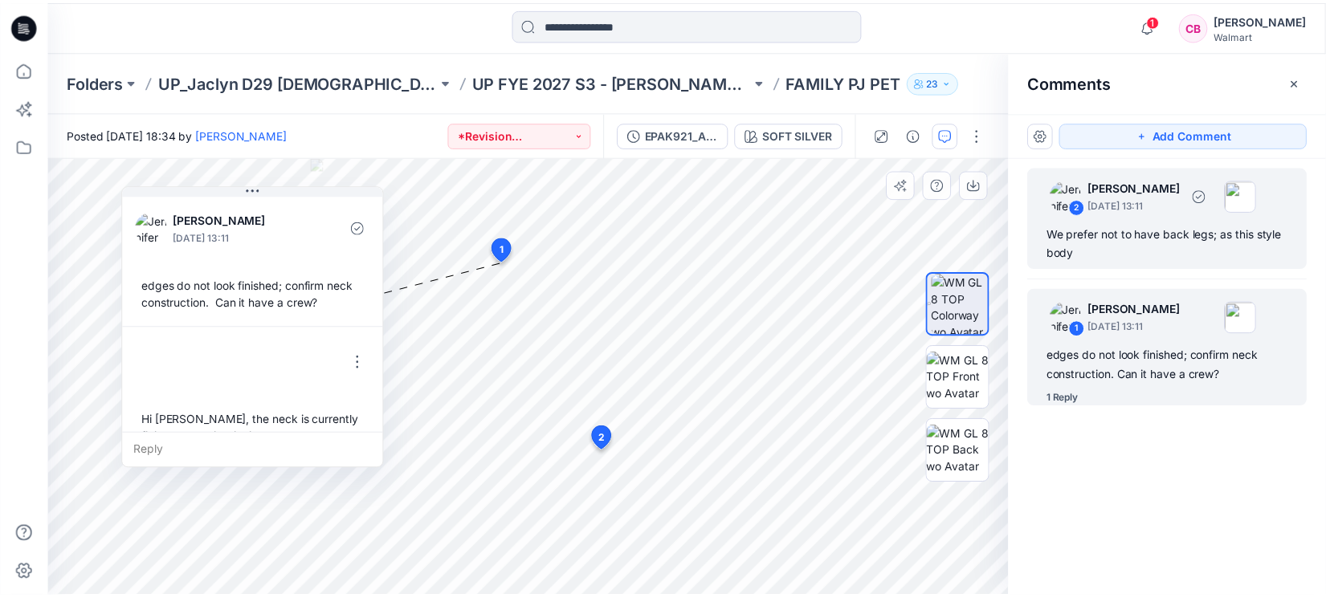
scroll to position [44, 0]
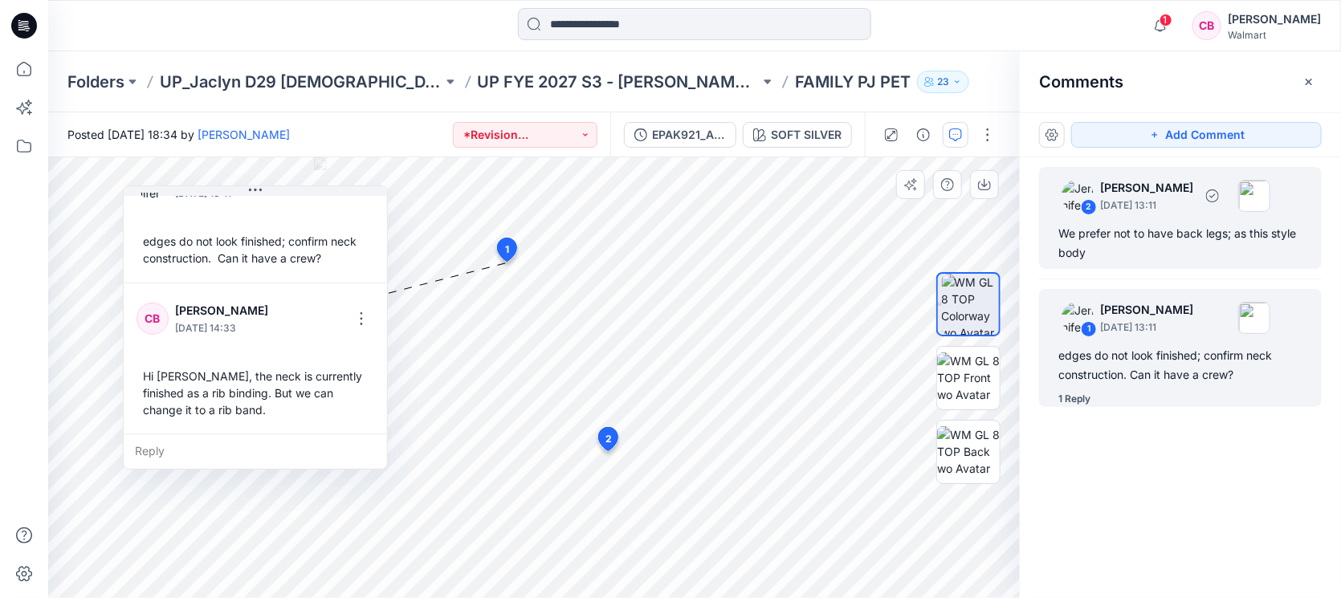
click at [1191, 242] on div "We prefer not to have back legs; as this style body" at bounding box center [1180, 243] width 244 height 39
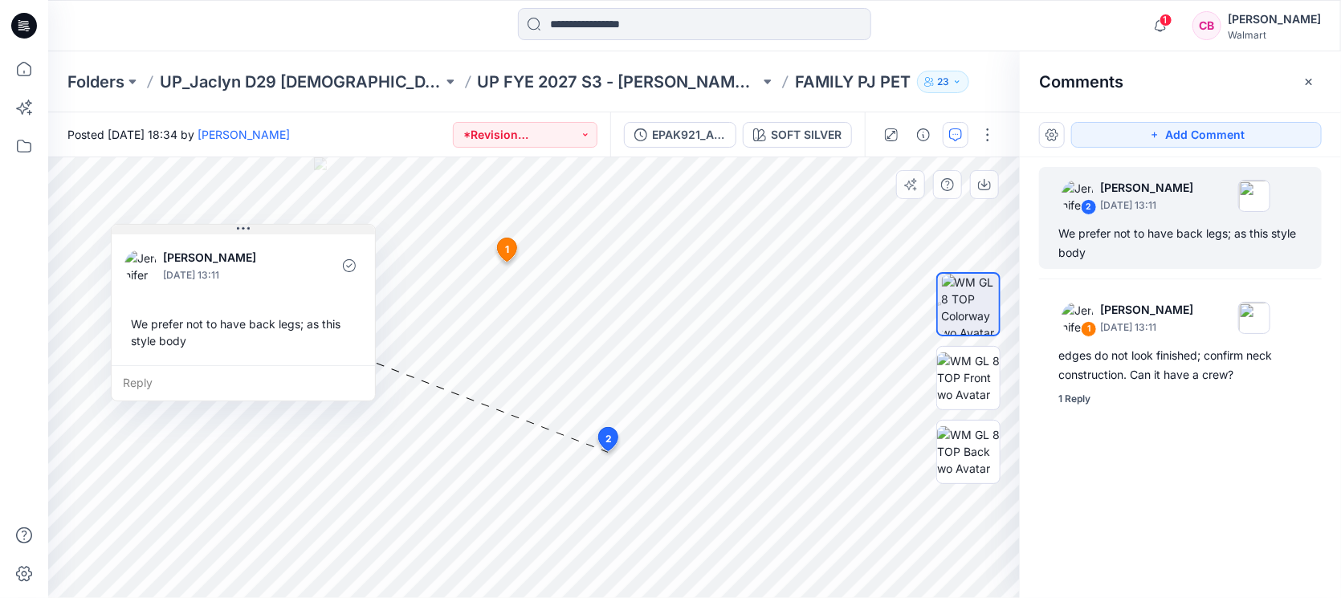
drag, startPoint x: 708, startPoint y: 460, endPoint x: 305, endPoint y: 232, distance: 463.1
click at [305, 232] on button at bounding box center [243, 230] width 263 height 10
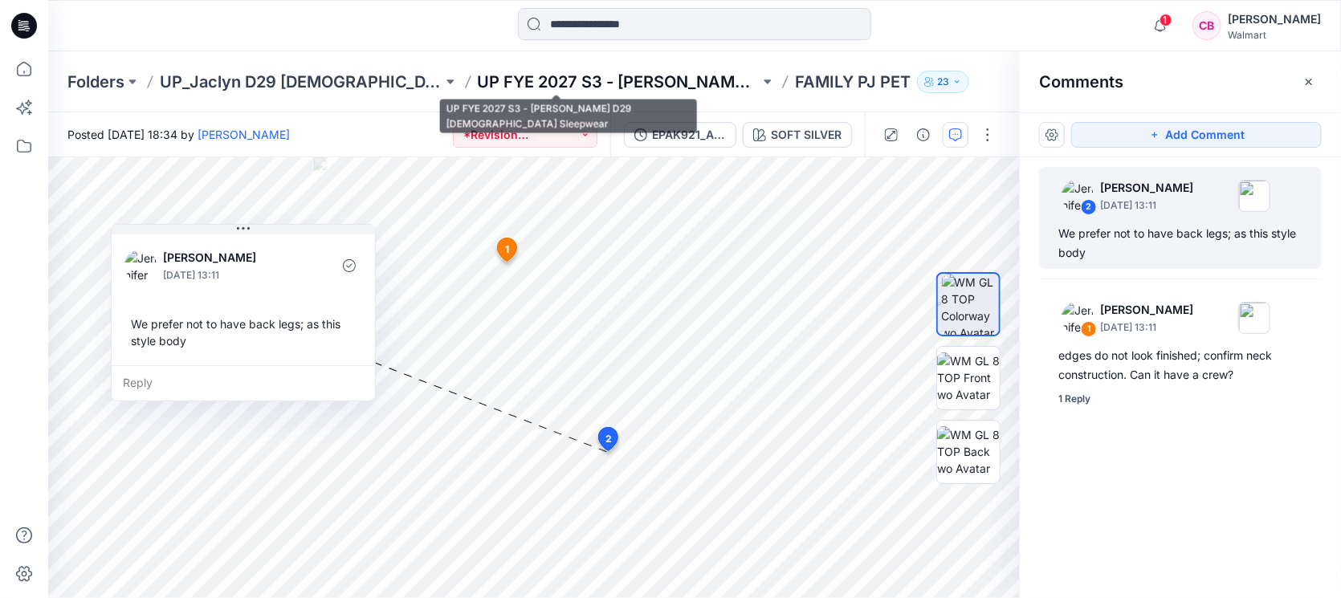
click at [603, 84] on p "UP FYE 2027 S3 - [PERSON_NAME] D29 [DEMOGRAPHIC_DATA] Sleepwear" at bounding box center [619, 82] width 283 height 22
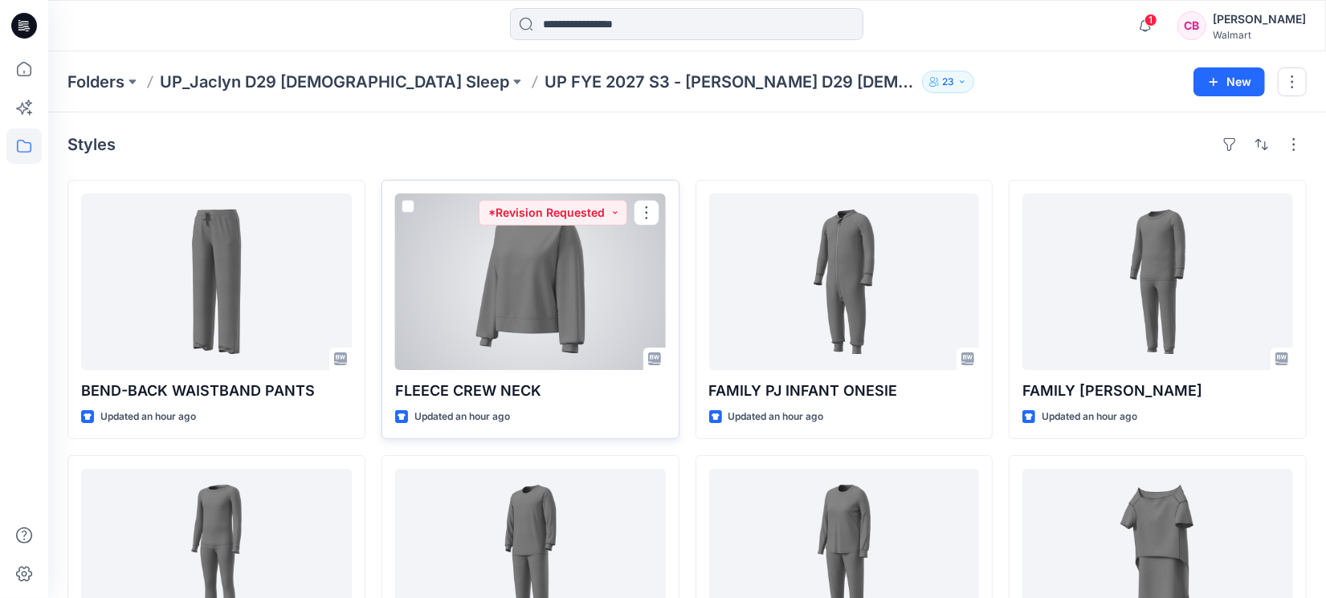
click at [532, 332] on div at bounding box center [530, 281] width 271 height 177
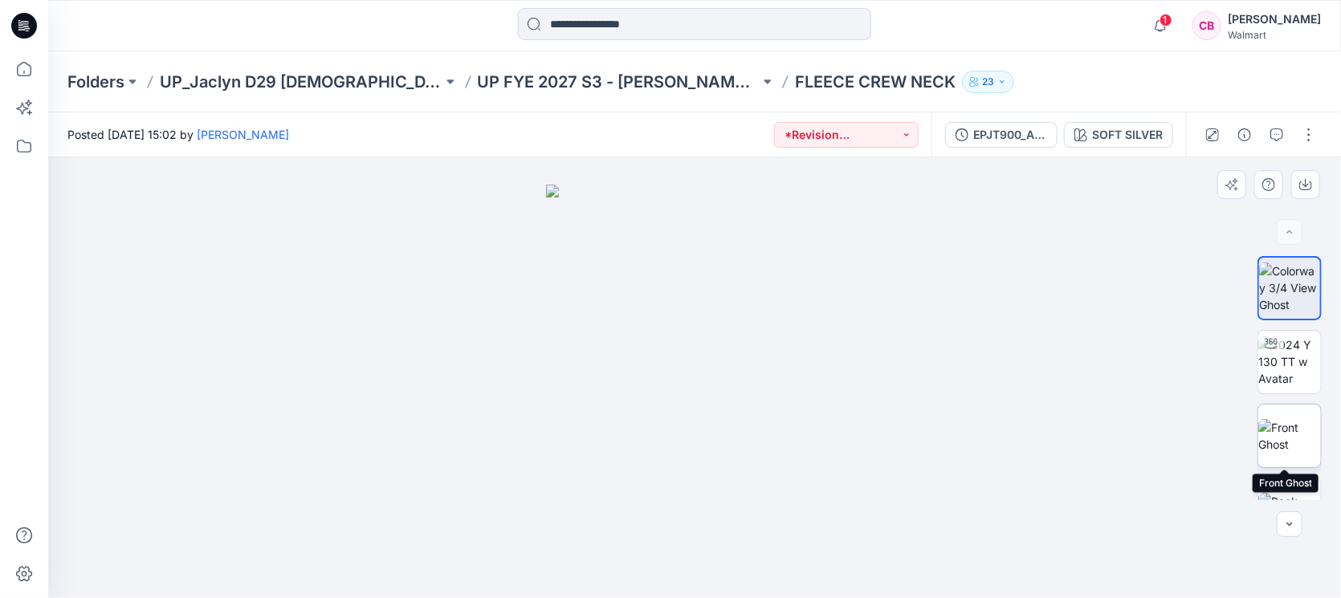
click at [1301, 435] on img at bounding box center [1289, 436] width 63 height 34
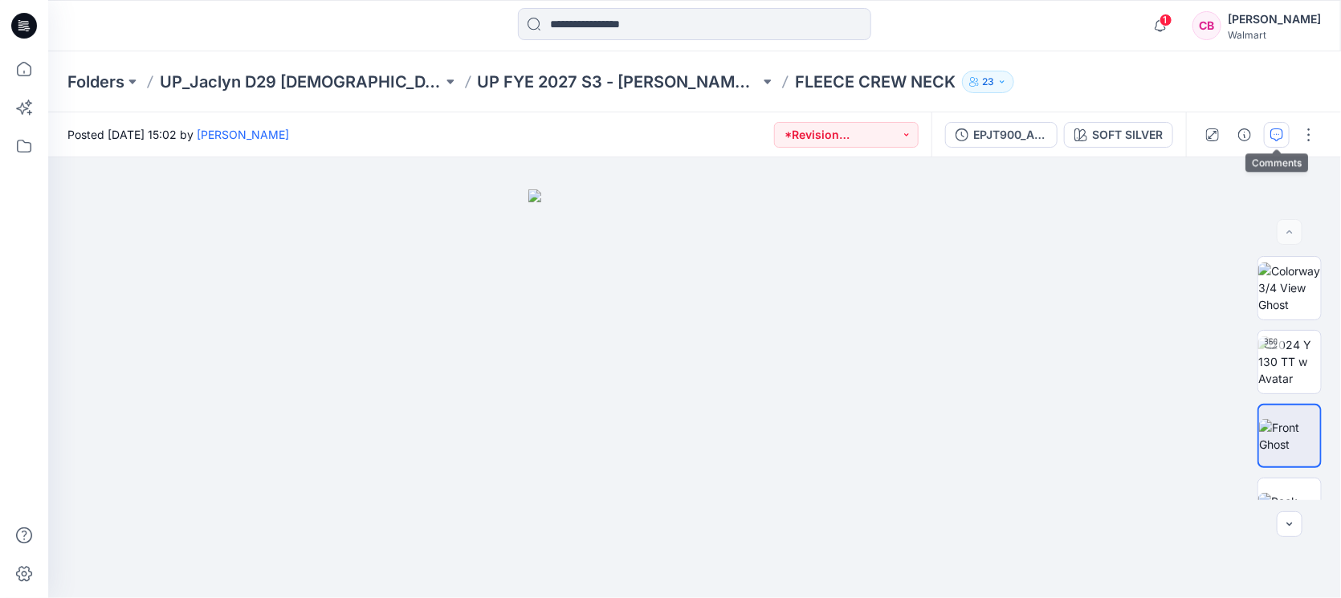
click at [1285, 141] on button "button" at bounding box center [1277, 135] width 26 height 26
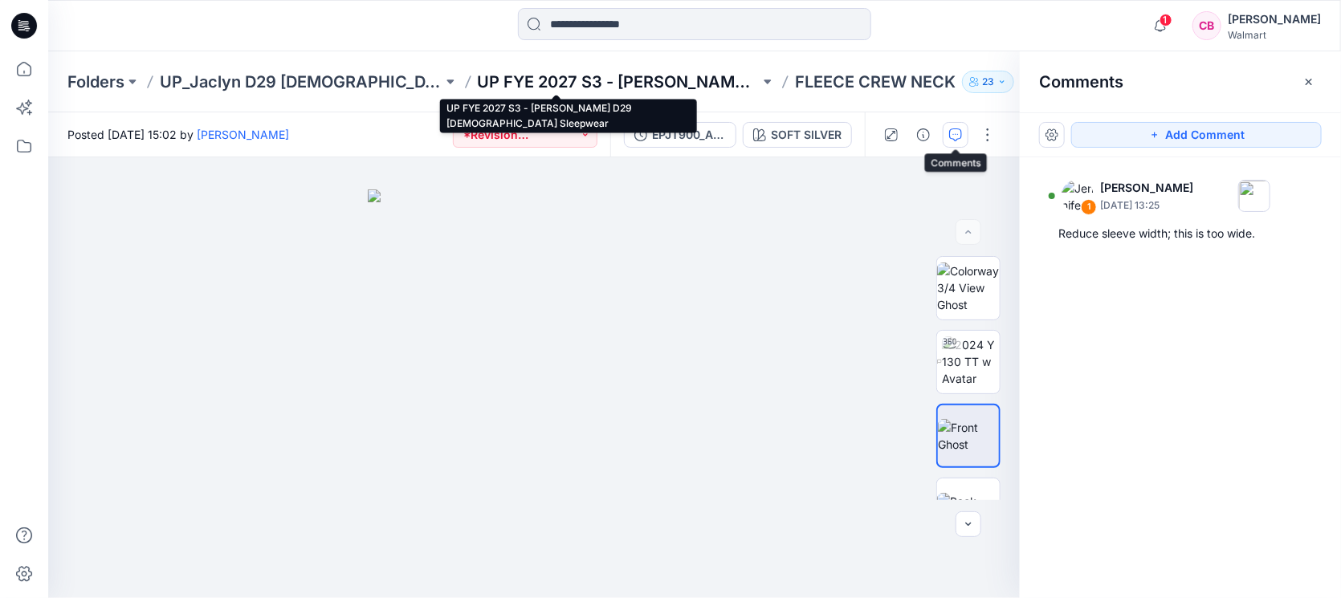
click at [580, 76] on p "UP FYE 2027 S3 - [PERSON_NAME] D29 [DEMOGRAPHIC_DATA] Sleepwear" at bounding box center [619, 82] width 283 height 22
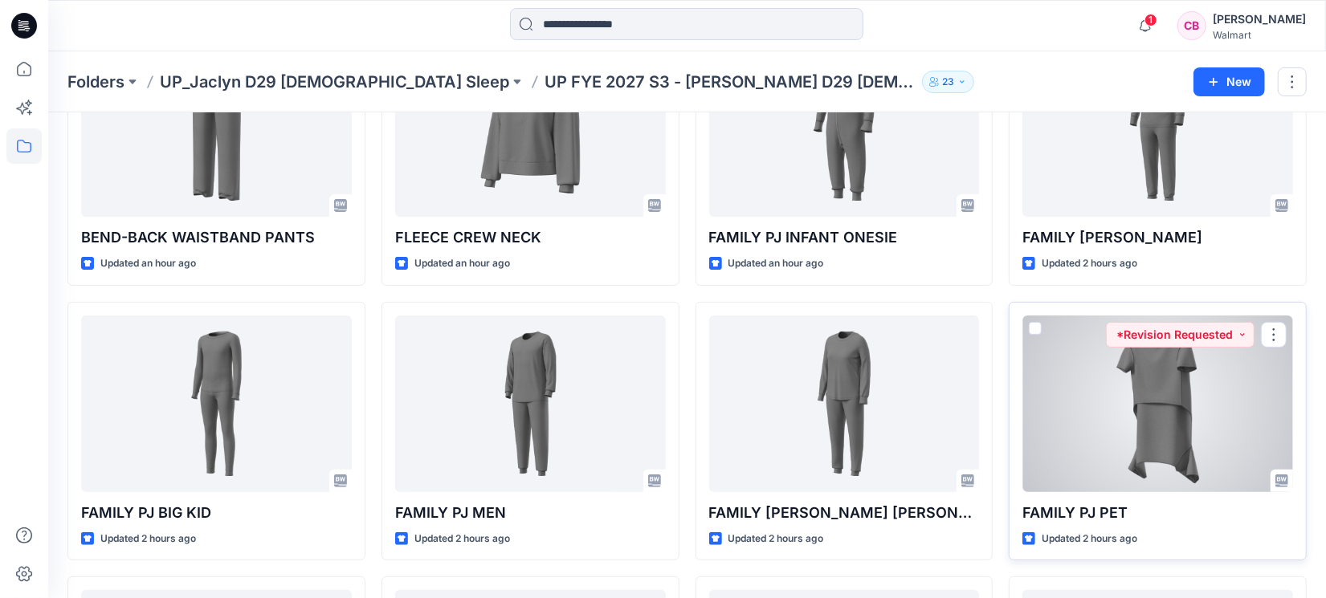
scroll to position [201, 0]
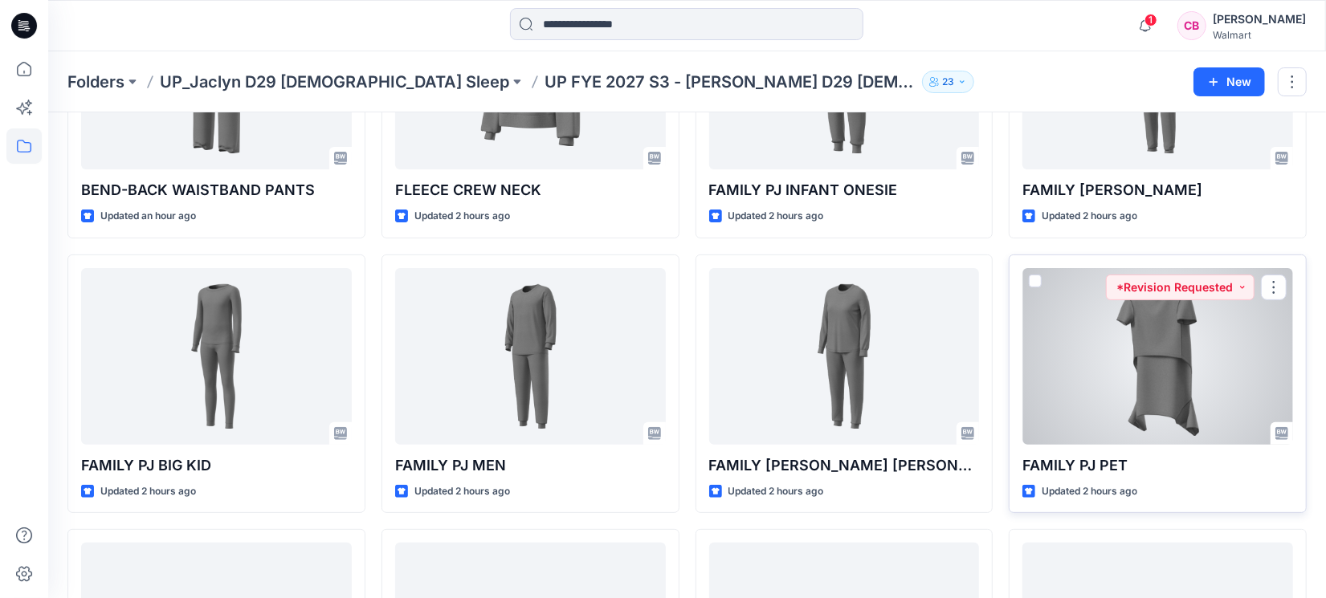
click at [1215, 380] on div at bounding box center [1157, 356] width 271 height 177
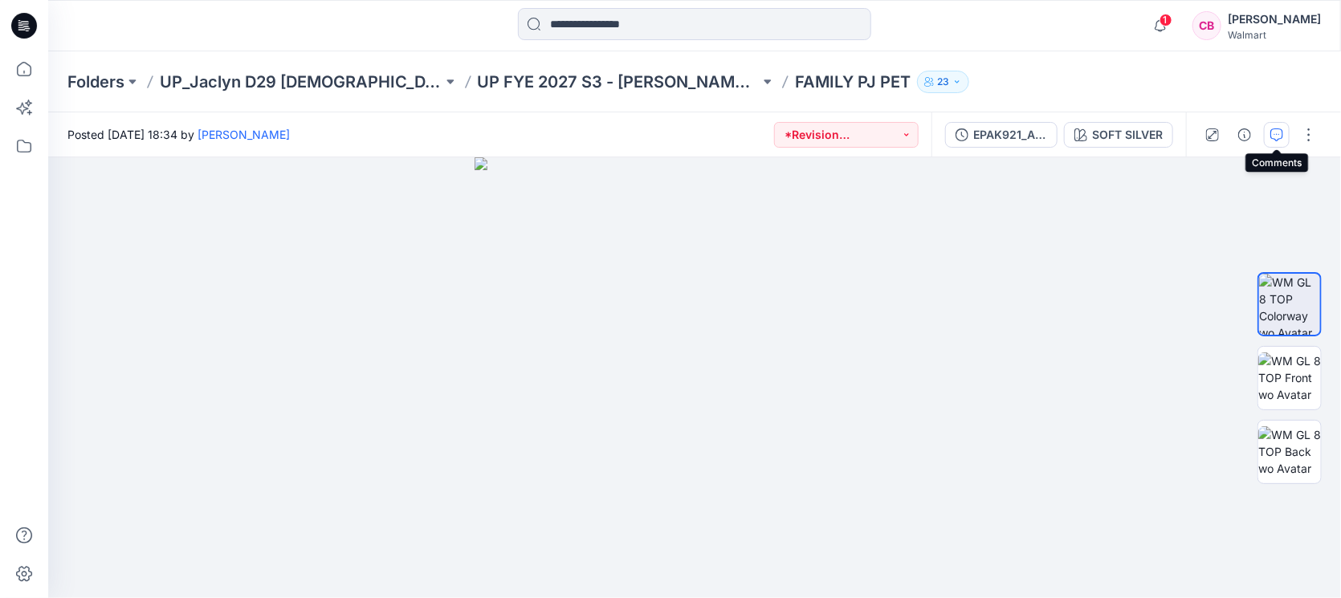
click at [1273, 137] on icon "button" at bounding box center [1276, 134] width 13 height 13
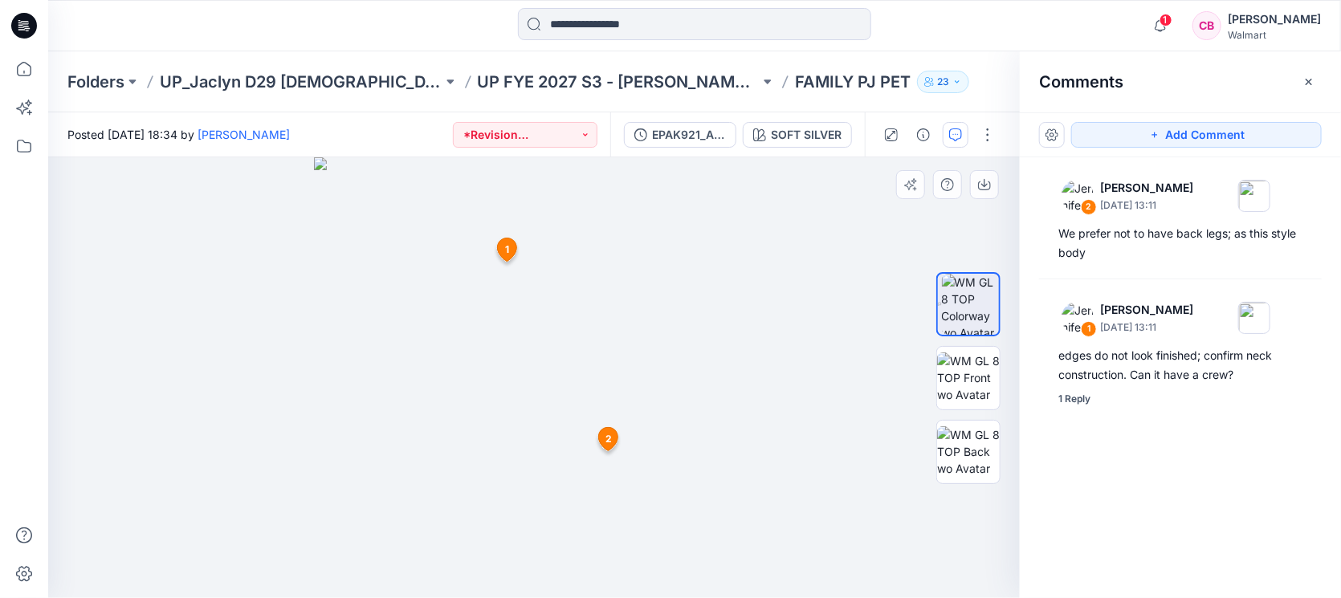
click at [608, 436] on span "2" at bounding box center [608, 439] width 6 height 14
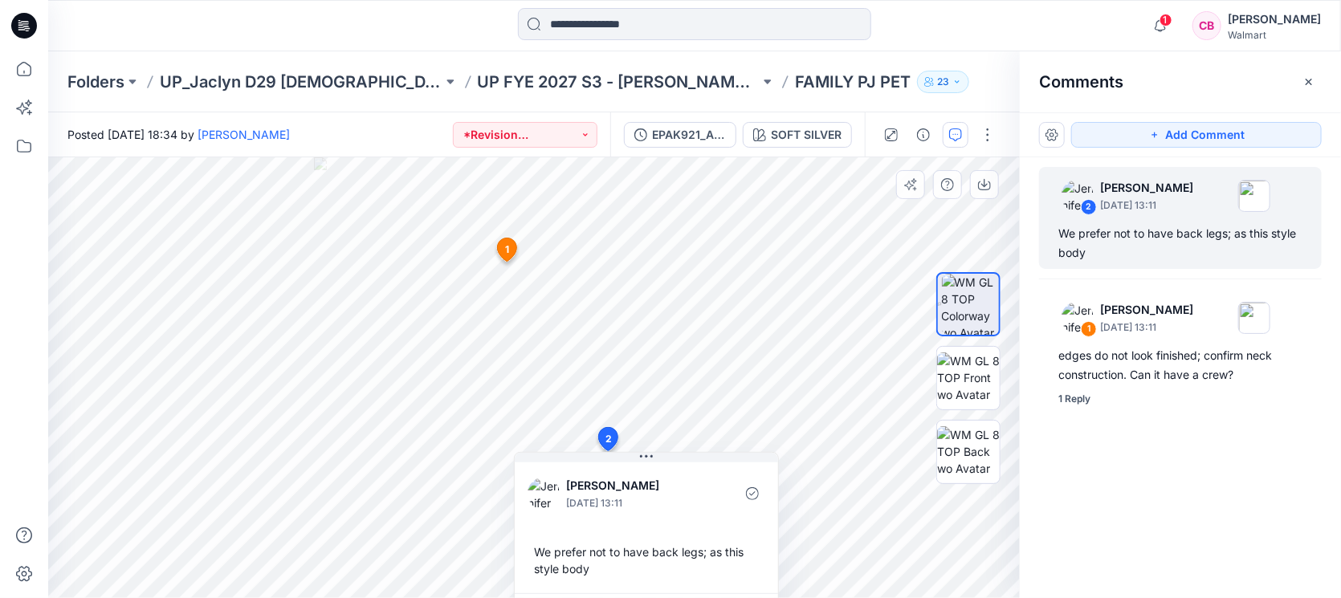
click at [511, 249] on icon at bounding box center [506, 249] width 19 height 23
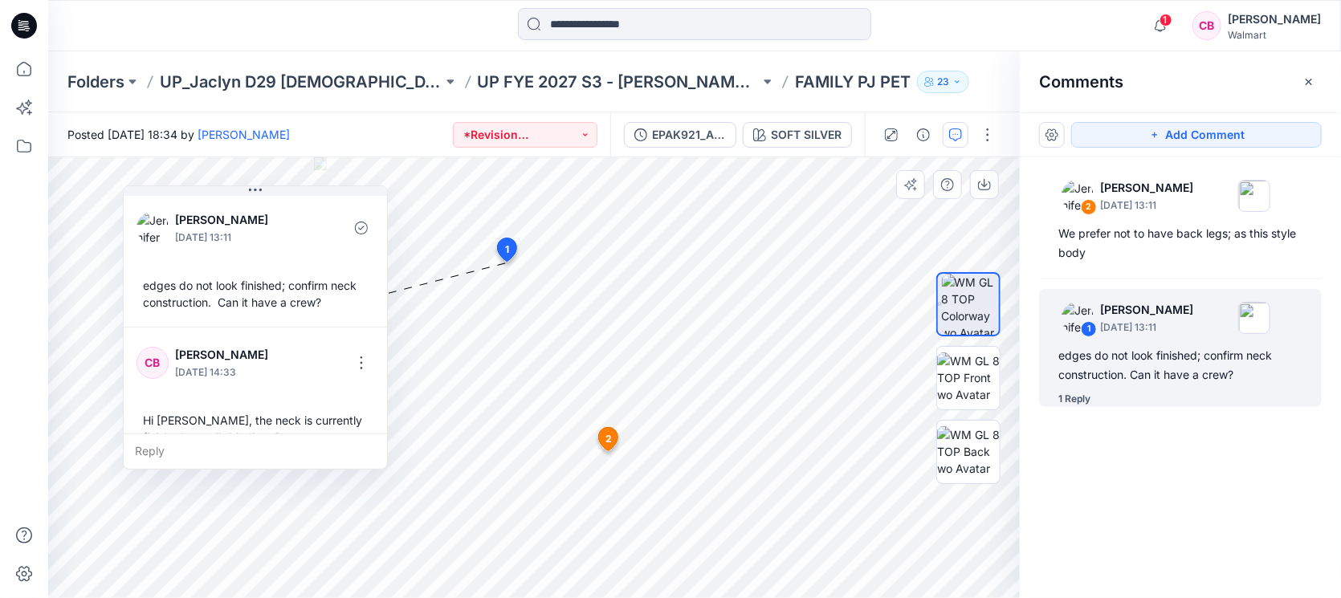
click at [606, 434] on span "2" at bounding box center [608, 439] width 6 height 14
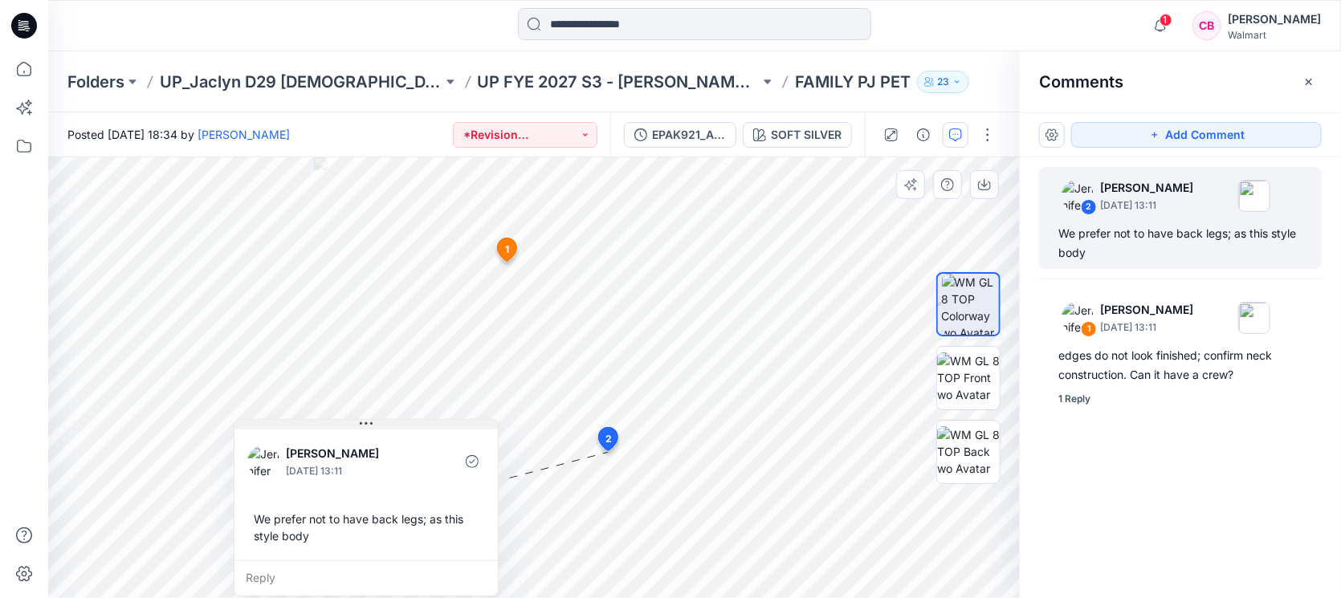
drag, startPoint x: 710, startPoint y: 459, endPoint x: 328, endPoint y: 292, distance: 416.3
click at [328, 420] on button at bounding box center [365, 425] width 263 height 10
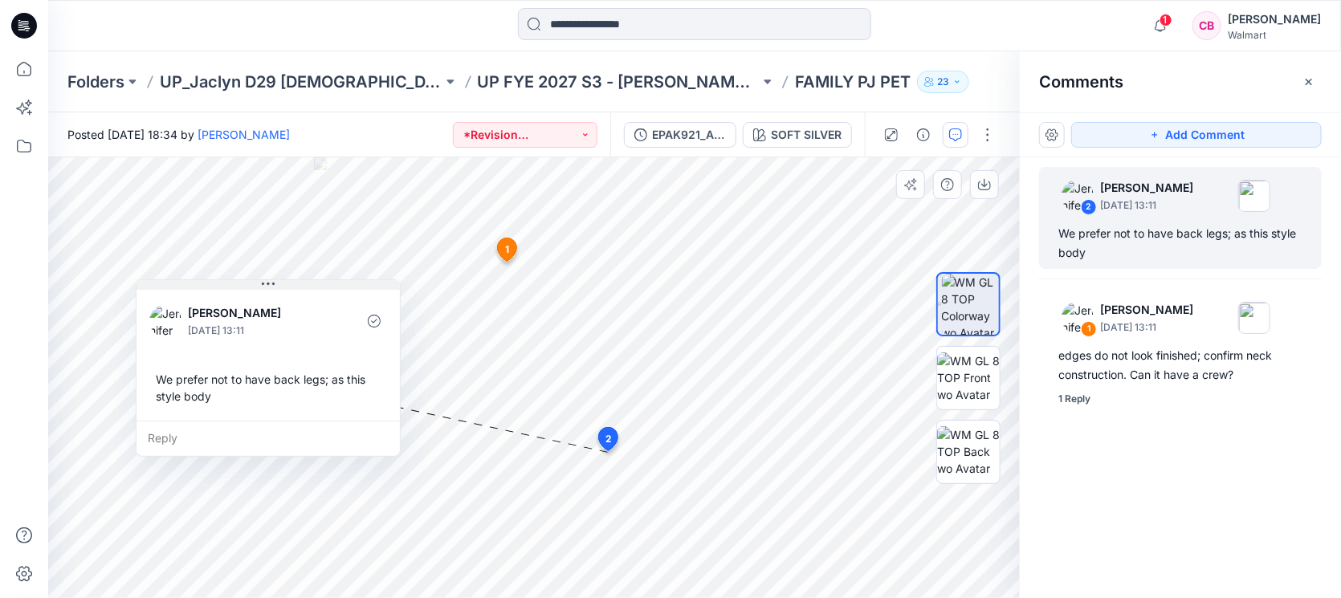
drag, startPoint x: 328, startPoint y: 291, endPoint x: 332, endPoint y: 279, distance: 13.2
click at [332, 280] on button at bounding box center [267, 285] width 263 height 10
click at [0, 287] on div at bounding box center [24, 299] width 48 height 598
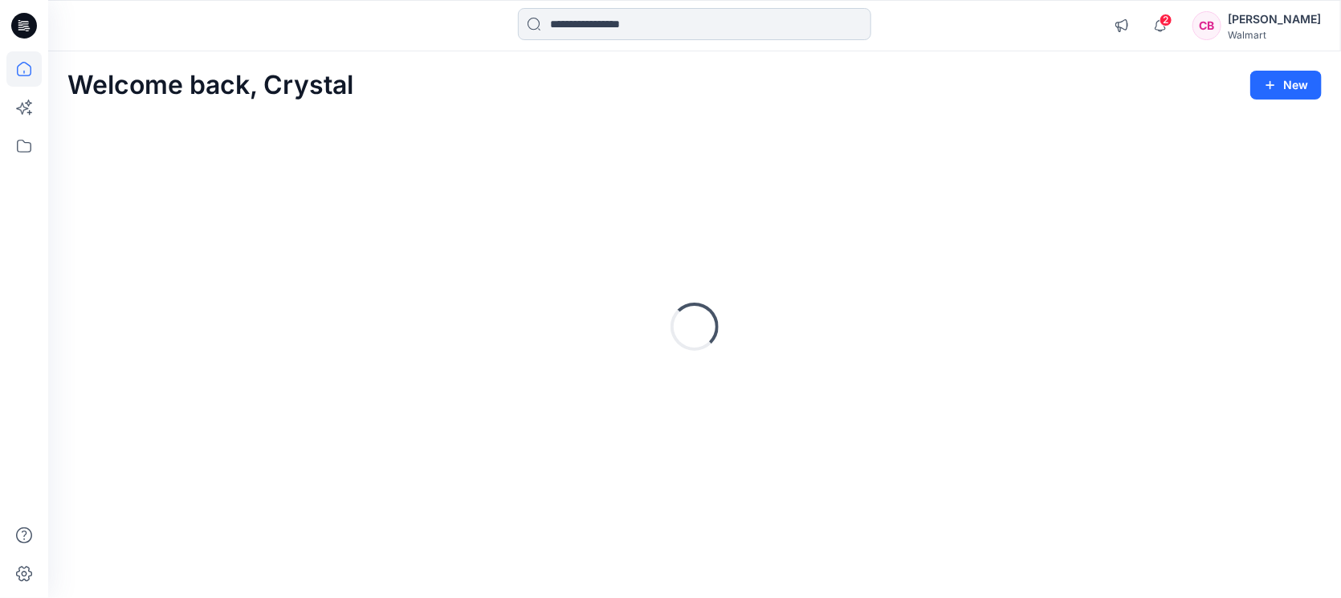
click at [637, 31] on input at bounding box center [694, 24] width 353 height 32
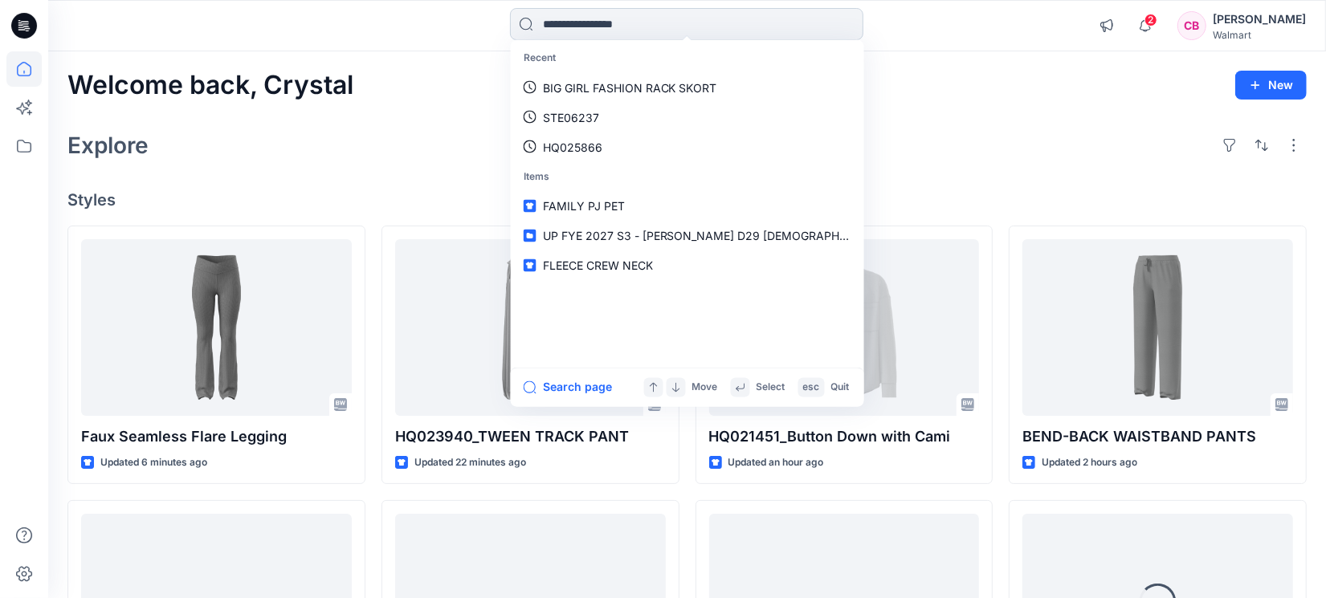
paste input "********"
type input "********"
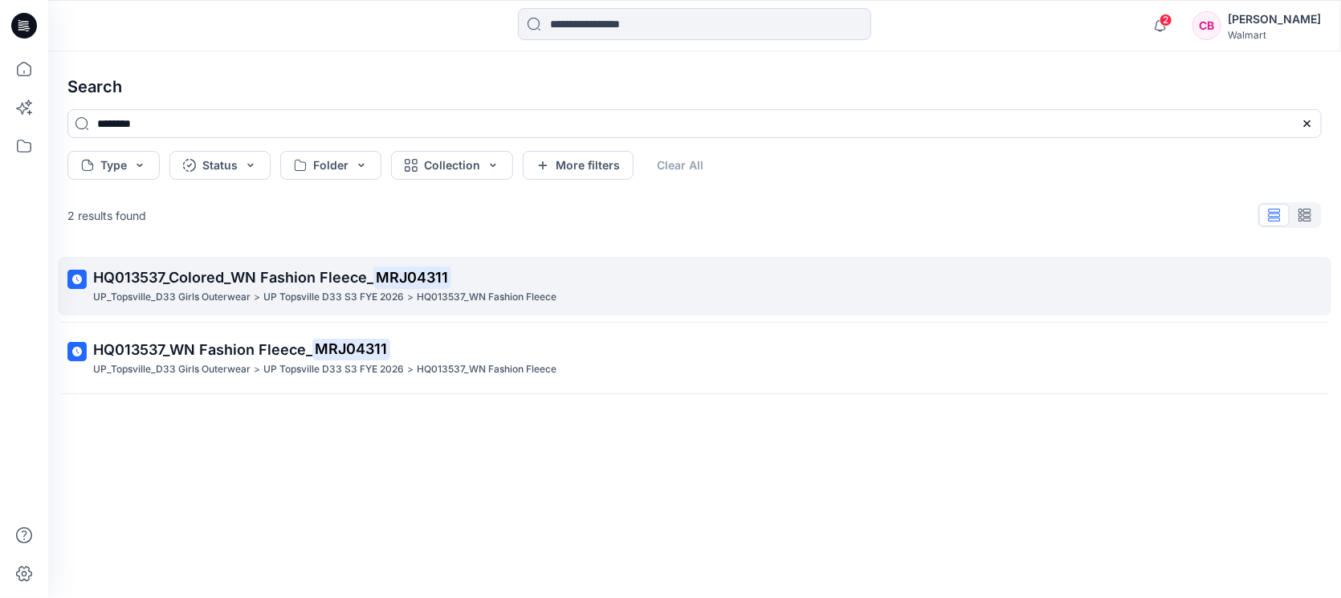
click at [269, 287] on p "HQ013537_Colored_WN Fashion Fleece_ MRJ04311" at bounding box center [693, 278] width 1200 height 22
